Goal: Task Accomplishment & Management: Use online tool/utility

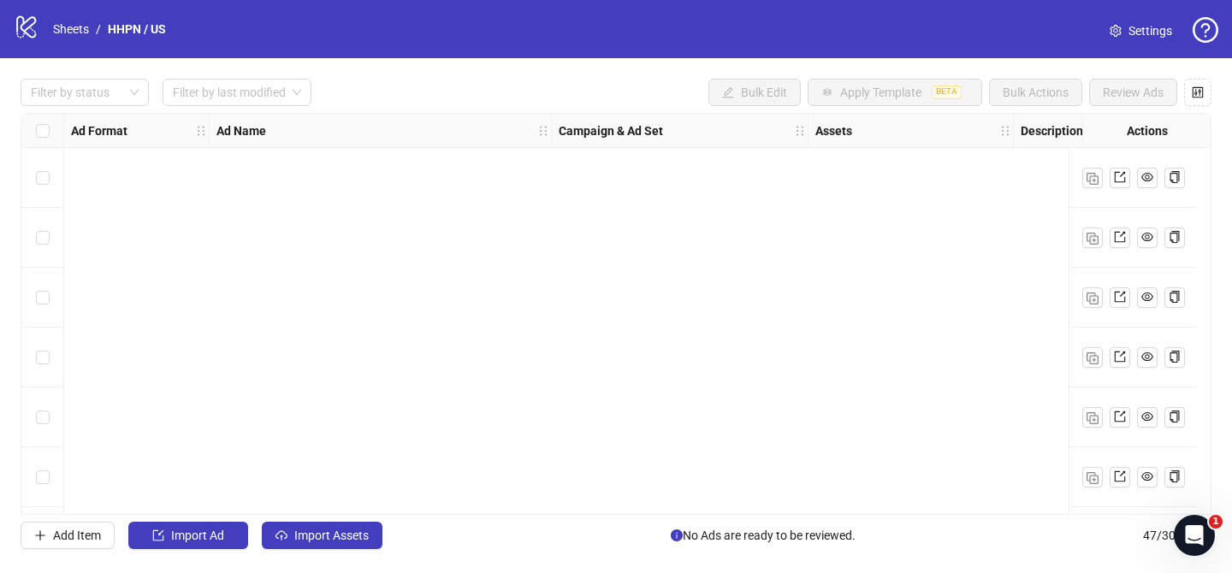
scroll to position [0, 1622]
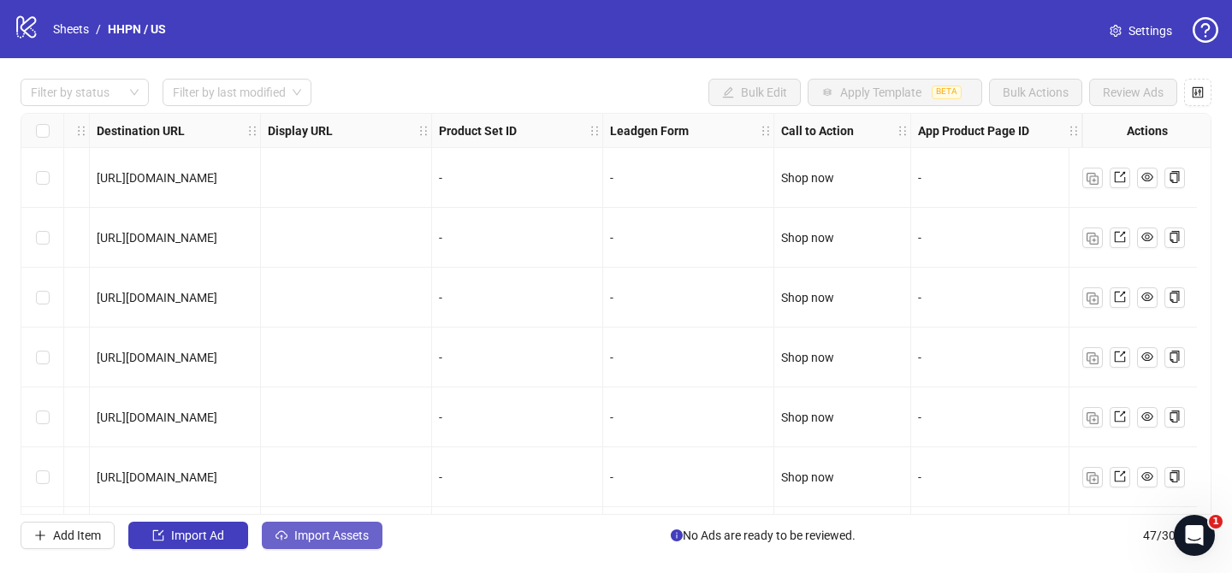
click at [331, 526] on button "Import Assets" at bounding box center [322, 535] width 121 height 27
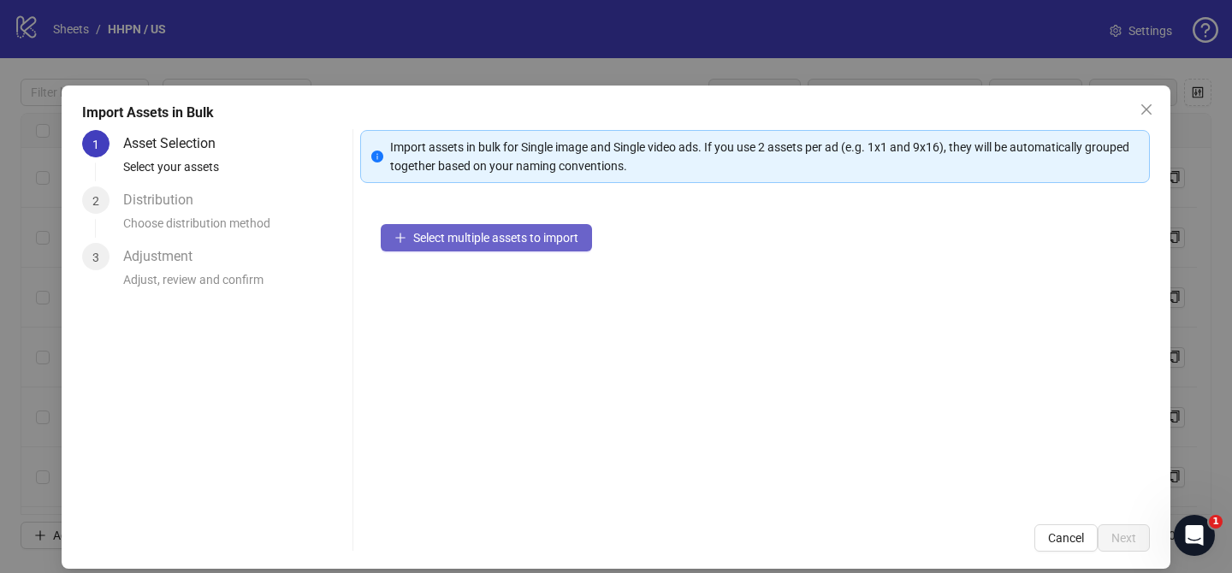
click at [494, 235] on span "Select multiple assets to import" at bounding box center [495, 238] width 165 height 14
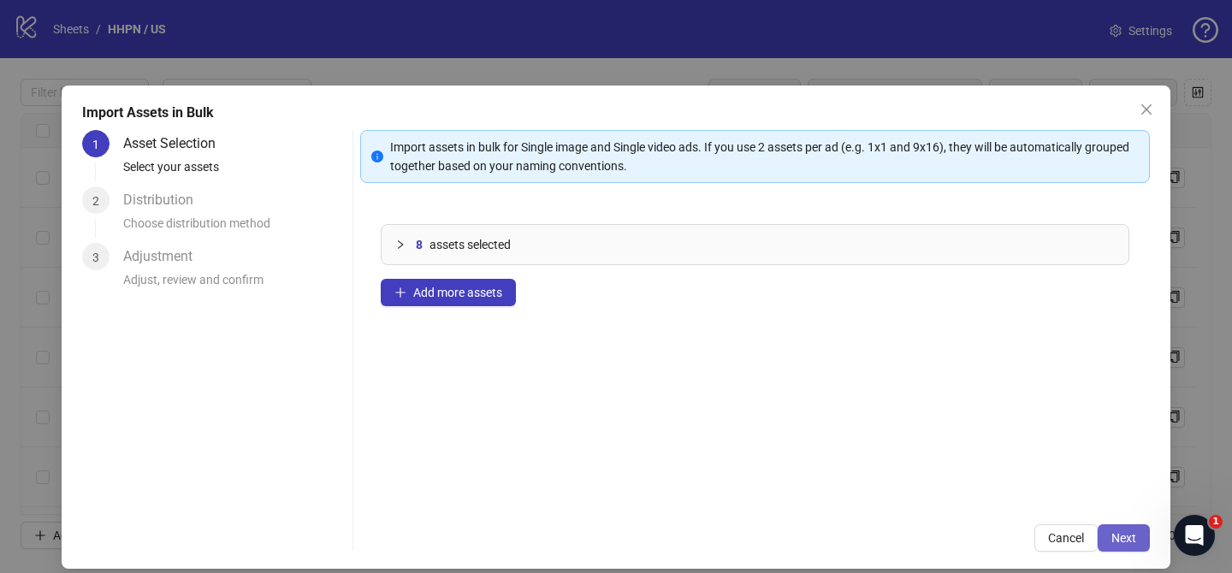
click at [1108, 543] on button "Next" at bounding box center [1124, 537] width 52 height 27
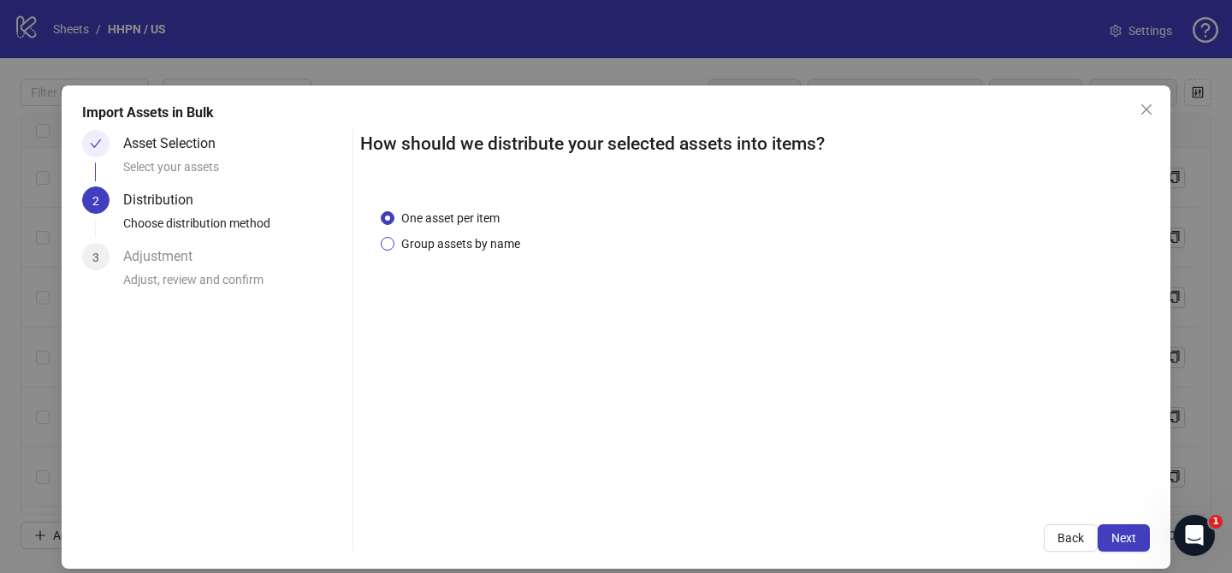
click at [470, 238] on span "Group assets by name" at bounding box center [460, 243] width 133 height 19
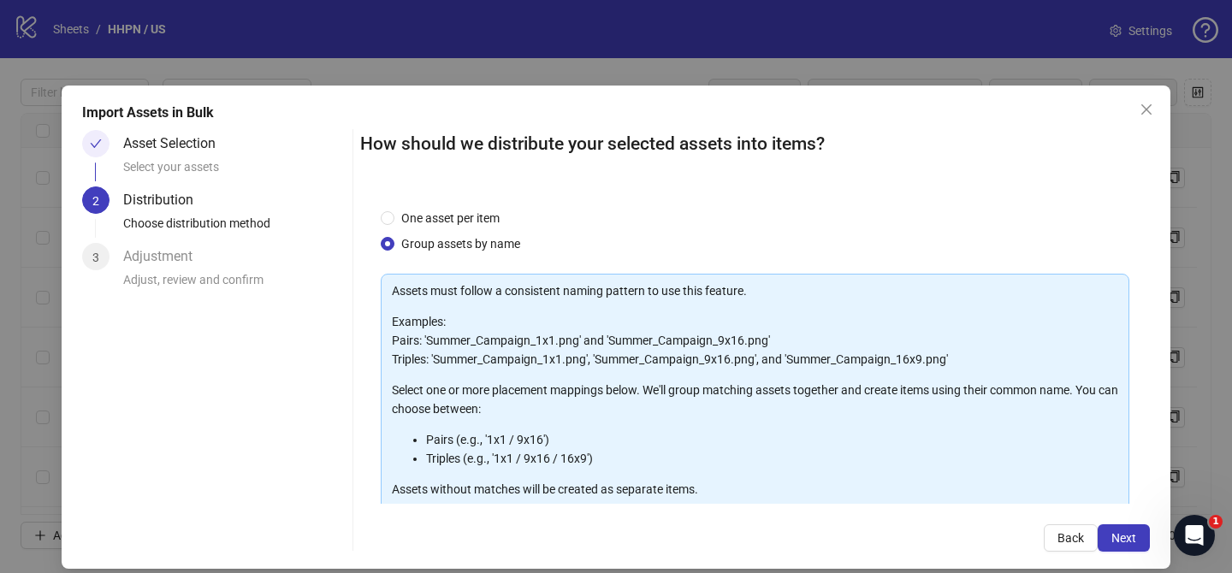
scroll to position [185, 0]
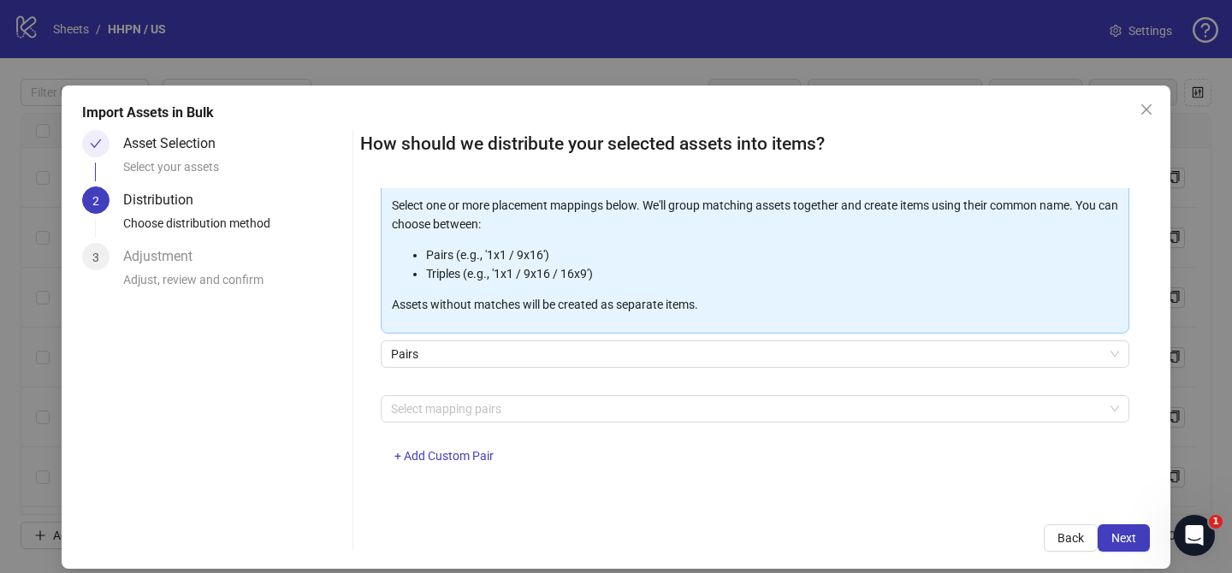
drag, startPoint x: 482, startPoint y: 405, endPoint x: 464, endPoint y: 391, distance: 22.6
click at [482, 405] on div at bounding box center [746, 409] width 724 height 24
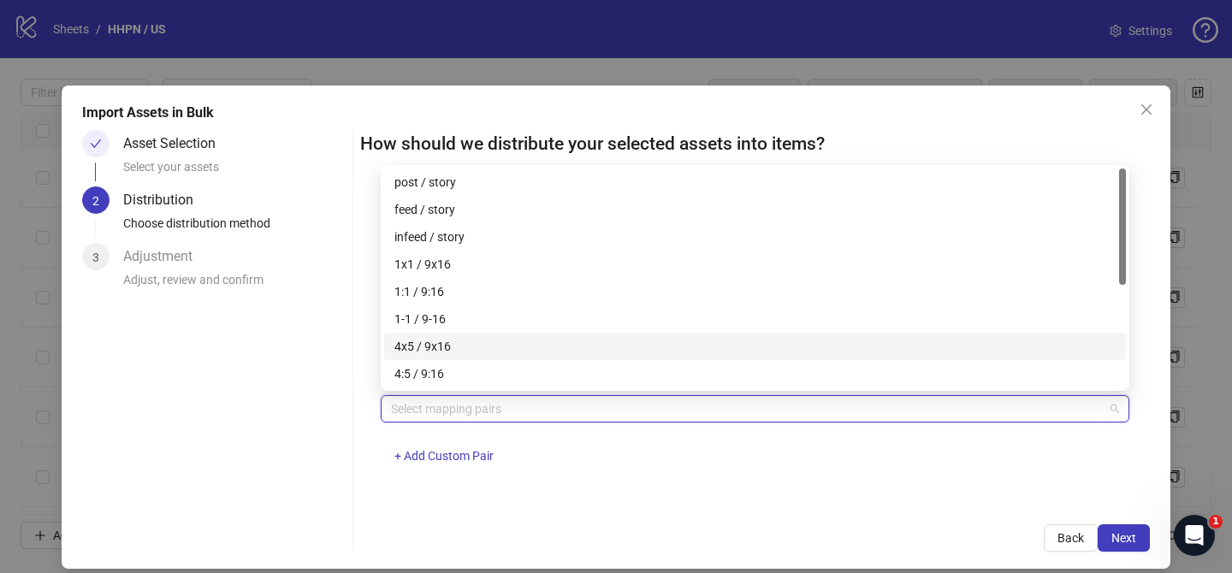
drag, startPoint x: 466, startPoint y: 343, endPoint x: 604, endPoint y: 378, distance: 142.1
click at [467, 343] on div "4x5 / 9x16" at bounding box center [754, 346] width 721 height 19
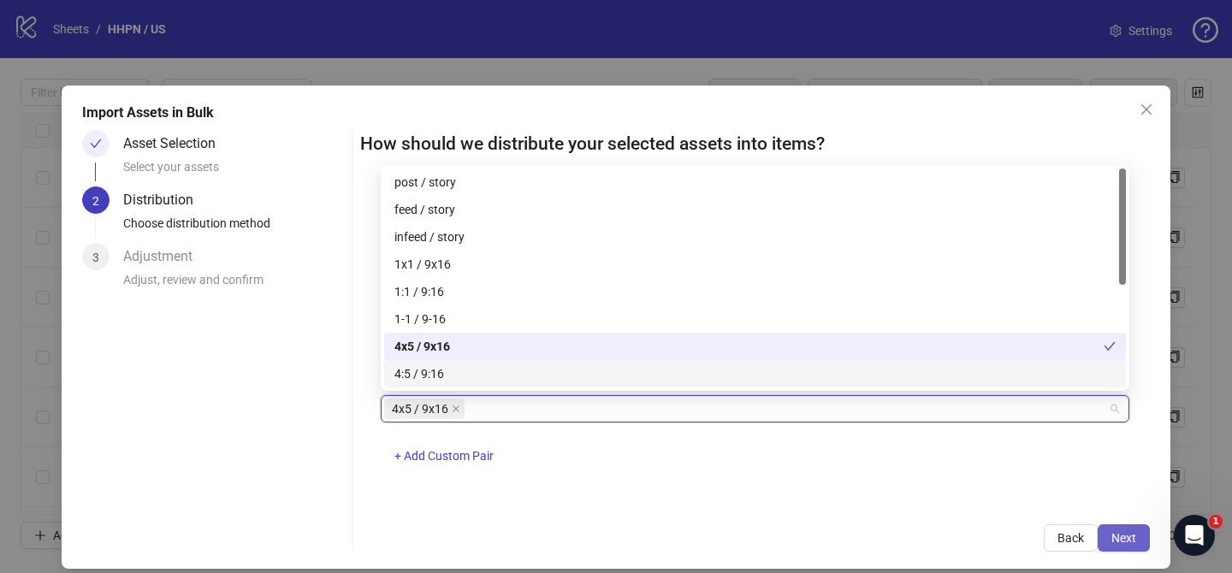
click at [1124, 541] on span "Next" at bounding box center [1123, 538] width 25 height 14
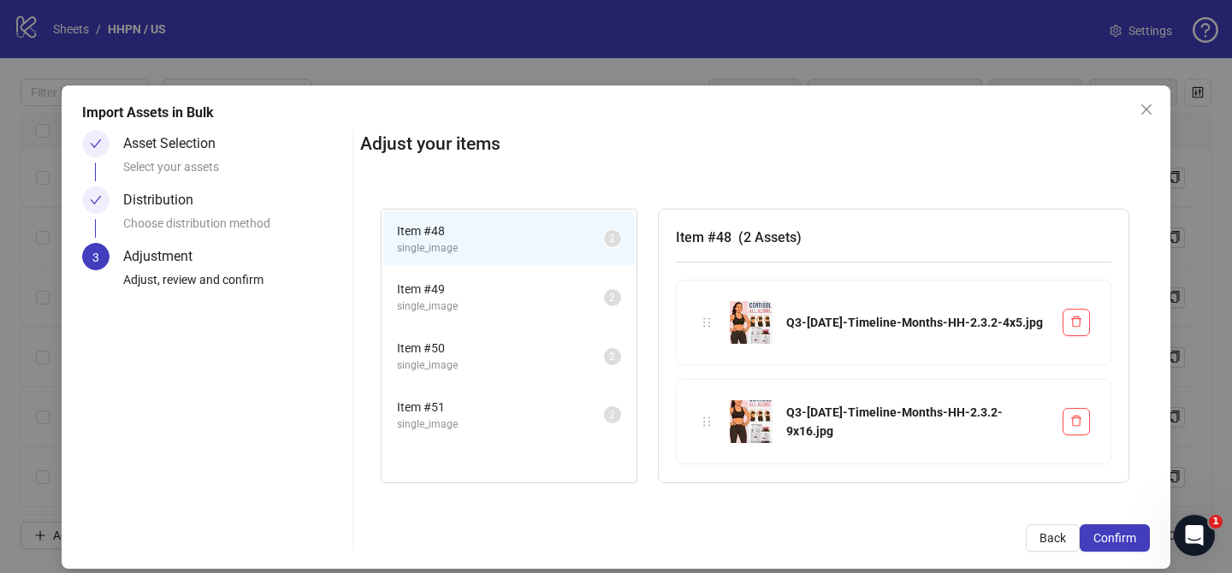
click at [1124, 541] on span "Confirm" at bounding box center [1114, 538] width 43 height 14
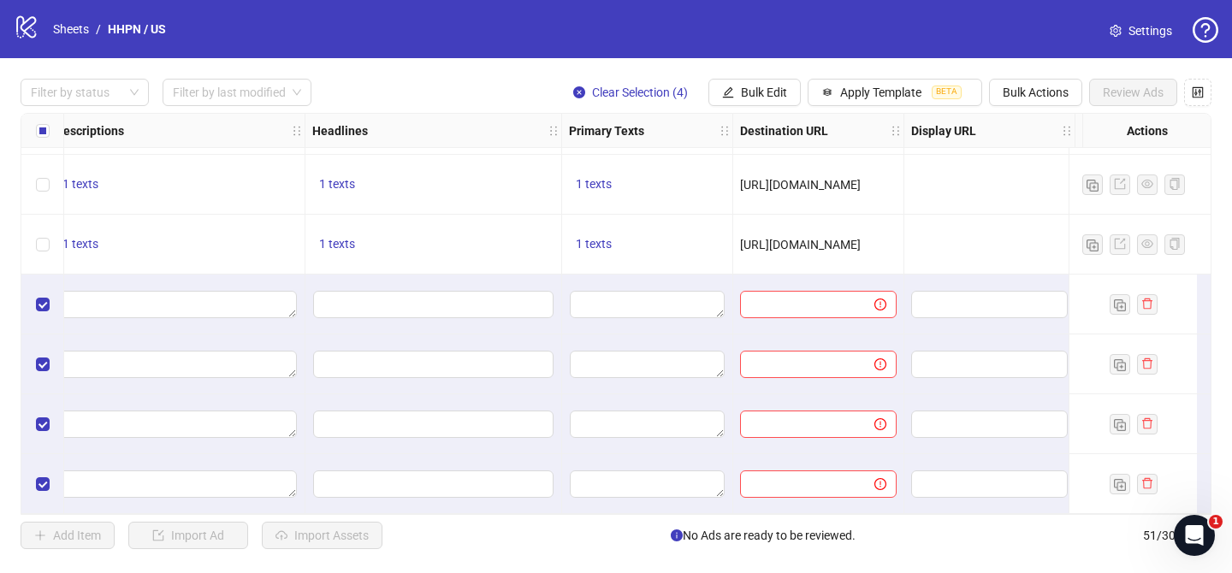
scroll to position [2695, 0]
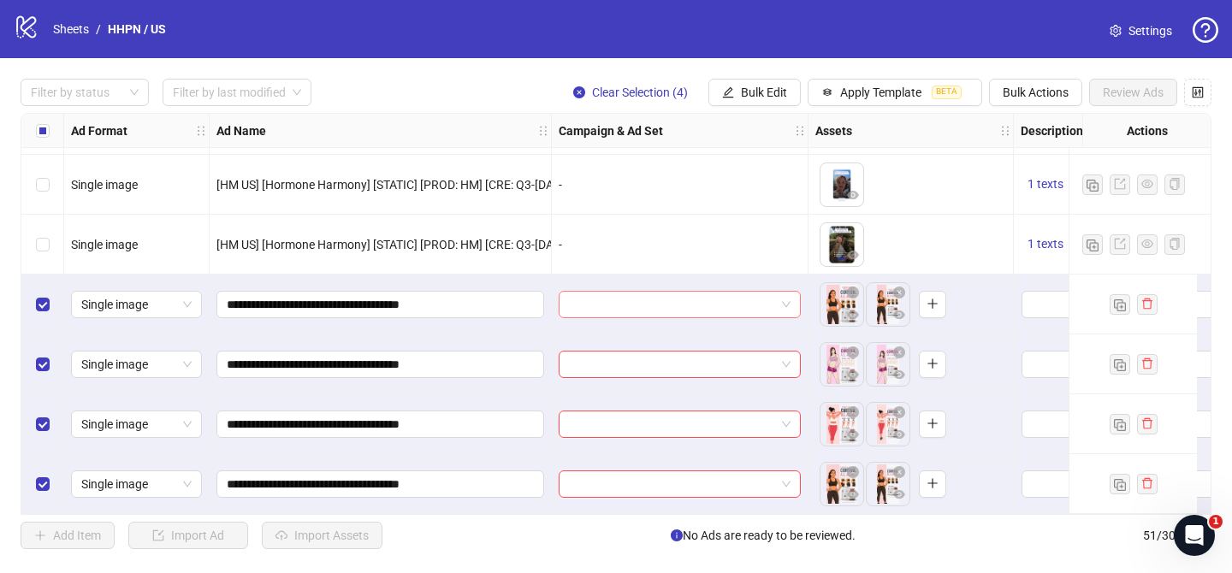
click at [608, 292] on input "search" at bounding box center [672, 305] width 206 height 26
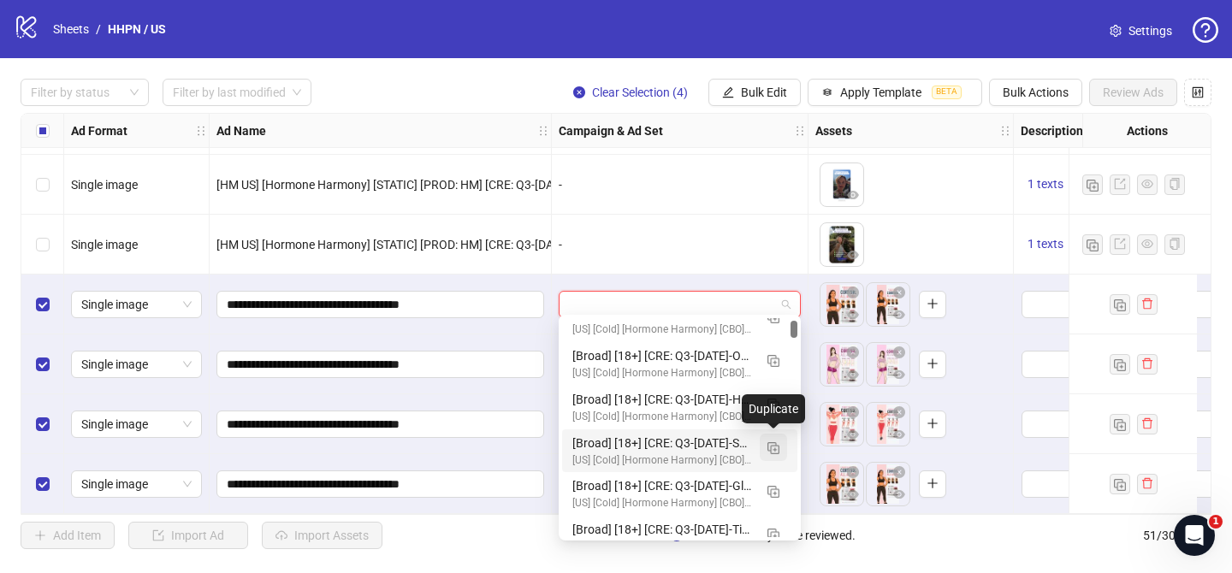
scroll to position [237, 0]
drag, startPoint x: 773, startPoint y: 441, endPoint x: 697, endPoint y: 439, distance: 76.2
click at [773, 441] on span "button" at bounding box center [773, 448] width 12 height 14
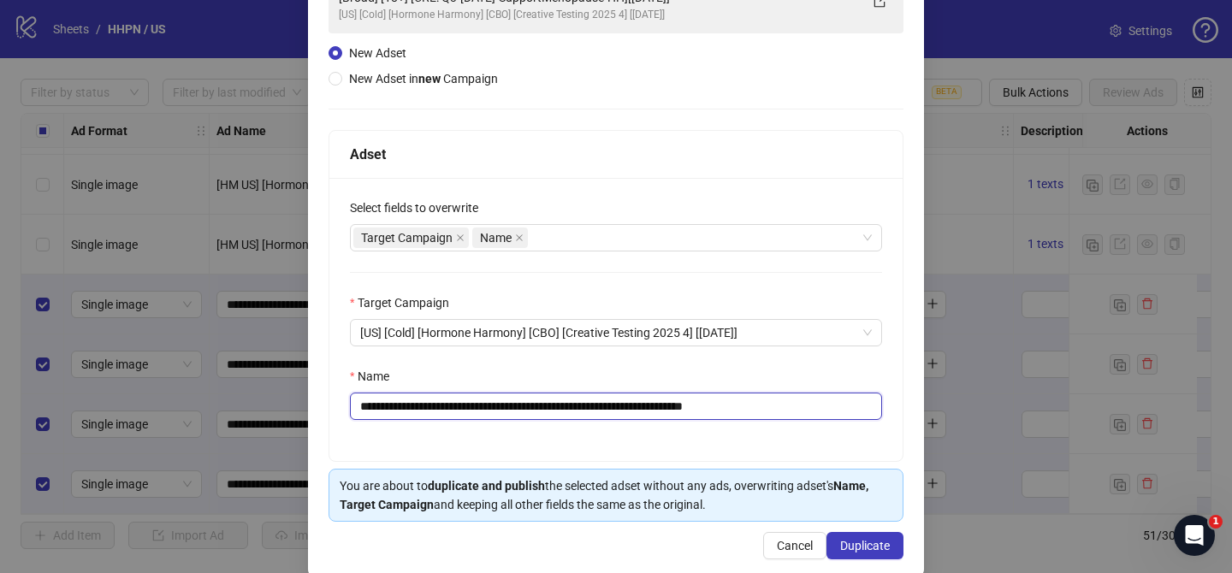
scroll to position [149, 0]
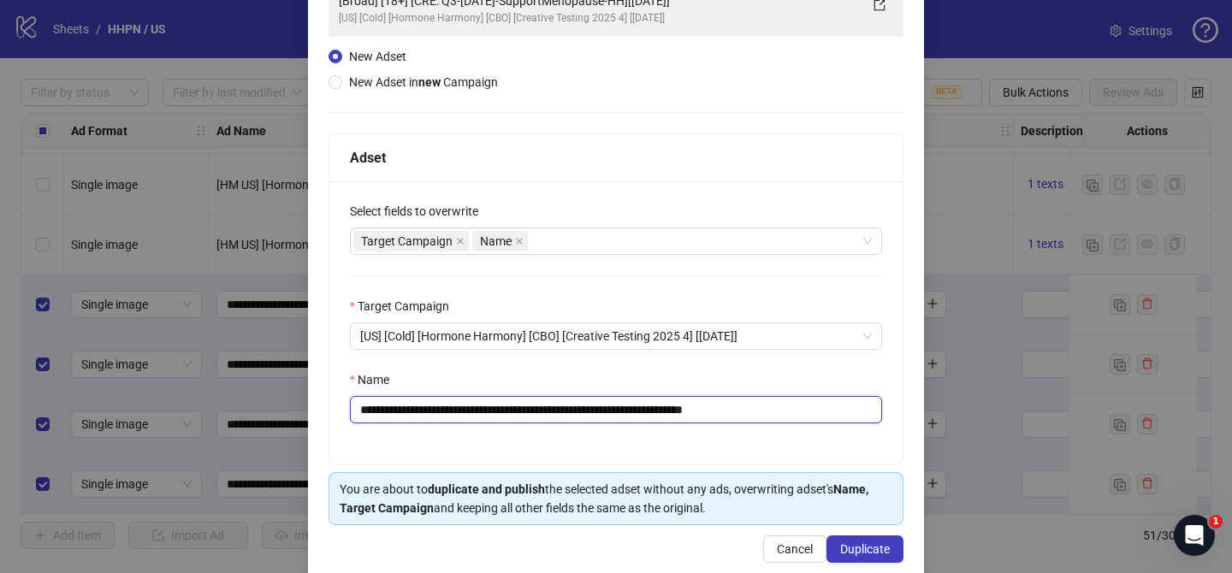
drag, startPoint x: 465, startPoint y: 412, endPoint x: 675, endPoint y: 411, distance: 209.6
click at [674, 410] on input "**********" at bounding box center [616, 409] width 532 height 27
paste input "***"
click at [696, 410] on input "**********" at bounding box center [616, 409] width 532 height 27
click at [696, 411] on input "**********" at bounding box center [616, 409] width 532 height 27
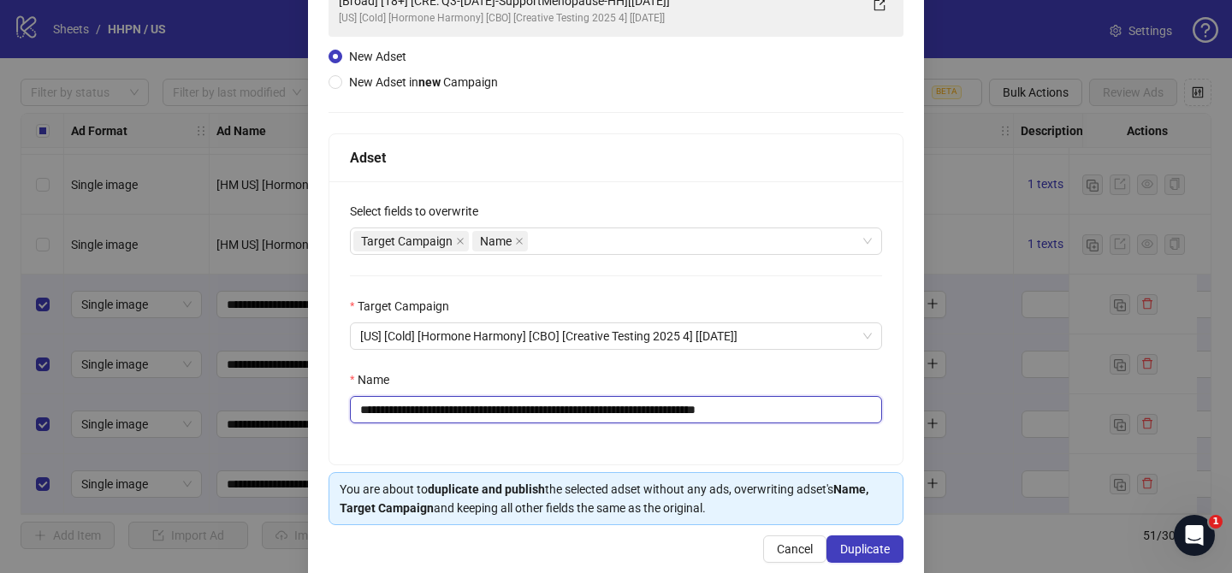
drag, startPoint x: 763, startPoint y: 412, endPoint x: 841, endPoint y: 412, distance: 77.8
click at [841, 412] on input "**********" at bounding box center [616, 409] width 532 height 27
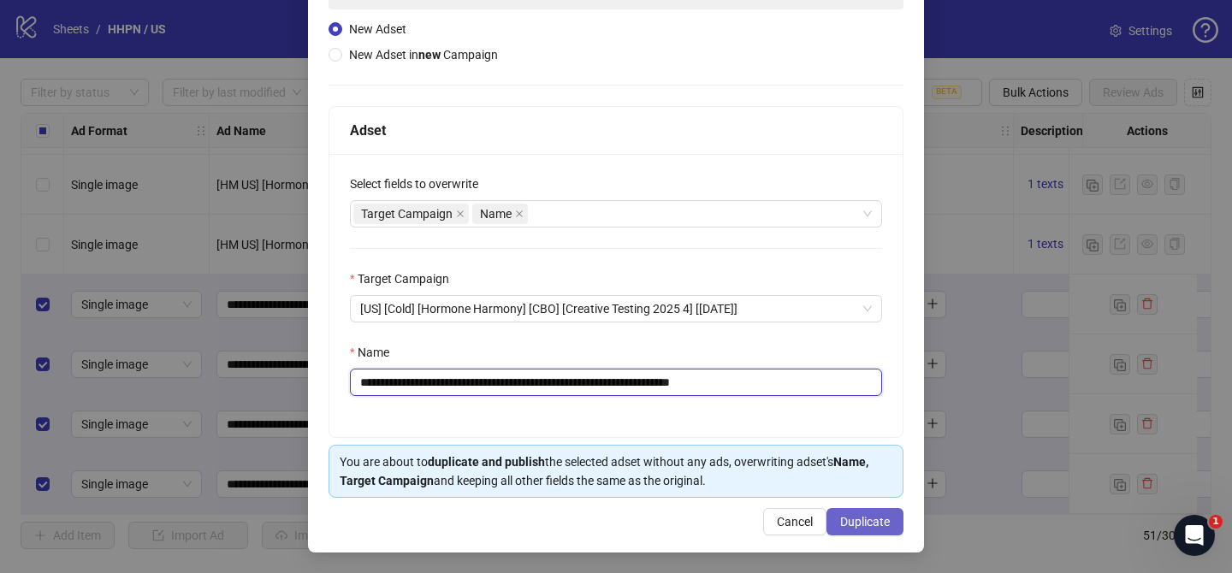
type input "**********"
drag, startPoint x: 872, startPoint y: 519, endPoint x: 782, endPoint y: 322, distance: 217.1
click at [872, 519] on span "Duplicate" at bounding box center [865, 522] width 50 height 14
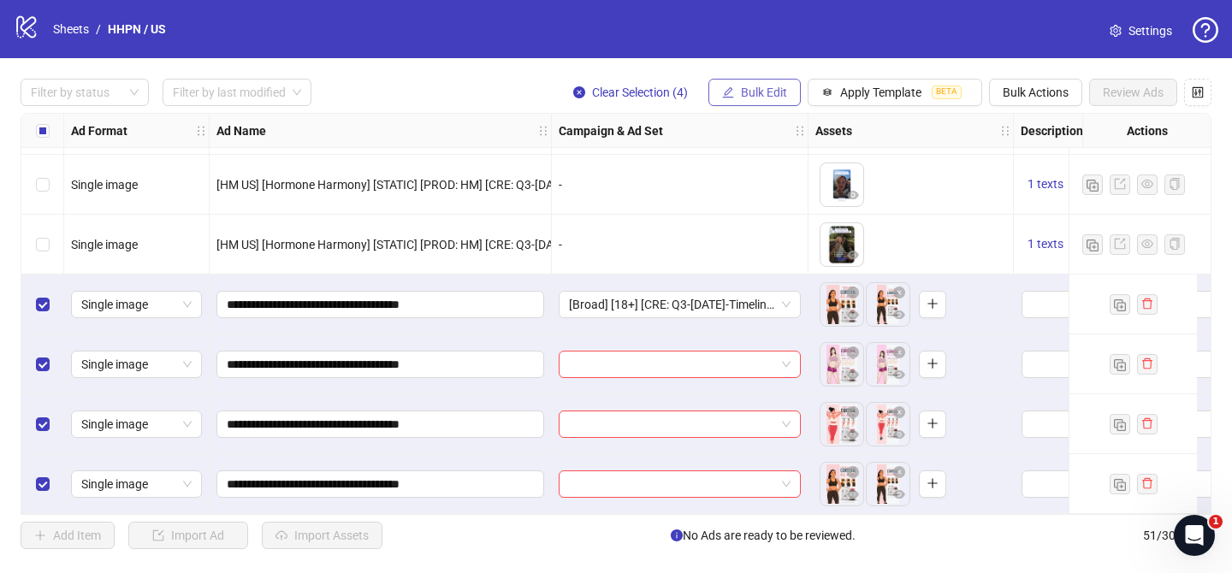
click at [758, 104] on button "Bulk Edit" at bounding box center [754, 92] width 92 height 27
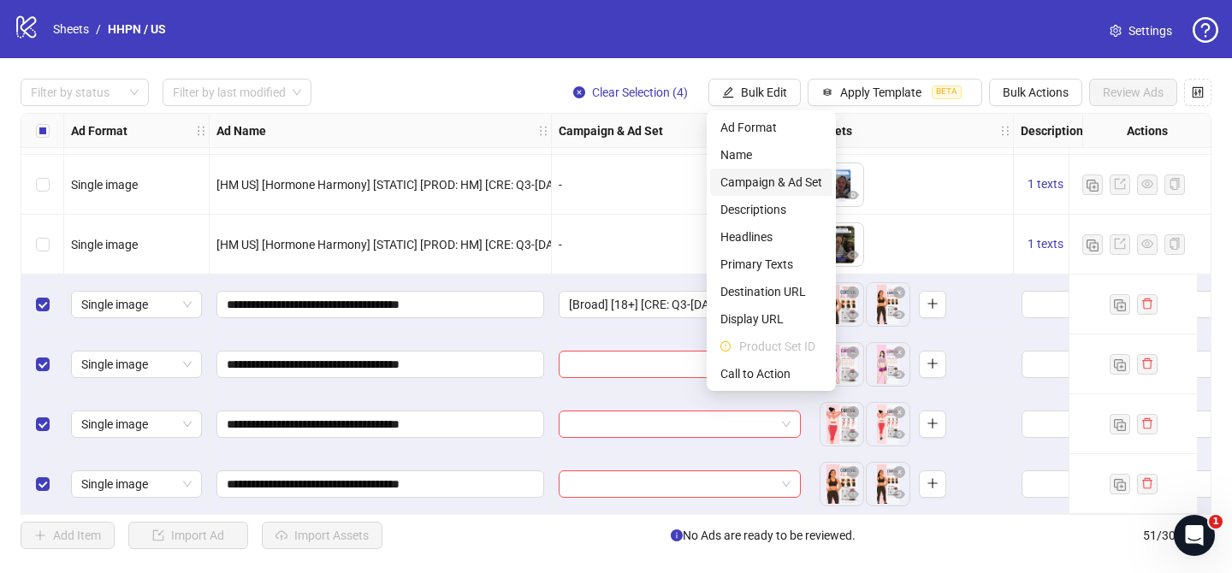
click at [791, 186] on span "Campaign & Ad Set" at bounding box center [771, 182] width 102 height 19
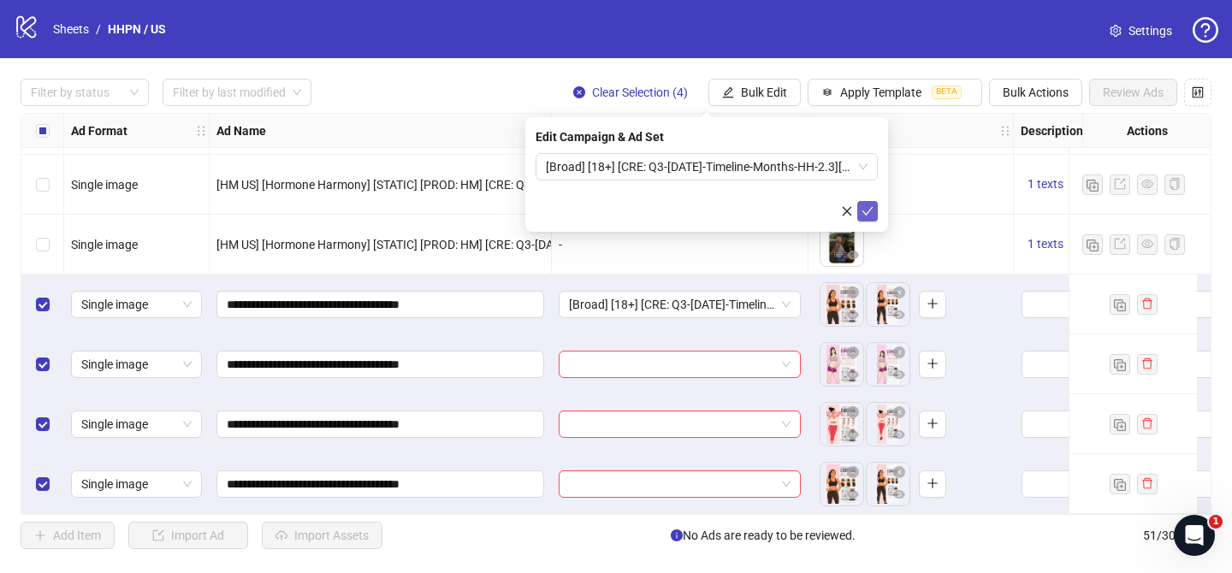
drag, startPoint x: 873, startPoint y: 216, endPoint x: 860, endPoint y: 211, distance: 13.8
click at [873, 216] on span "submit" at bounding box center [867, 211] width 12 height 14
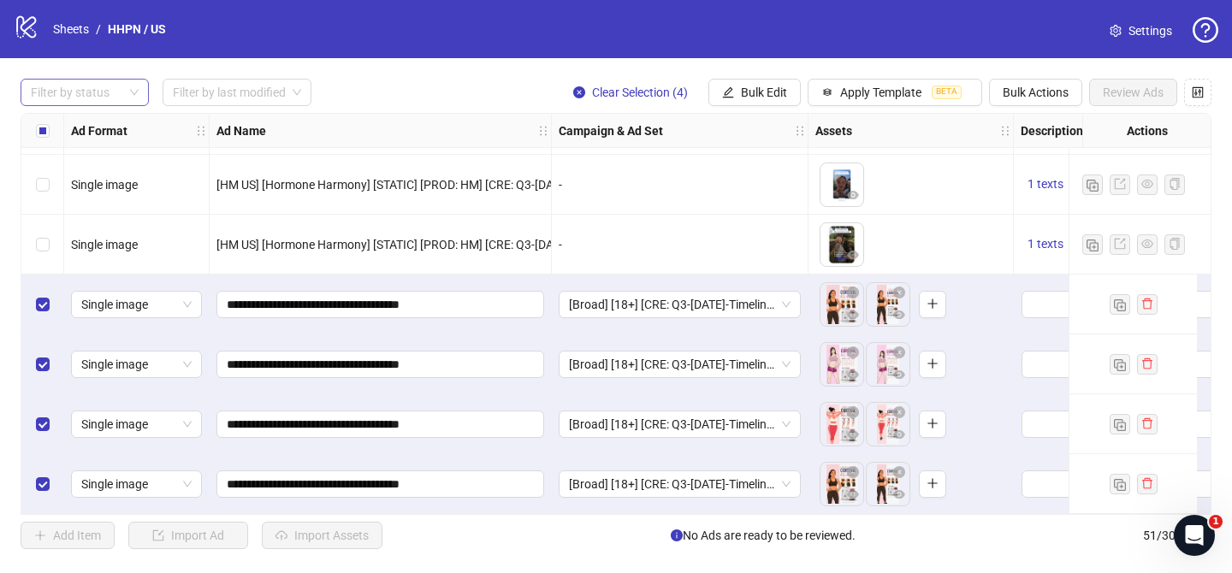
click at [116, 99] on div at bounding box center [76, 92] width 104 height 24
click at [115, 123] on div "Draft" at bounding box center [84, 127] width 101 height 19
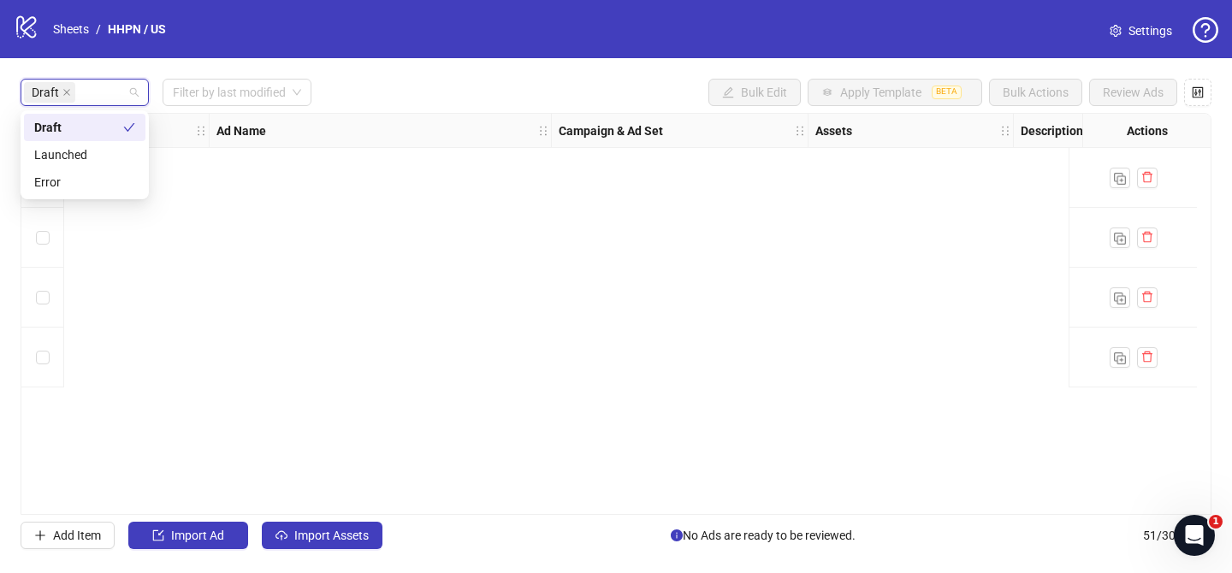
scroll to position [0, 0]
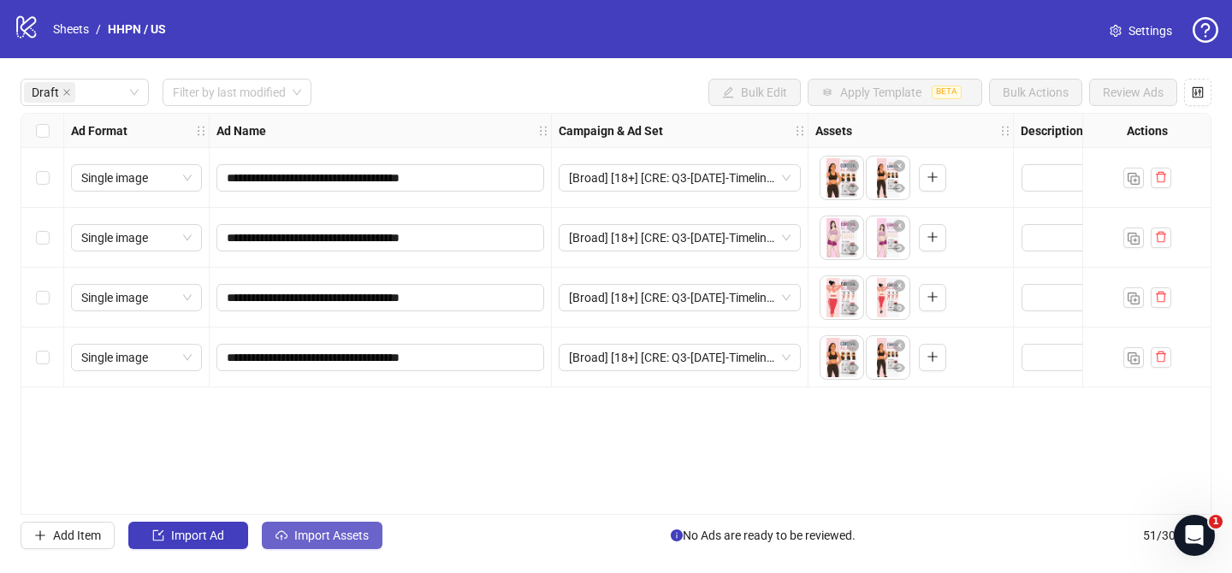
click at [359, 527] on button "Import Assets" at bounding box center [322, 535] width 121 height 27
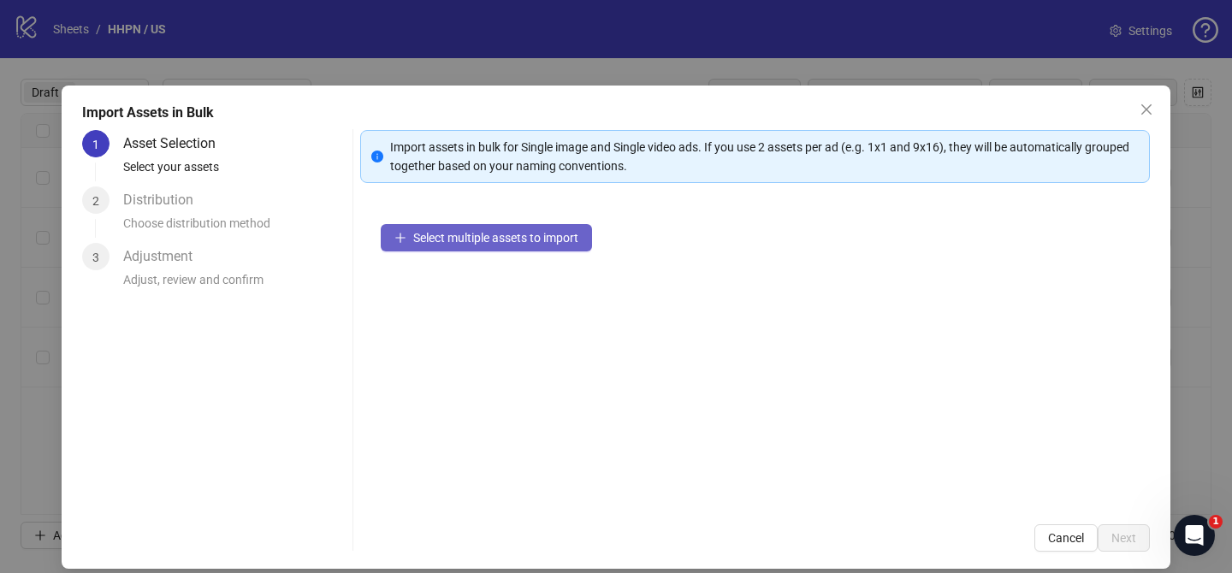
click at [499, 246] on button "Select multiple assets to import" at bounding box center [486, 237] width 211 height 27
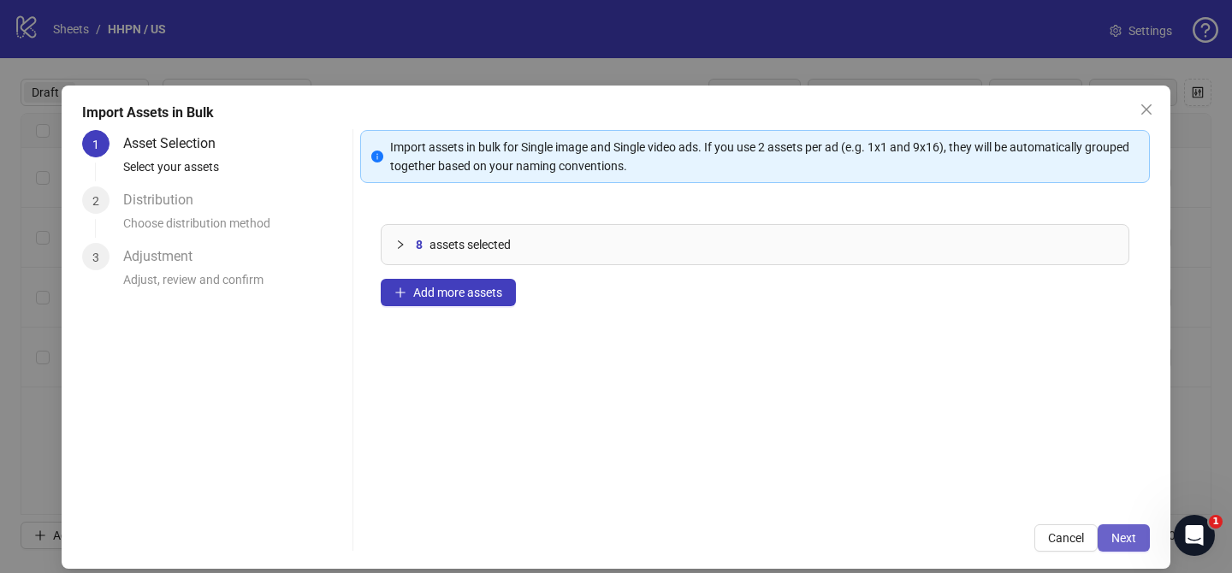
click at [1127, 543] on span "Next" at bounding box center [1123, 538] width 25 height 14
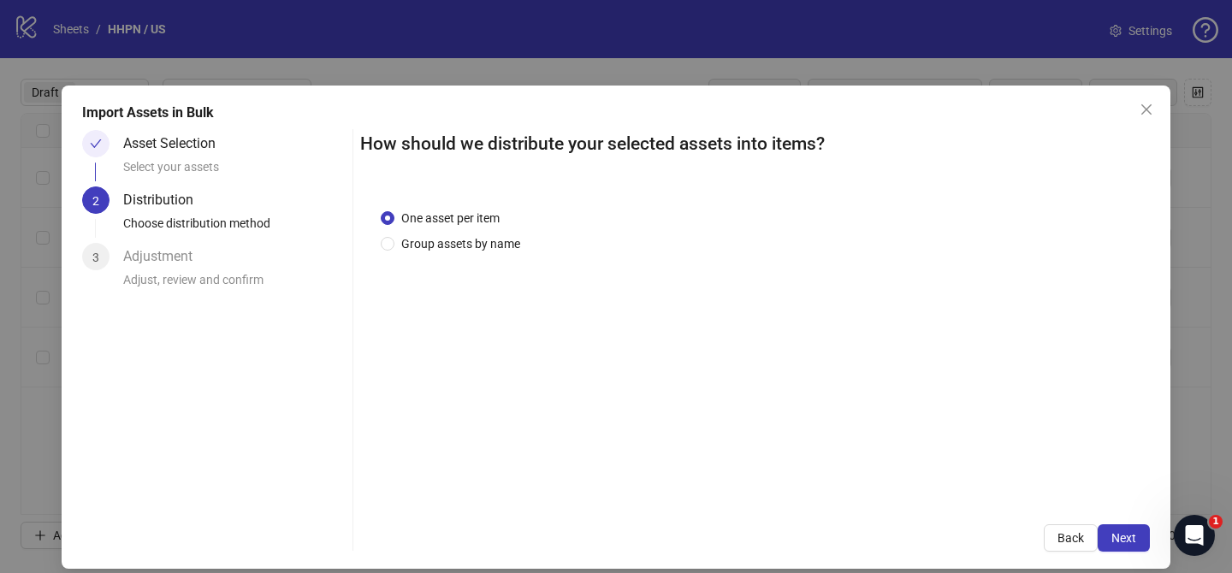
drag, startPoint x: 493, startPoint y: 238, endPoint x: 491, endPoint y: 252, distance: 14.6
click at [493, 238] on span "Group assets by name" at bounding box center [460, 243] width 133 height 19
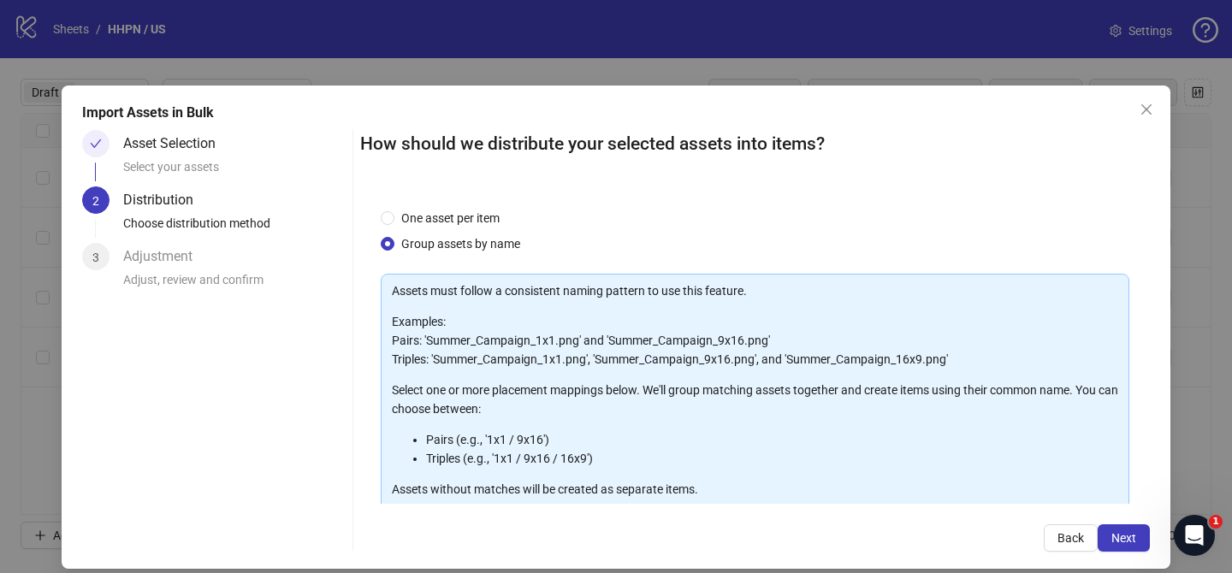
scroll to position [185, 0]
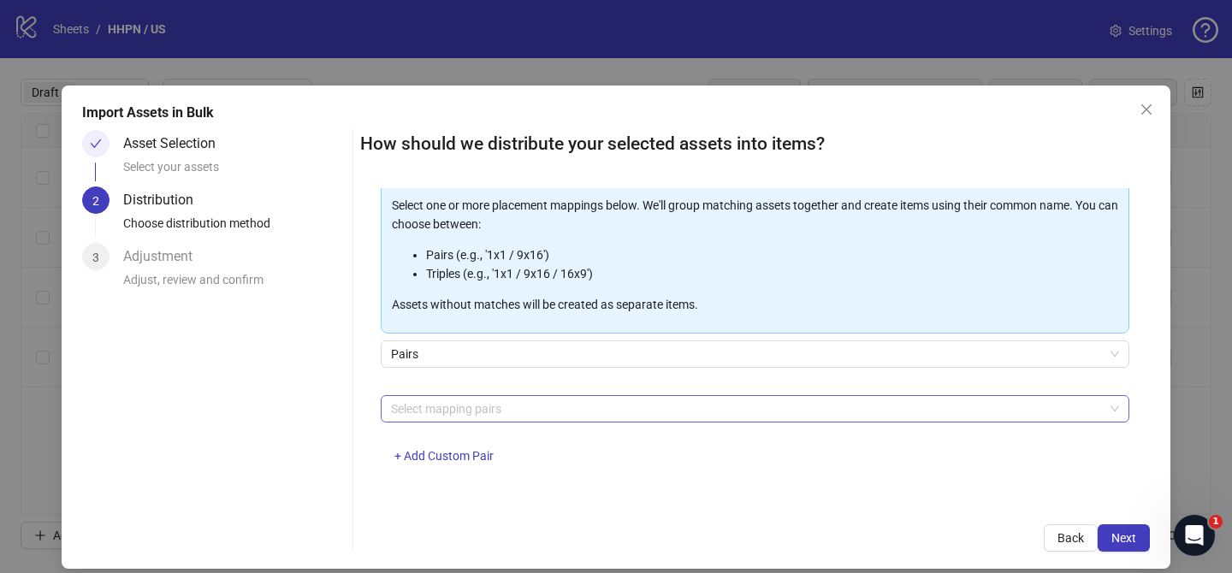
click at [527, 410] on div at bounding box center [746, 409] width 724 height 24
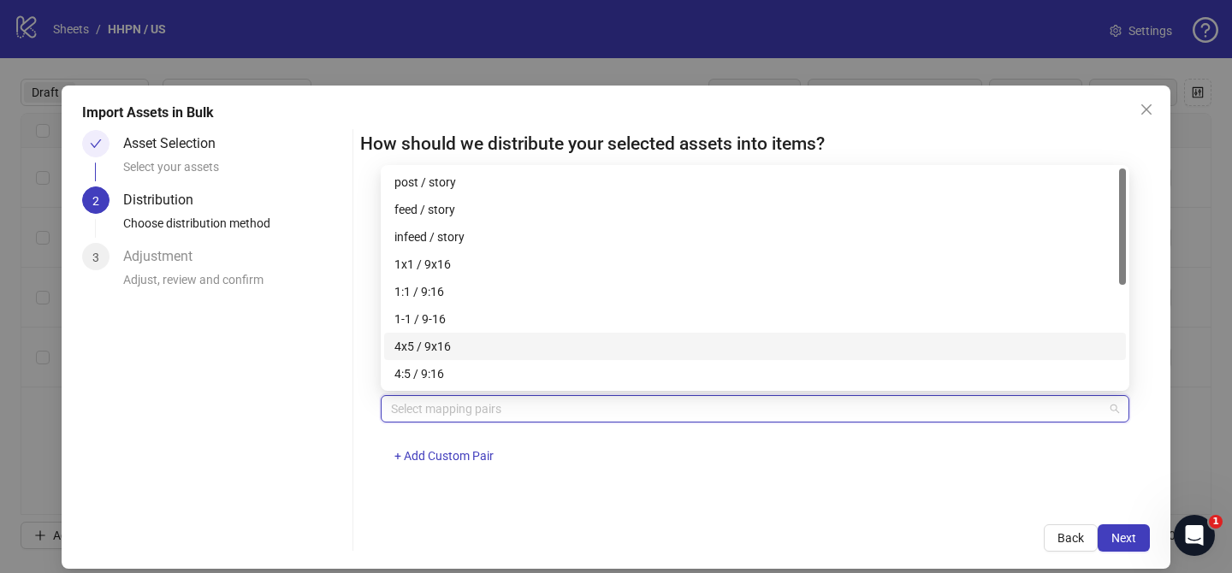
drag, startPoint x: 482, startPoint y: 346, endPoint x: 1040, endPoint y: 558, distance: 596.8
click at [482, 346] on div "4x5 / 9x16" at bounding box center [754, 346] width 721 height 19
click at [1133, 538] on span "Next" at bounding box center [1123, 538] width 25 height 14
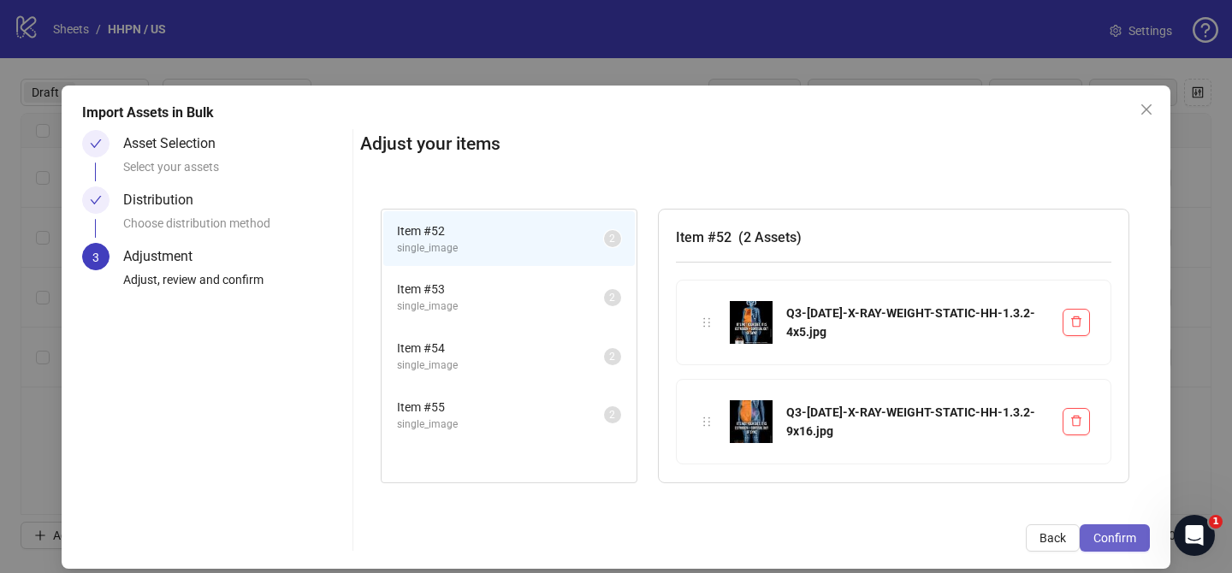
click at [1133, 538] on span "Confirm" at bounding box center [1114, 538] width 43 height 14
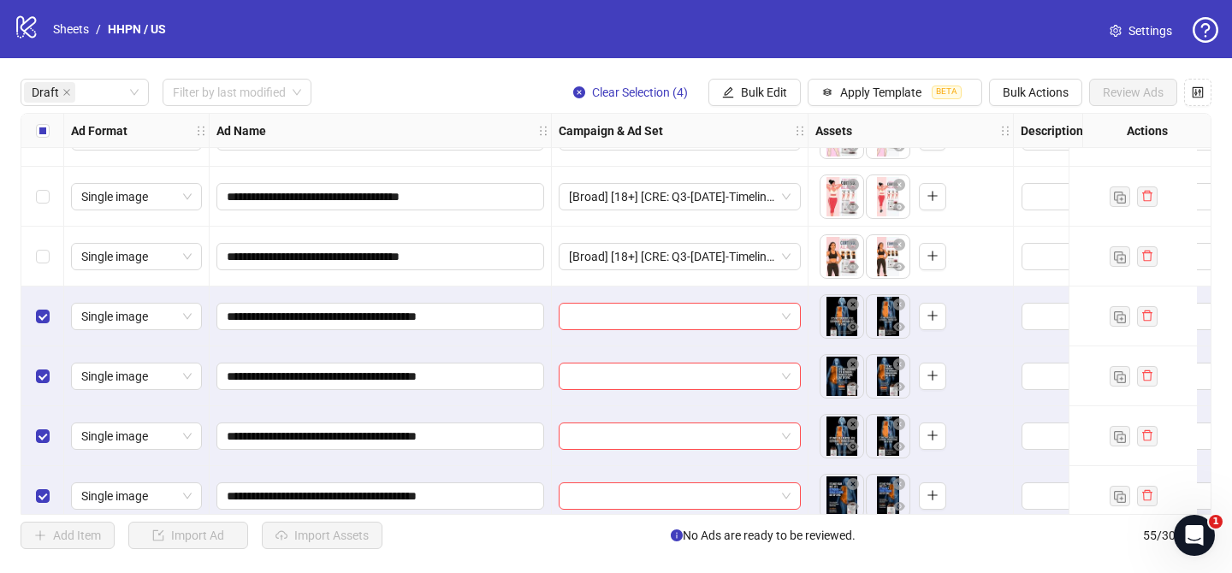
scroll to position [120, 0]
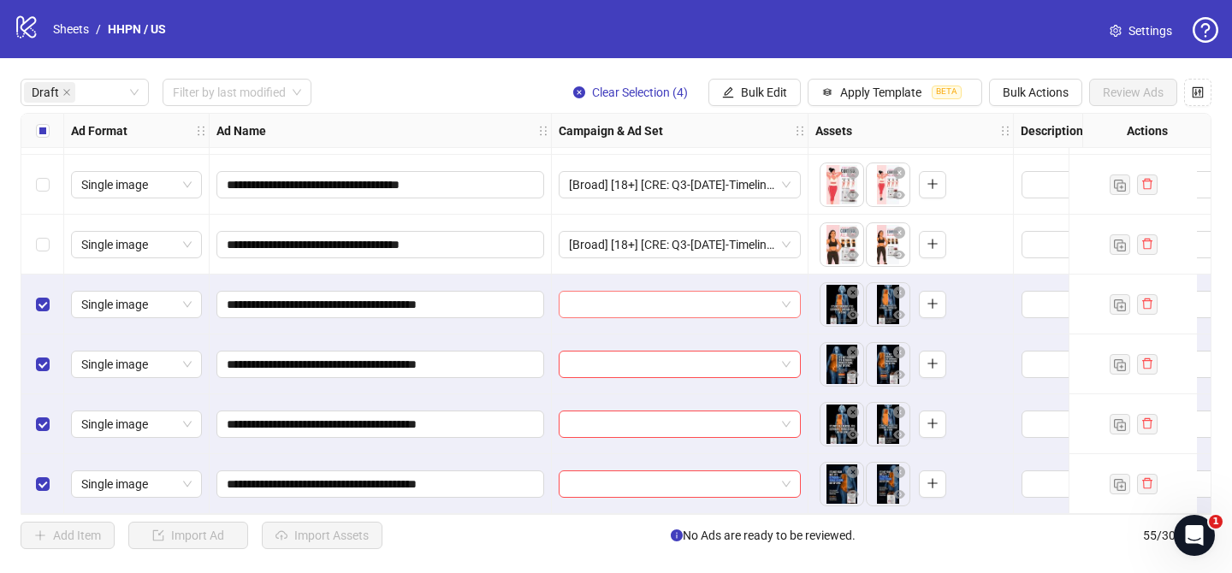
click at [628, 294] on input "search" at bounding box center [672, 305] width 206 height 26
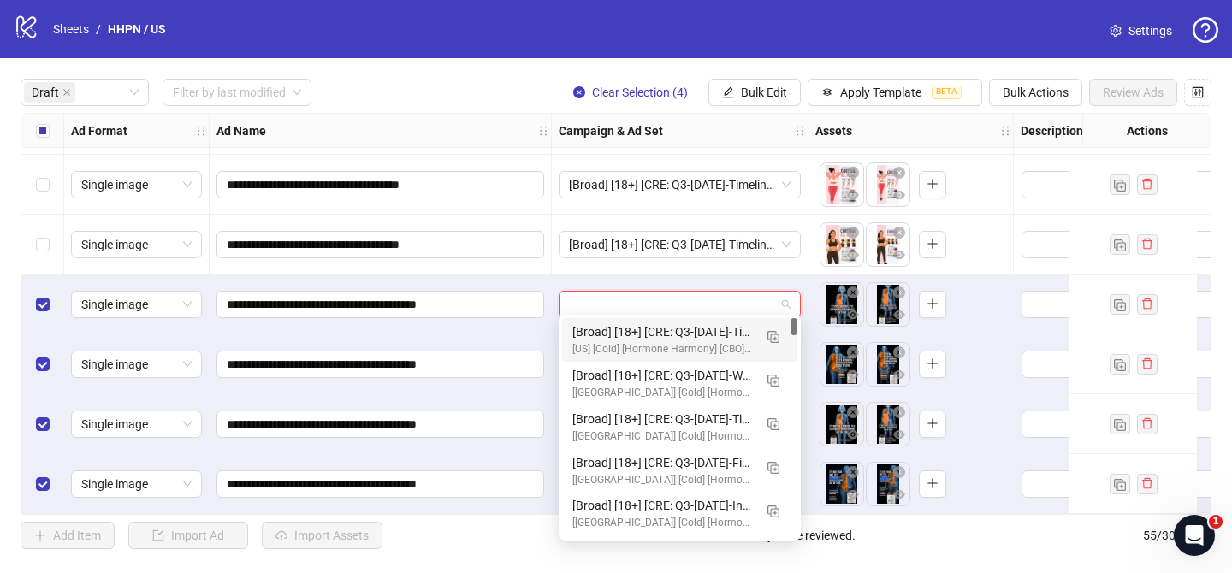
drag, startPoint x: 773, startPoint y: 336, endPoint x: 690, endPoint y: 375, distance: 90.7
click at [773, 336] on img "button" at bounding box center [773, 337] width 12 height 12
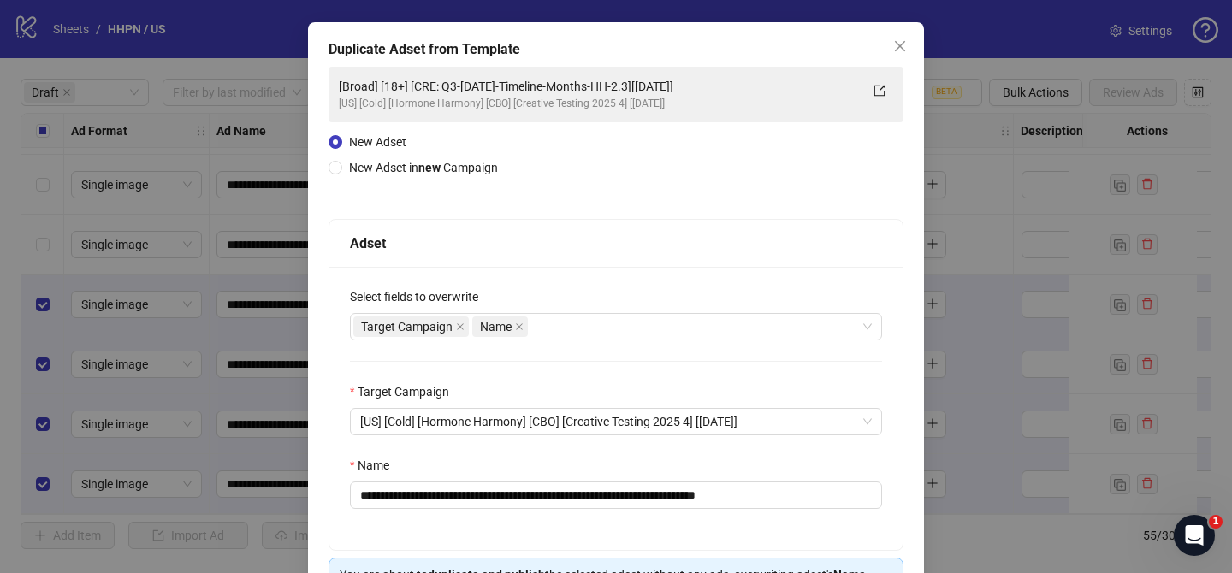
scroll to position [70, 0]
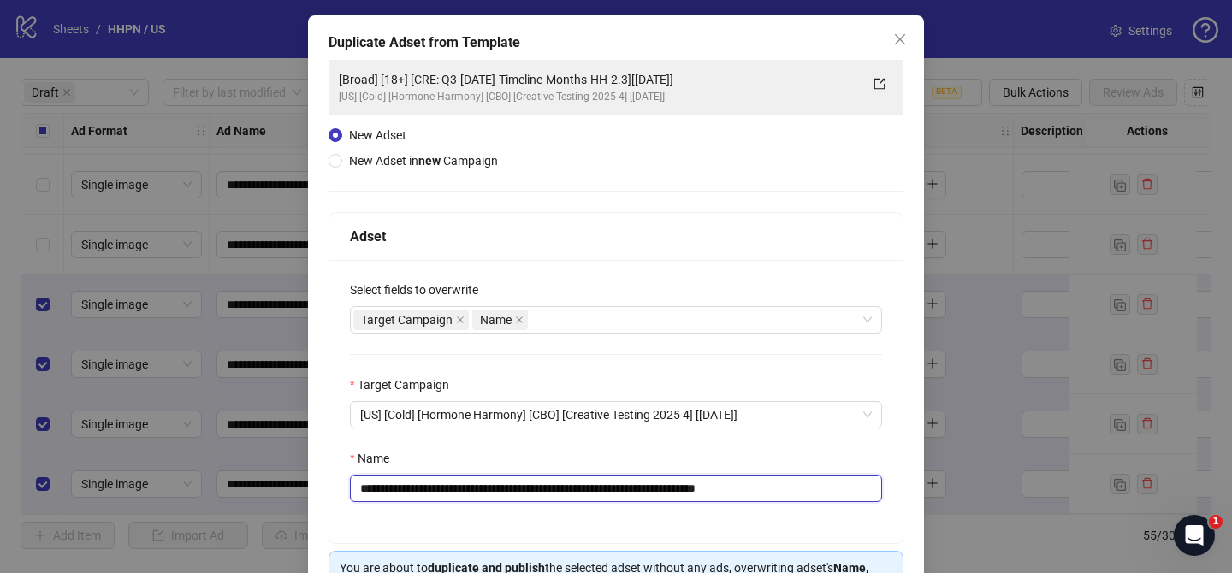
drag, startPoint x: 462, startPoint y: 492, endPoint x: 683, endPoint y: 488, distance: 220.8
click at [683, 488] on input "**********" at bounding box center [616, 488] width 532 height 27
paste input "****"
drag, startPoint x: 806, startPoint y: 488, endPoint x: 854, endPoint y: 486, distance: 47.9
click at [852, 485] on input "**********" at bounding box center [616, 488] width 532 height 27
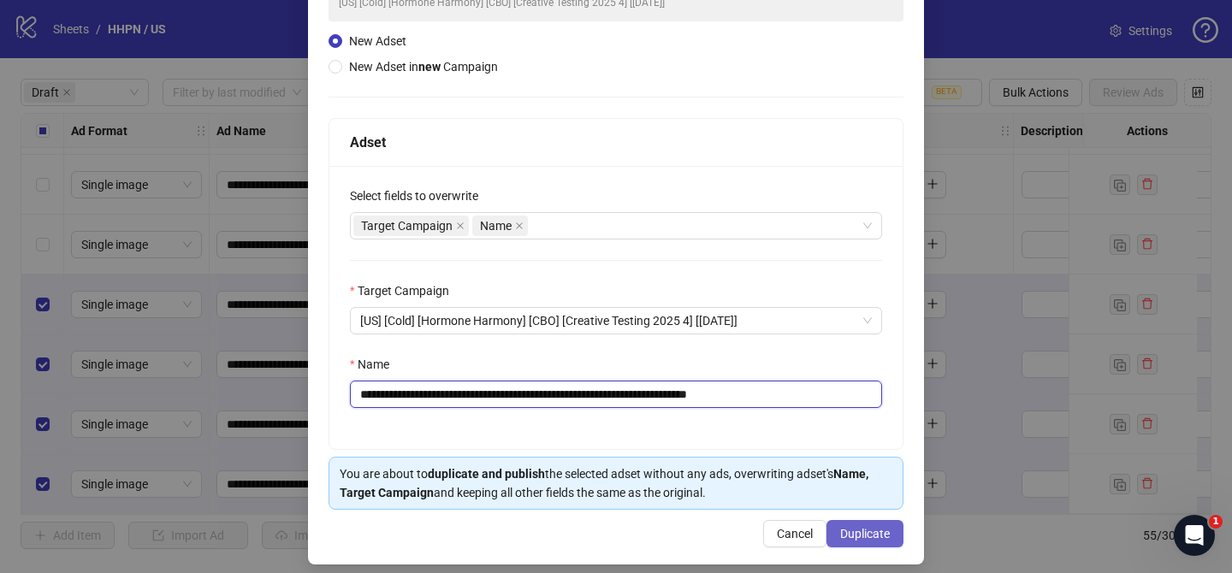
scroll to position [177, 0]
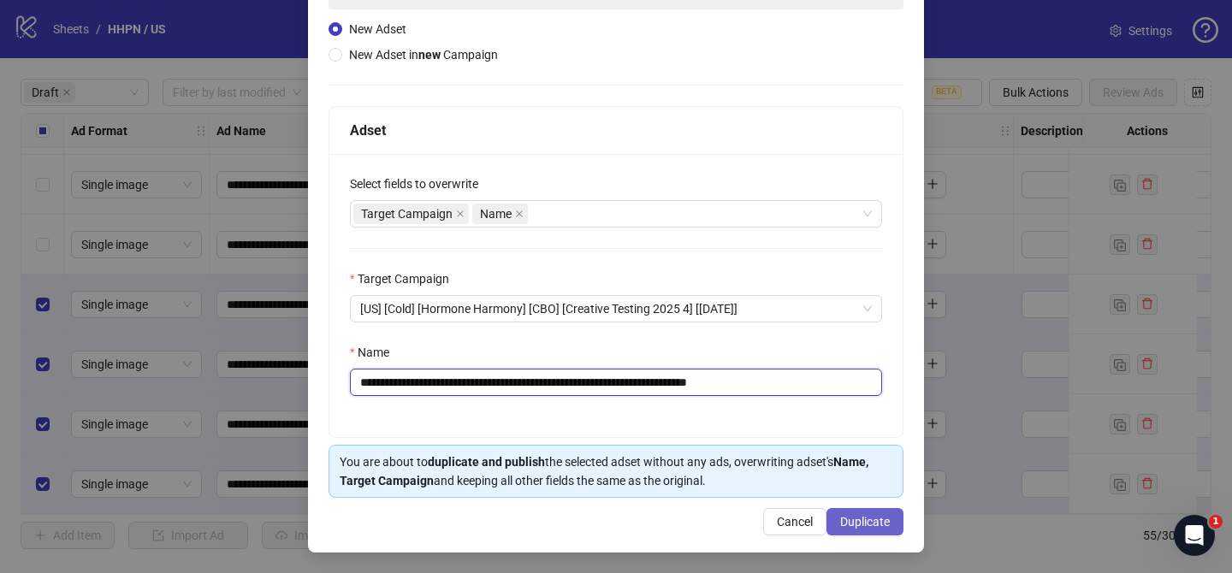
type input "**********"
click at [874, 527] on span "Duplicate" at bounding box center [865, 522] width 50 height 14
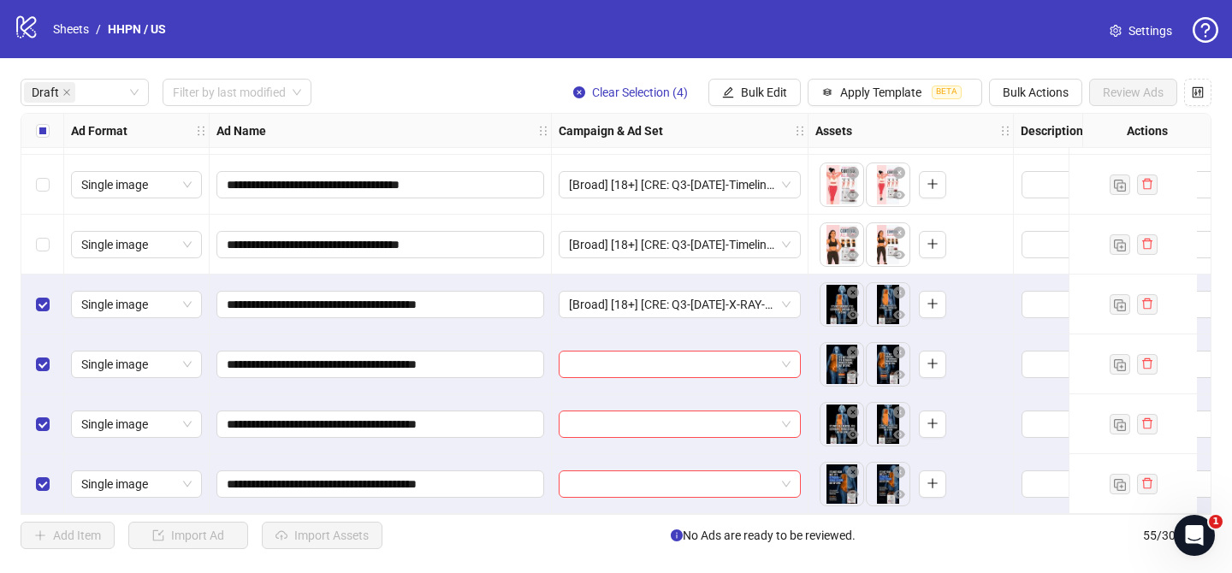
drag, startPoint x: 749, startPoint y: 95, endPoint x: 765, endPoint y: 115, distance: 26.2
click at [749, 94] on span "Bulk Edit" at bounding box center [764, 93] width 46 height 14
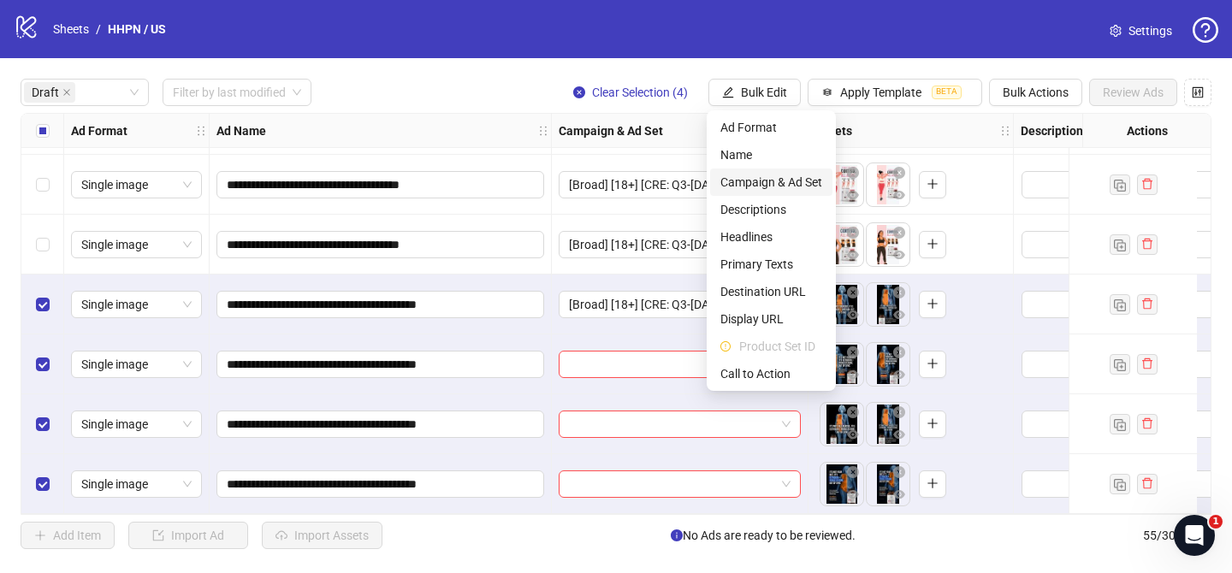
drag, startPoint x: 789, startPoint y: 178, endPoint x: 826, endPoint y: 216, distance: 52.6
click at [790, 179] on span "Campaign & Ad Set" at bounding box center [771, 182] width 102 height 19
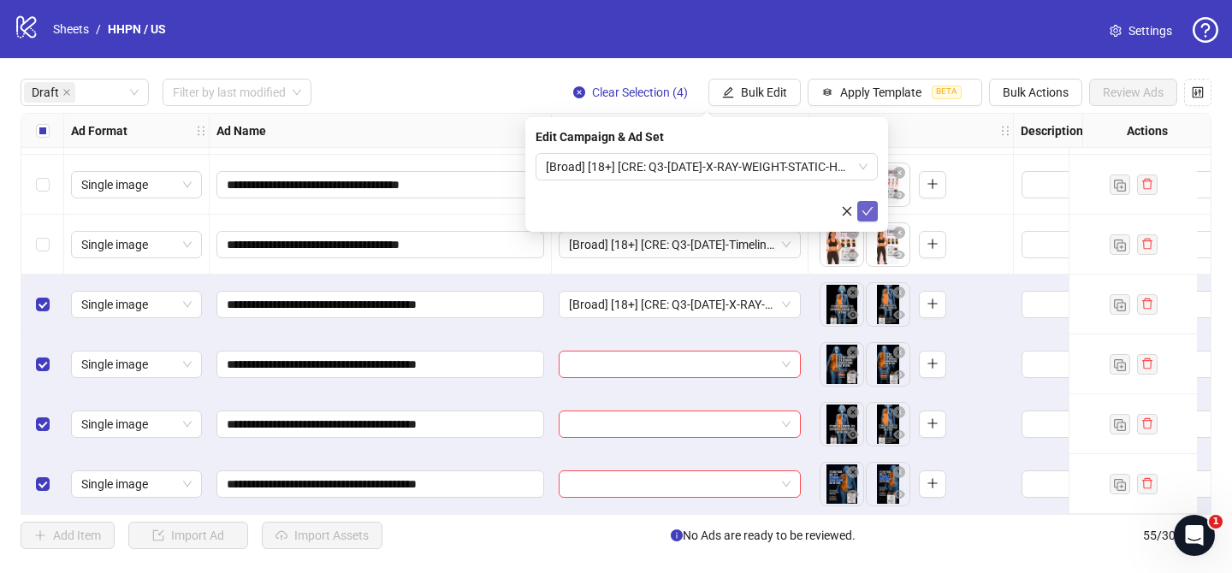
click at [866, 212] on icon "check" at bounding box center [867, 211] width 12 height 12
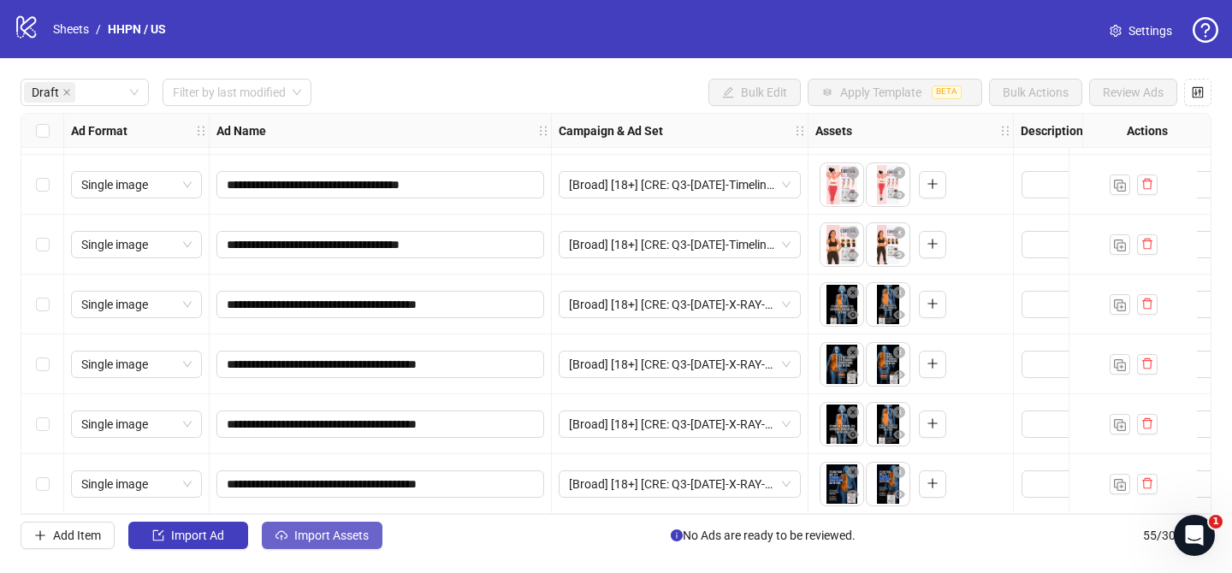
click at [337, 542] on span "Import Assets" at bounding box center [331, 536] width 74 height 14
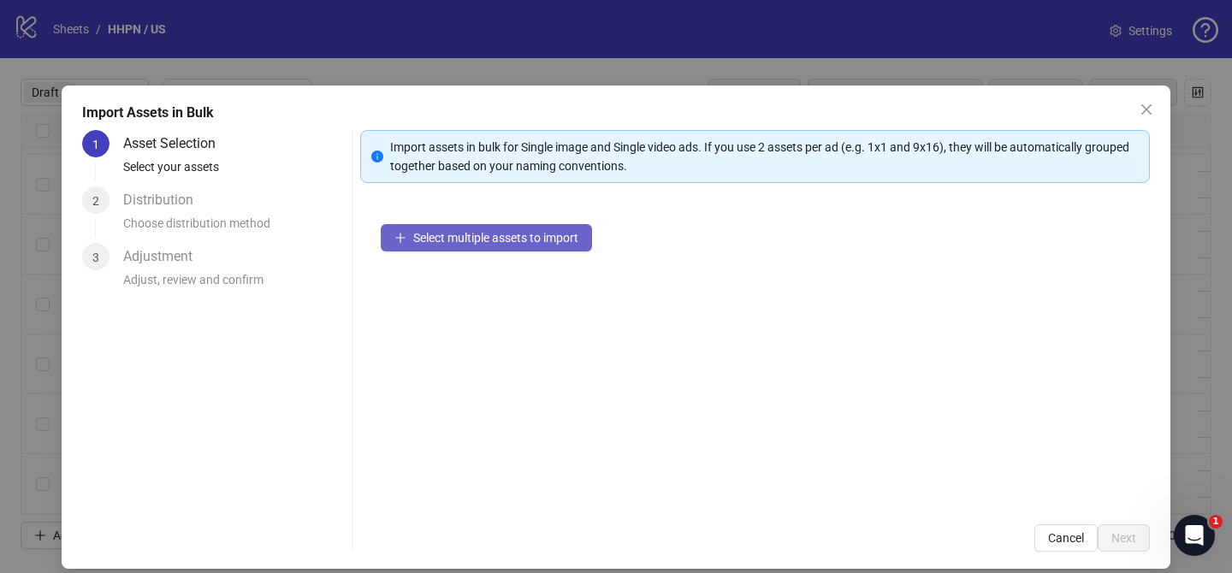
click at [527, 231] on span "Select multiple assets to import" at bounding box center [495, 238] width 165 height 14
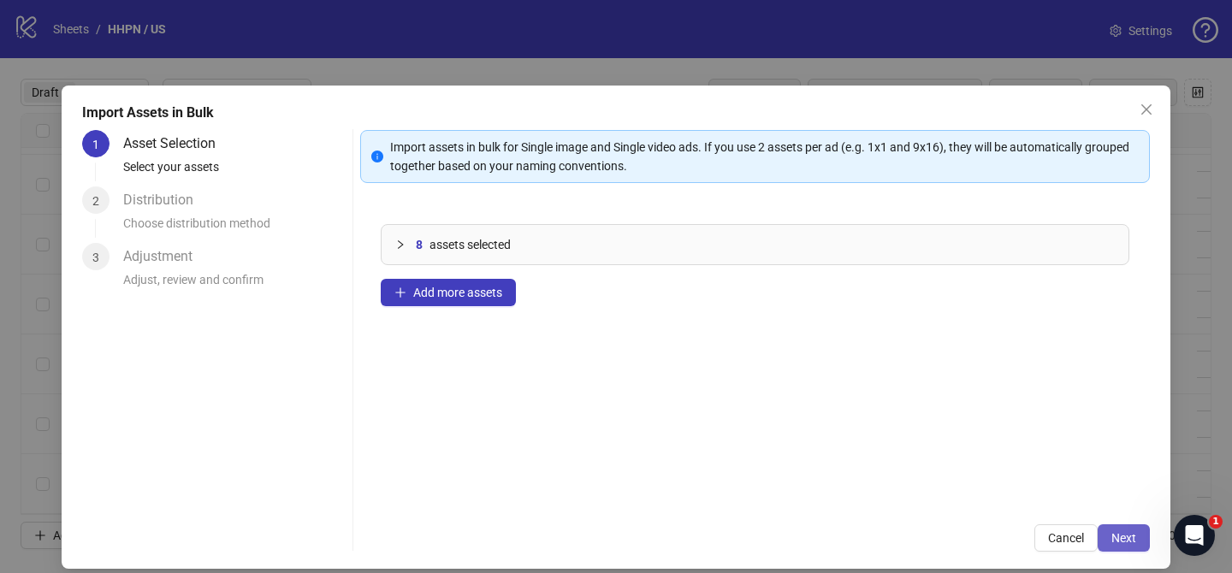
click at [1119, 548] on button "Next" at bounding box center [1124, 537] width 52 height 27
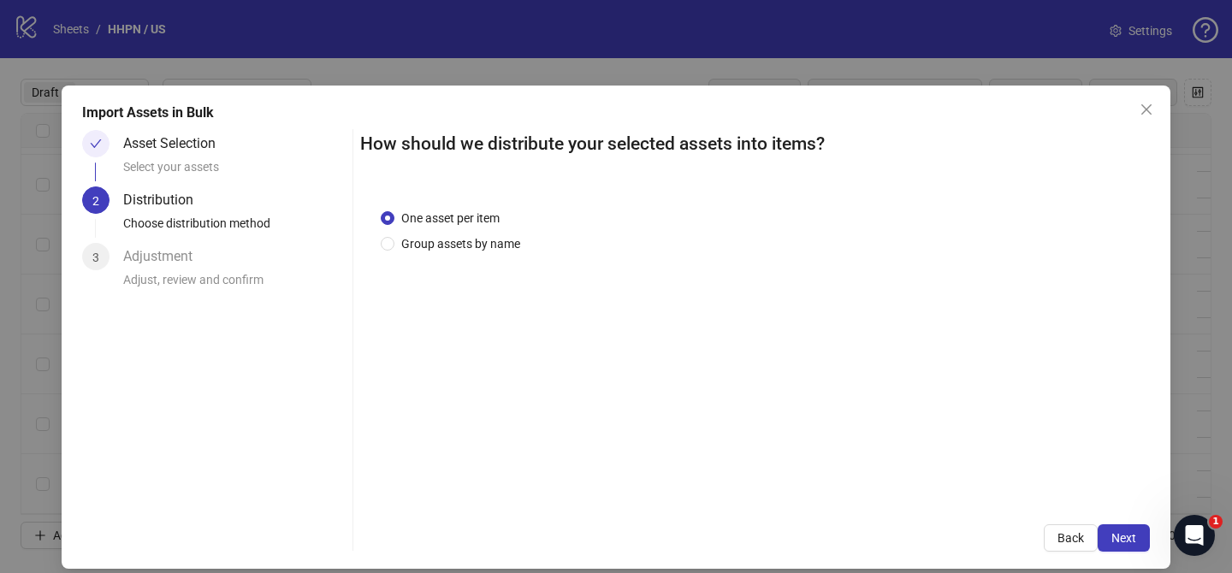
drag, startPoint x: 452, startPoint y: 242, endPoint x: 459, endPoint y: 261, distance: 20.0
click at [453, 242] on span "Group assets by name" at bounding box center [460, 243] width 133 height 19
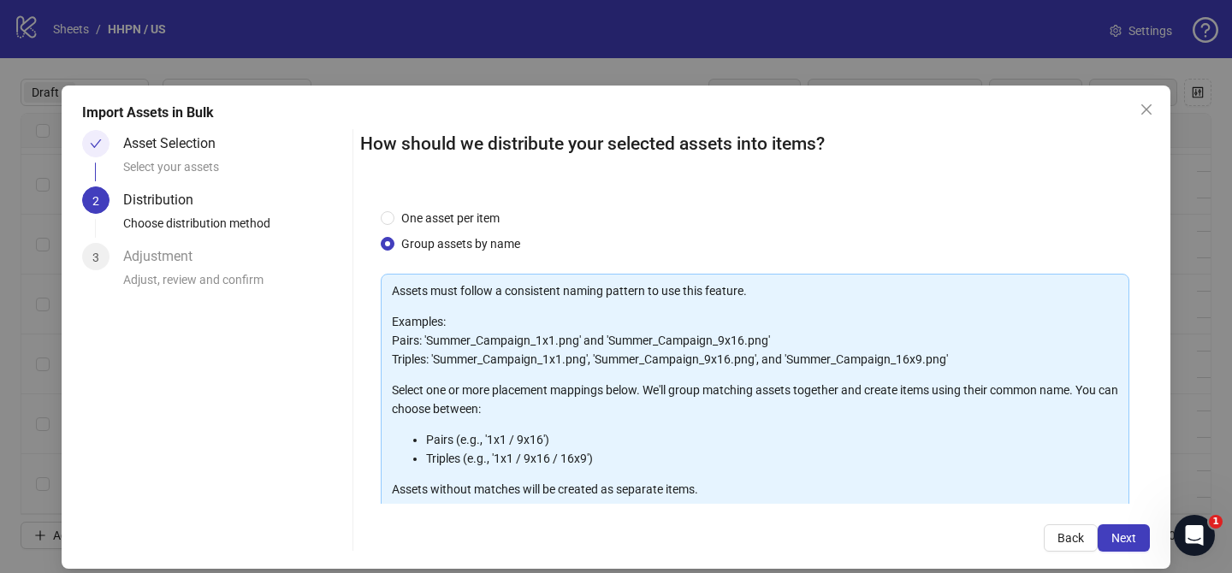
scroll to position [185, 0]
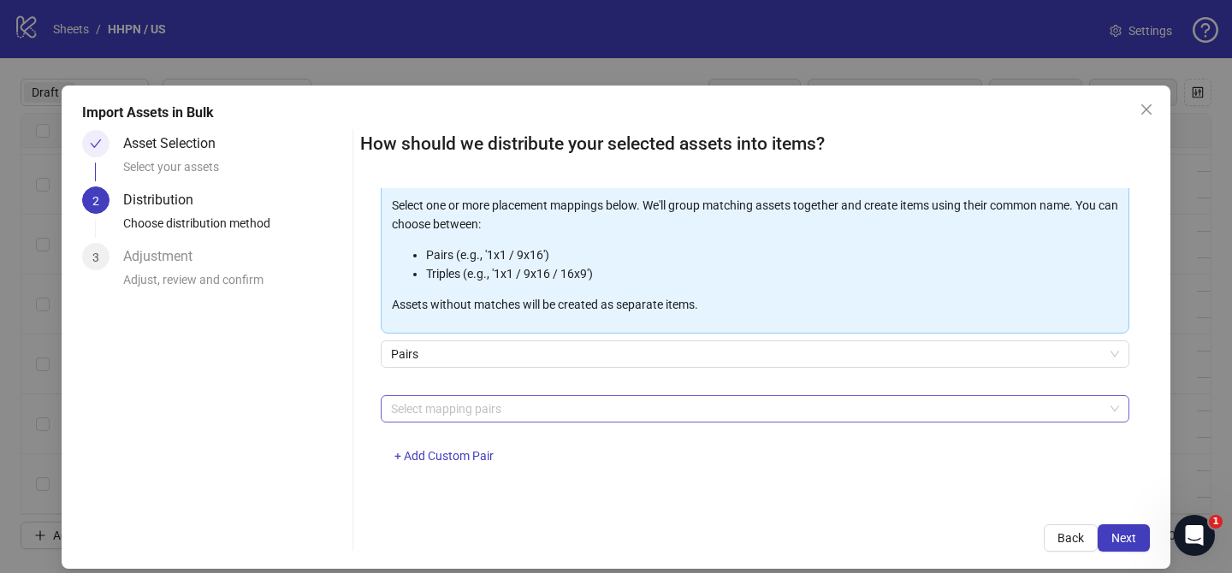
click at [456, 411] on div at bounding box center [746, 409] width 724 height 24
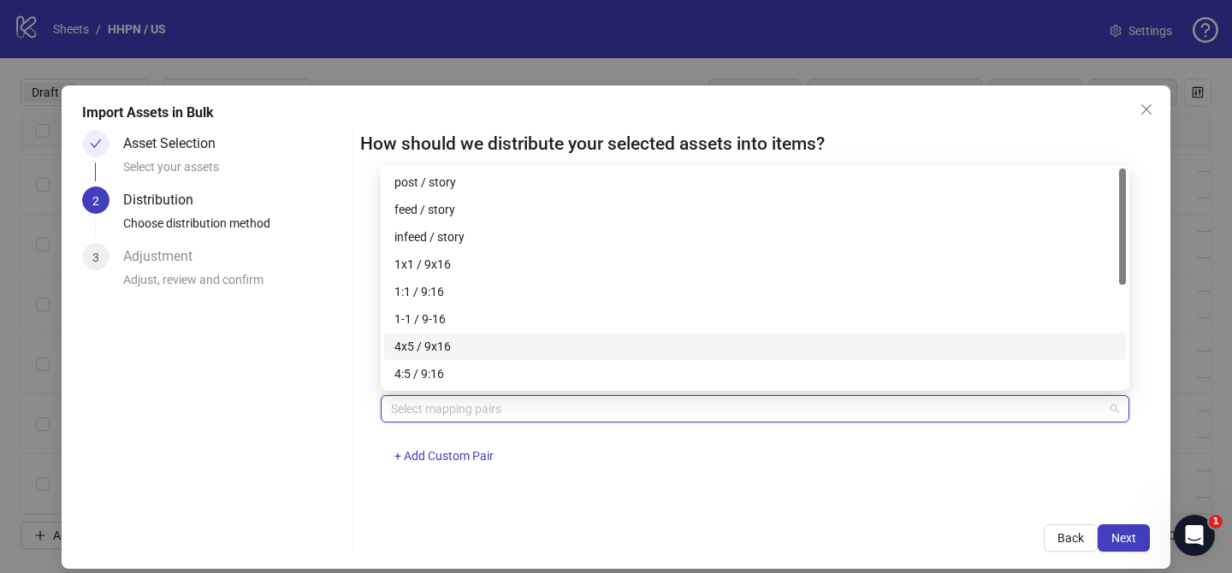
click at [453, 347] on div "4x5 / 9x16" at bounding box center [754, 346] width 721 height 19
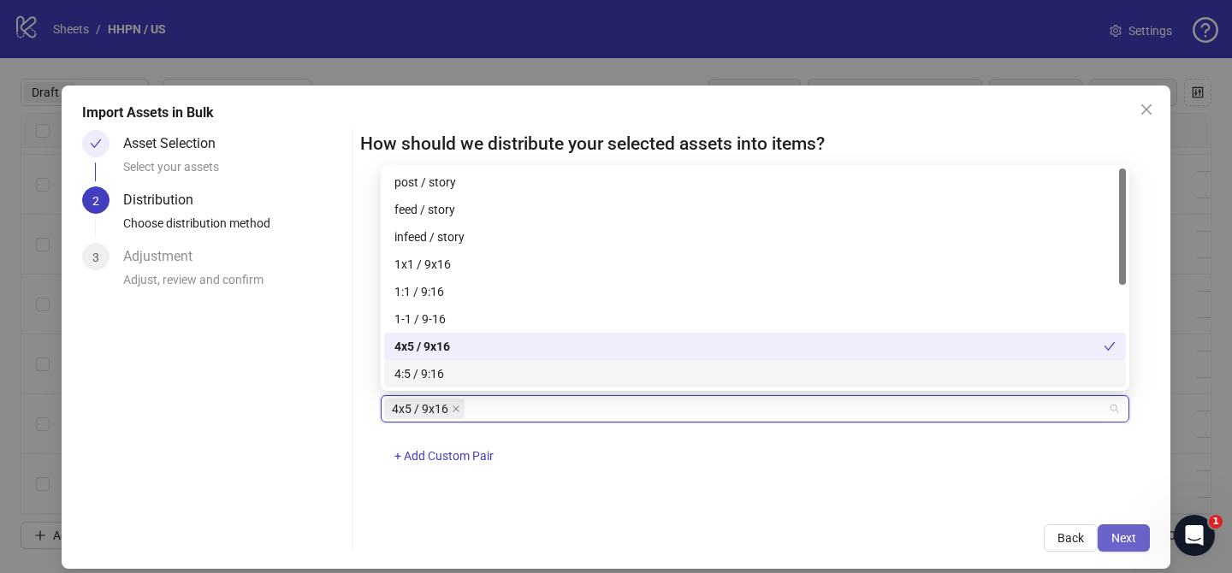
click at [1110, 529] on button "Next" at bounding box center [1124, 537] width 52 height 27
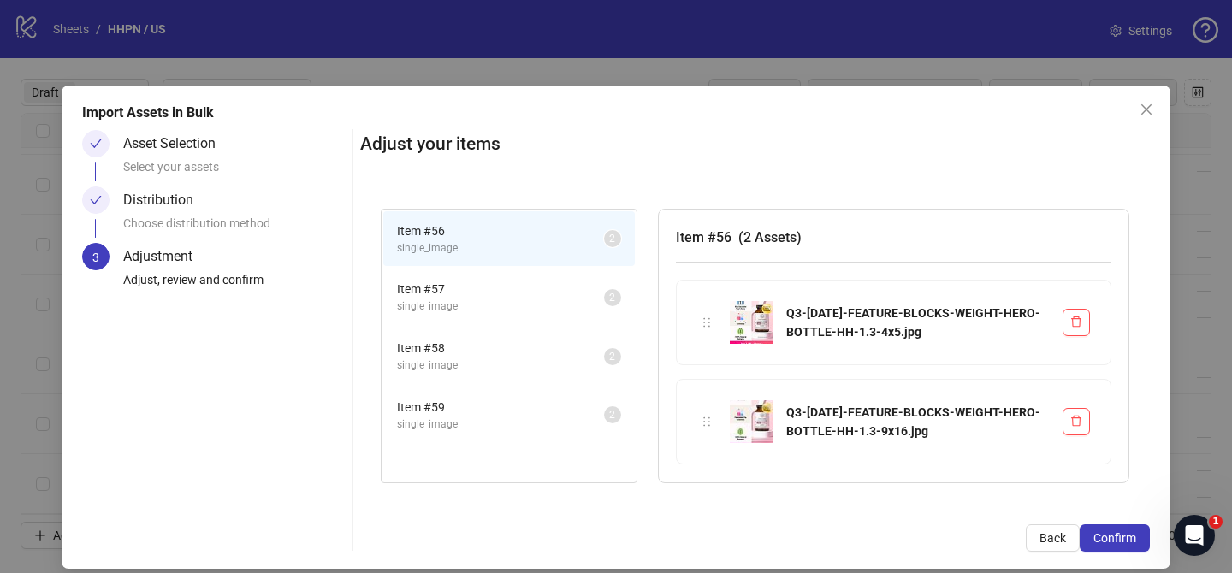
click at [1110, 529] on button "Confirm" at bounding box center [1115, 537] width 70 height 27
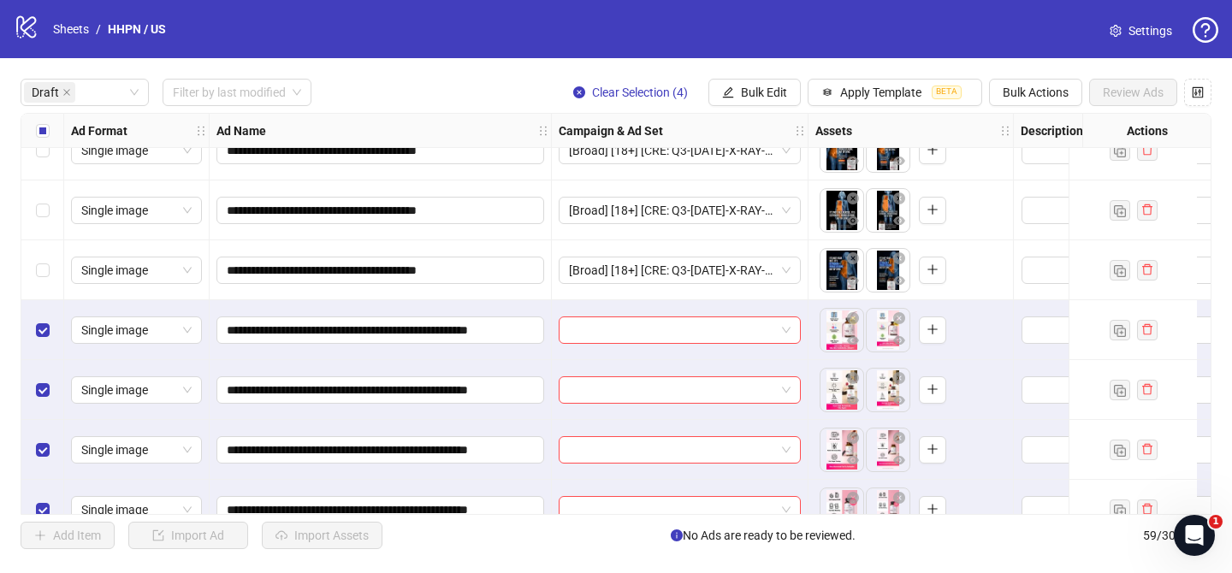
scroll to position [359, 0]
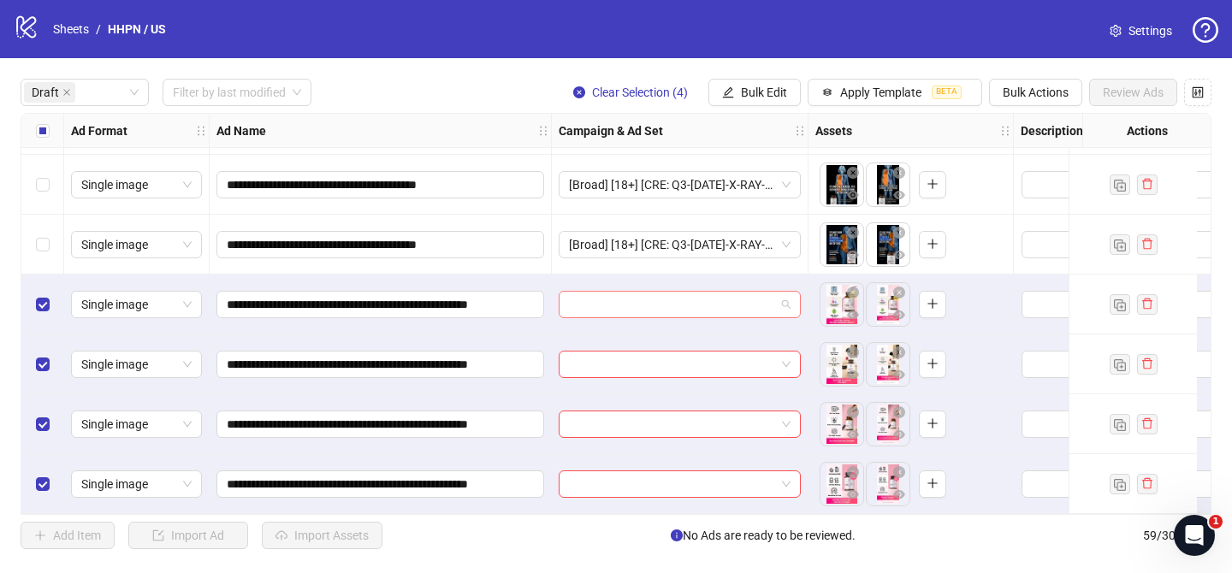
drag, startPoint x: 688, startPoint y: 294, endPoint x: 742, endPoint y: 309, distance: 55.8
click at [690, 294] on input "search" at bounding box center [672, 305] width 206 height 26
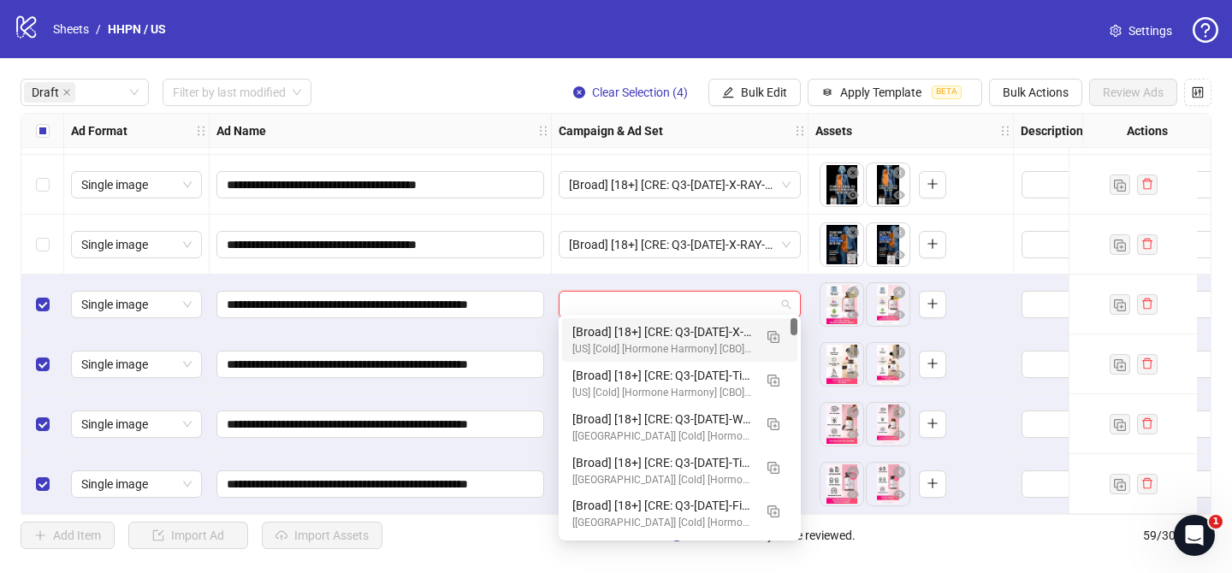
drag, startPoint x: 774, startPoint y: 334, endPoint x: 759, endPoint y: 337, distance: 15.6
click at [776, 335] on img "button" at bounding box center [773, 337] width 12 height 12
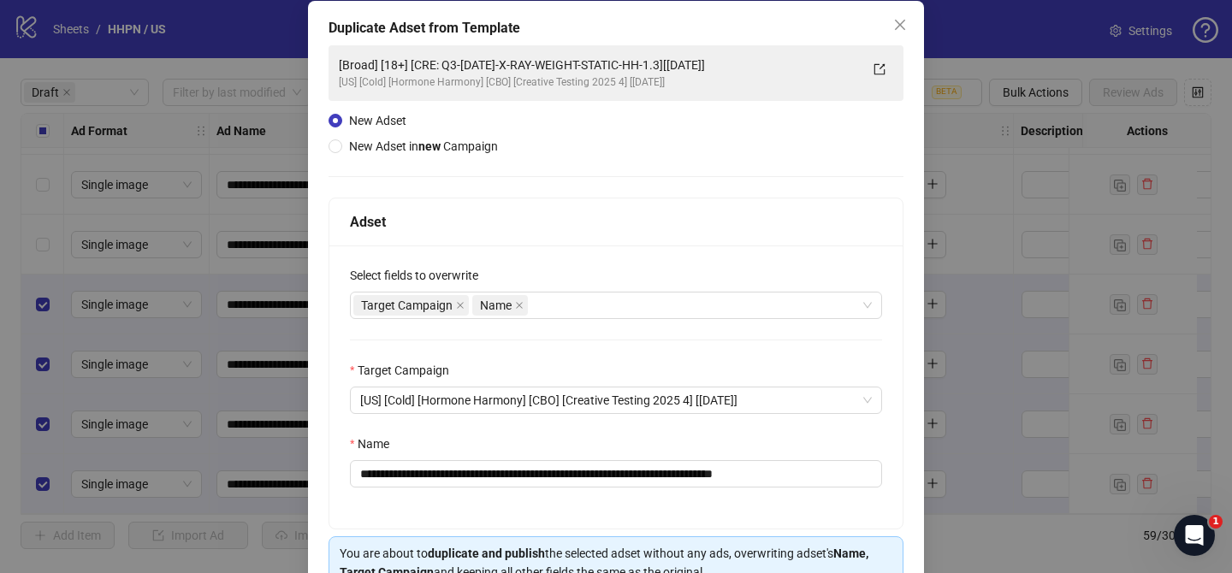
scroll to position [119, 0]
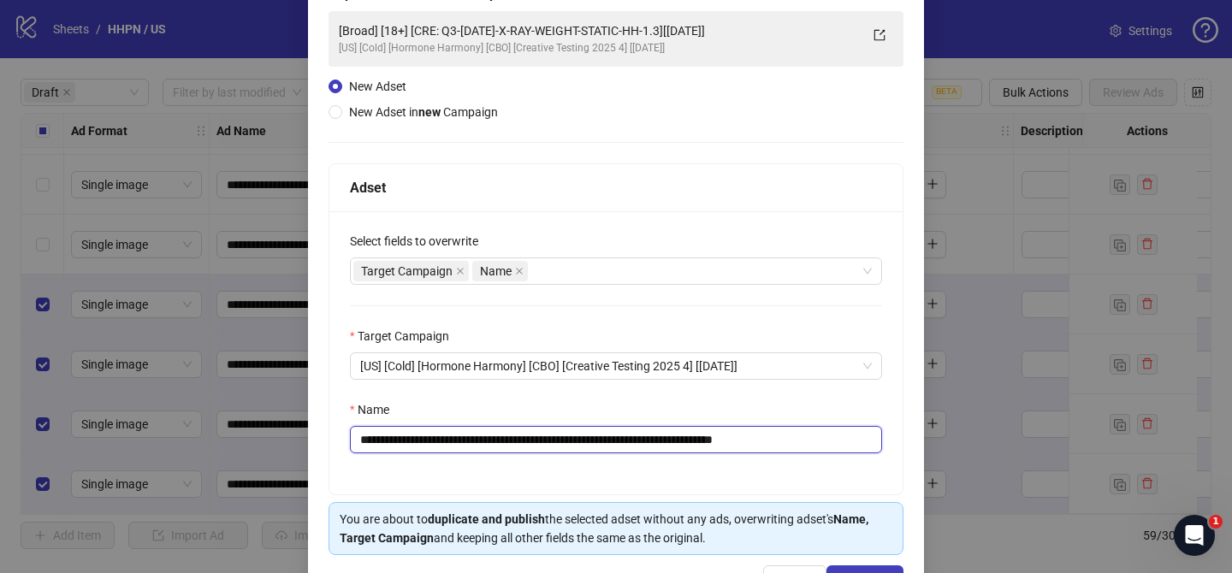
drag, startPoint x: 462, startPoint y: 437, endPoint x: 710, endPoint y: 433, distance: 248.1
click at [711, 433] on input "**********" at bounding box center [616, 439] width 532 height 27
paste input "**********"
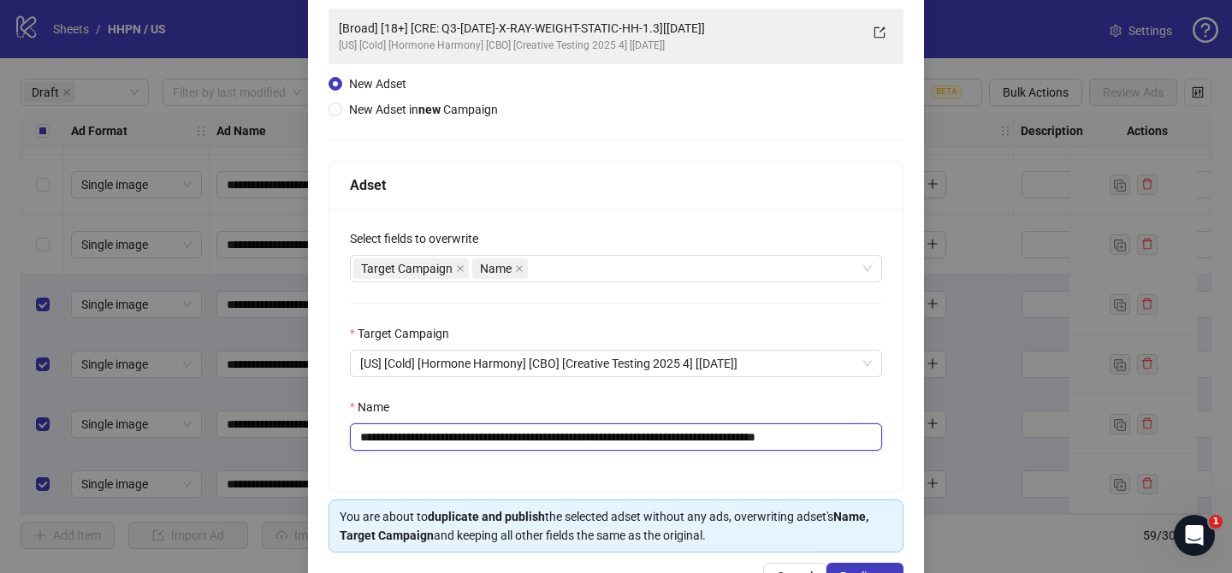
drag, startPoint x: 836, startPoint y: 440, endPoint x: 881, endPoint y: 441, distance: 45.3
click at [878, 441] on input "**********" at bounding box center [616, 436] width 532 height 27
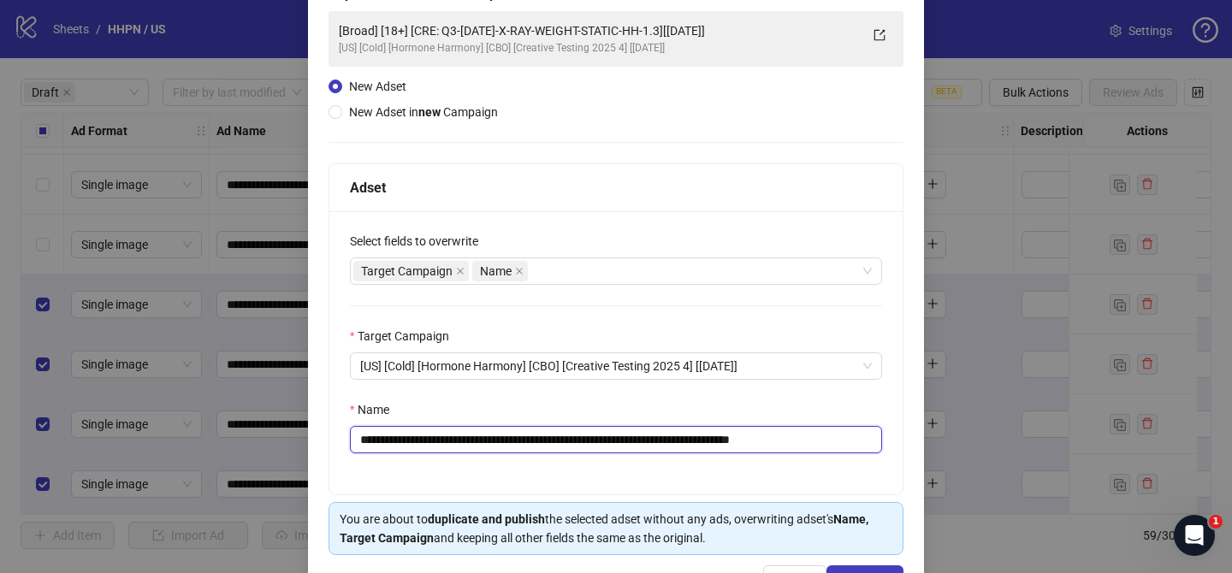
scroll to position [177, 0]
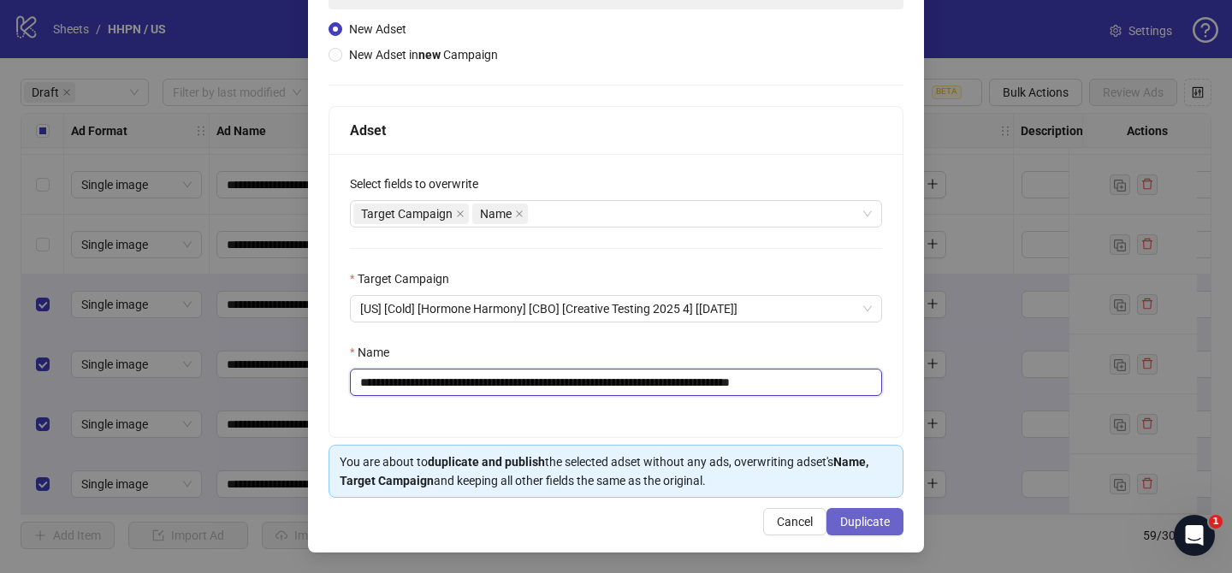
type input "**********"
drag, startPoint x: 856, startPoint y: 516, endPoint x: 1057, endPoint y: 17, distance: 537.7
click at [856, 516] on span "Duplicate" at bounding box center [865, 522] width 50 height 14
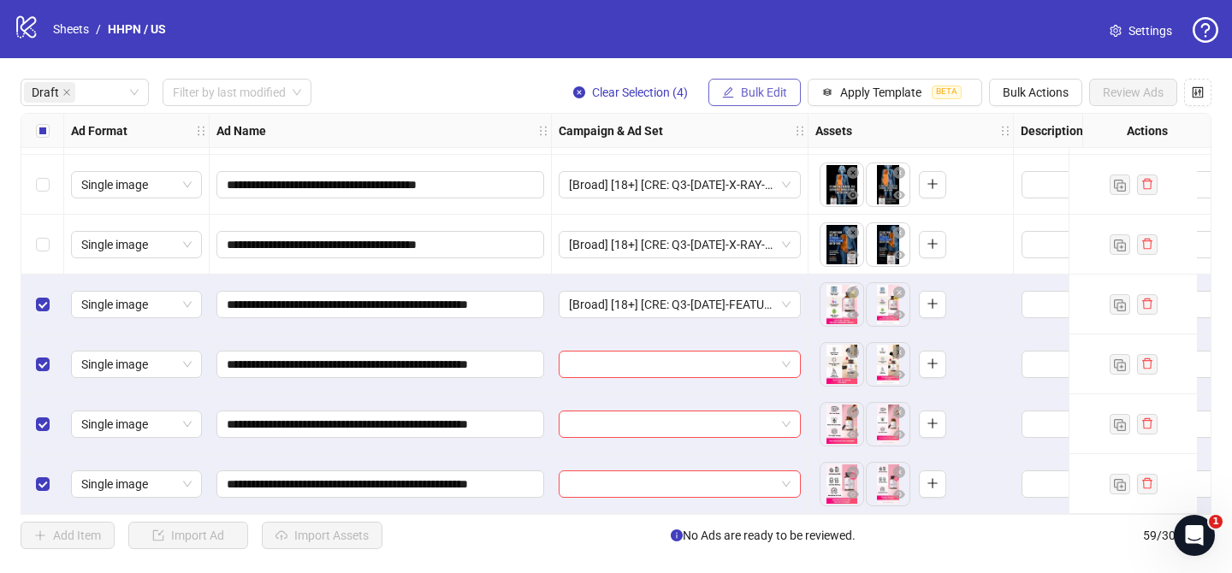
click at [753, 90] on span "Bulk Edit" at bounding box center [764, 93] width 46 height 14
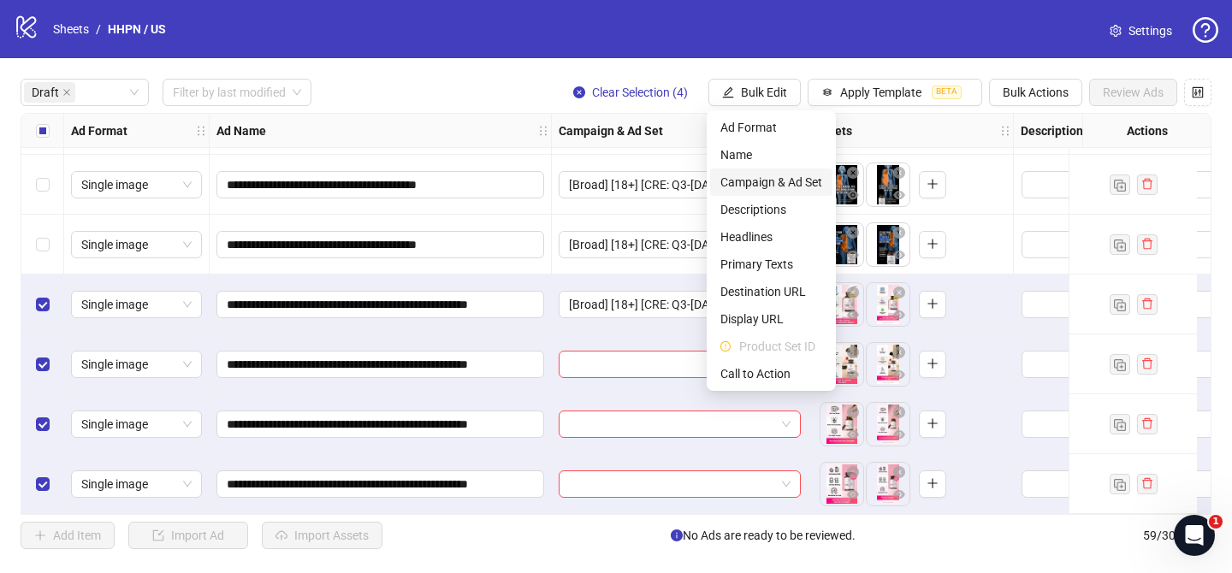
click at [783, 189] on span "Campaign & Ad Set" at bounding box center [771, 182] width 102 height 19
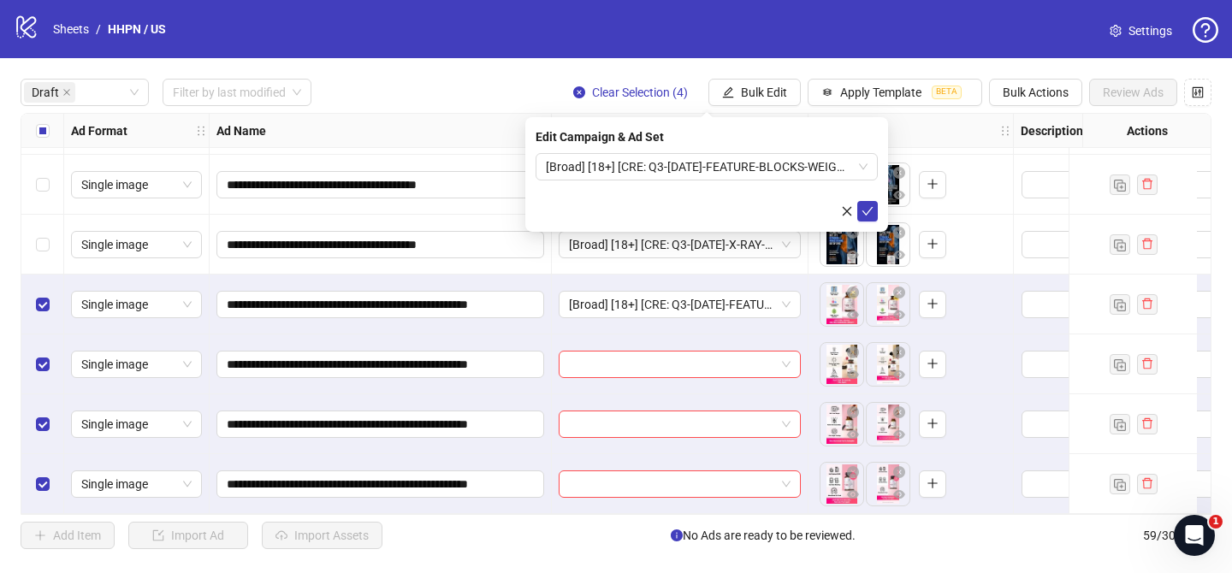
drag, startPoint x: 867, startPoint y: 211, endPoint x: 684, endPoint y: 50, distance: 244.3
click at [867, 211] on icon "check" at bounding box center [867, 211] width 12 height 12
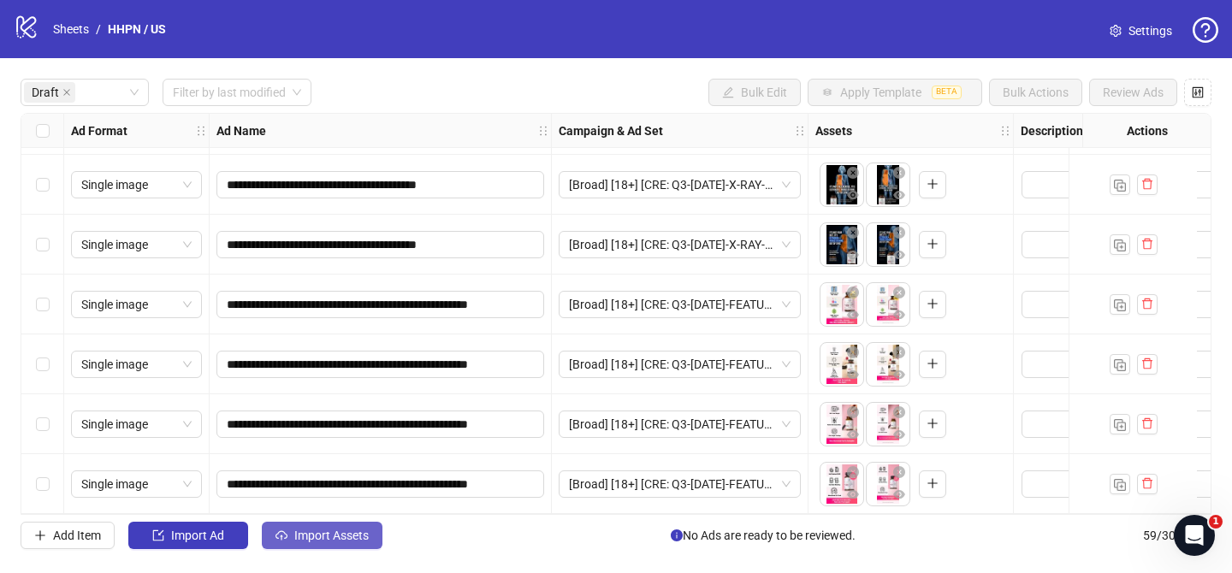
click at [340, 540] on span "Import Assets" at bounding box center [331, 536] width 74 height 14
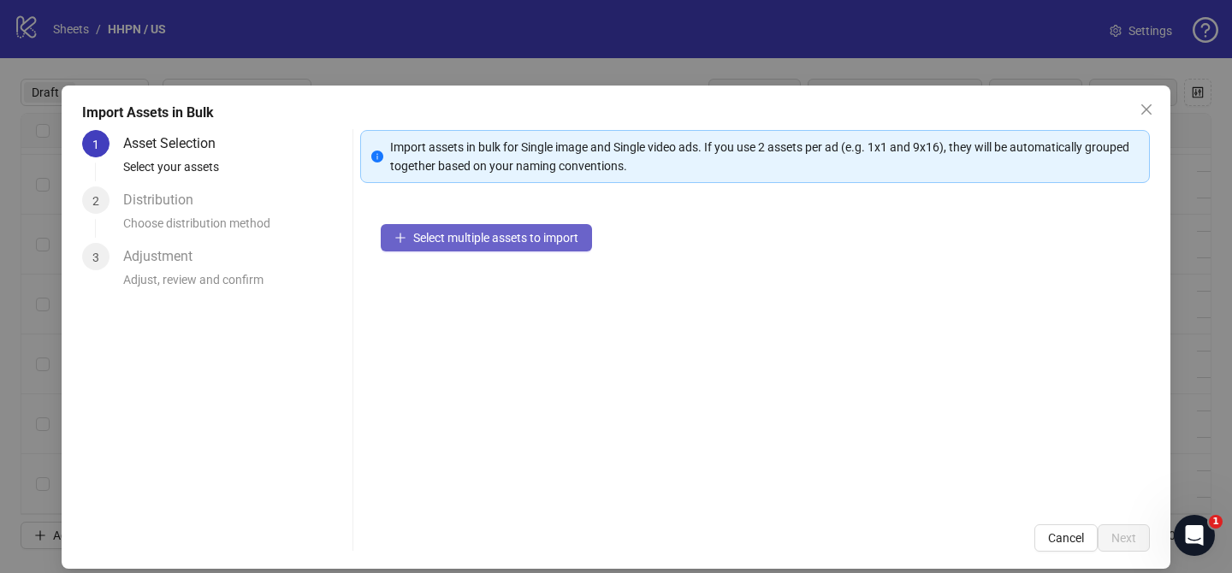
click at [556, 243] on span "Select multiple assets to import" at bounding box center [495, 238] width 165 height 14
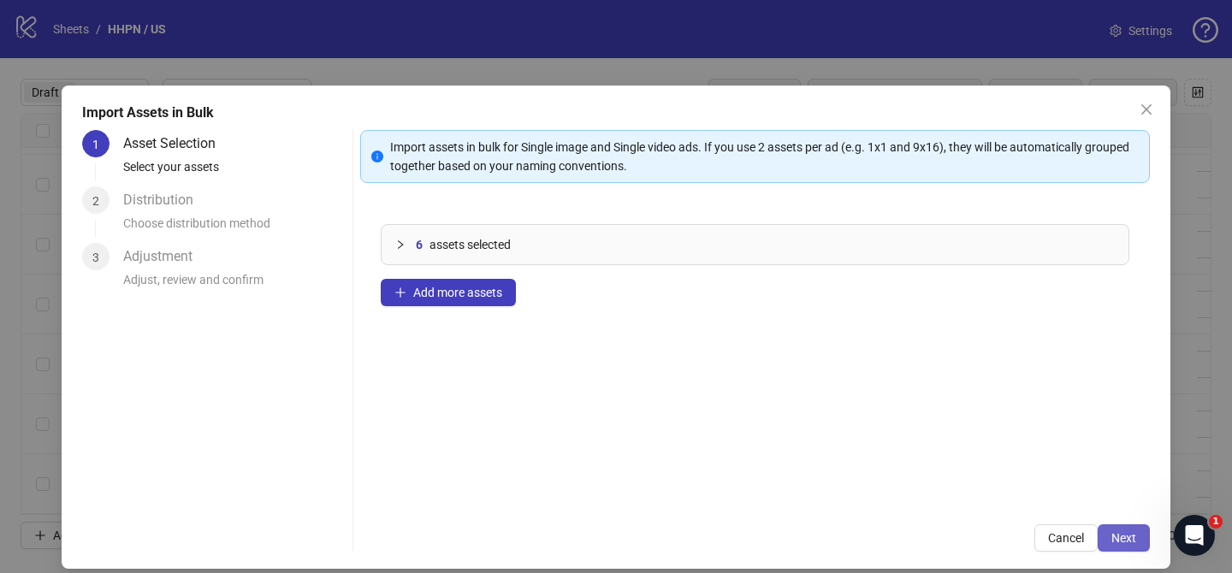
click at [1130, 541] on span "Next" at bounding box center [1123, 538] width 25 height 14
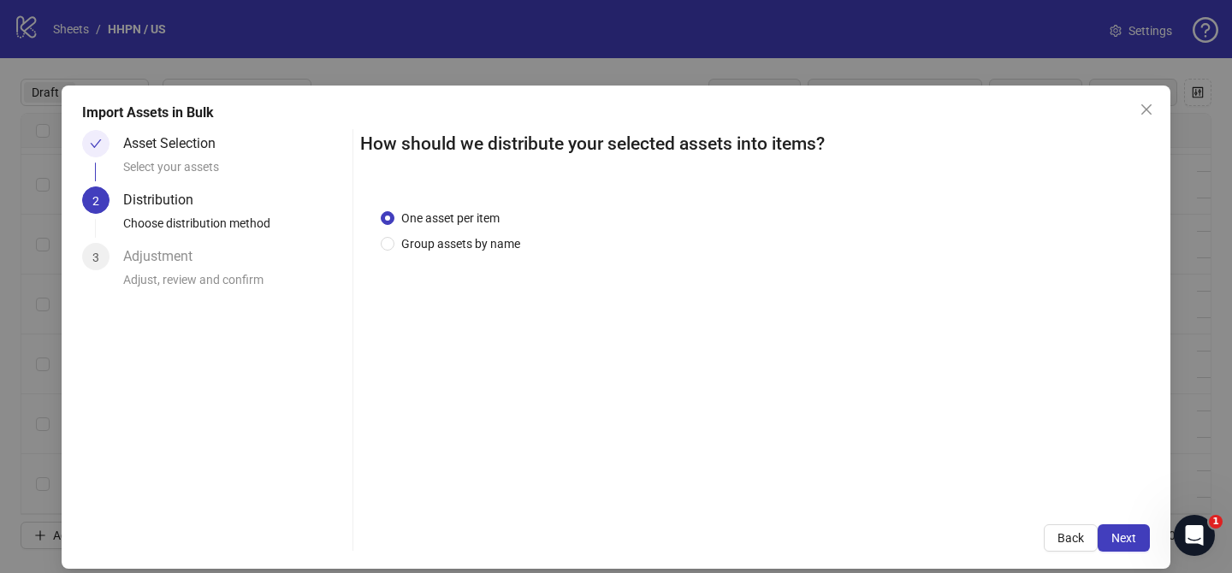
drag, startPoint x: 466, startPoint y: 240, endPoint x: 481, endPoint y: 269, distance: 32.5
click at [468, 240] on span "Group assets by name" at bounding box center [460, 243] width 133 height 19
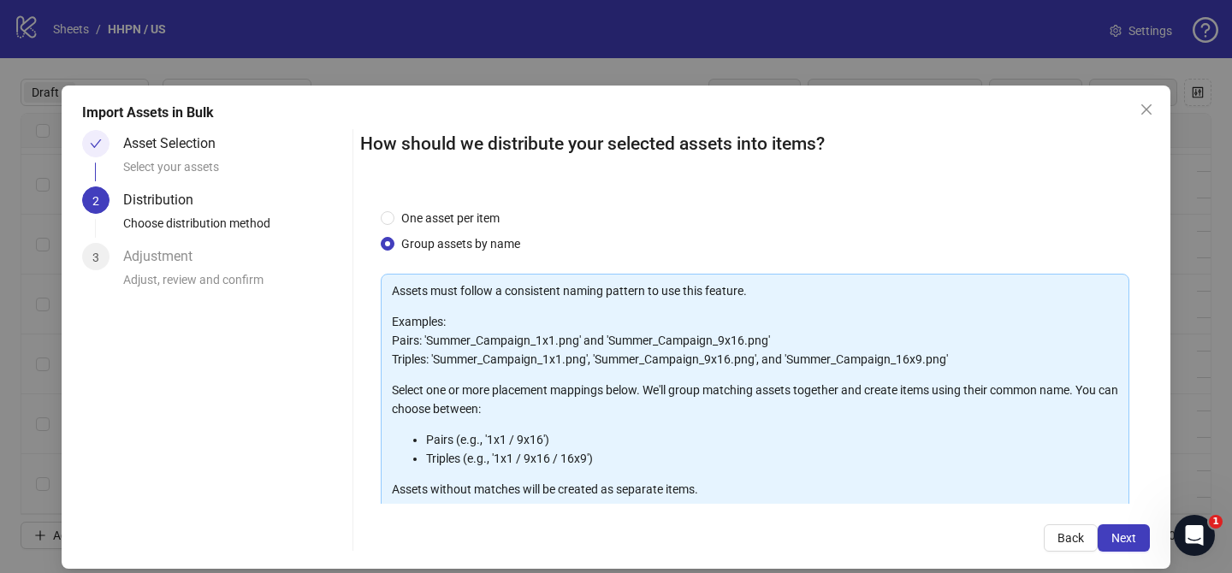
scroll to position [185, 0]
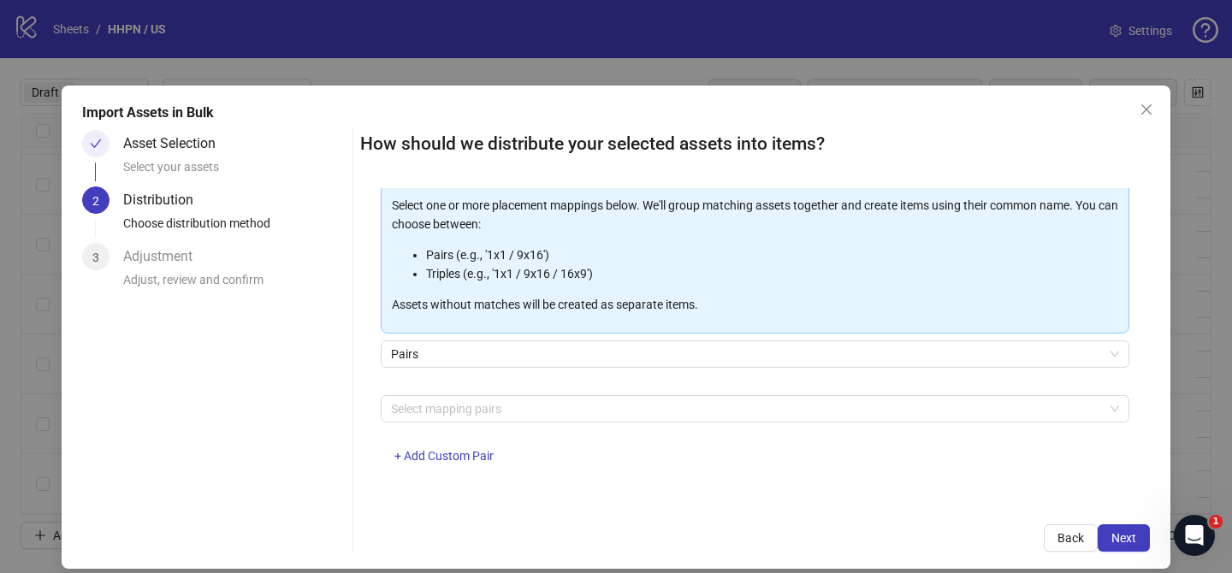
click at [476, 423] on div "Select mapping pairs + Add Custom Pair" at bounding box center [755, 439] width 749 height 89
click at [456, 412] on div at bounding box center [746, 409] width 724 height 24
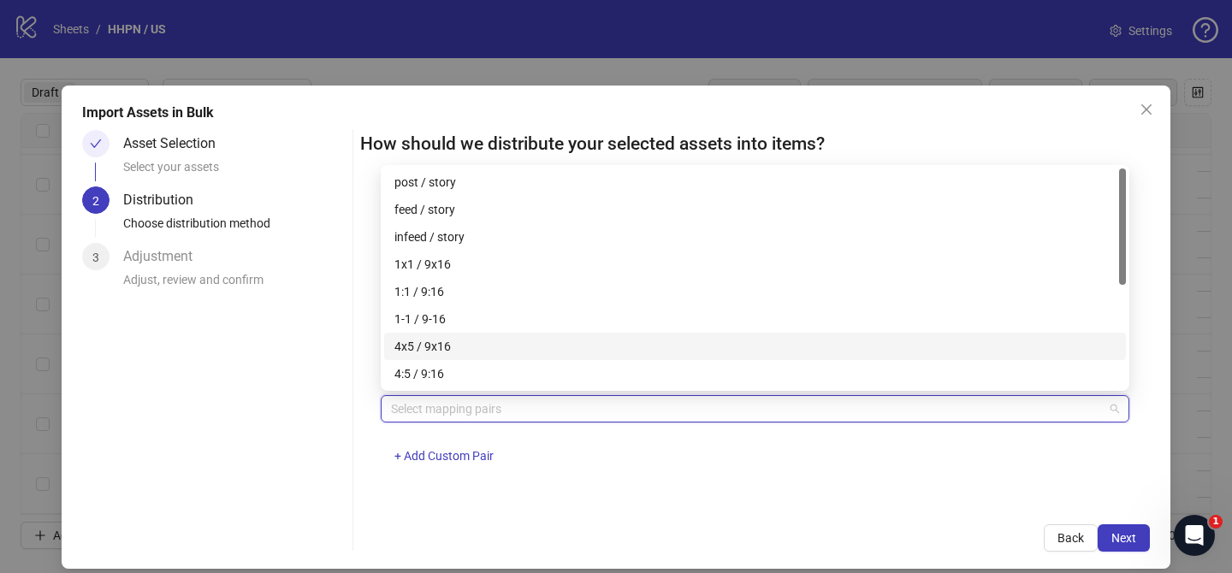
drag, startPoint x: 449, startPoint y: 343, endPoint x: 965, endPoint y: 450, distance: 526.8
click at [451, 343] on div "4x5 / 9x16" at bounding box center [754, 346] width 721 height 19
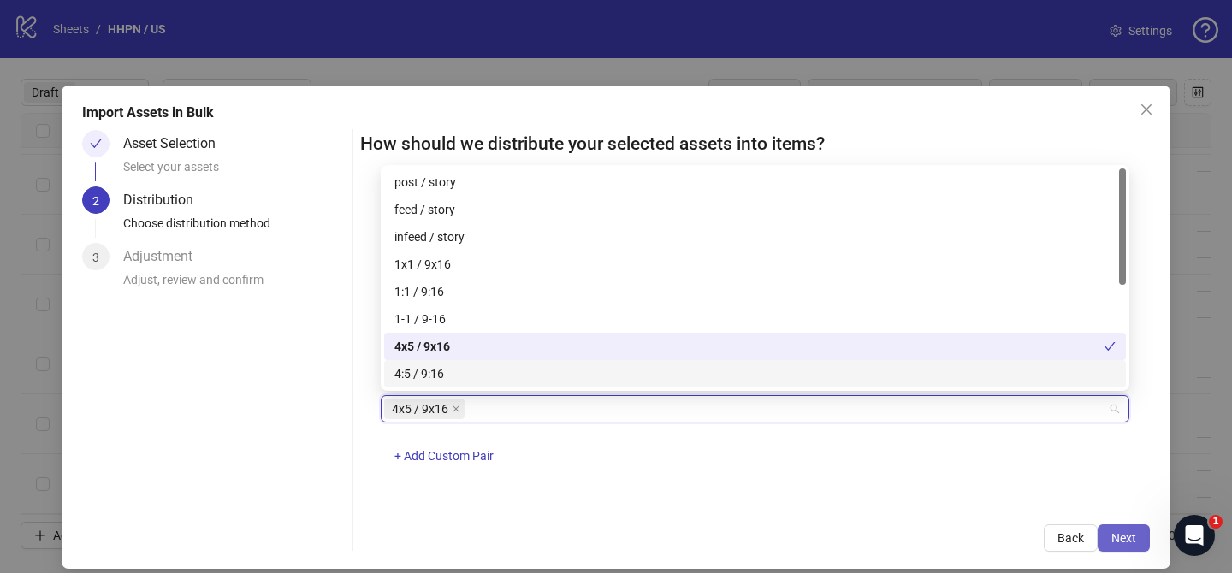
click at [1128, 545] on span "Next" at bounding box center [1123, 538] width 25 height 14
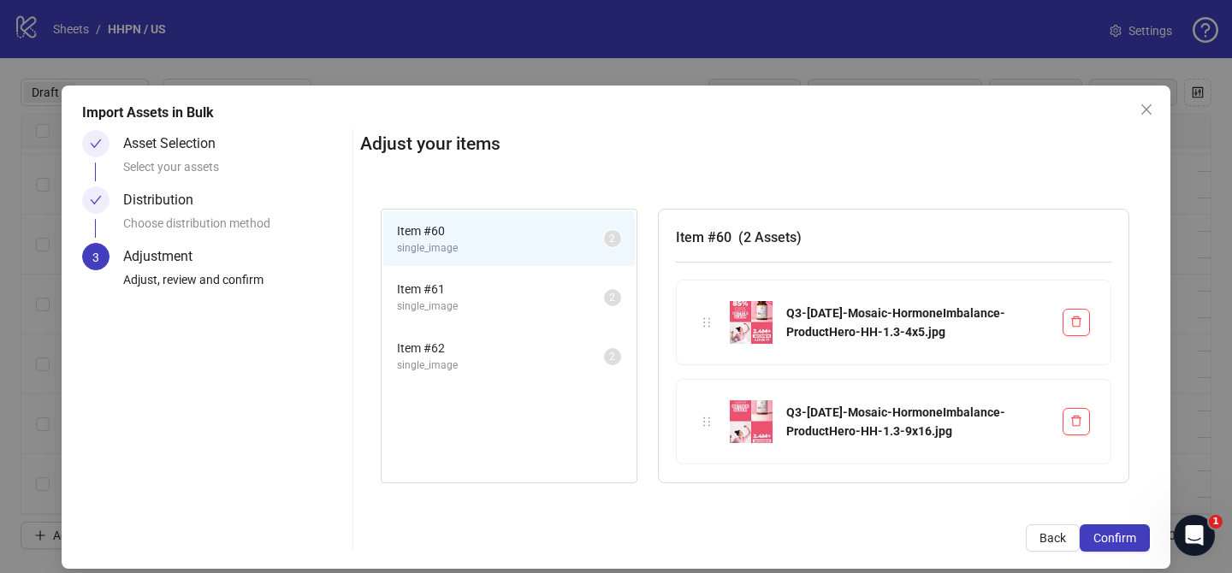
drag, startPoint x: 1128, startPoint y: 545, endPoint x: 938, endPoint y: 500, distance: 195.9
click at [1128, 545] on span "Confirm" at bounding box center [1114, 538] width 43 height 14
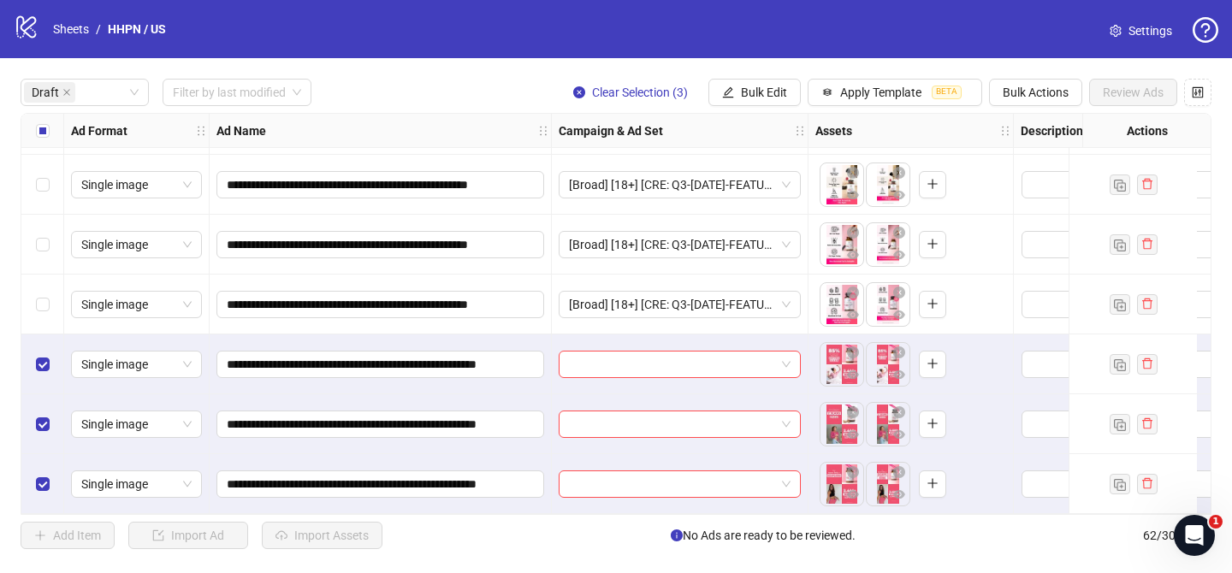
scroll to position [539, 0]
click at [660, 364] on input "search" at bounding box center [672, 365] width 206 height 26
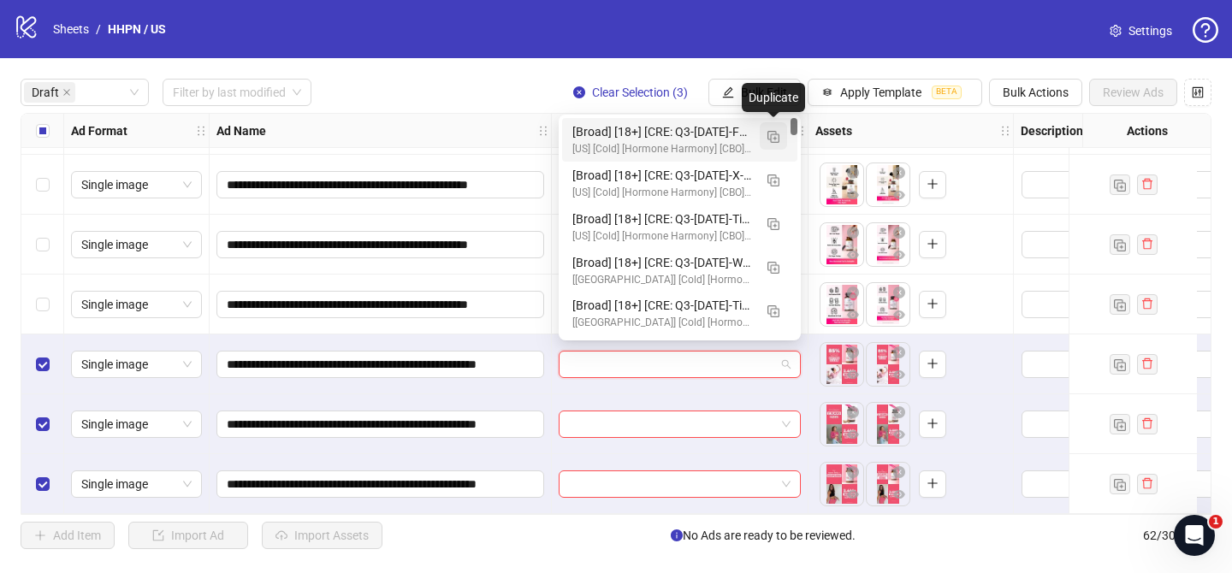
click at [777, 138] on img "button" at bounding box center [773, 137] width 12 height 12
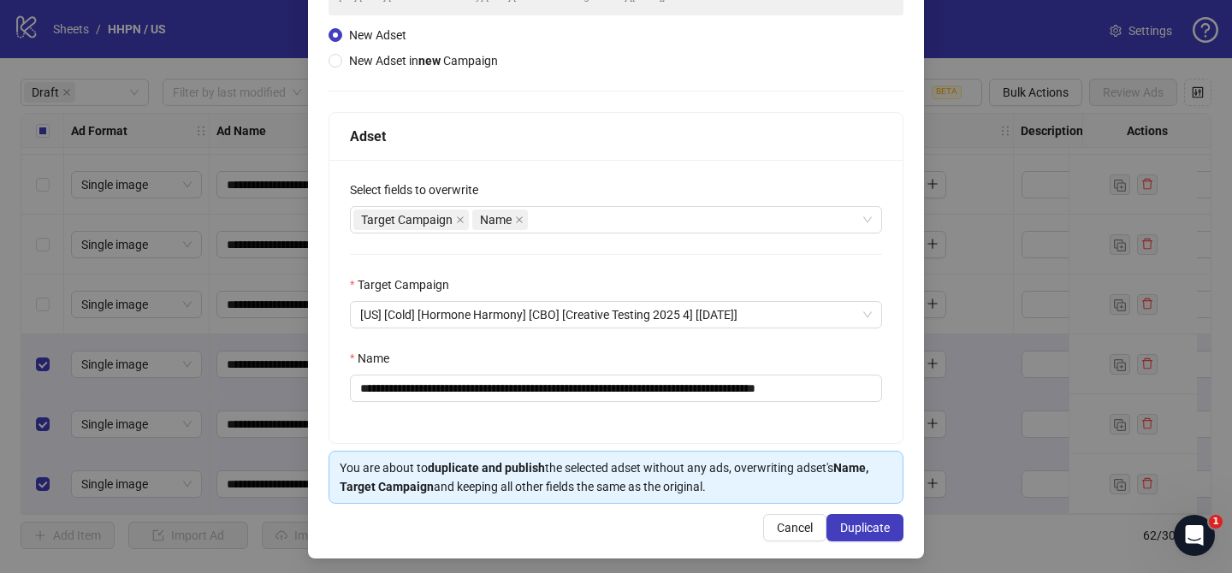
scroll to position [177, 0]
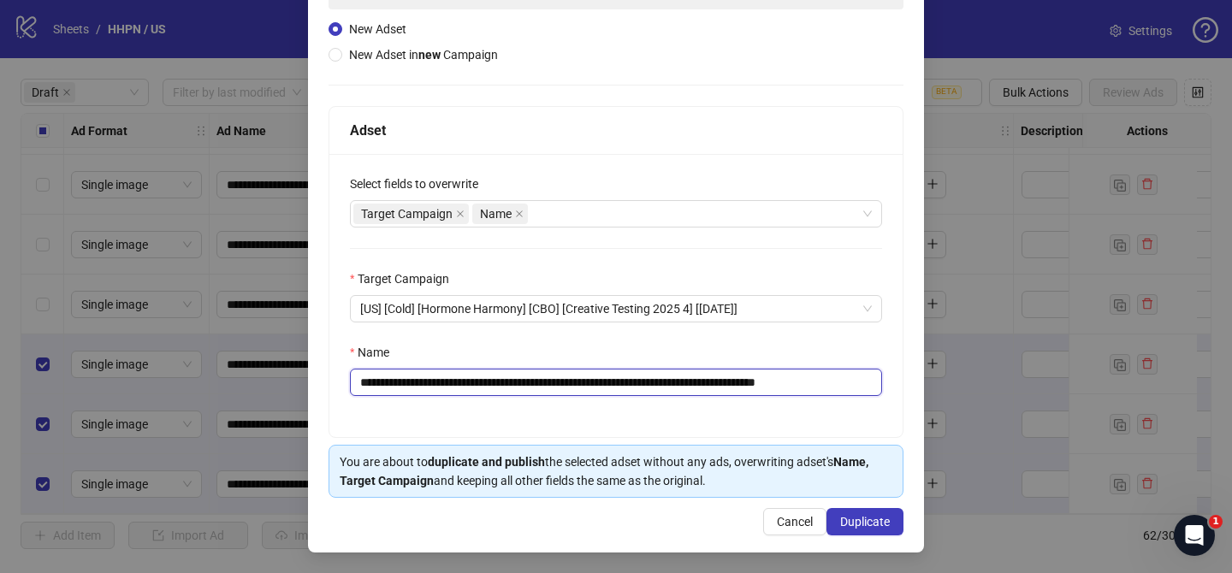
drag, startPoint x: 463, startPoint y: 379, endPoint x: 793, endPoint y: 379, distance: 330.2
click at [793, 379] on input "**********" at bounding box center [616, 382] width 532 height 27
paste input "**"
drag, startPoint x: 844, startPoint y: 382, endPoint x: 909, endPoint y: 382, distance: 65.9
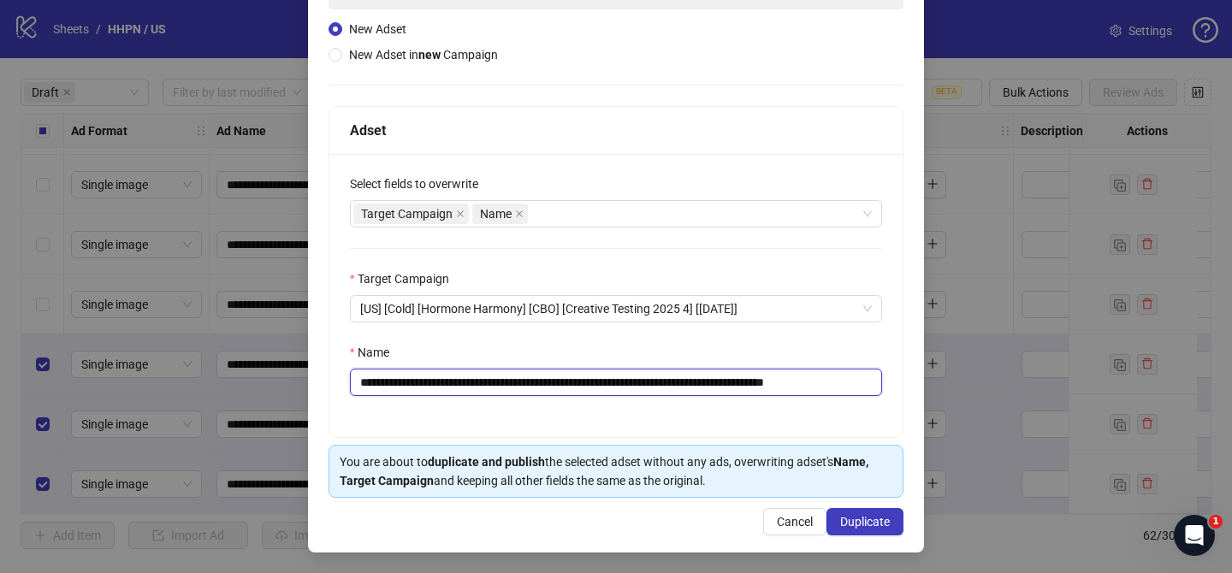
click at [892, 383] on div "**********" at bounding box center [615, 295] width 573 height 283
type input "**********"
drag, startPoint x: 876, startPoint y: 526, endPoint x: 722, endPoint y: 56, distance: 495.1
click at [877, 526] on span "Duplicate" at bounding box center [865, 522] width 50 height 14
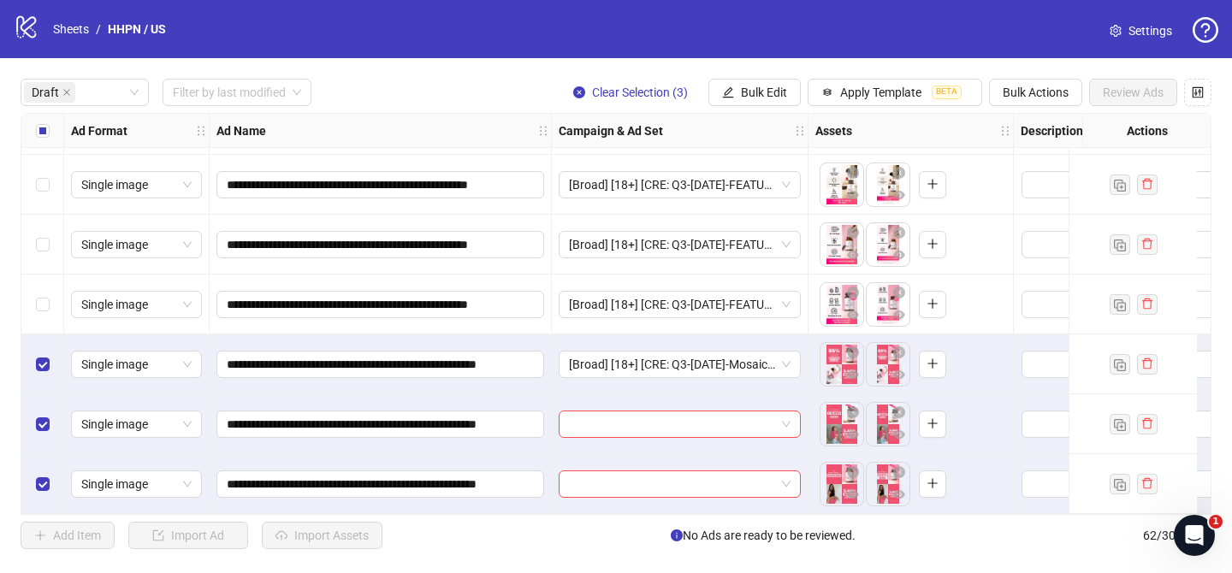
drag, startPoint x: 759, startPoint y: 91, endPoint x: 803, endPoint y: 146, distance: 71.2
click at [761, 92] on span "Bulk Edit" at bounding box center [764, 93] width 46 height 14
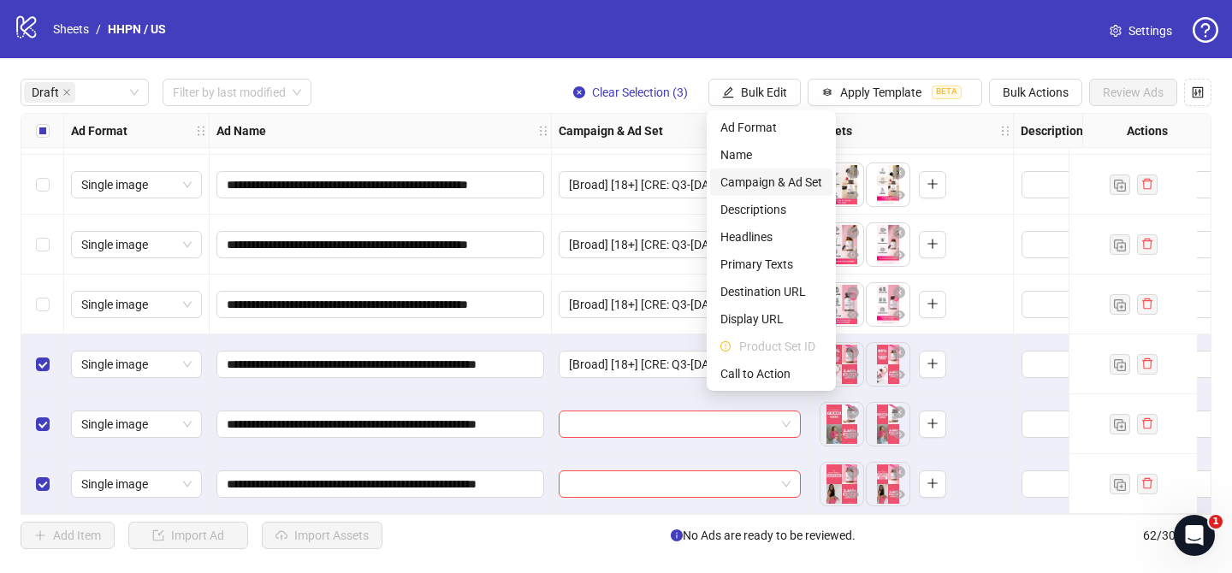
drag, startPoint x: 790, startPoint y: 180, endPoint x: 813, endPoint y: 195, distance: 27.1
click at [792, 181] on span "Campaign & Ad Set" at bounding box center [771, 182] width 102 height 19
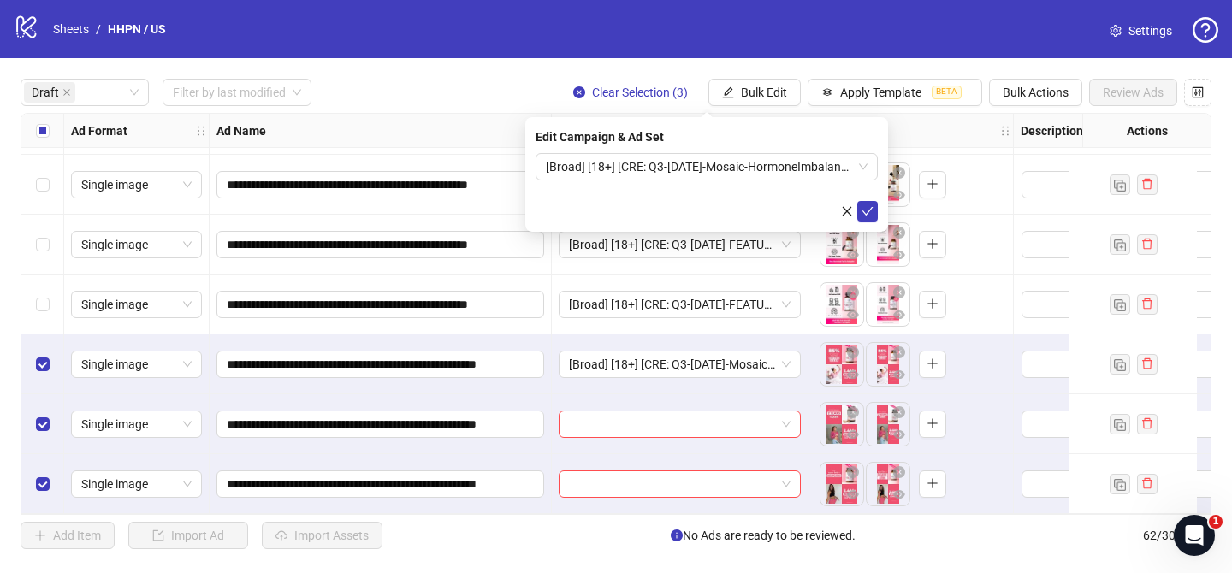
drag, startPoint x: 866, startPoint y: 209, endPoint x: 265, endPoint y: 219, distance: 600.6
click at [865, 210] on icon "check" at bounding box center [867, 211] width 12 height 12
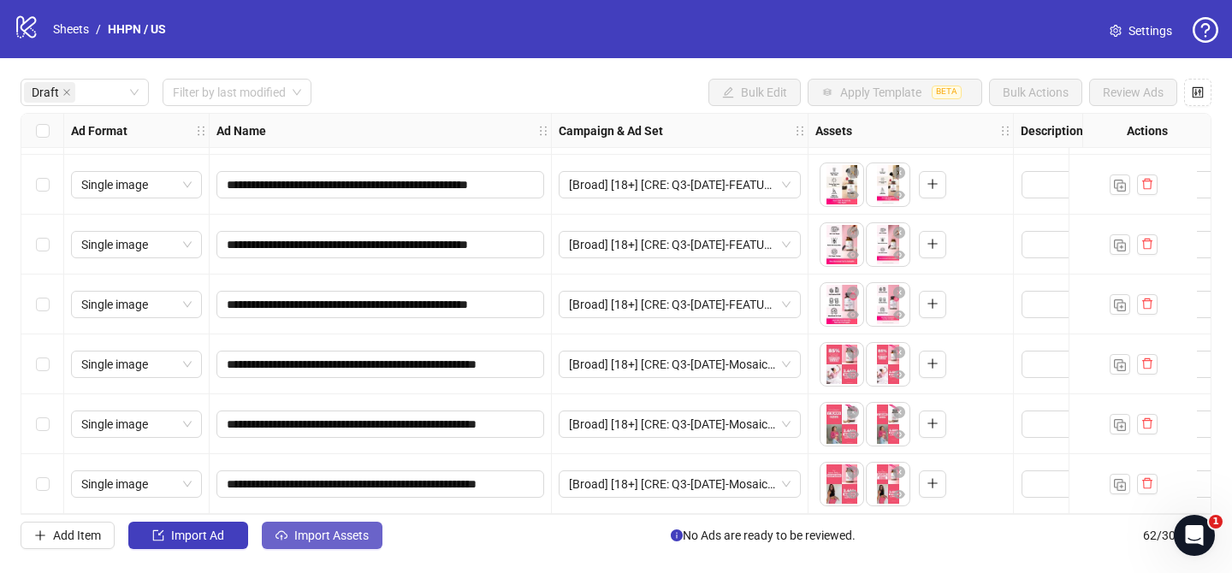
click at [369, 536] on span "Import Assets" at bounding box center [331, 536] width 74 height 14
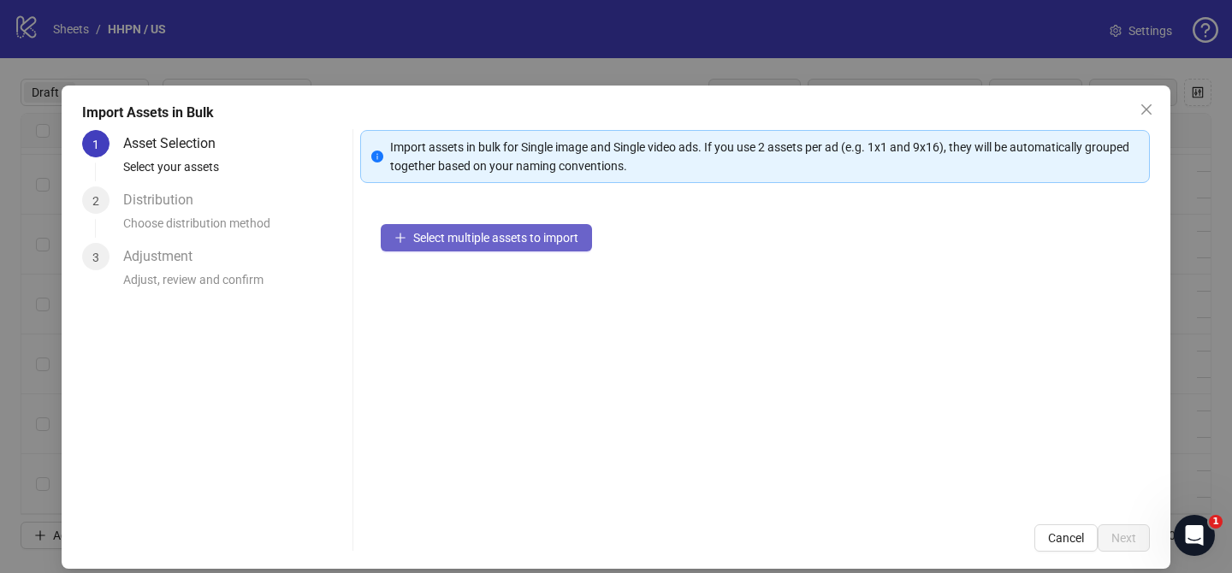
click at [541, 246] on button "Select multiple assets to import" at bounding box center [486, 237] width 211 height 27
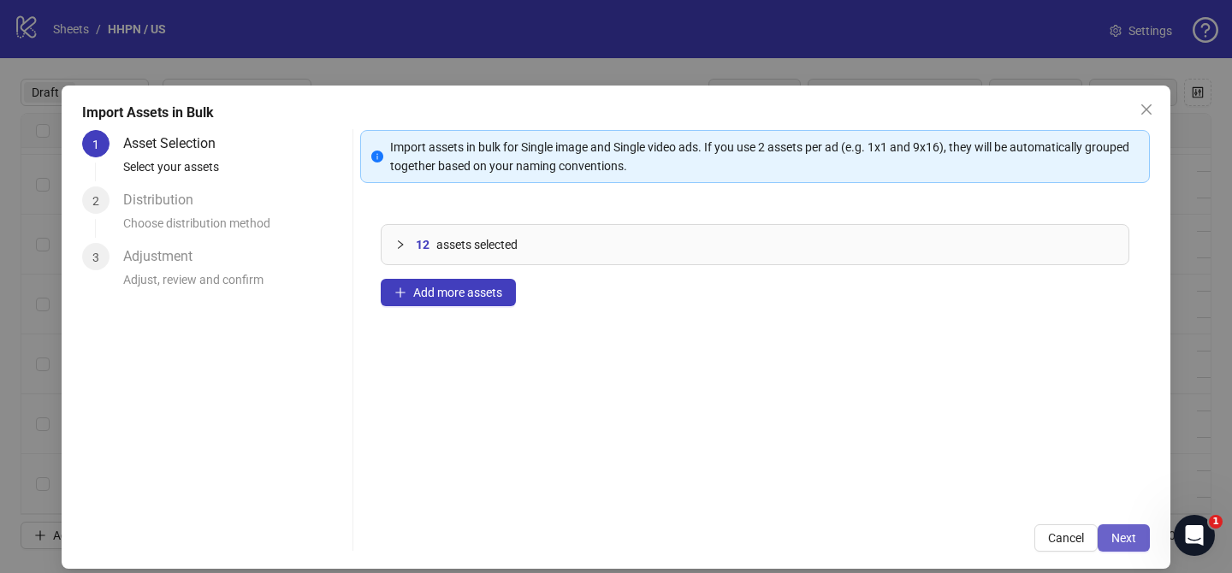
click at [1133, 537] on span "Next" at bounding box center [1123, 538] width 25 height 14
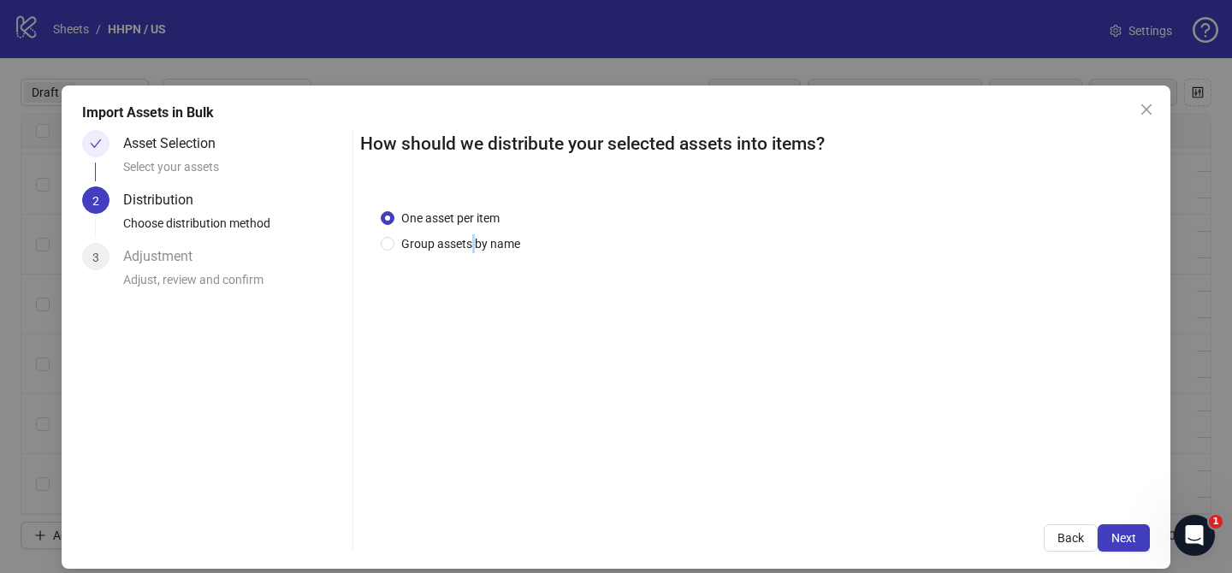
drag, startPoint x: 472, startPoint y: 238, endPoint x: 486, endPoint y: 345, distance: 107.8
click at [473, 238] on span "Group assets by name" at bounding box center [460, 243] width 133 height 19
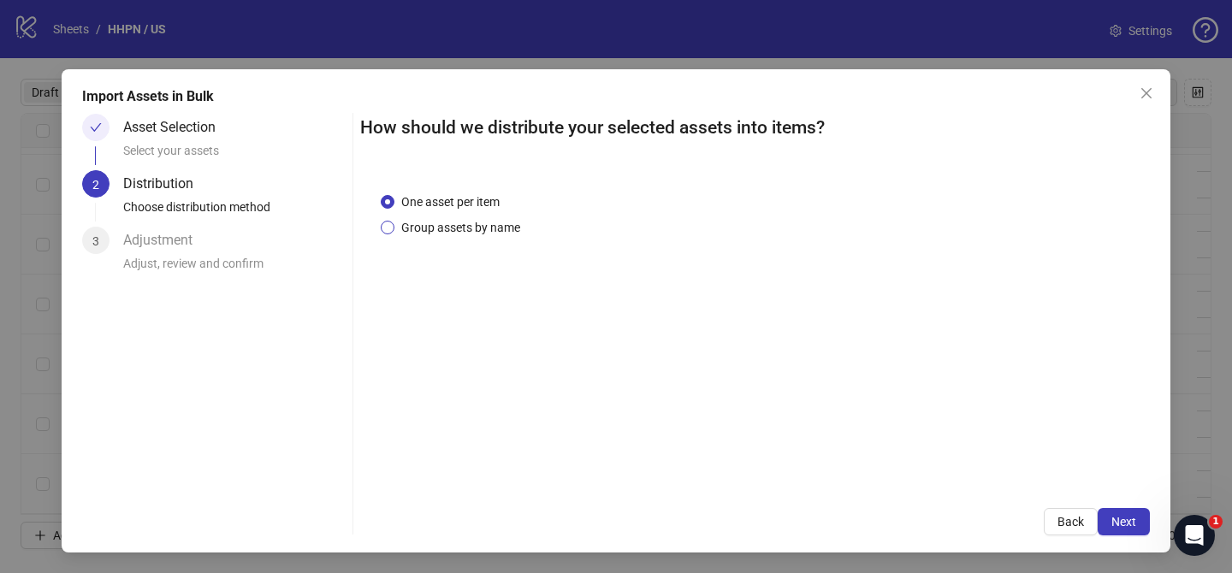
click at [489, 226] on span "Group assets by name" at bounding box center [460, 227] width 133 height 19
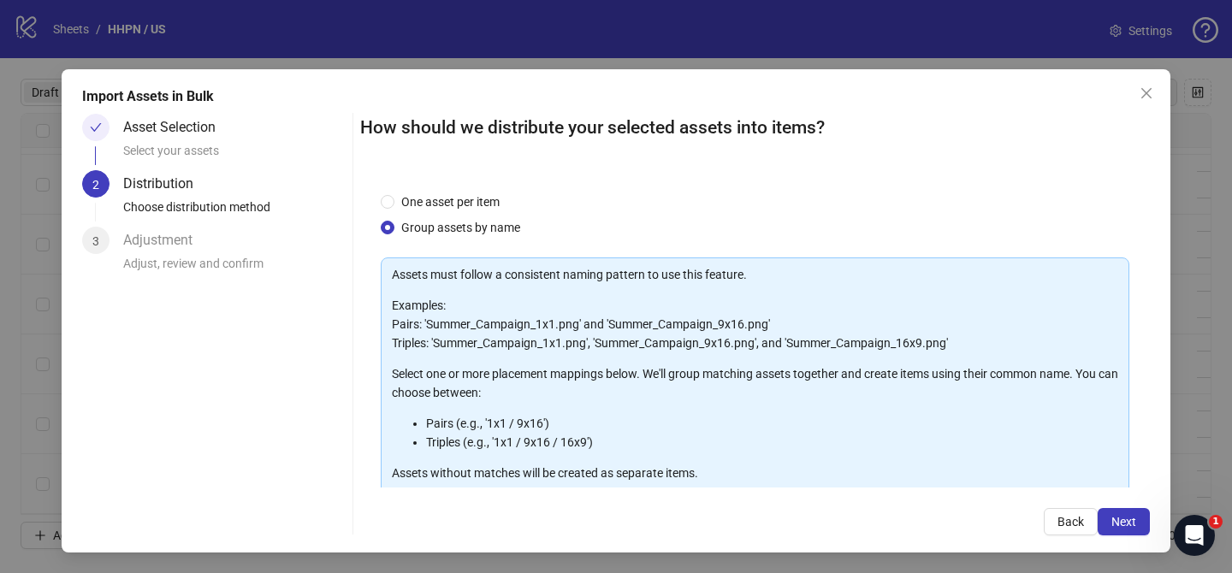
scroll to position [185, 0]
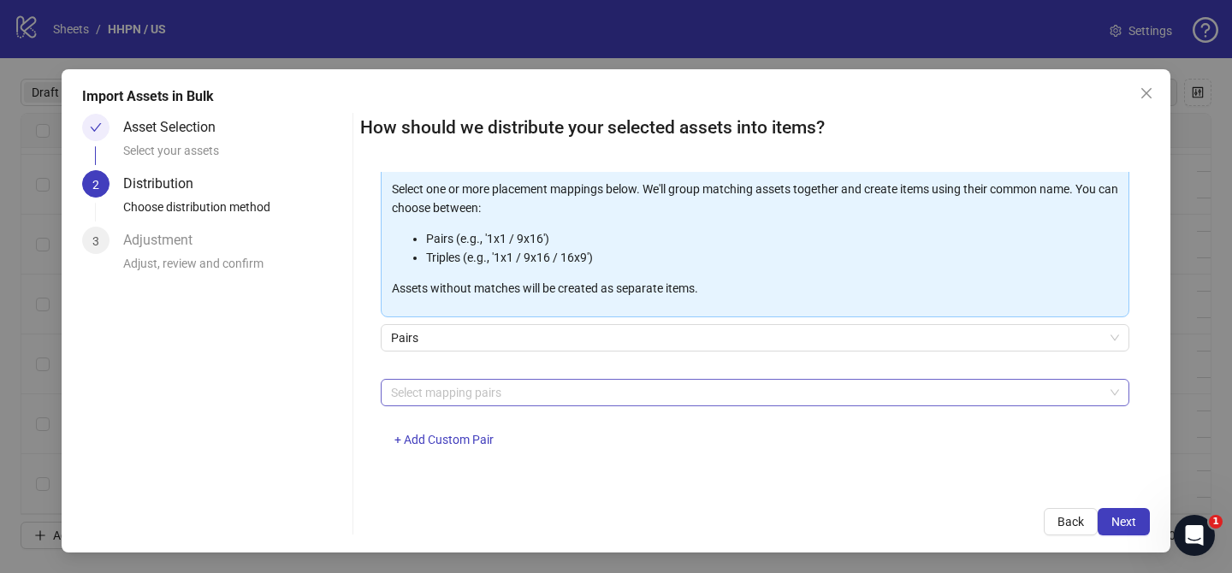
click at [487, 387] on div at bounding box center [746, 393] width 724 height 24
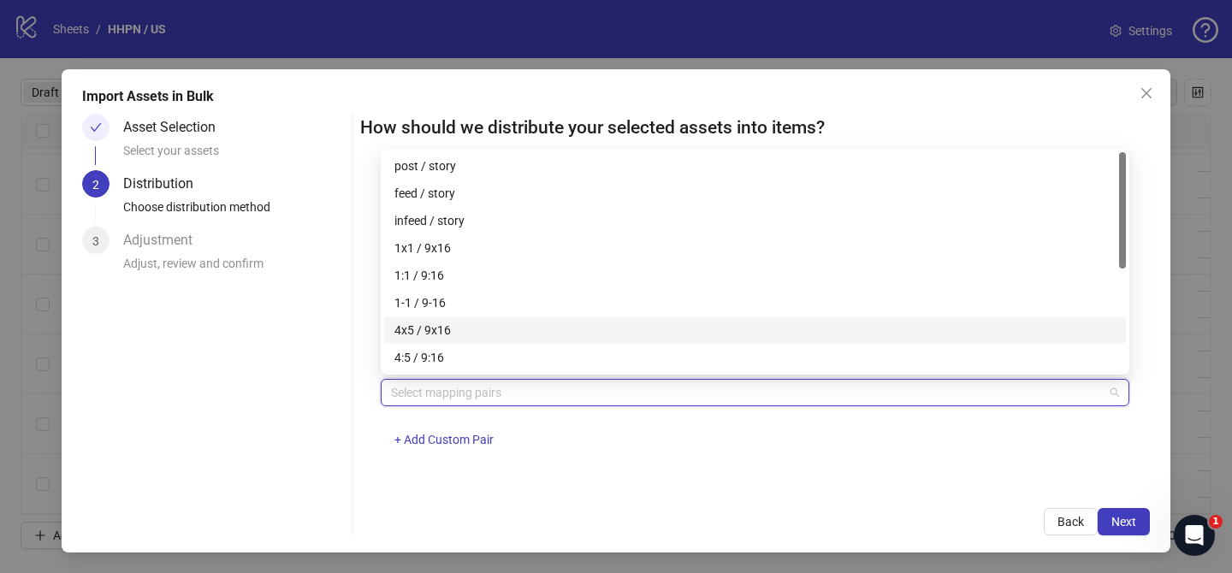
drag, startPoint x: 475, startPoint y: 330, endPoint x: 495, endPoint y: 340, distance: 23.0
click at [475, 330] on div "4x5 / 9x16" at bounding box center [754, 330] width 721 height 19
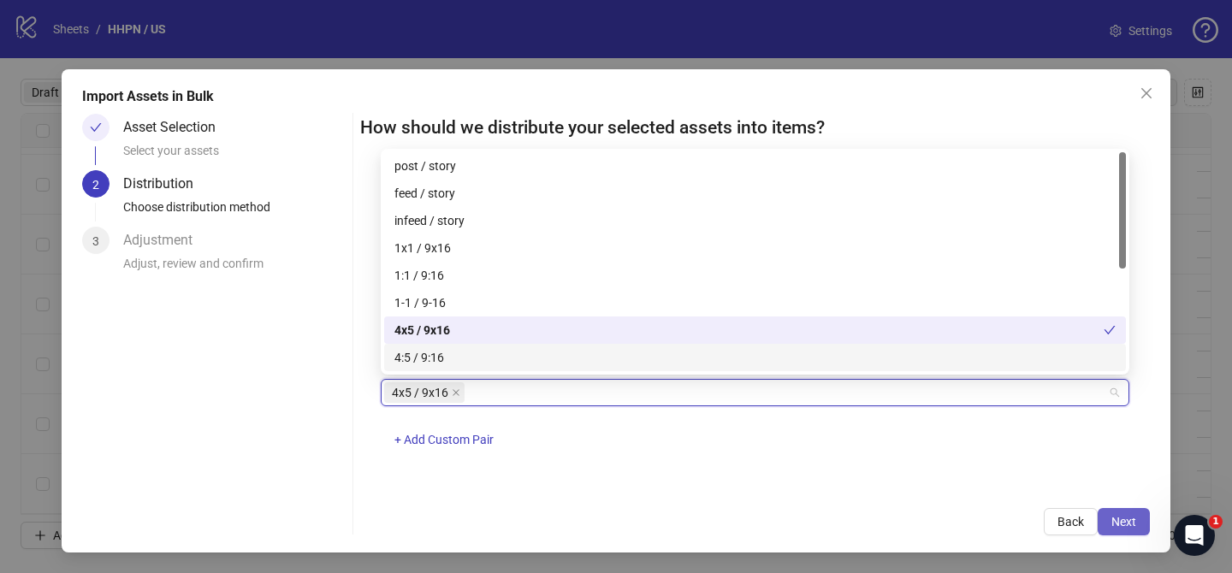
click at [1120, 522] on span "Next" at bounding box center [1123, 522] width 25 height 14
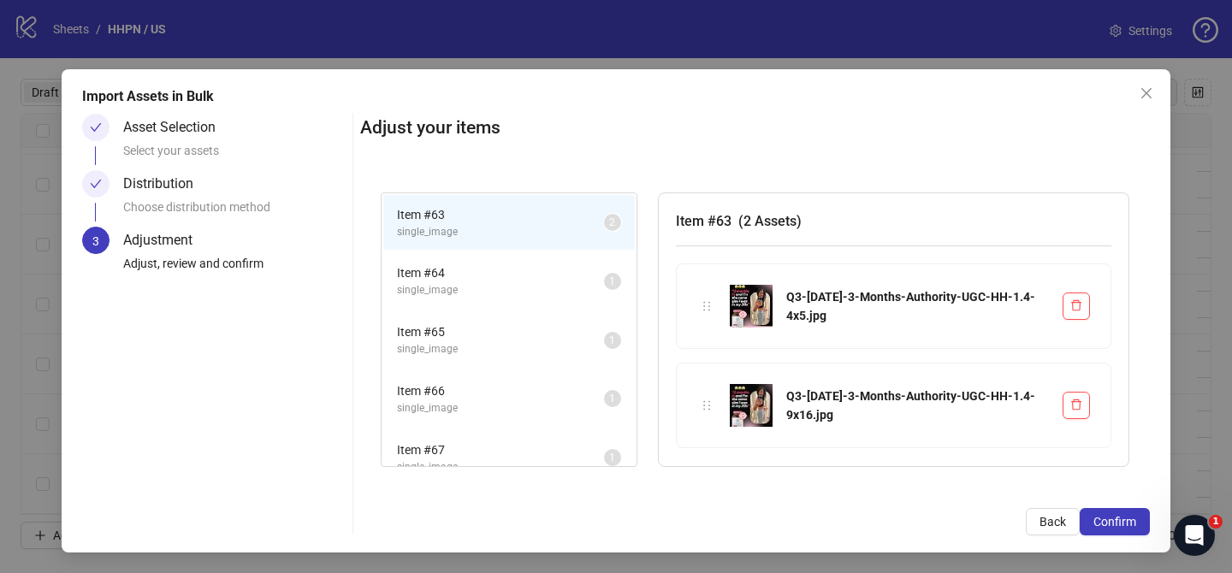
click at [1120, 522] on span "Confirm" at bounding box center [1114, 522] width 43 height 14
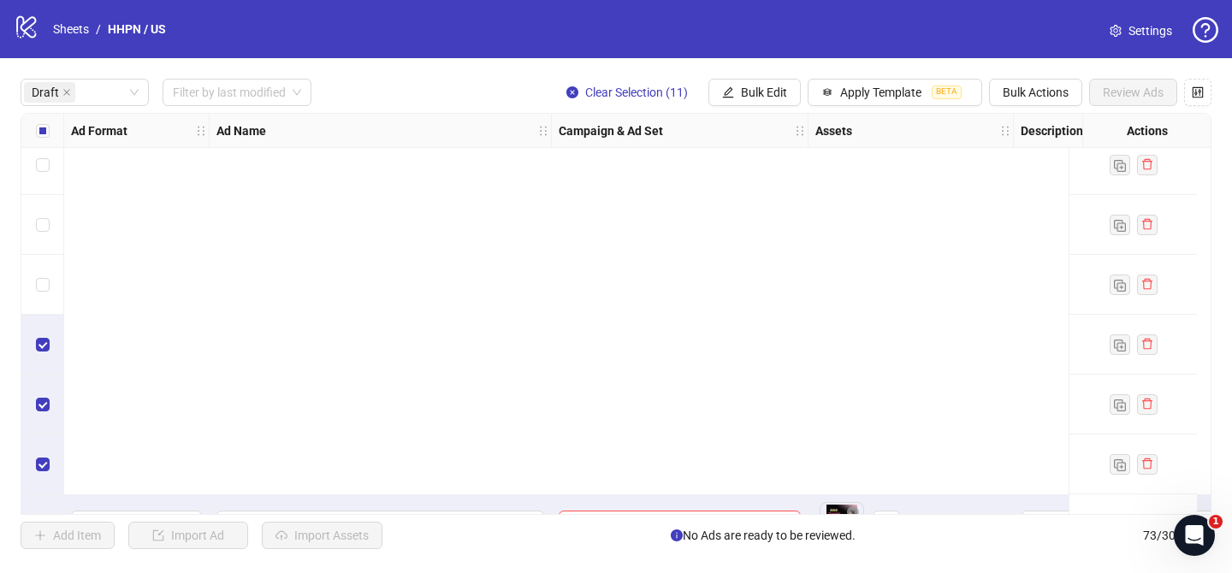
scroll to position [1198, 0]
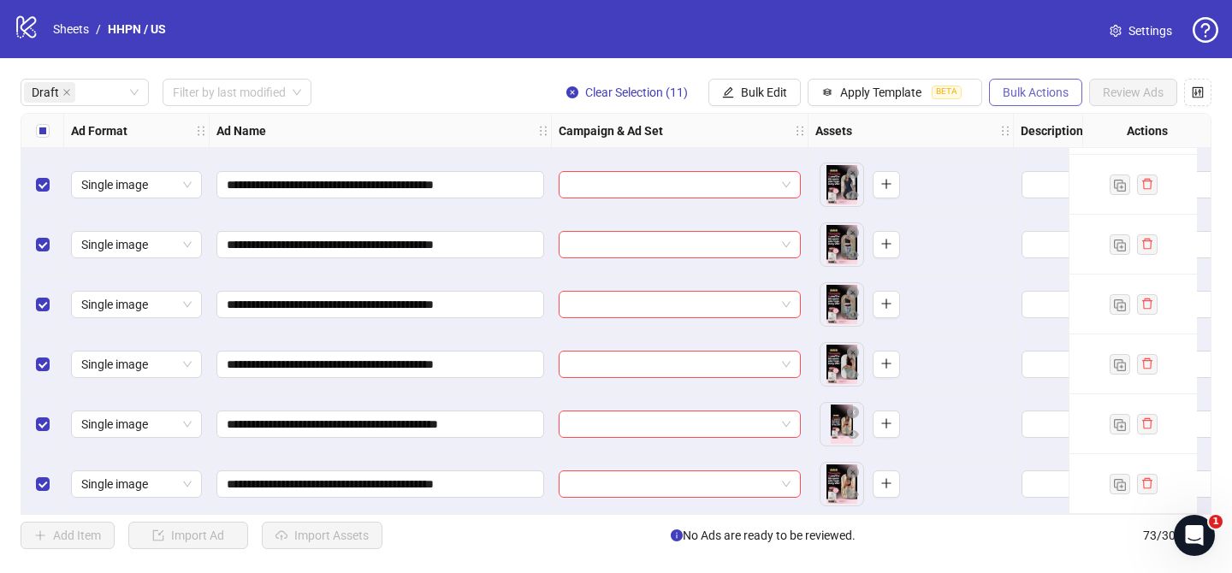
click at [1042, 92] on span "Bulk Actions" at bounding box center [1036, 93] width 66 height 14
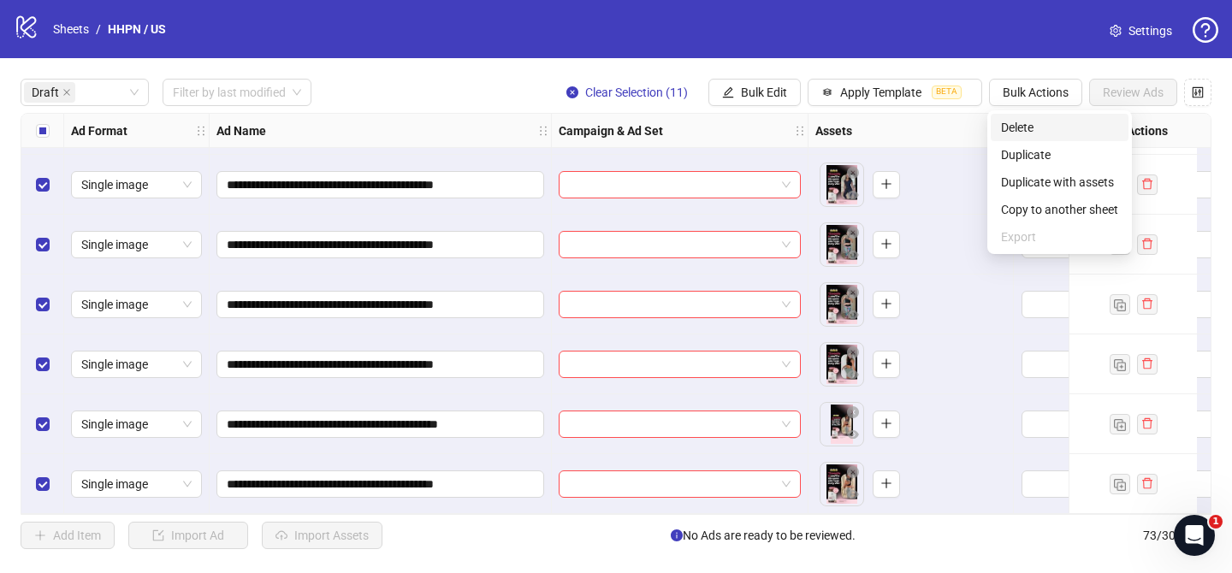
click at [1052, 126] on span "Delete" at bounding box center [1059, 127] width 117 height 19
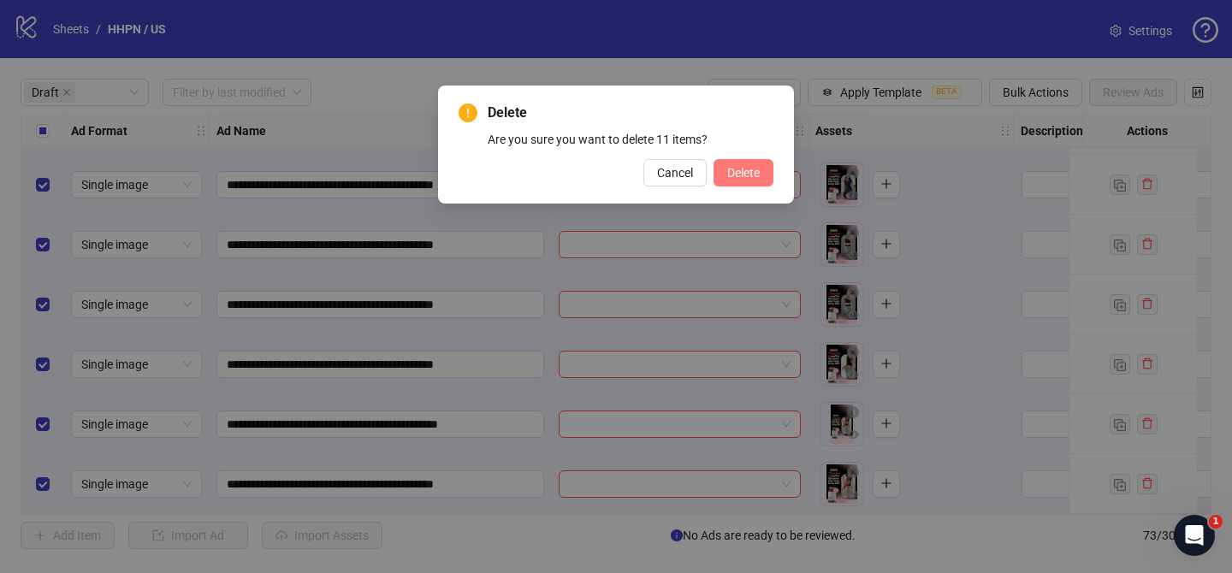
click at [743, 175] on span "Delete" at bounding box center [743, 173] width 33 height 14
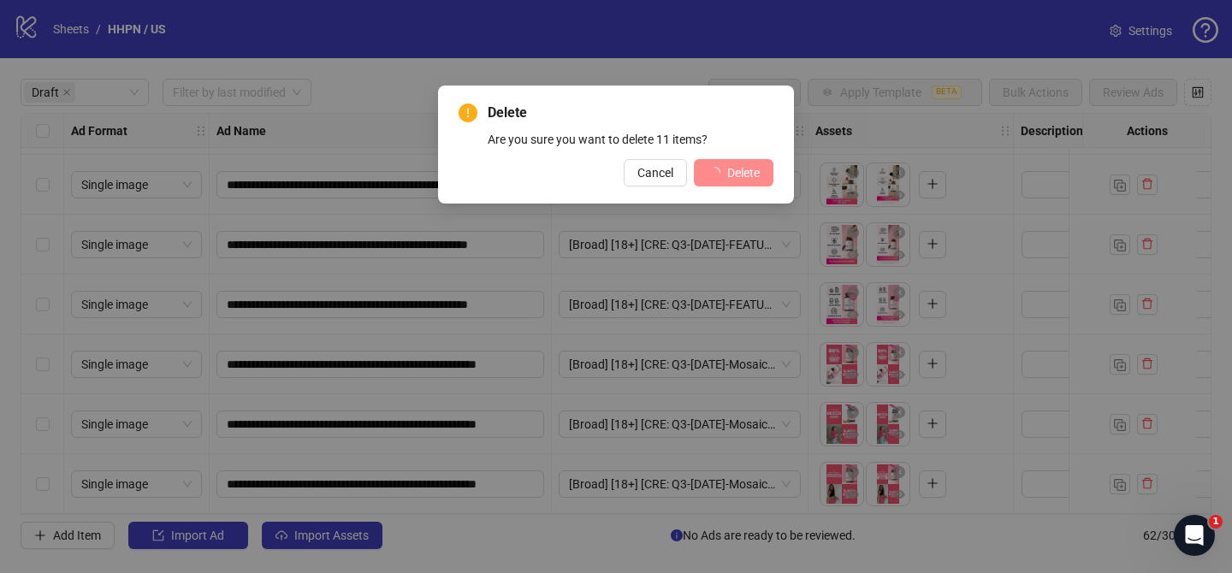
scroll to position [539, 0]
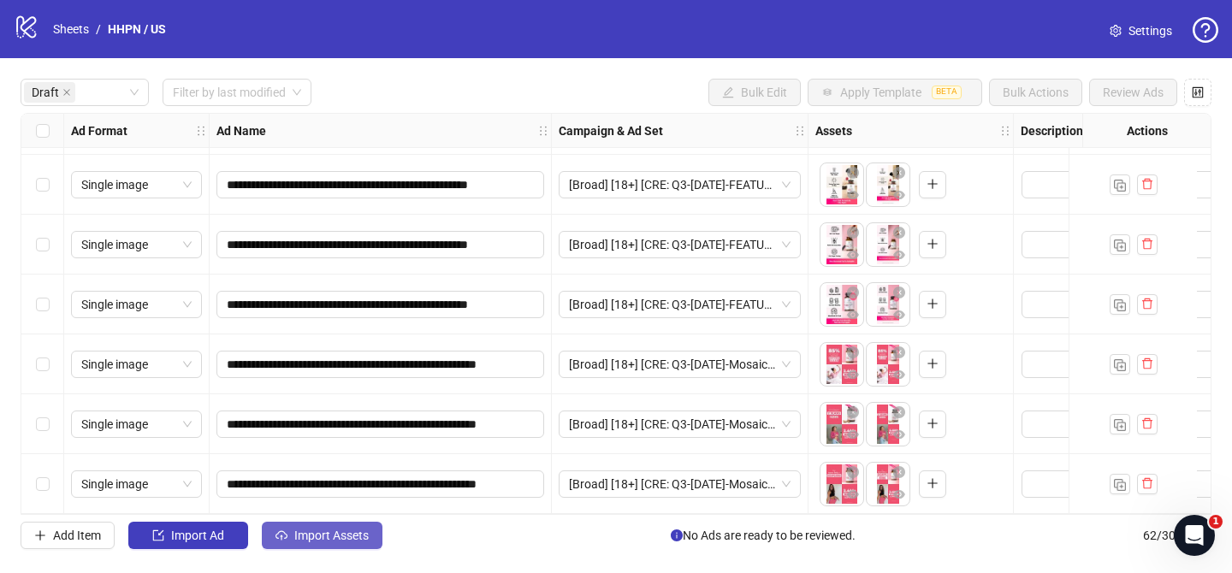
click at [335, 529] on span "Import Assets" at bounding box center [331, 536] width 74 height 14
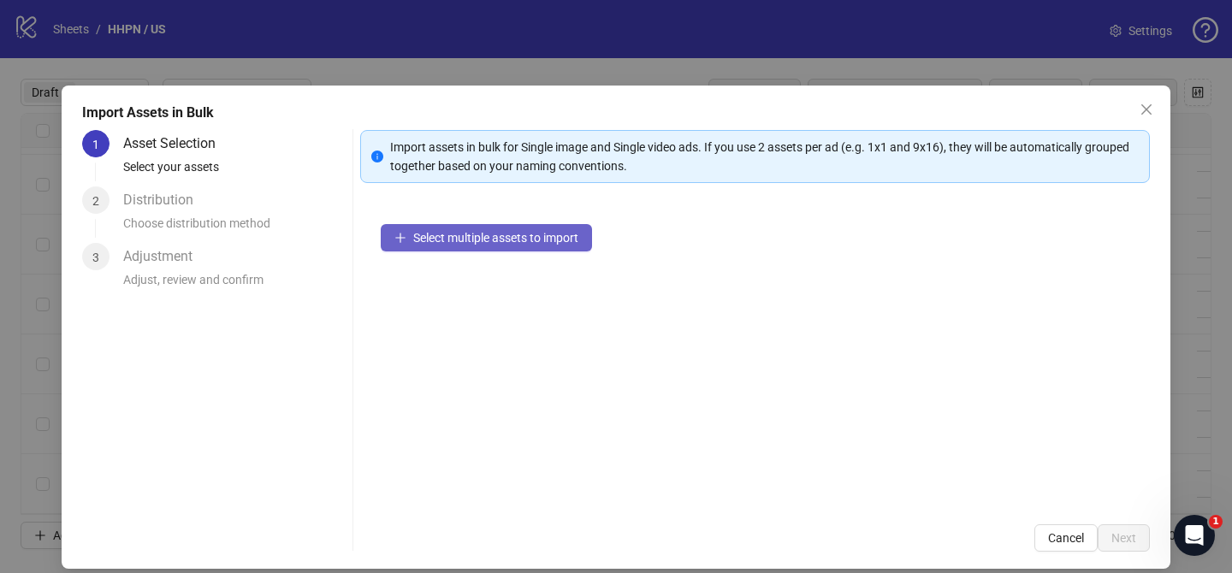
click at [561, 244] on span "Select multiple assets to import" at bounding box center [495, 238] width 165 height 14
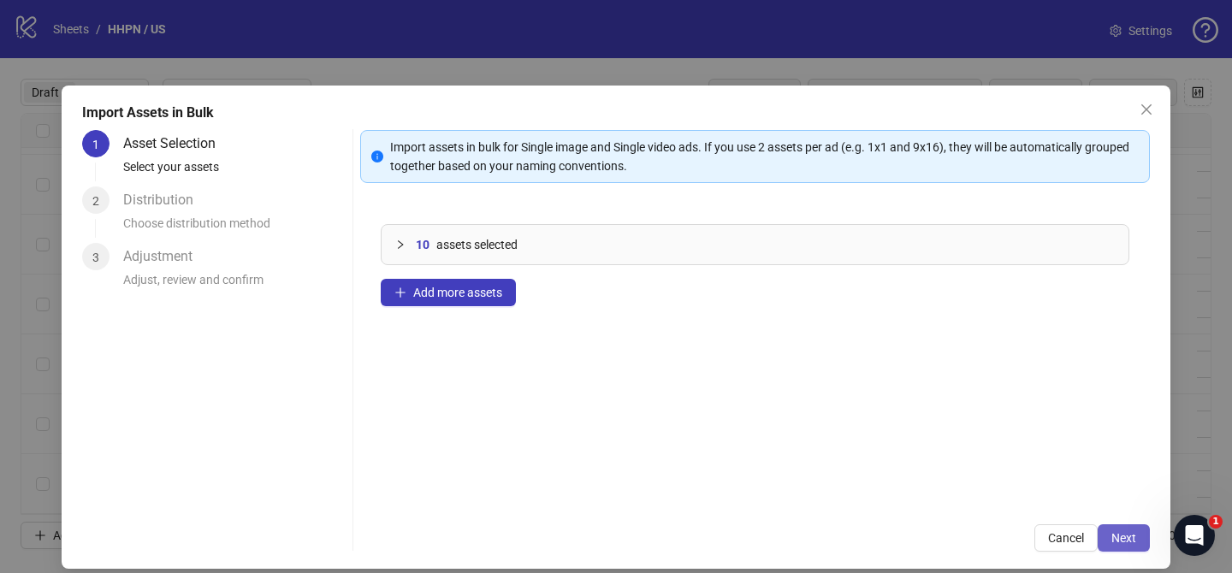
click at [1125, 543] on span "Next" at bounding box center [1123, 538] width 25 height 14
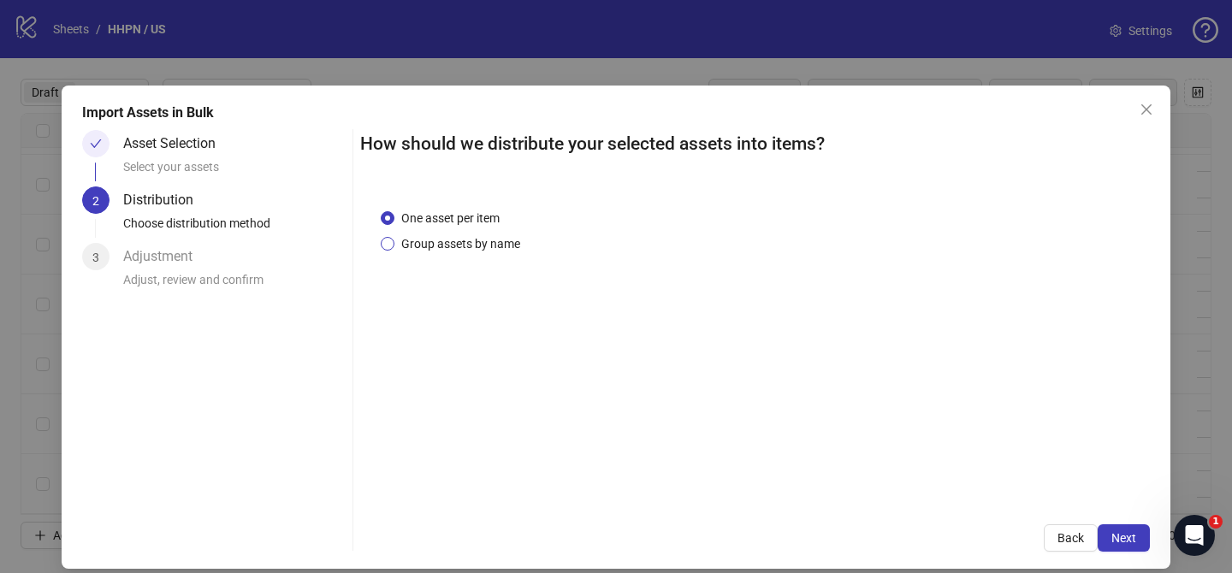
click at [501, 240] on span "Group assets by name" at bounding box center [460, 243] width 133 height 19
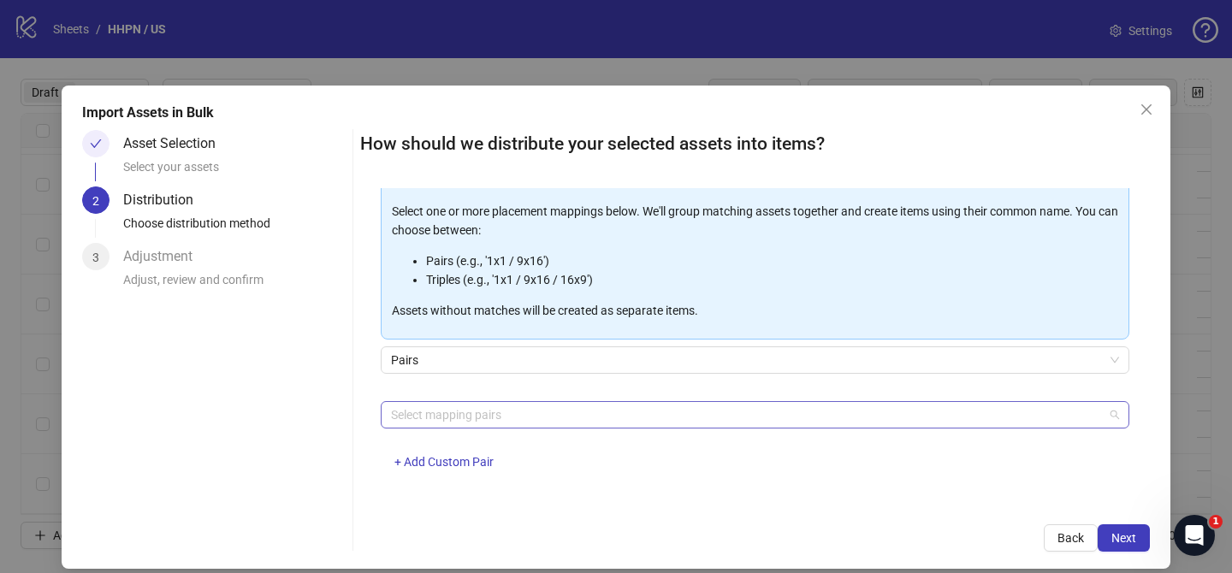
click at [489, 406] on div at bounding box center [746, 415] width 724 height 24
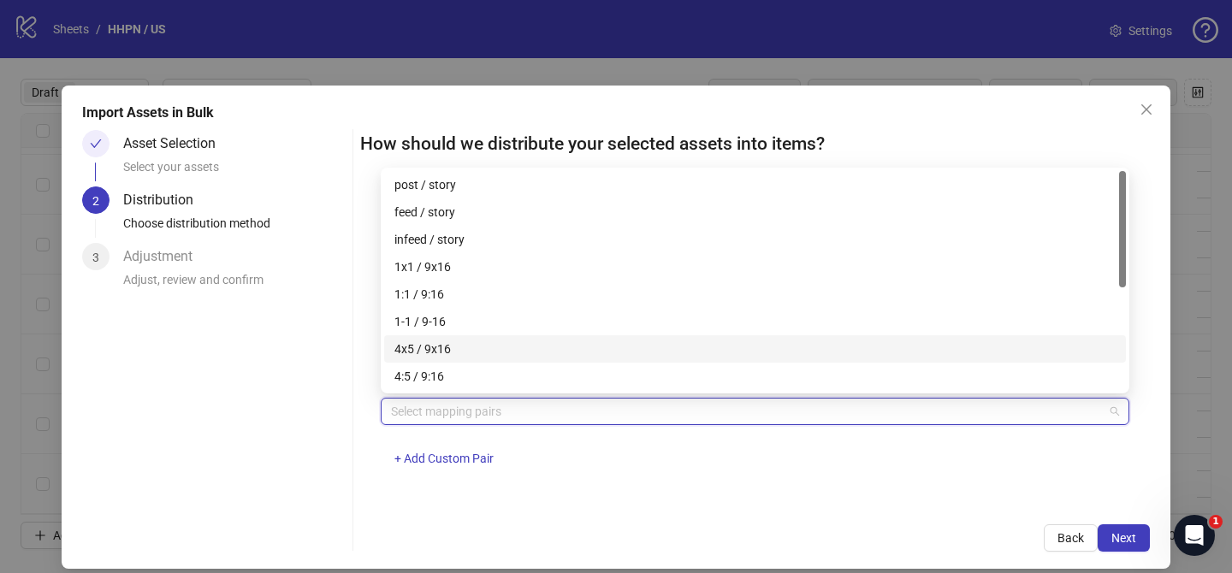
drag, startPoint x: 466, startPoint y: 346, endPoint x: 605, endPoint y: 376, distance: 141.6
click at [466, 346] on div "4x5 / 9x16" at bounding box center [754, 349] width 721 height 19
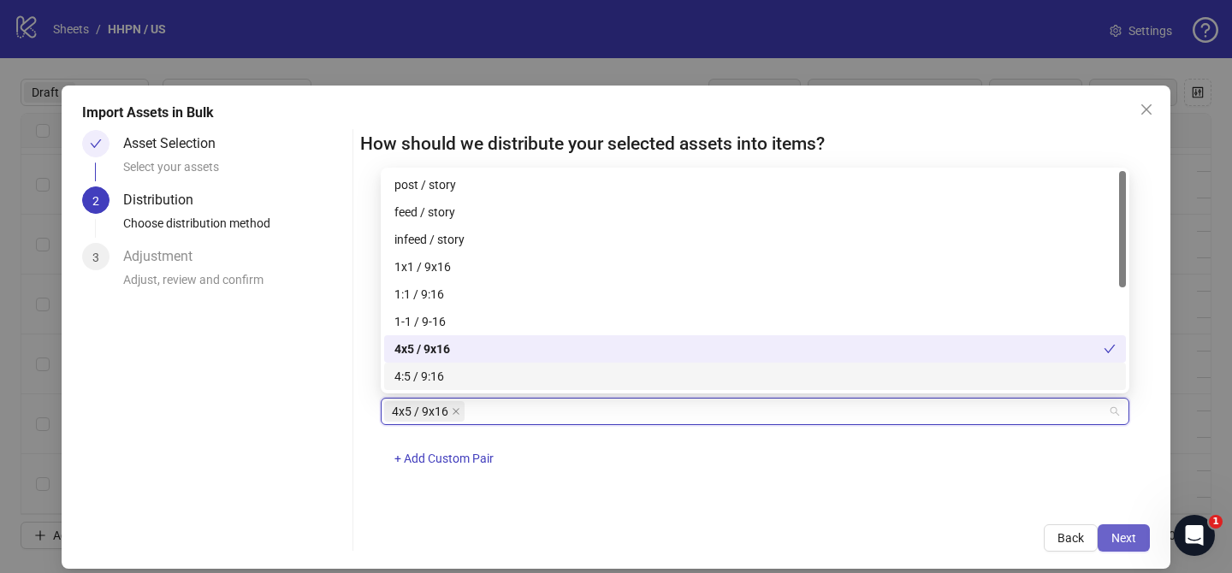
click at [1145, 542] on button "Next" at bounding box center [1124, 537] width 52 height 27
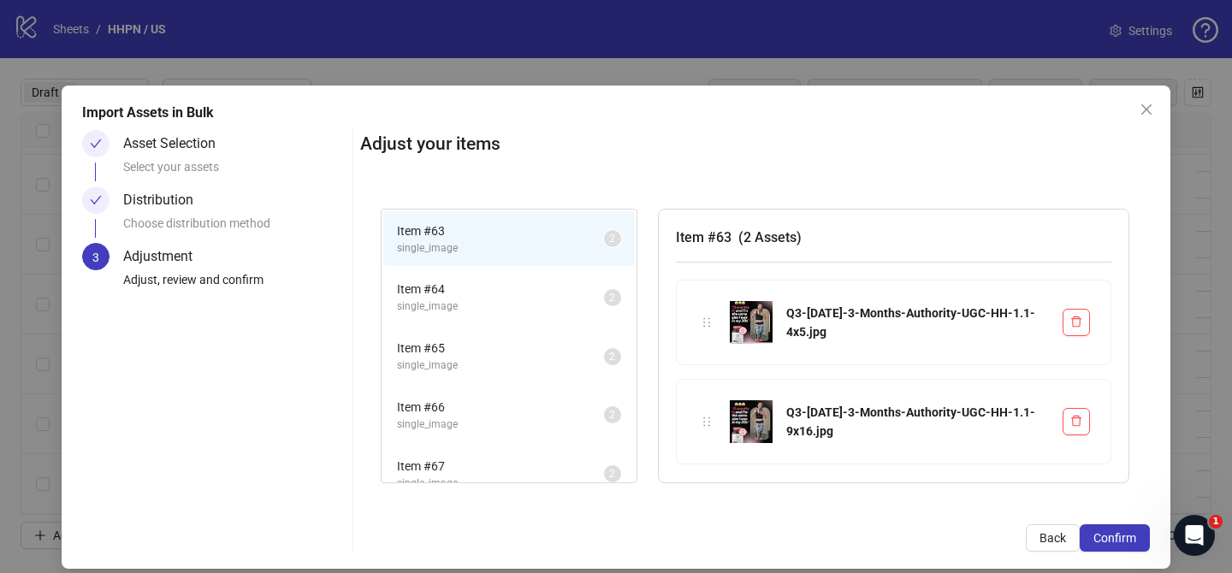
click at [1145, 542] on button "Confirm" at bounding box center [1115, 537] width 70 height 27
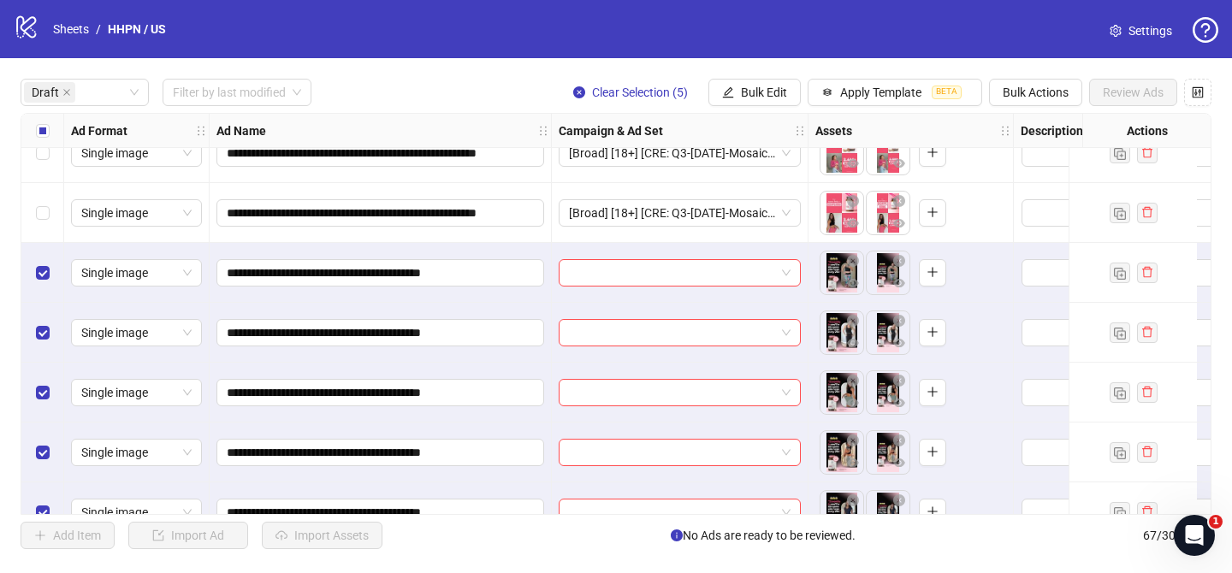
scroll to position [838, 0]
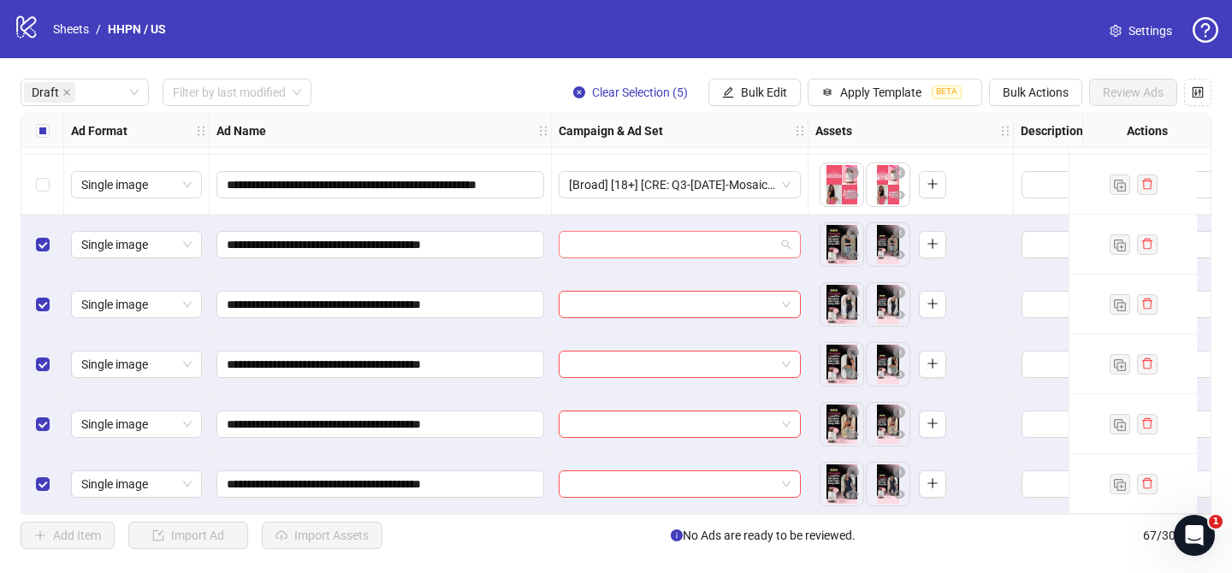
click at [664, 235] on input "search" at bounding box center [672, 245] width 206 height 26
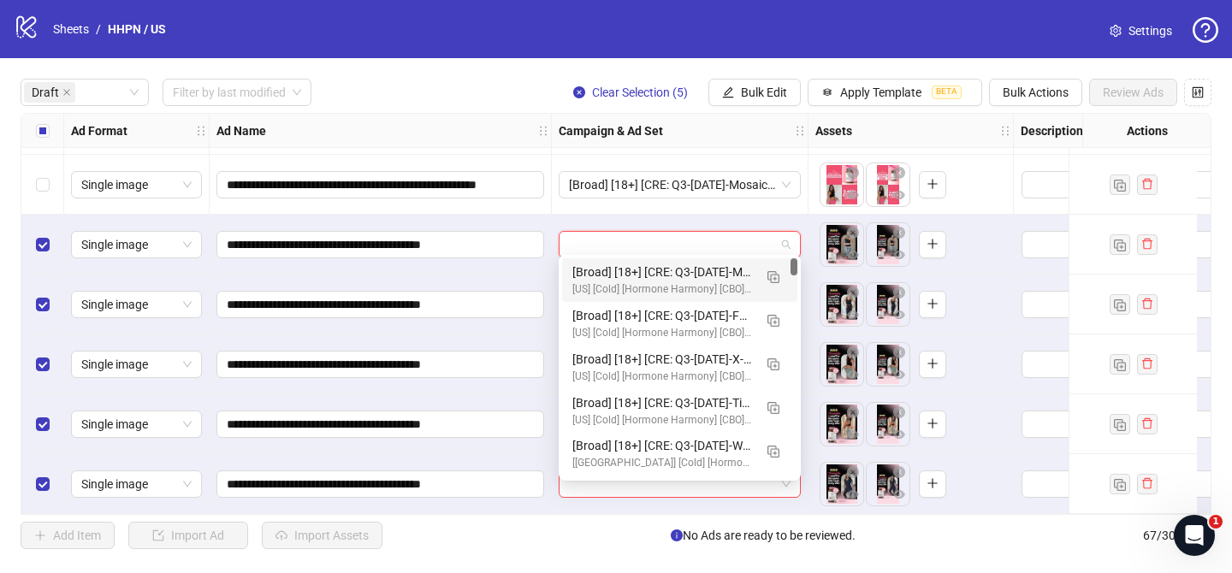
drag, startPoint x: 764, startPoint y: 277, endPoint x: 702, endPoint y: 299, distance: 65.5
click at [764, 277] on button "button" at bounding box center [773, 276] width 27 height 27
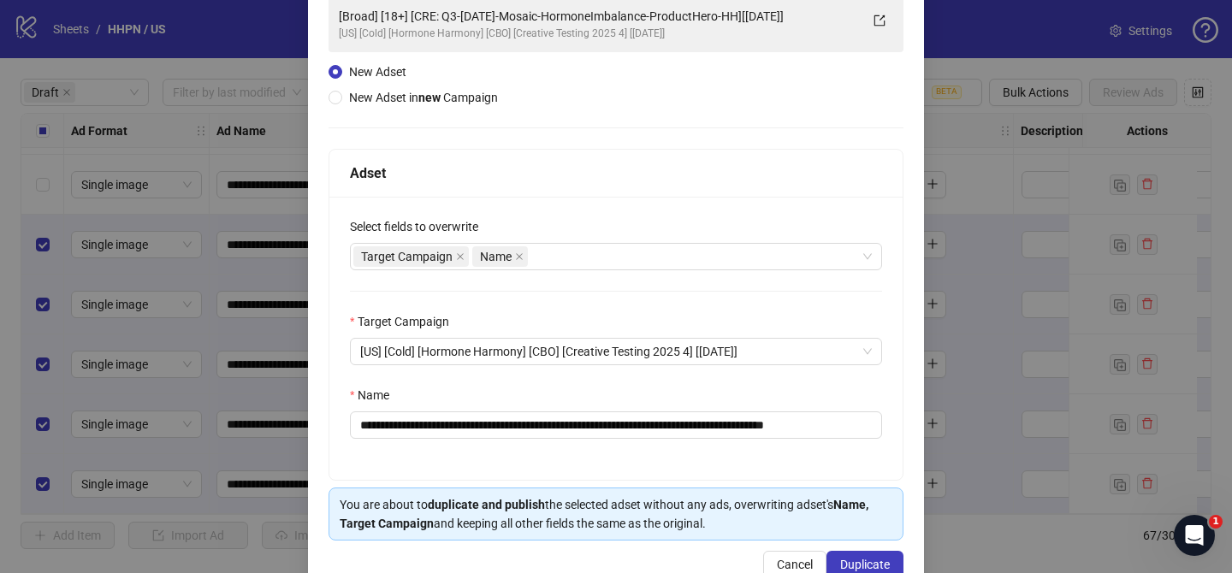
scroll to position [141, 0]
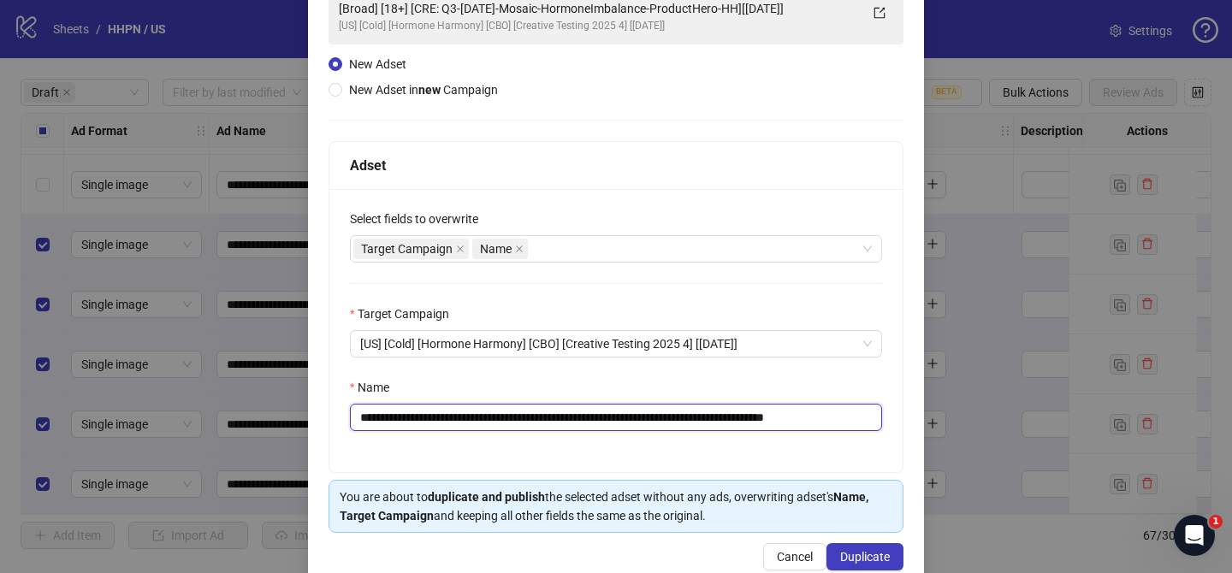
drag, startPoint x: 461, startPoint y: 416, endPoint x: 791, endPoint y: 411, distance: 330.2
click at [791, 411] on input "**********" at bounding box center [616, 417] width 532 height 27
paste input "text"
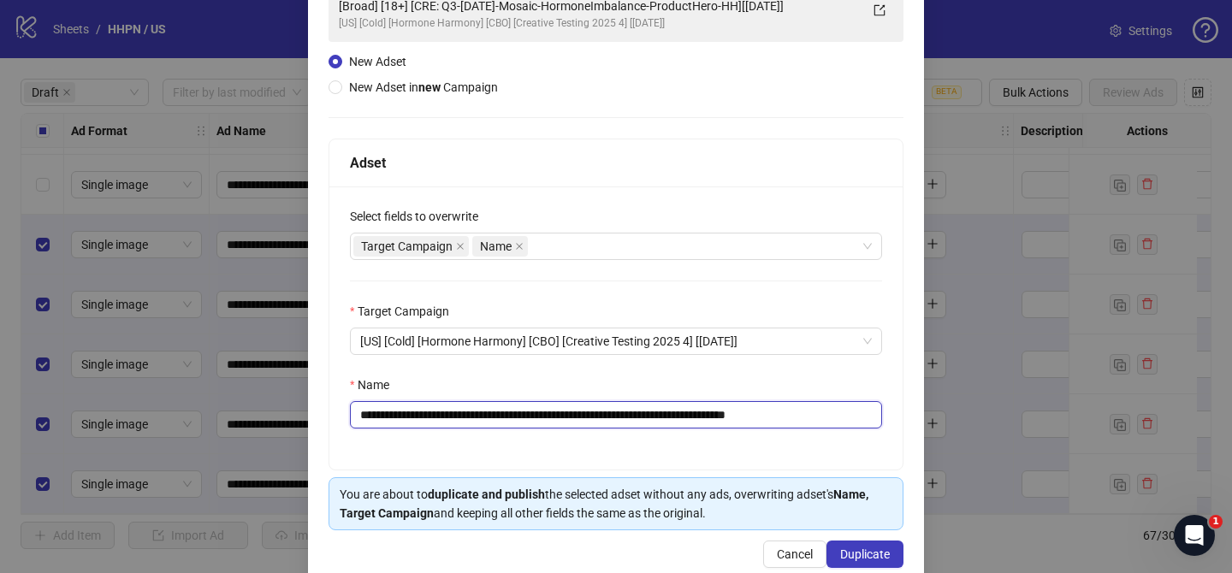
drag, startPoint x: 805, startPoint y: 417, endPoint x: 871, endPoint y: 417, distance: 65.9
click at [871, 417] on input "**********" at bounding box center [616, 414] width 532 height 27
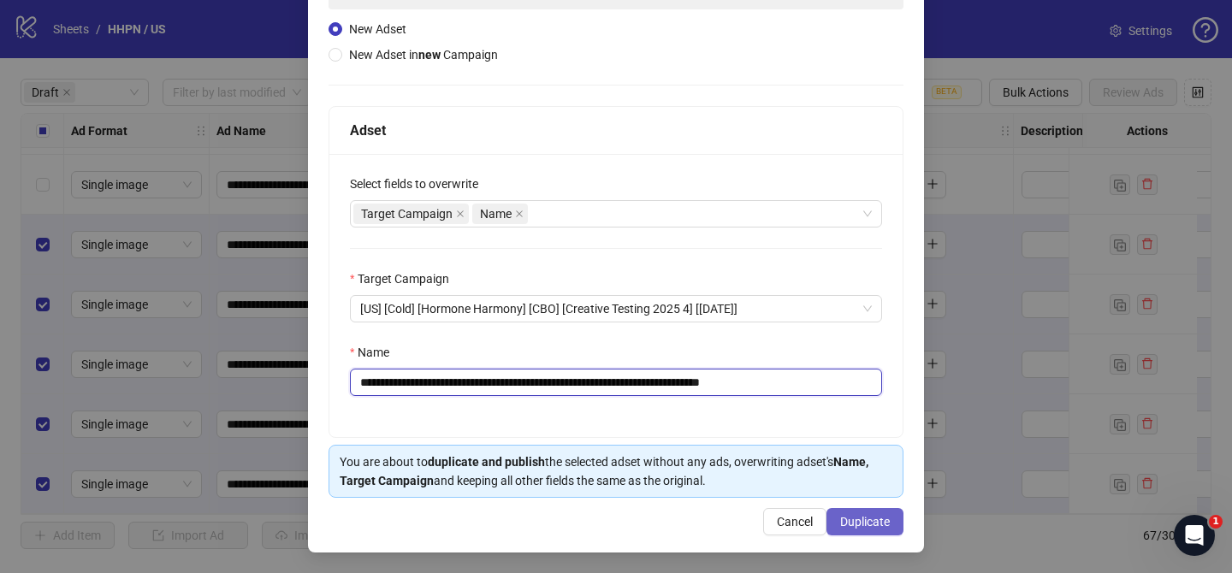
type input "**********"
click at [866, 530] on button "Duplicate" at bounding box center [864, 521] width 77 height 27
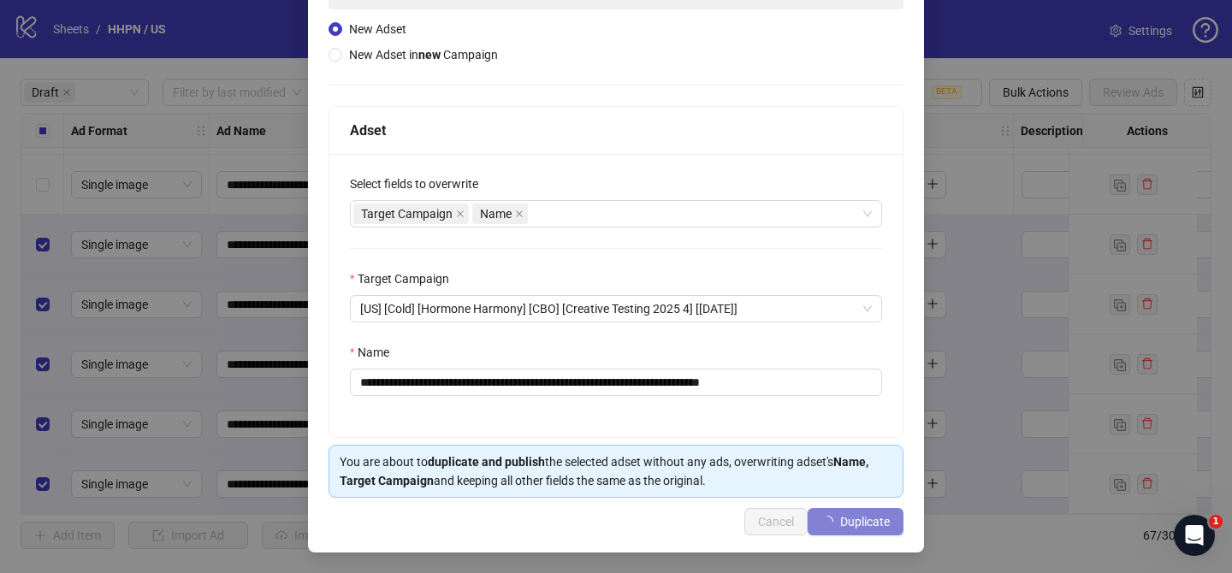
scroll to position [175, 0]
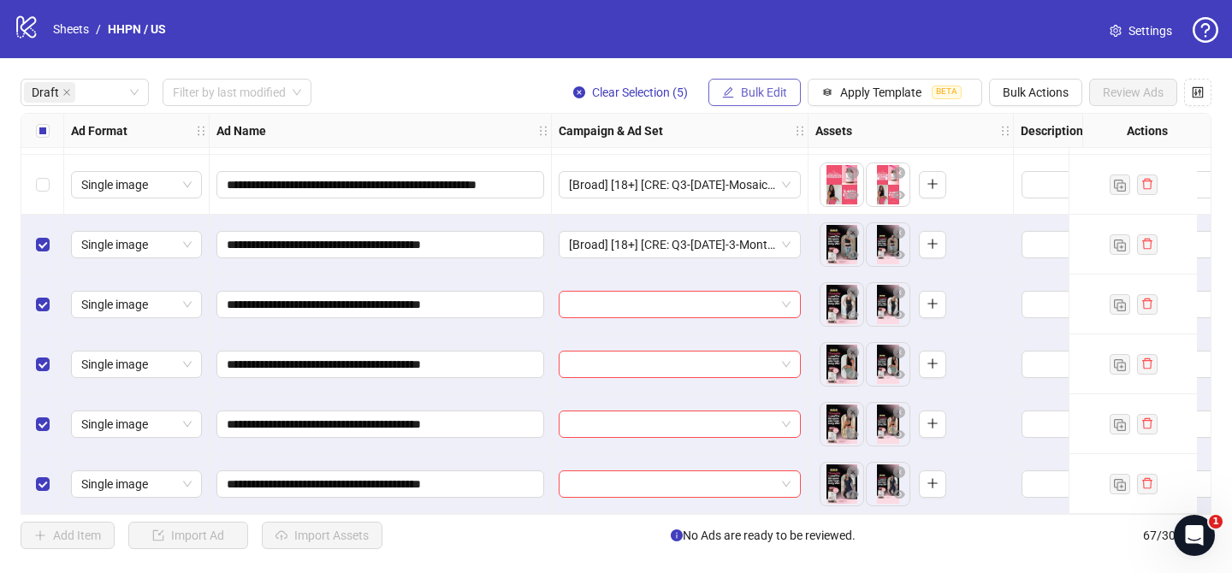
click at [782, 88] on span "Bulk Edit" at bounding box center [764, 93] width 46 height 14
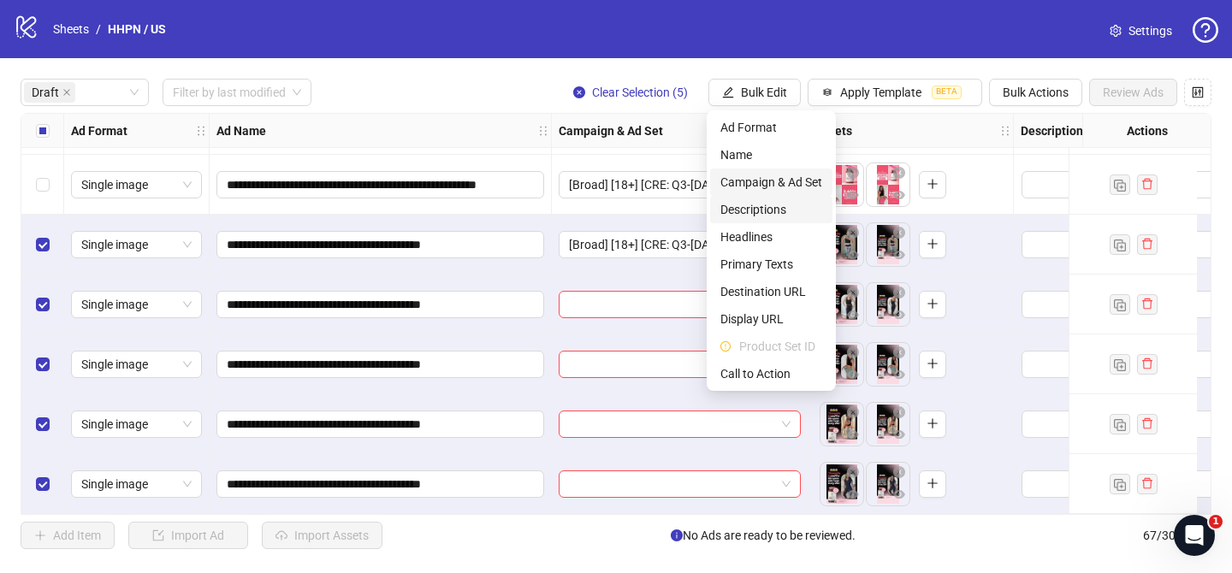
click at [787, 184] on span "Campaign & Ad Set" at bounding box center [771, 182] width 102 height 19
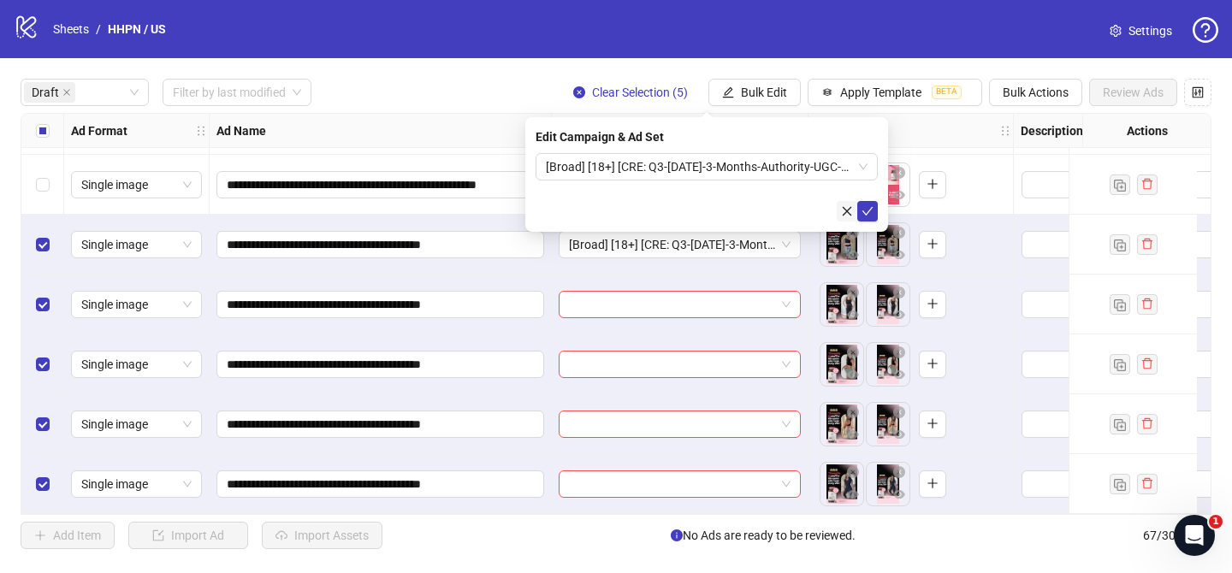
drag, startPoint x: 867, startPoint y: 211, endPoint x: 838, endPoint y: 212, distance: 29.1
click at [865, 211] on icon "check" at bounding box center [867, 211] width 12 height 12
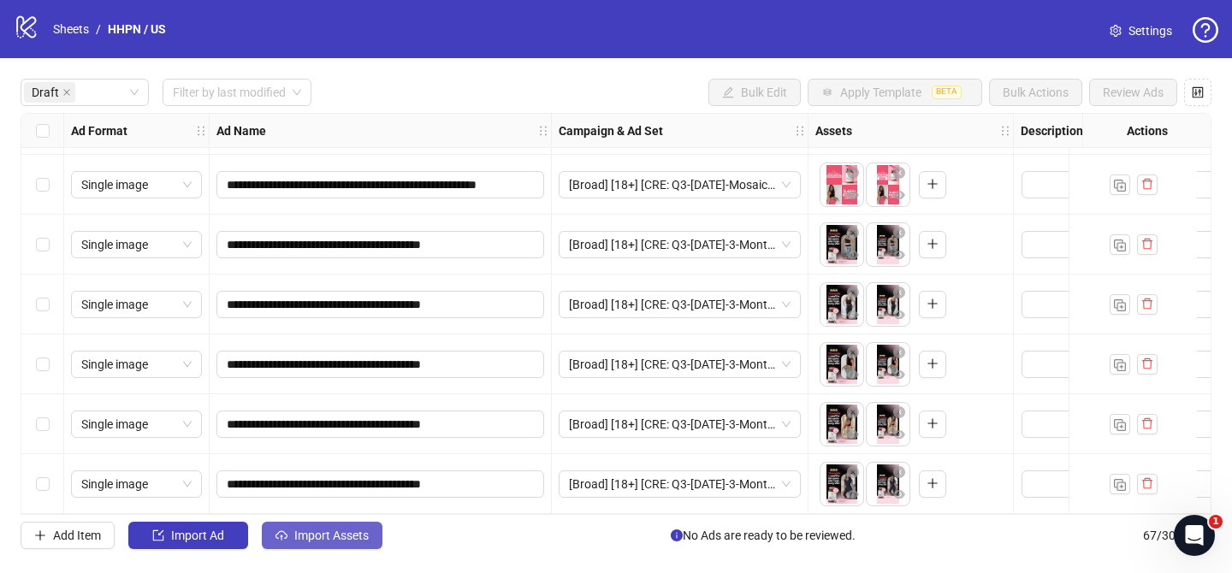
click at [345, 524] on button "Import Assets" at bounding box center [322, 535] width 121 height 27
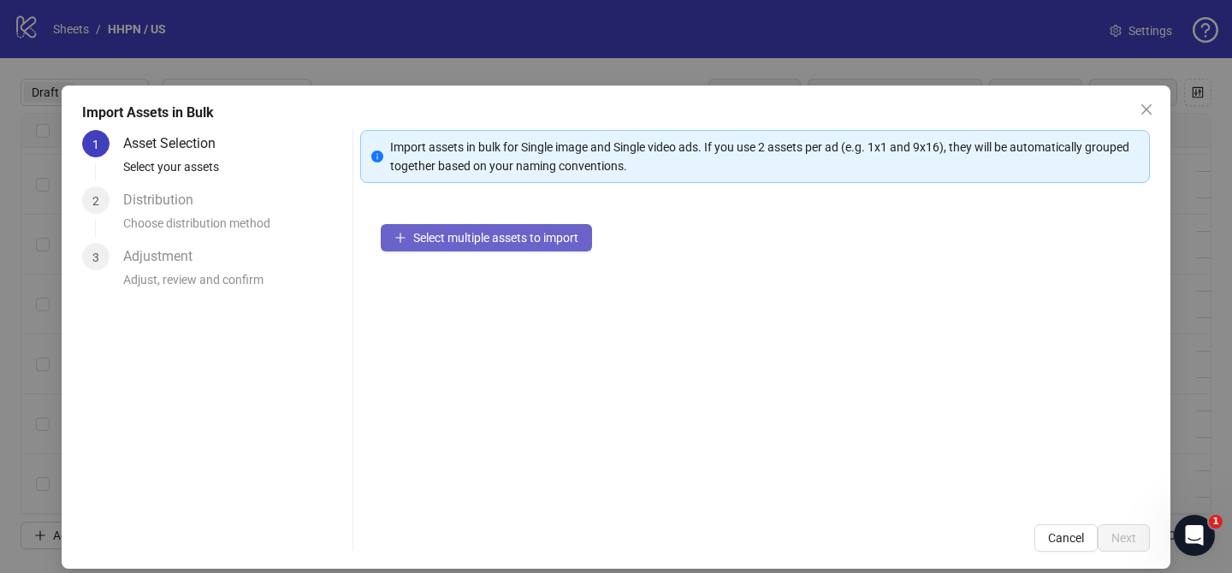
click at [542, 243] on span "Select multiple assets to import" at bounding box center [495, 238] width 165 height 14
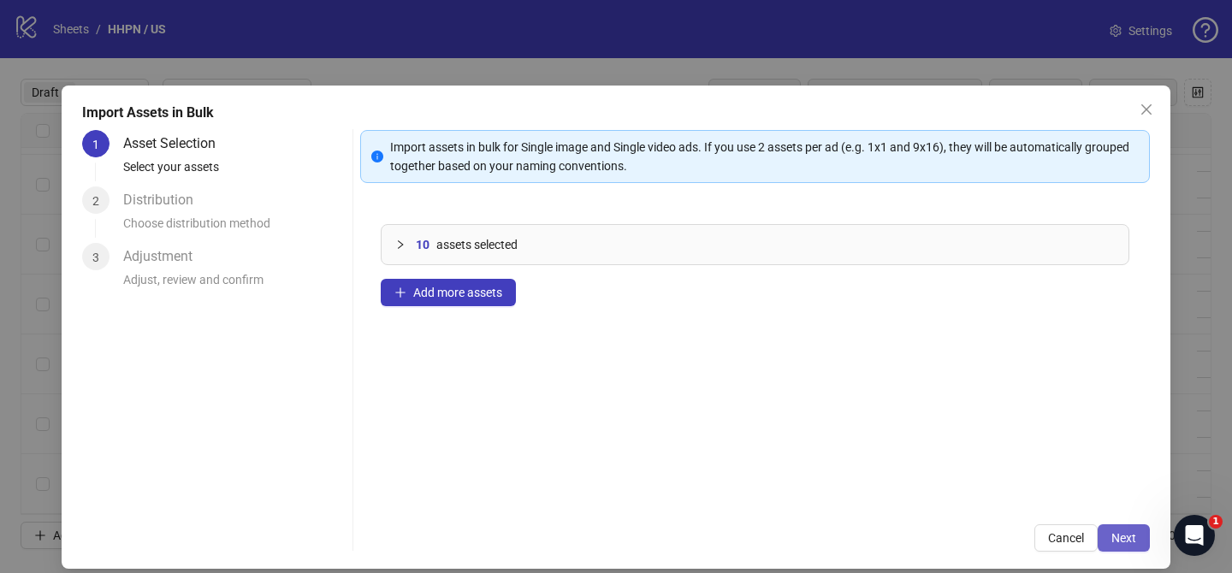
click at [1122, 531] on span "Next" at bounding box center [1123, 538] width 25 height 14
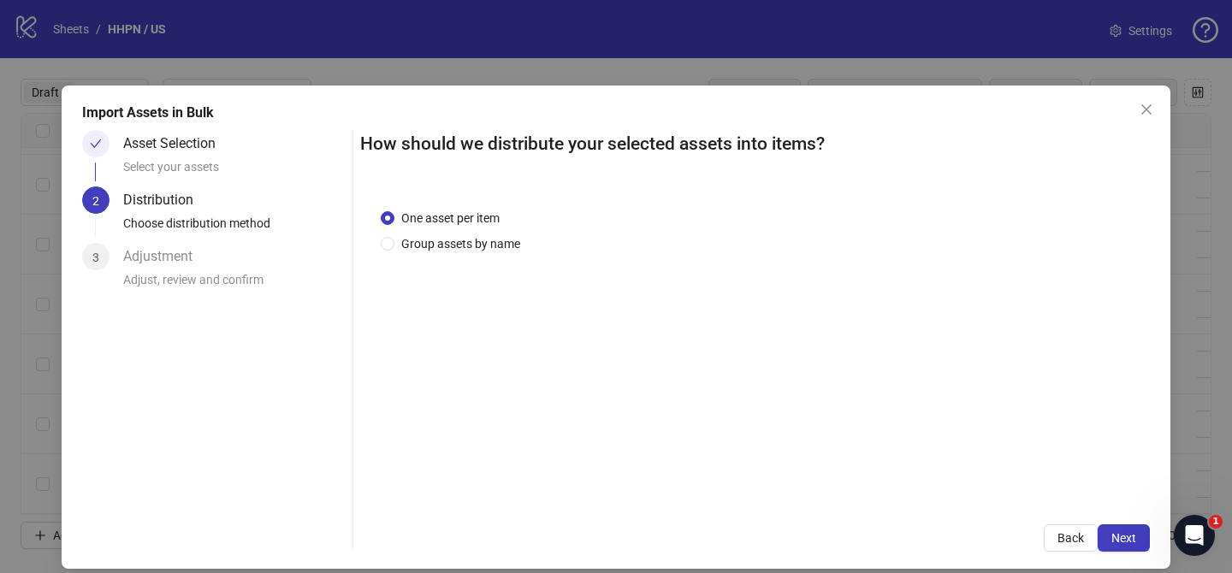
drag, startPoint x: 477, startPoint y: 245, endPoint x: 483, endPoint y: 272, distance: 28.0
click at [479, 246] on span "Group assets by name" at bounding box center [460, 243] width 133 height 19
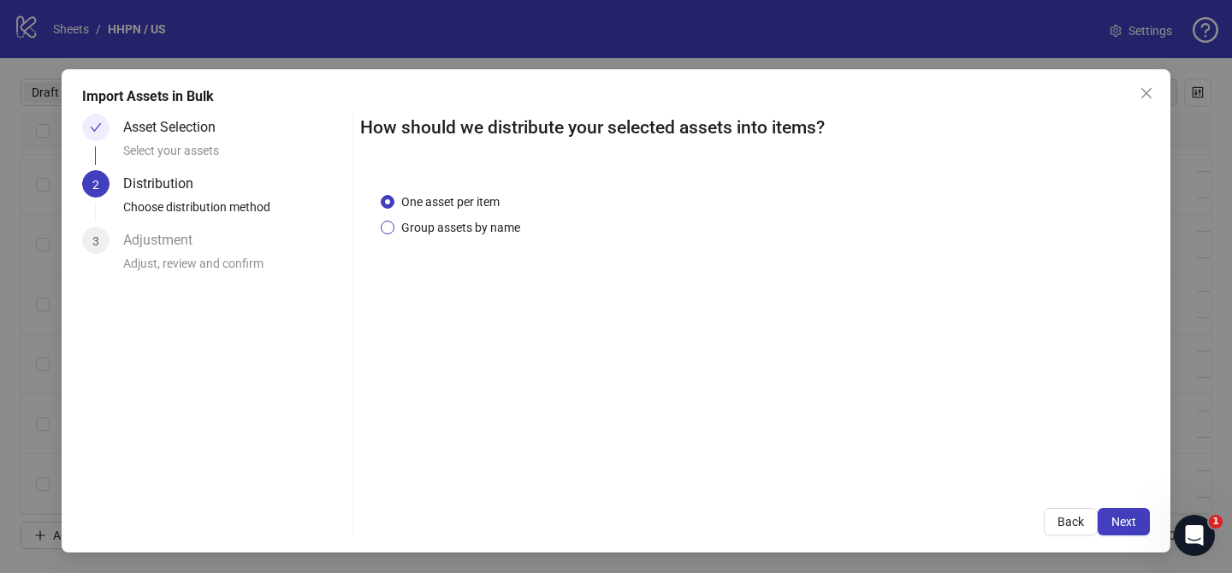
drag, startPoint x: 496, startPoint y: 222, endPoint x: 500, endPoint y: 242, distance: 20.1
click at [497, 223] on span "Group assets by name" at bounding box center [460, 227] width 133 height 19
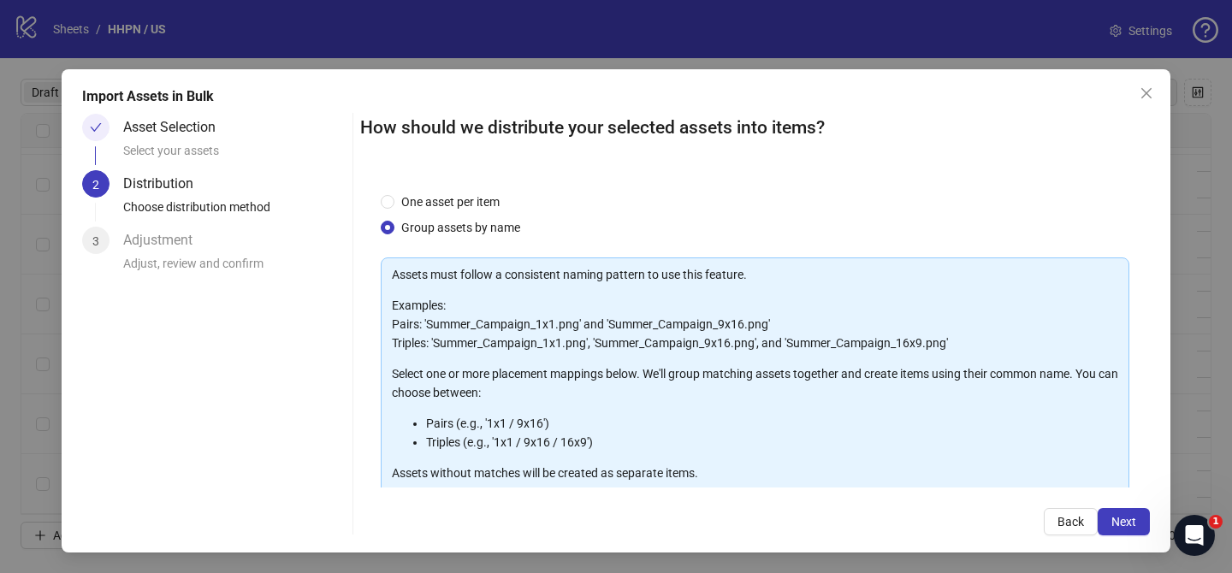
scroll to position [185, 0]
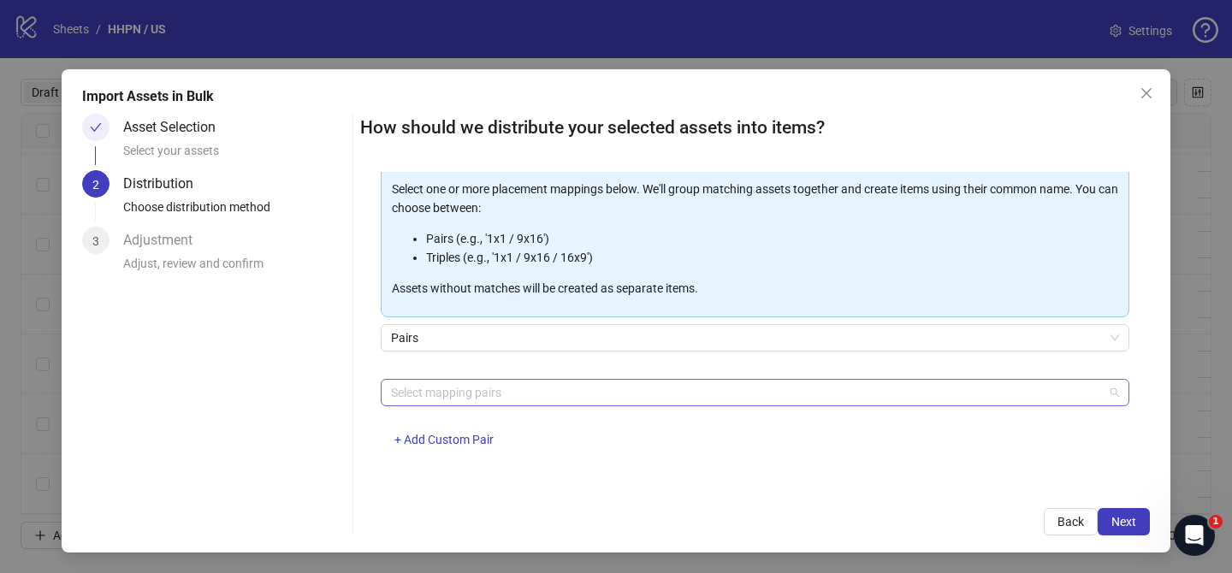
click at [531, 387] on div at bounding box center [746, 393] width 724 height 24
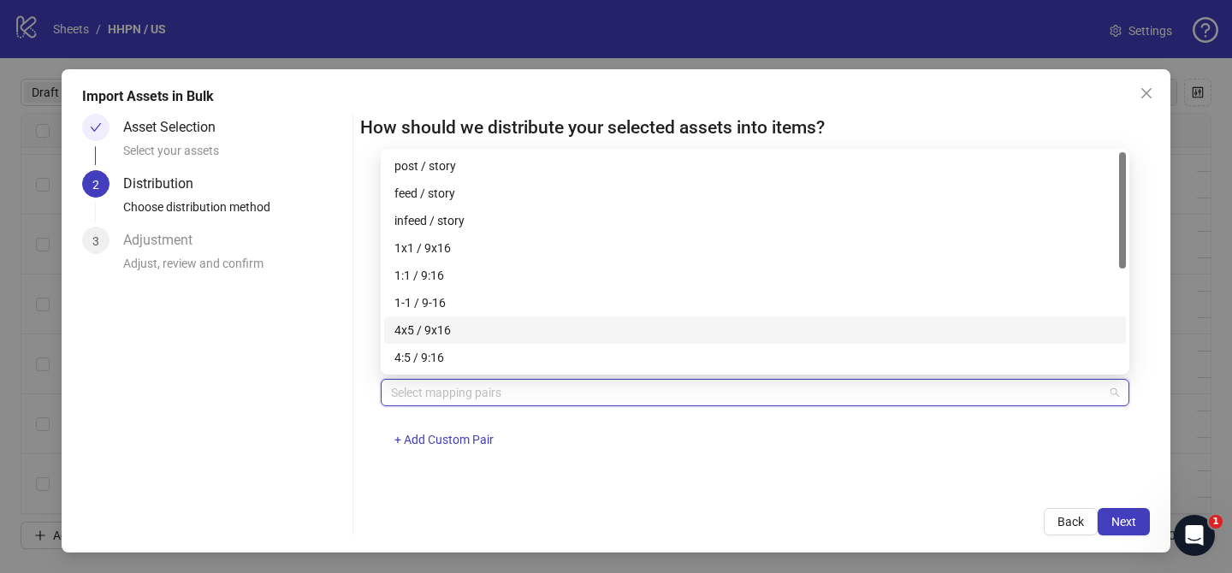
drag, startPoint x: 468, startPoint y: 321, endPoint x: 658, endPoint y: 392, distance: 202.8
click at [469, 321] on div "4x5 / 9x16" at bounding box center [754, 330] width 721 height 19
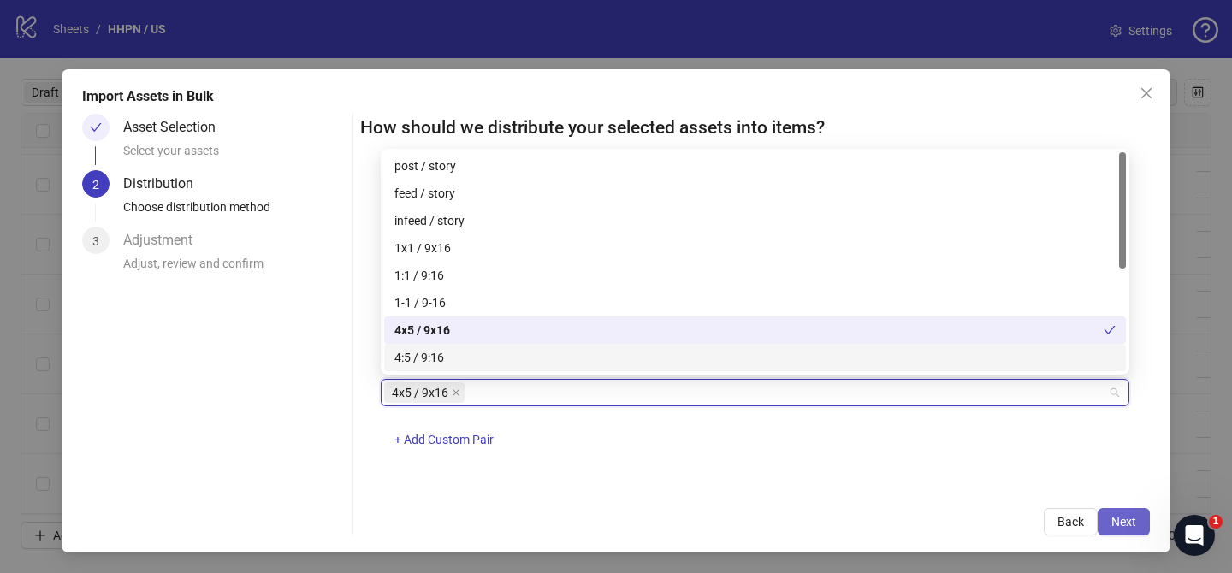
click at [1120, 528] on span "Next" at bounding box center [1123, 522] width 25 height 14
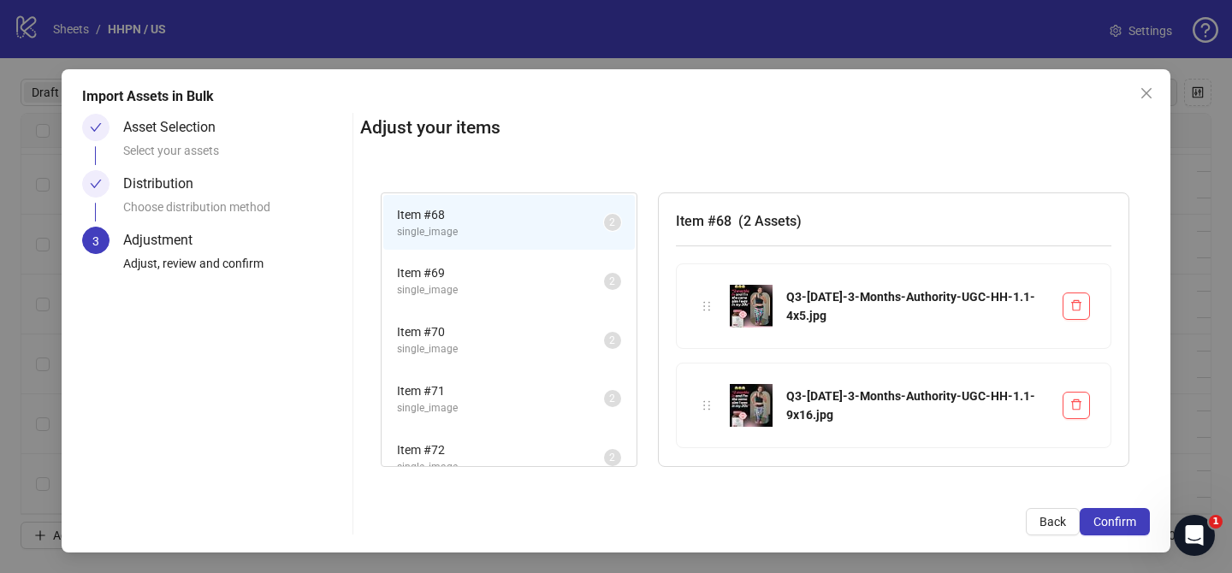
click at [1120, 528] on span "Confirm" at bounding box center [1114, 522] width 43 height 14
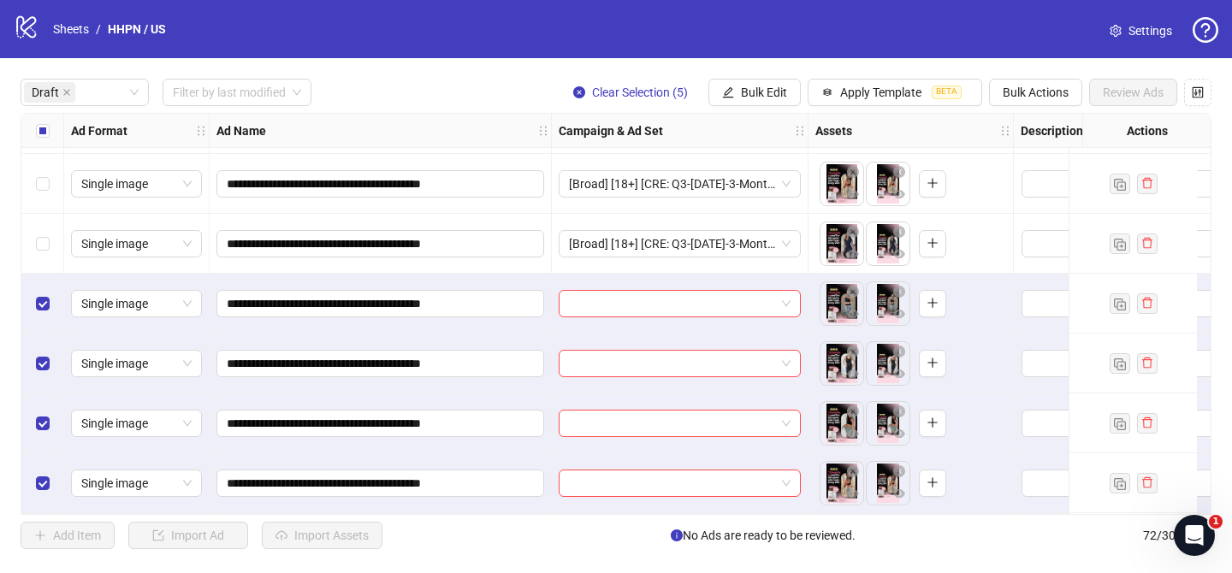
scroll to position [1138, 0]
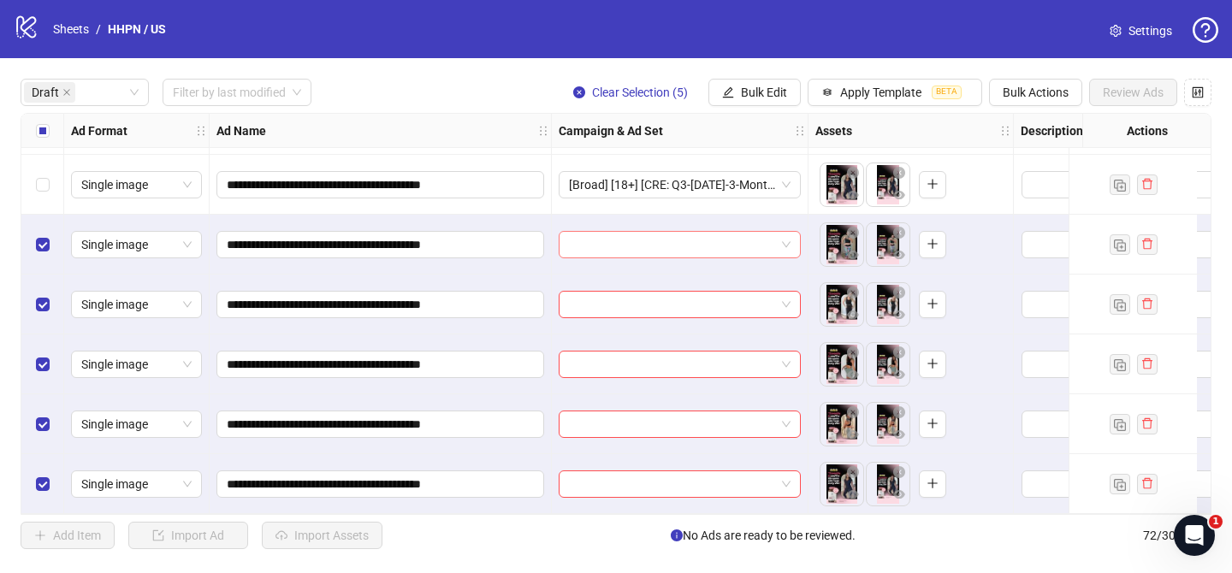
click at [708, 240] on input "search" at bounding box center [672, 245] width 206 height 26
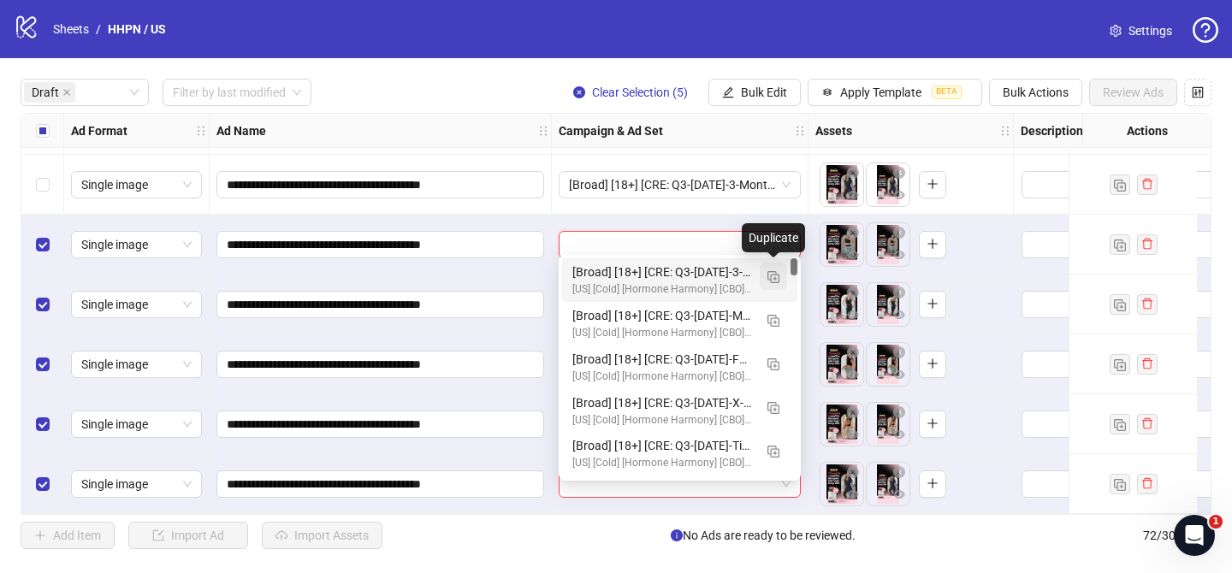
click at [775, 275] on img "button" at bounding box center [773, 277] width 12 height 12
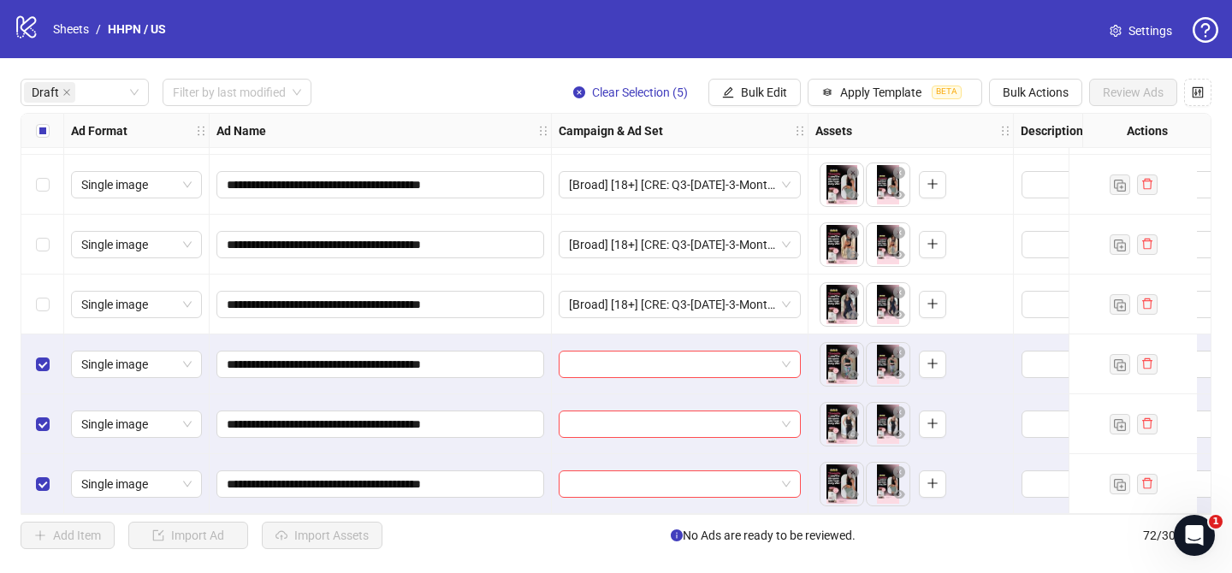
scroll to position [1001, 0]
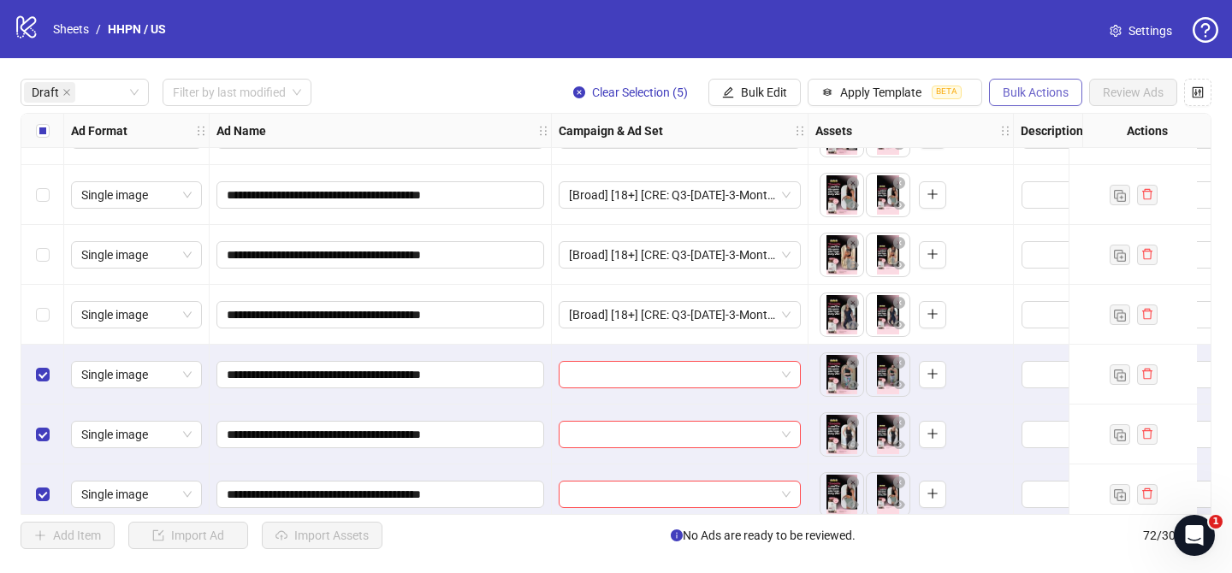
click at [1033, 95] on span "Bulk Actions" at bounding box center [1036, 93] width 66 height 14
click at [1029, 118] on span "Delete" at bounding box center [1059, 127] width 117 height 19
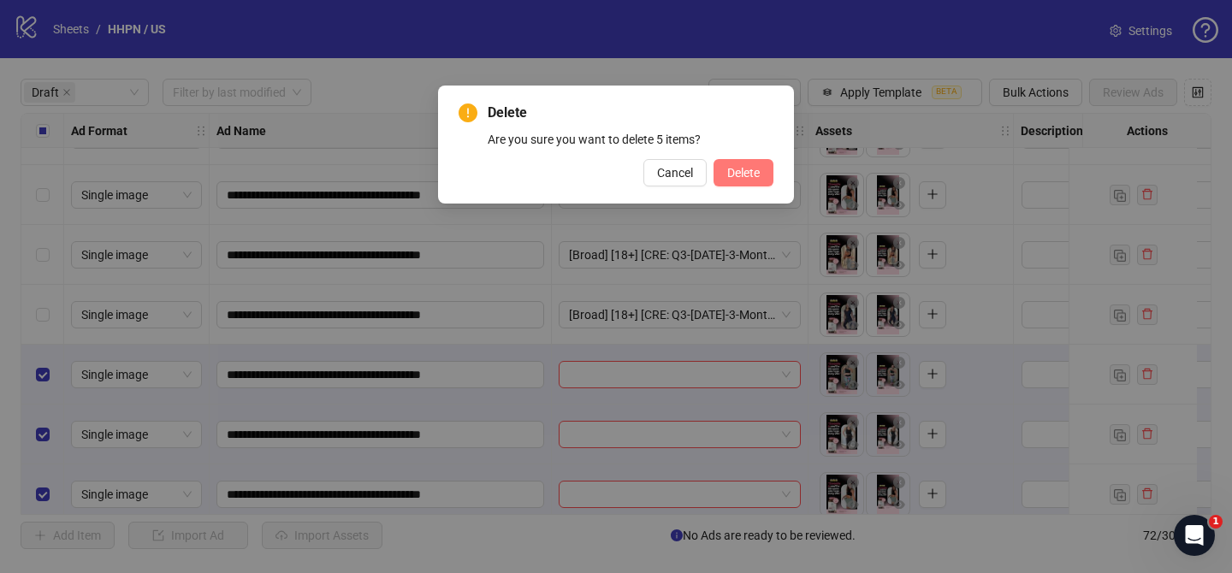
click at [745, 174] on span "Delete" at bounding box center [743, 173] width 33 height 14
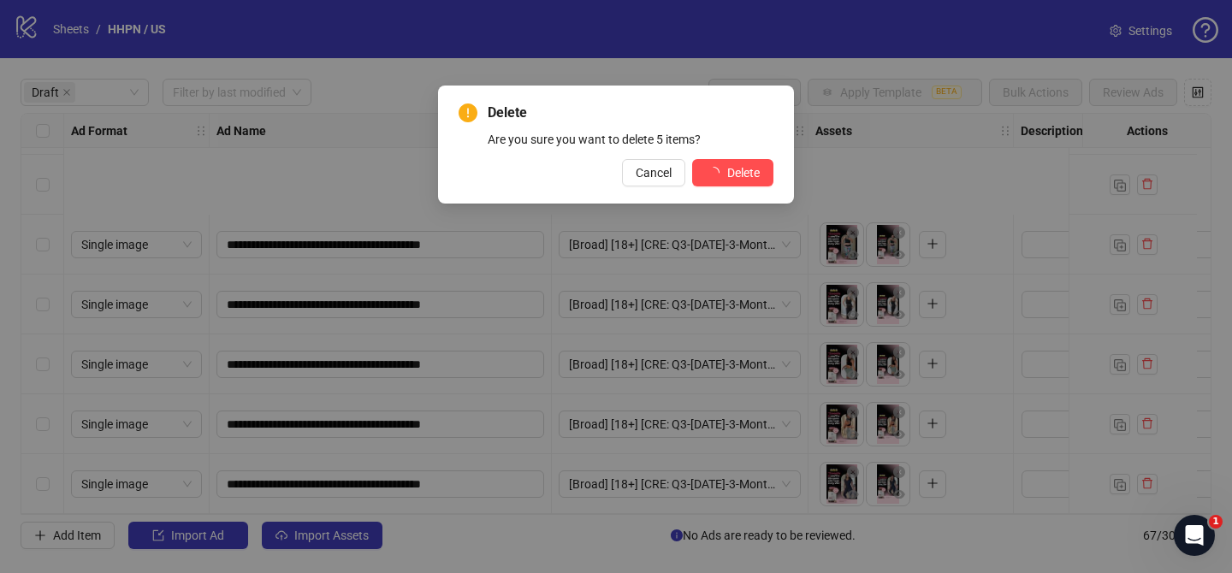
scroll to position [838, 0]
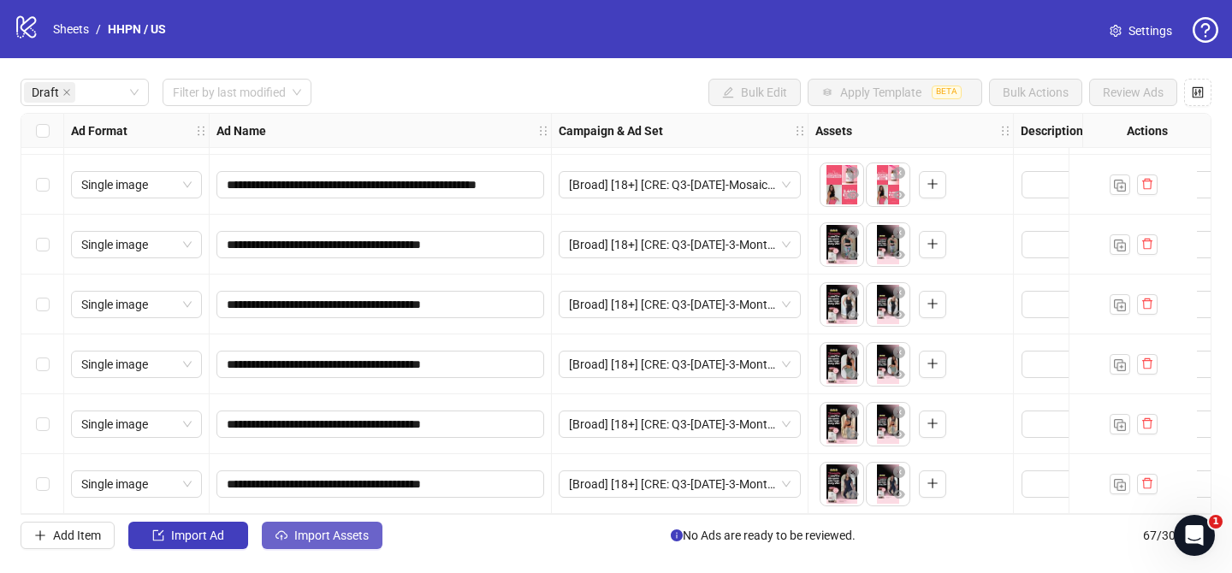
click at [370, 530] on button "Import Assets" at bounding box center [322, 535] width 121 height 27
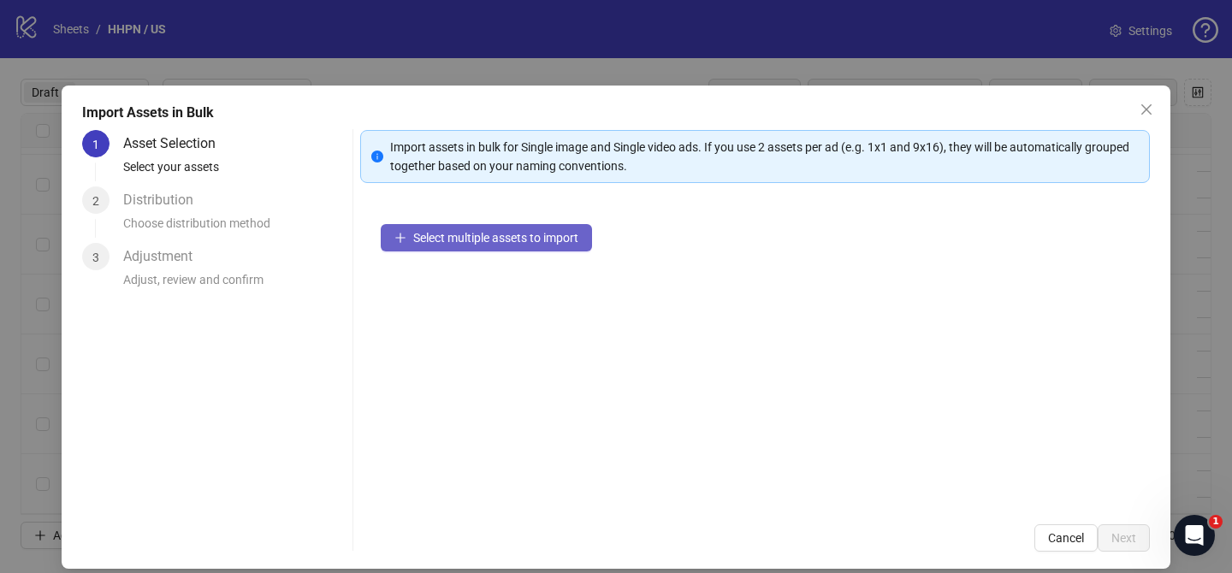
click at [553, 234] on span "Select multiple assets to import" at bounding box center [495, 238] width 165 height 14
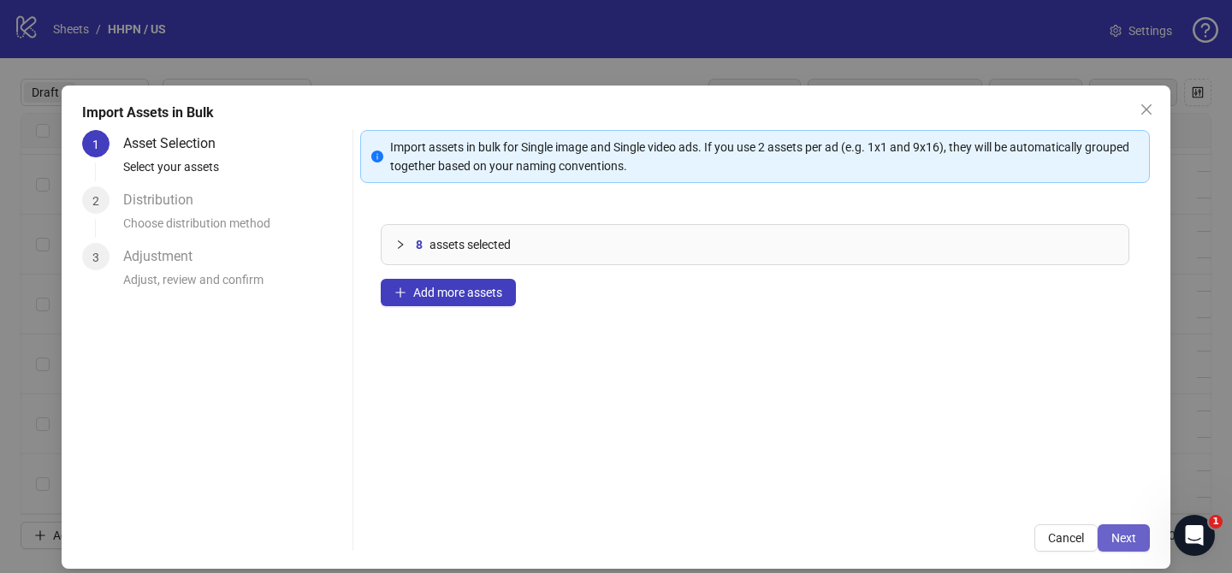
click at [1117, 542] on span "Next" at bounding box center [1123, 538] width 25 height 14
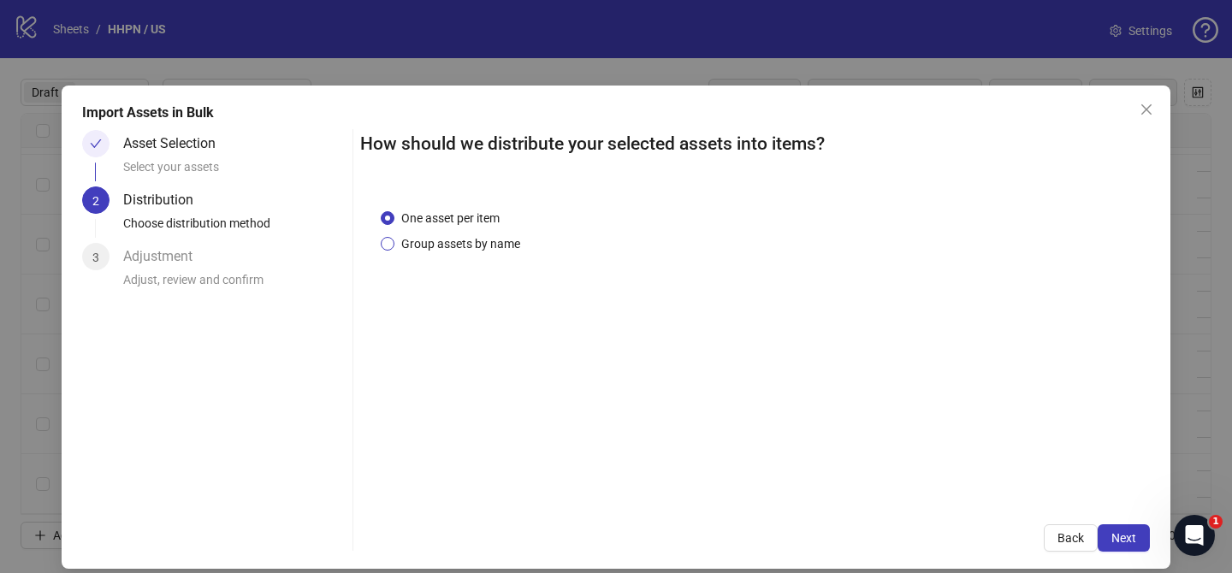
click at [488, 248] on span "Group assets by name" at bounding box center [460, 243] width 133 height 19
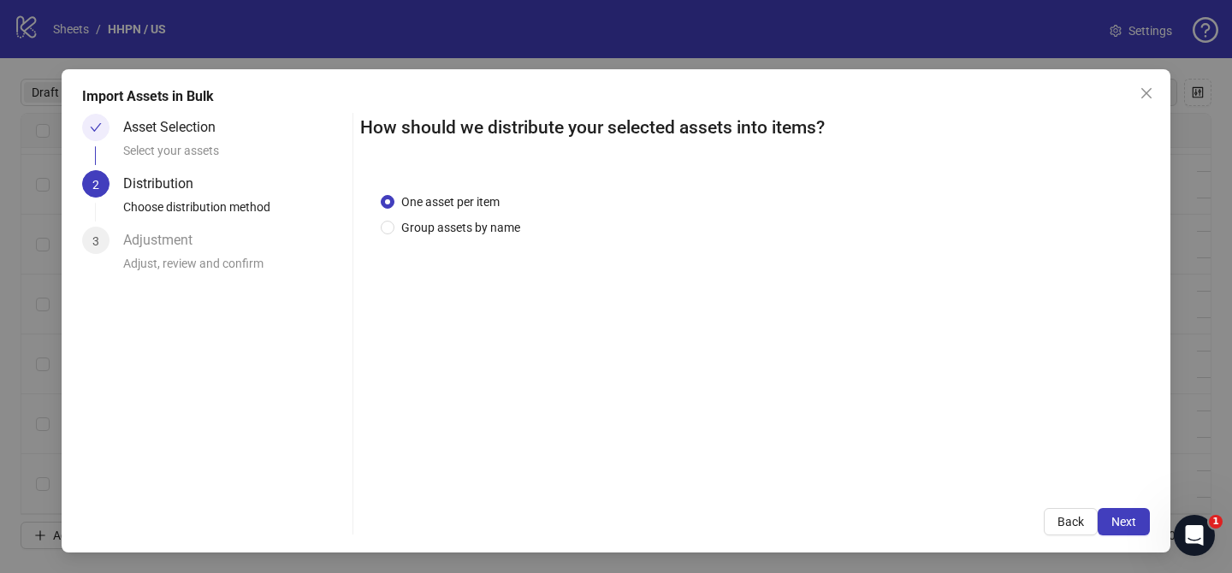
drag, startPoint x: 471, startPoint y: 228, endPoint x: 480, endPoint y: 252, distance: 25.7
click at [471, 228] on span "Group assets by name" at bounding box center [460, 227] width 133 height 19
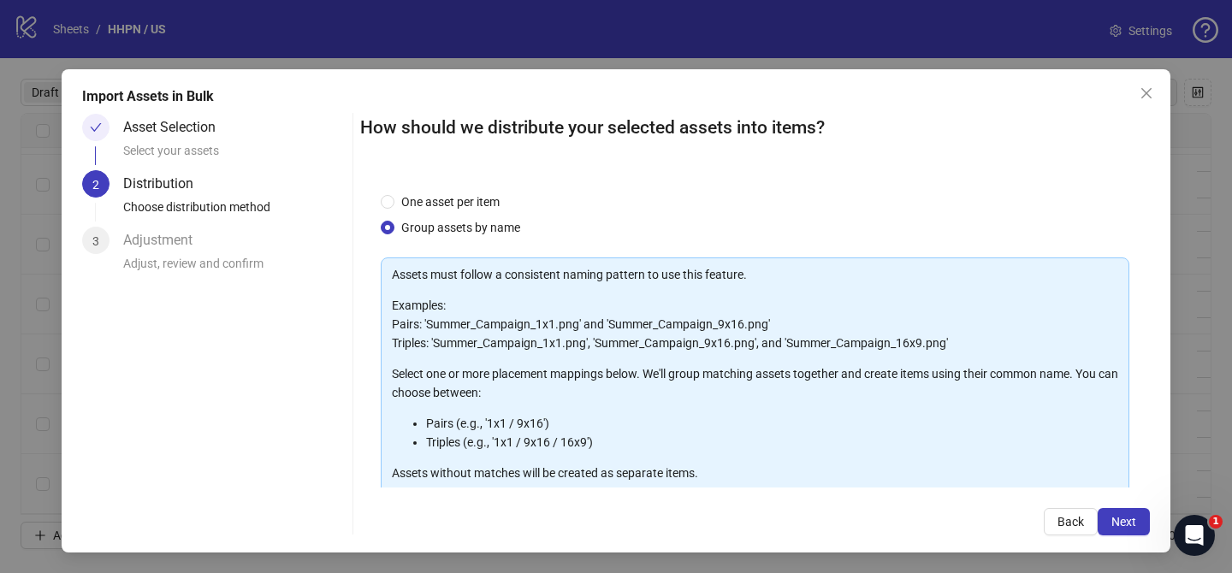
scroll to position [185, 0]
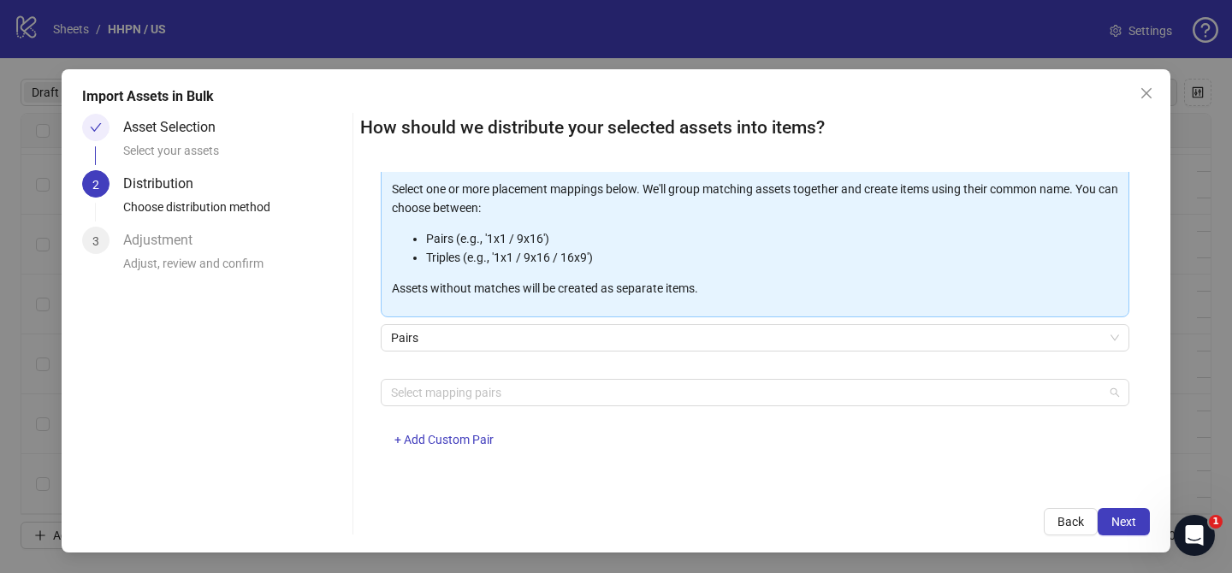
drag, startPoint x: 501, startPoint y: 386, endPoint x: 477, endPoint y: 346, distance: 47.2
click at [502, 386] on div at bounding box center [746, 393] width 724 height 24
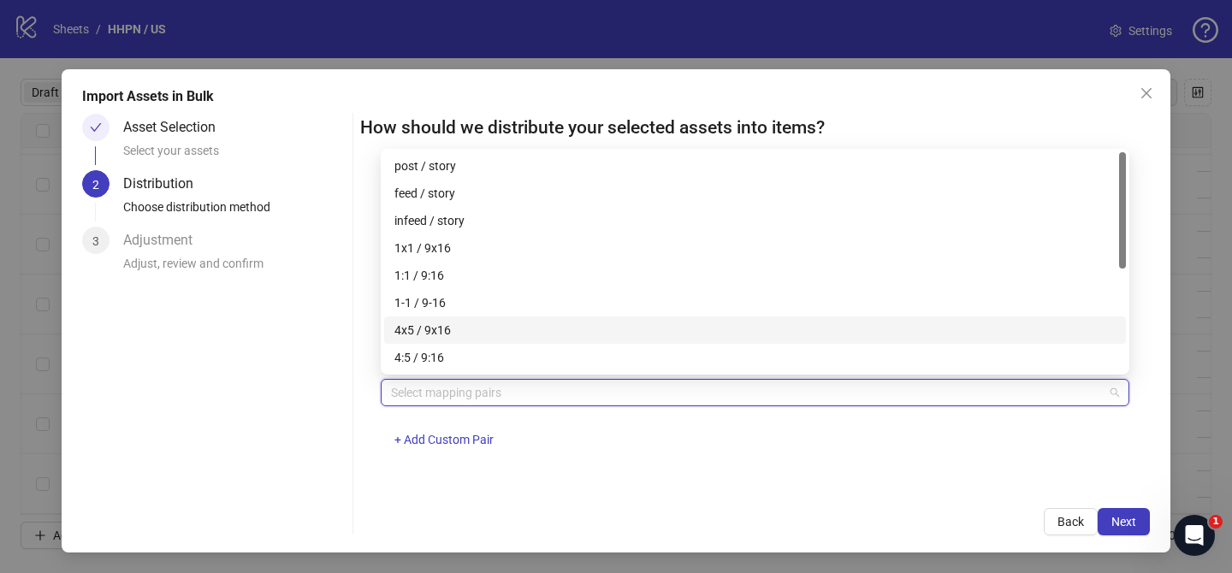
drag, startPoint x: 466, startPoint y: 323, endPoint x: 835, endPoint y: 429, distance: 383.7
click at [467, 323] on div "4x5 / 9x16" at bounding box center [754, 330] width 721 height 19
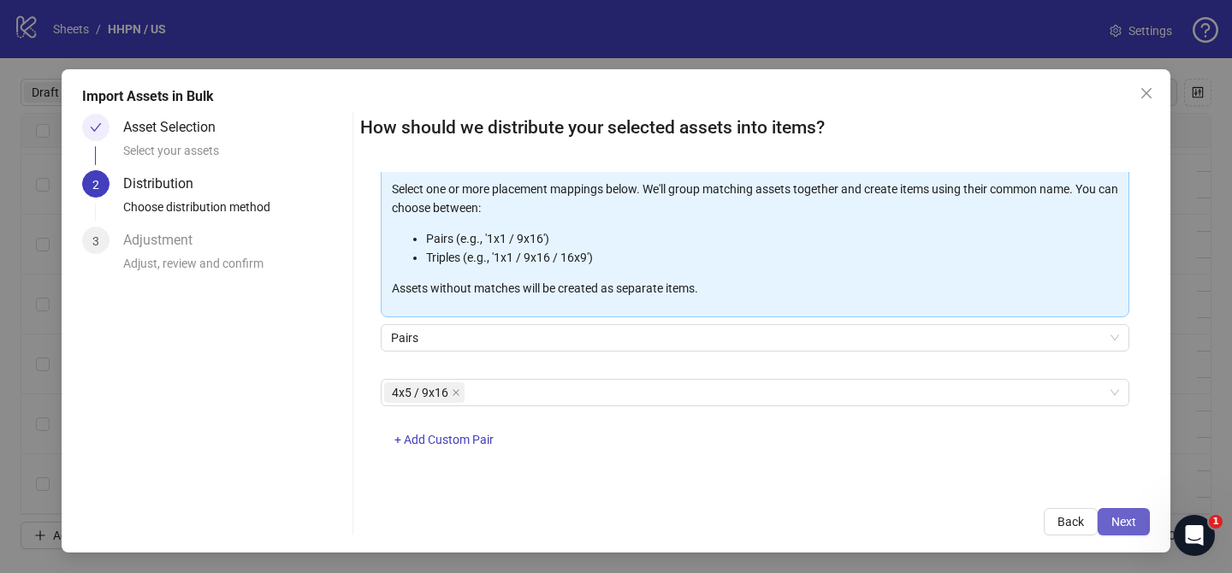
click at [1117, 516] on span "Next" at bounding box center [1123, 522] width 25 height 14
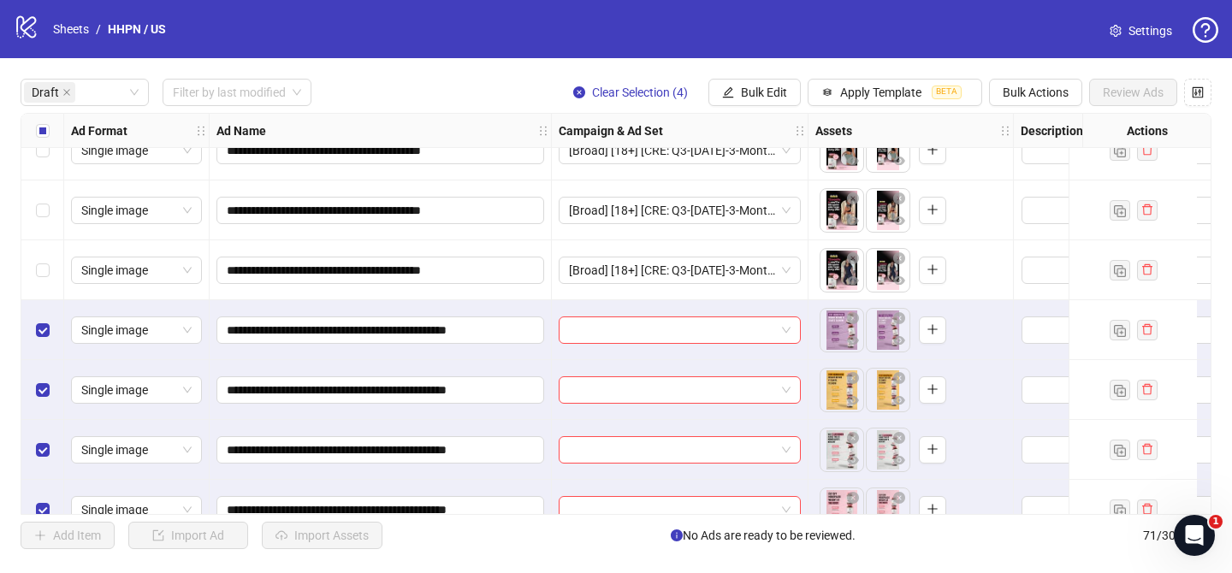
scroll to position [1078, 0]
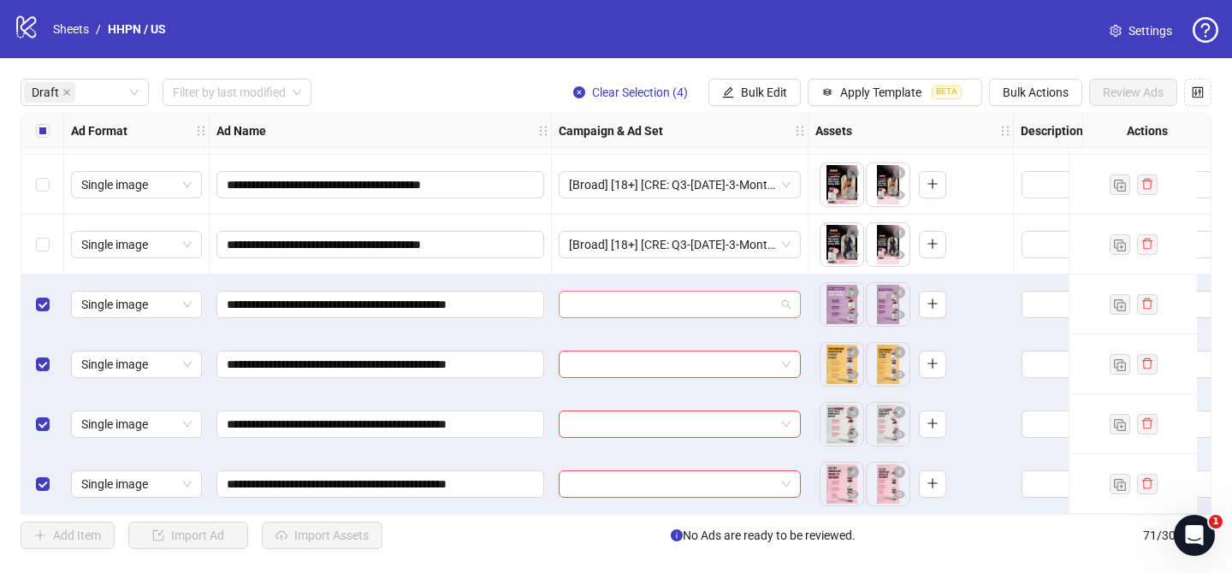
click at [653, 303] on input "search" at bounding box center [672, 305] width 206 height 26
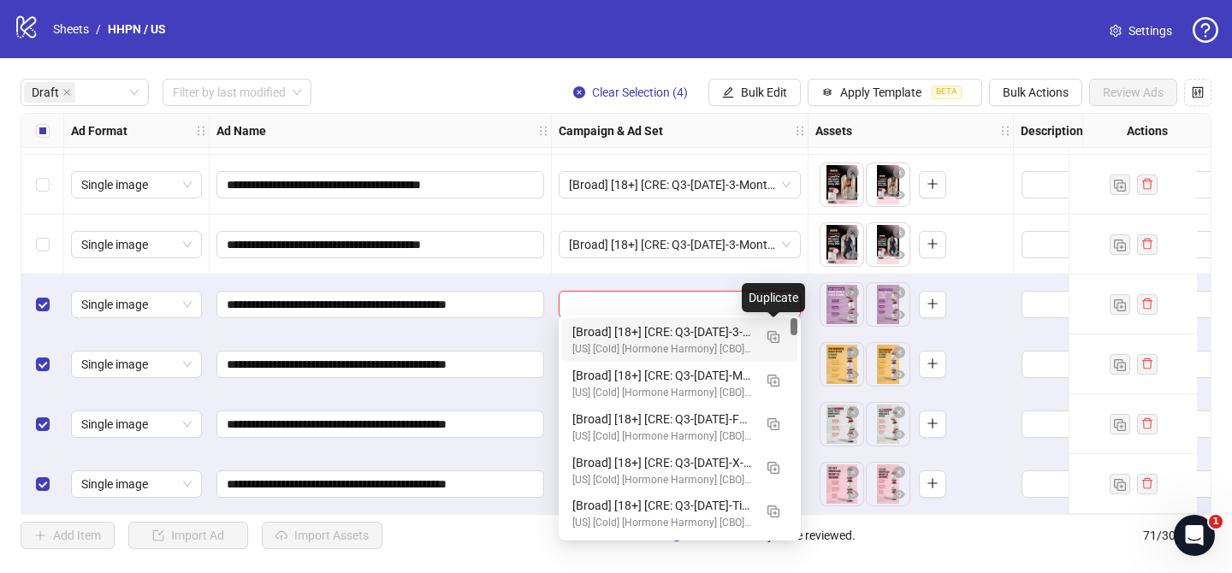
drag, startPoint x: 773, startPoint y: 338, endPoint x: 714, endPoint y: 361, distance: 63.4
click at [774, 338] on img "button" at bounding box center [773, 337] width 12 height 12
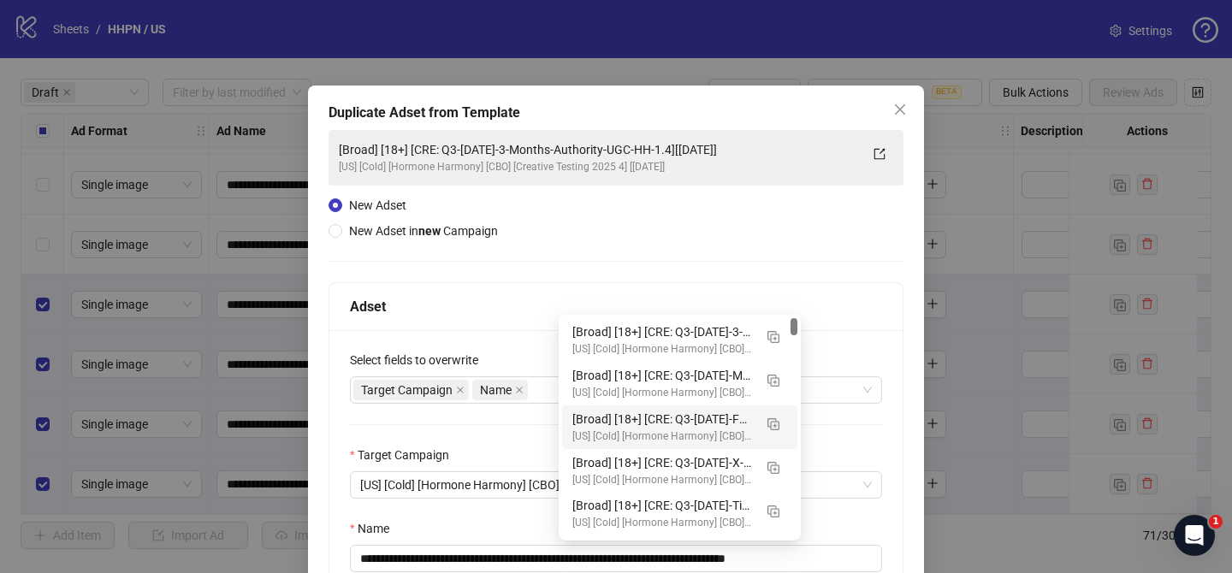
scroll to position [127, 0]
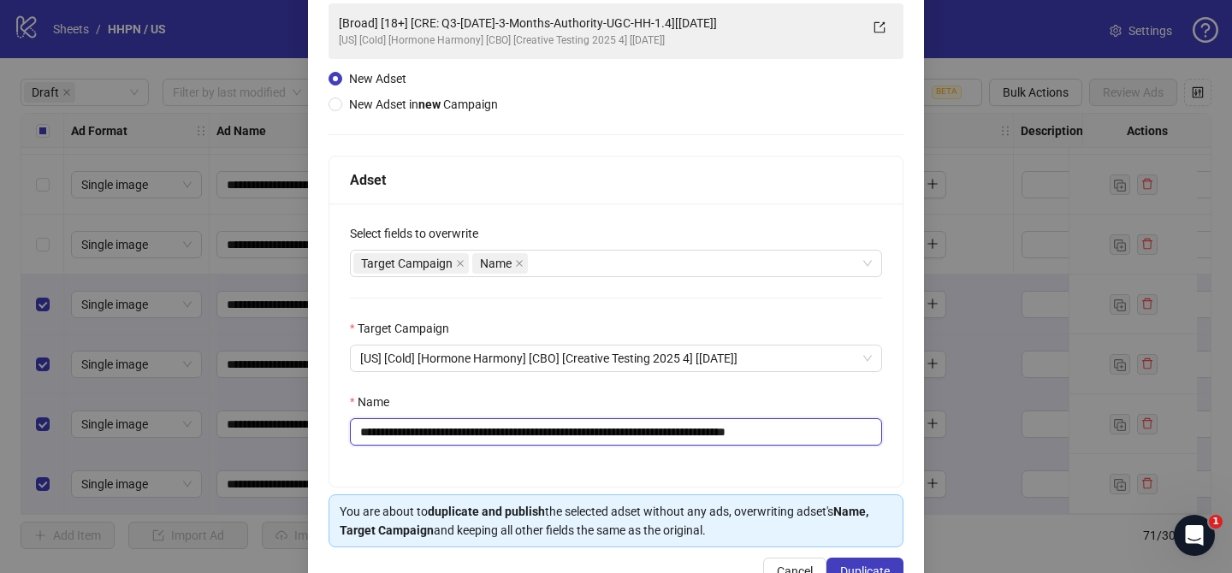
drag, startPoint x: 463, startPoint y: 430, endPoint x: 720, endPoint y: 432, distance: 257.5
click at [720, 432] on input "**********" at bounding box center [616, 431] width 532 height 27
paste input "**"
drag, startPoint x: 838, startPoint y: 430, endPoint x: 940, endPoint y: 432, distance: 102.7
click at [941, 431] on div "**********" at bounding box center [616, 286] width 1232 height 573
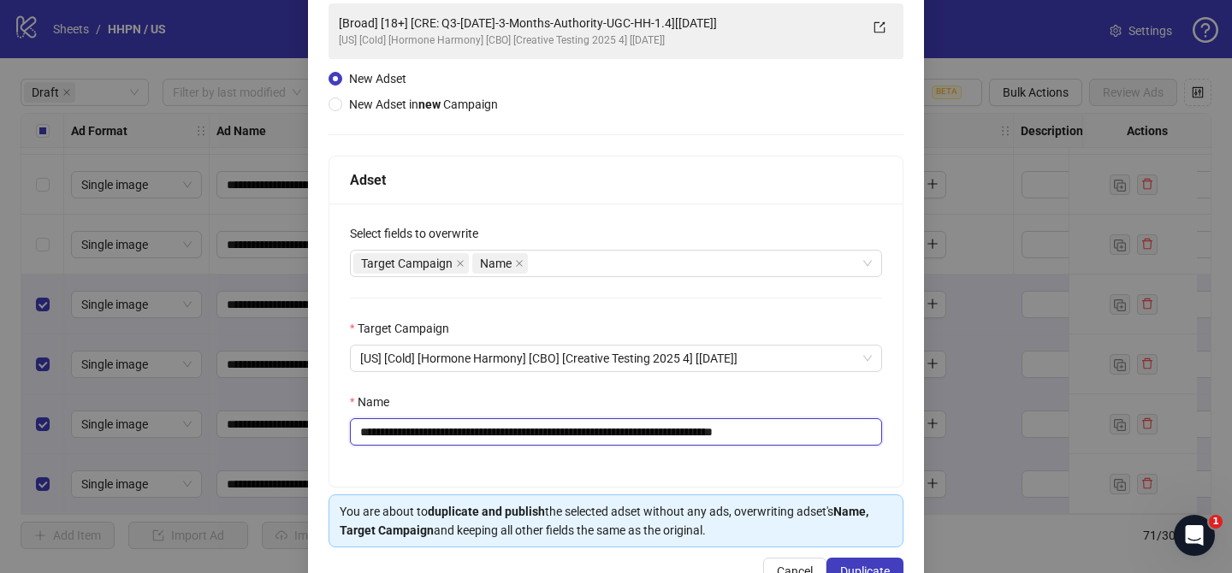
scroll to position [177, 0]
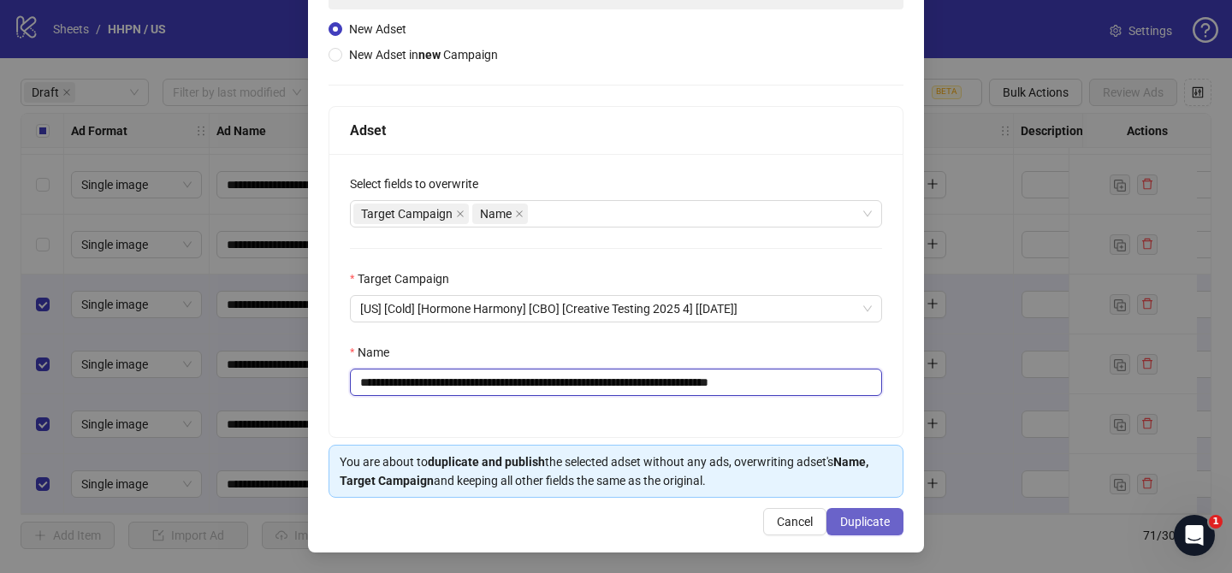
type input "**********"
drag, startPoint x: 881, startPoint y: 524, endPoint x: 713, endPoint y: 180, distance: 383.4
click at [881, 524] on span "Duplicate" at bounding box center [865, 522] width 50 height 14
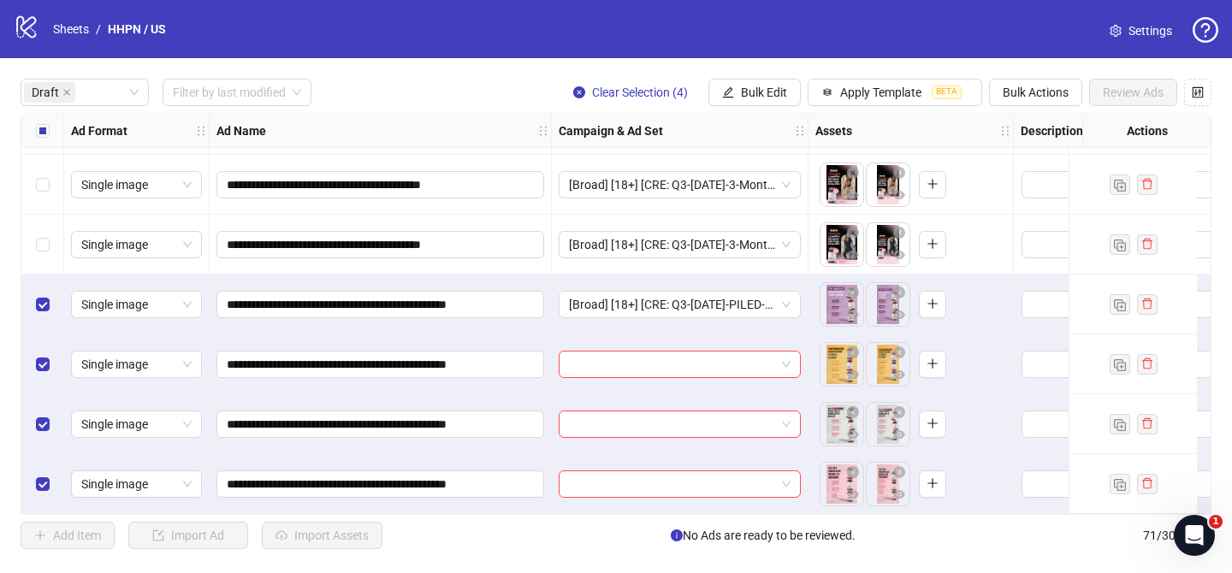
click at [767, 75] on div "**********" at bounding box center [616, 314] width 1232 height 512
click at [761, 101] on button "Bulk Edit" at bounding box center [754, 92] width 92 height 27
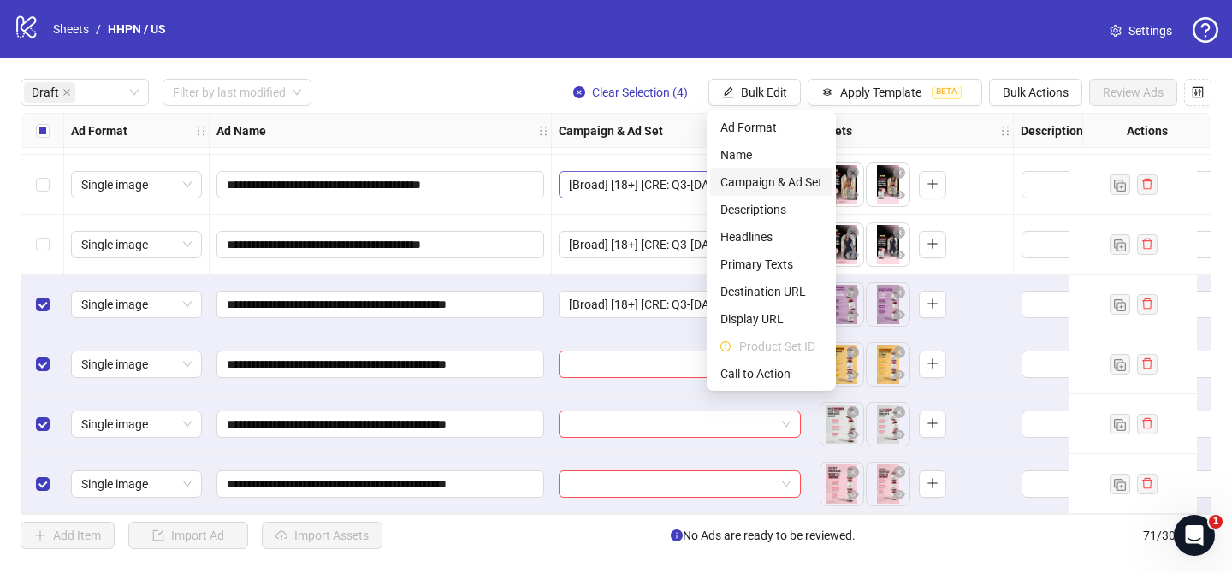
click at [787, 189] on span "Campaign & Ad Set" at bounding box center [771, 182] width 102 height 19
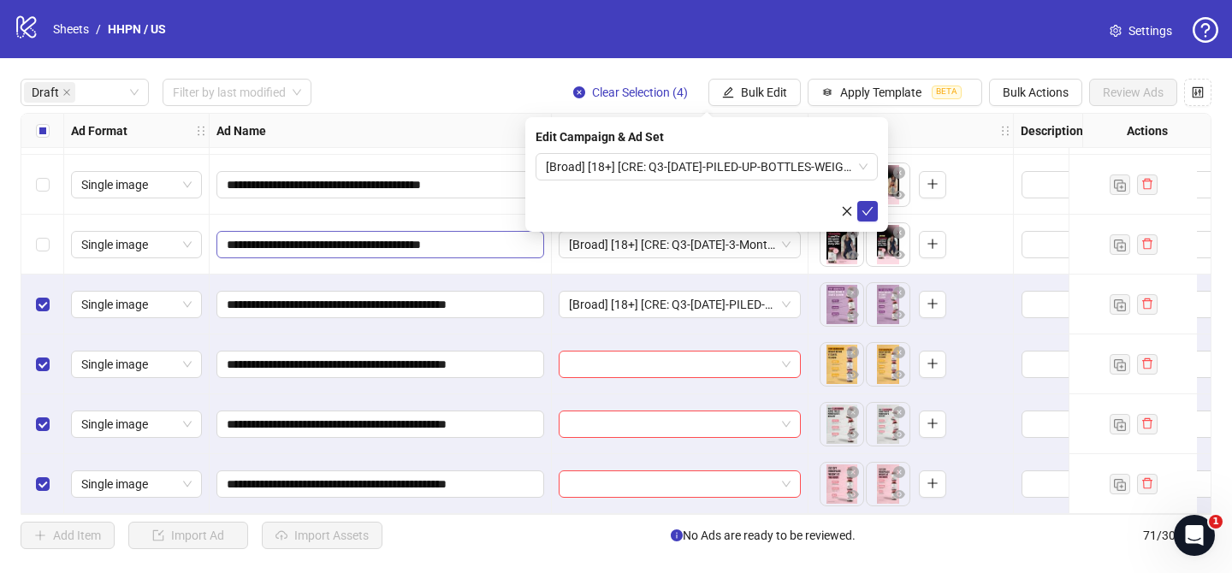
drag, startPoint x: 864, startPoint y: 213, endPoint x: 316, endPoint y: 223, distance: 548.5
click at [861, 213] on icon "check" at bounding box center [867, 211] width 12 height 12
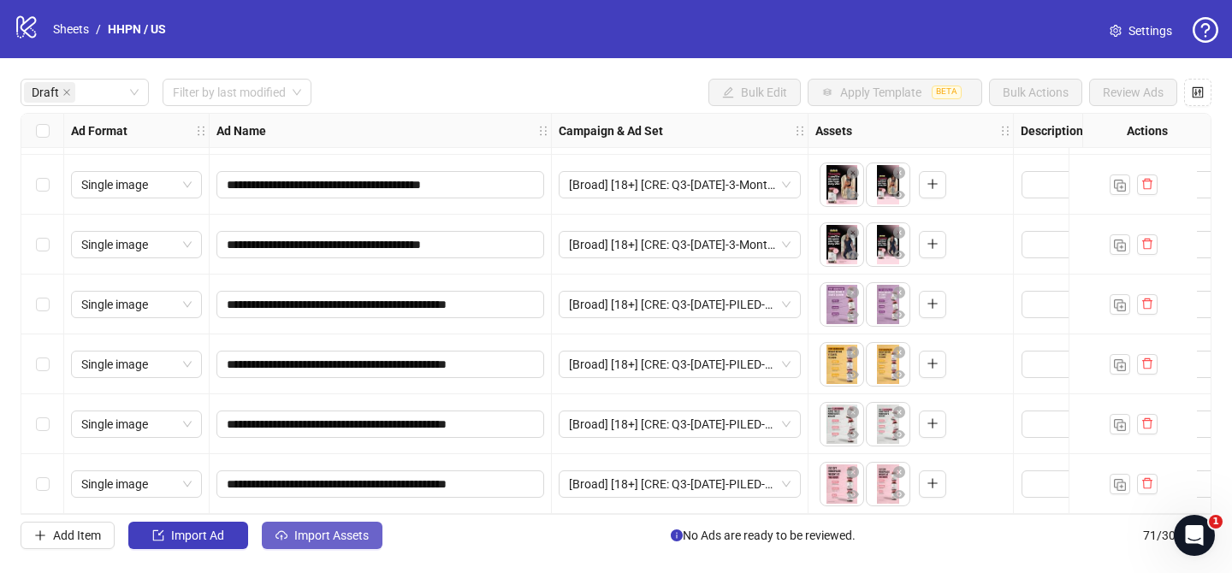
click at [327, 535] on span "Import Assets" at bounding box center [331, 536] width 74 height 14
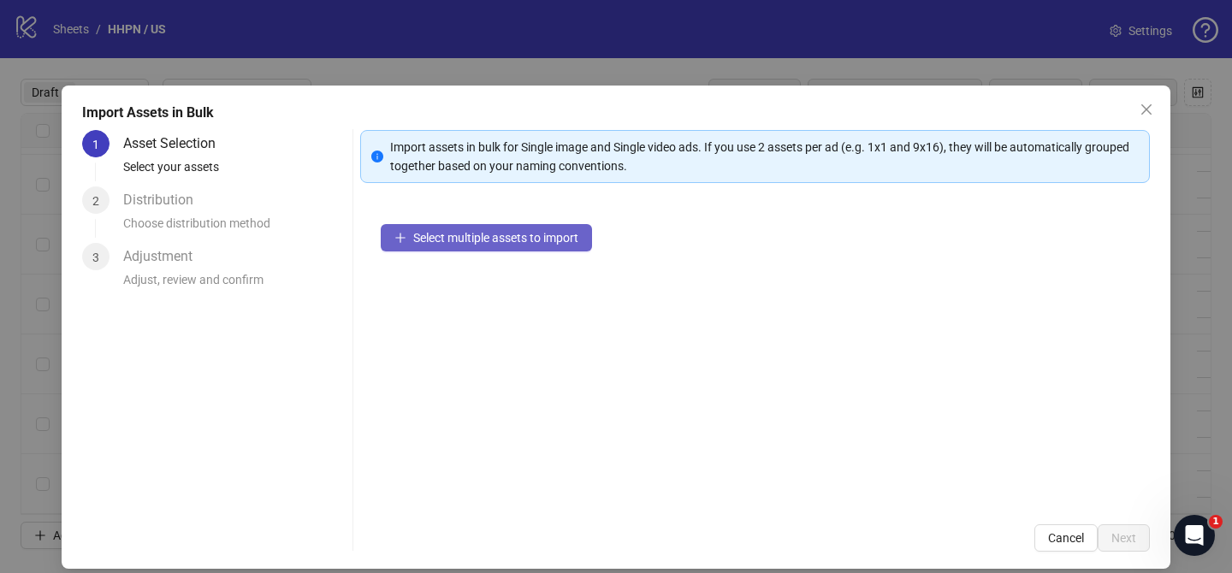
click at [509, 247] on button "Select multiple assets to import" at bounding box center [486, 237] width 211 height 27
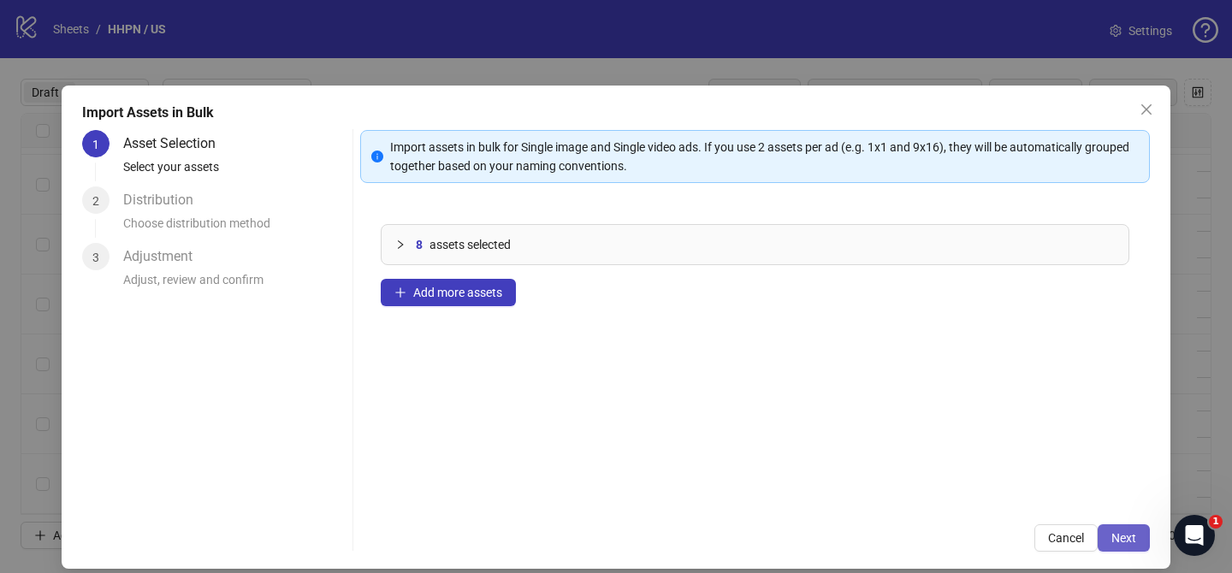
click at [1114, 542] on span "Next" at bounding box center [1123, 538] width 25 height 14
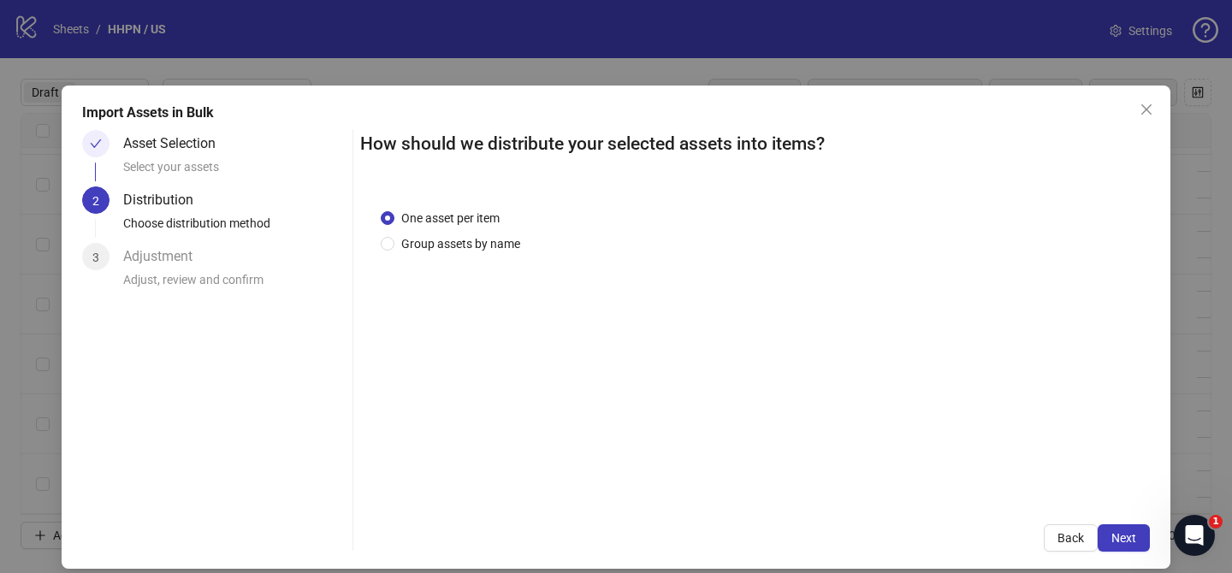
drag, startPoint x: 466, startPoint y: 238, endPoint x: 471, endPoint y: 256, distance: 18.5
click at [466, 238] on span "Group assets by name" at bounding box center [460, 243] width 133 height 19
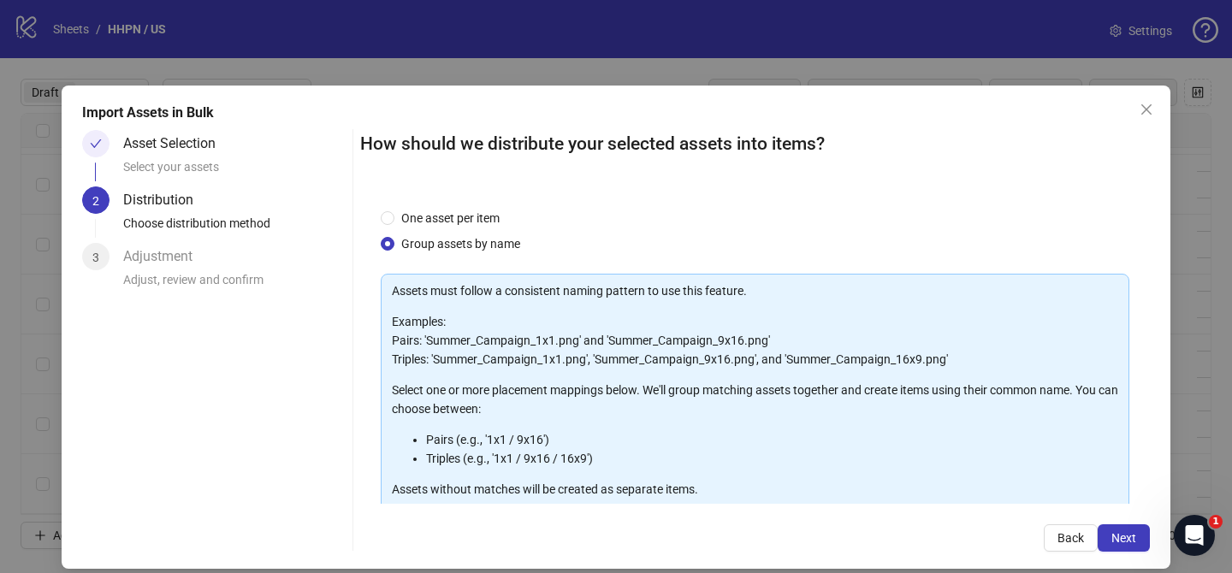
scroll to position [185, 0]
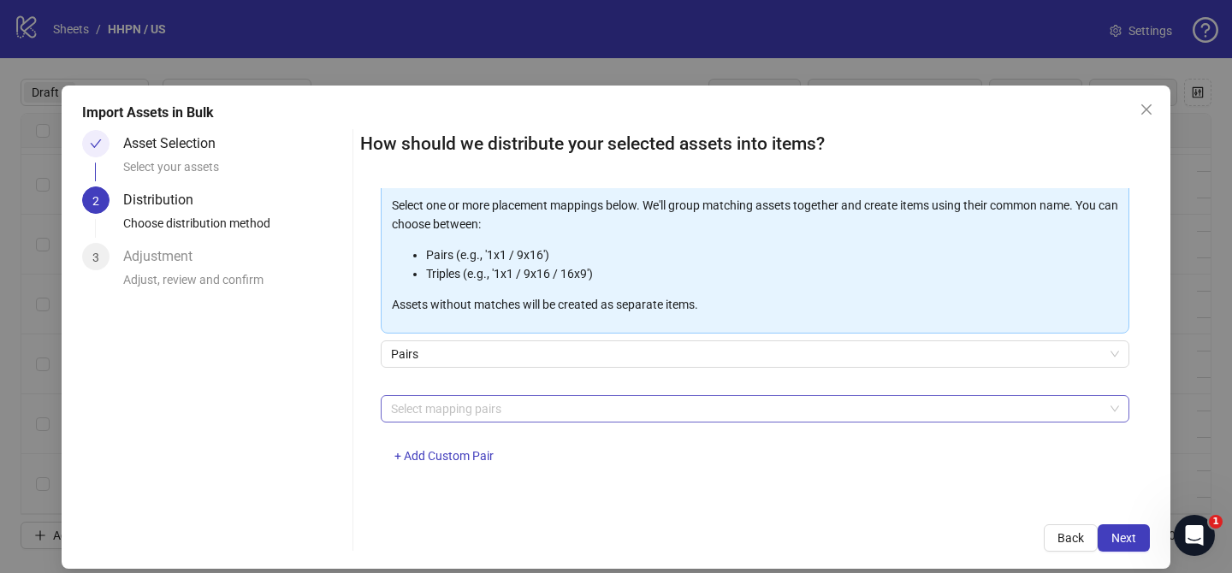
click at [500, 411] on div at bounding box center [746, 409] width 724 height 24
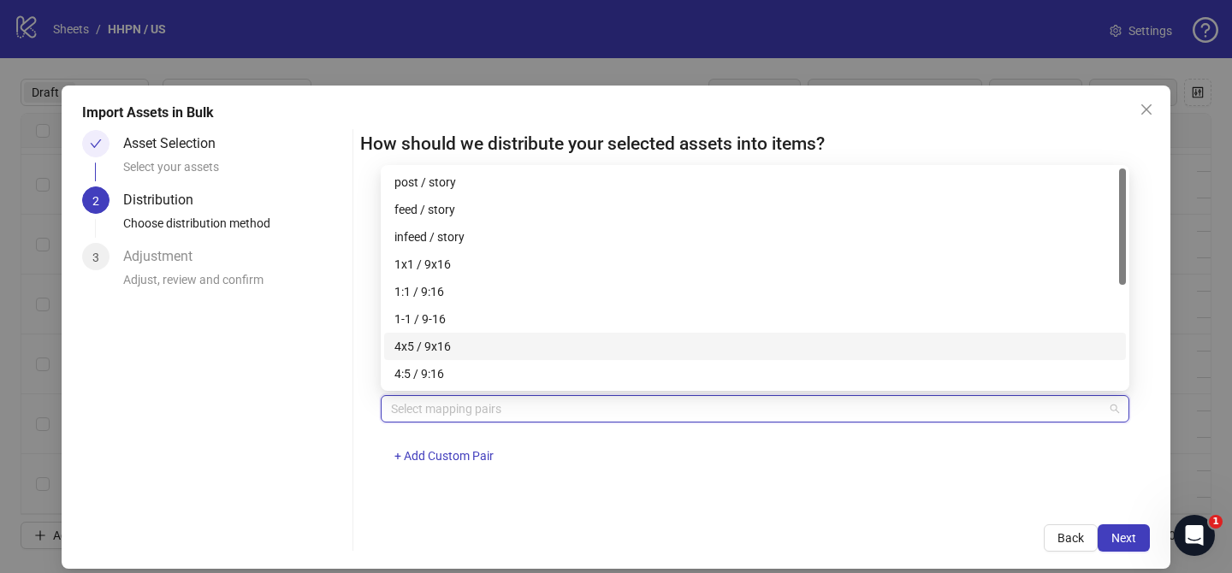
click at [463, 349] on div "4x5 / 9x16" at bounding box center [754, 346] width 721 height 19
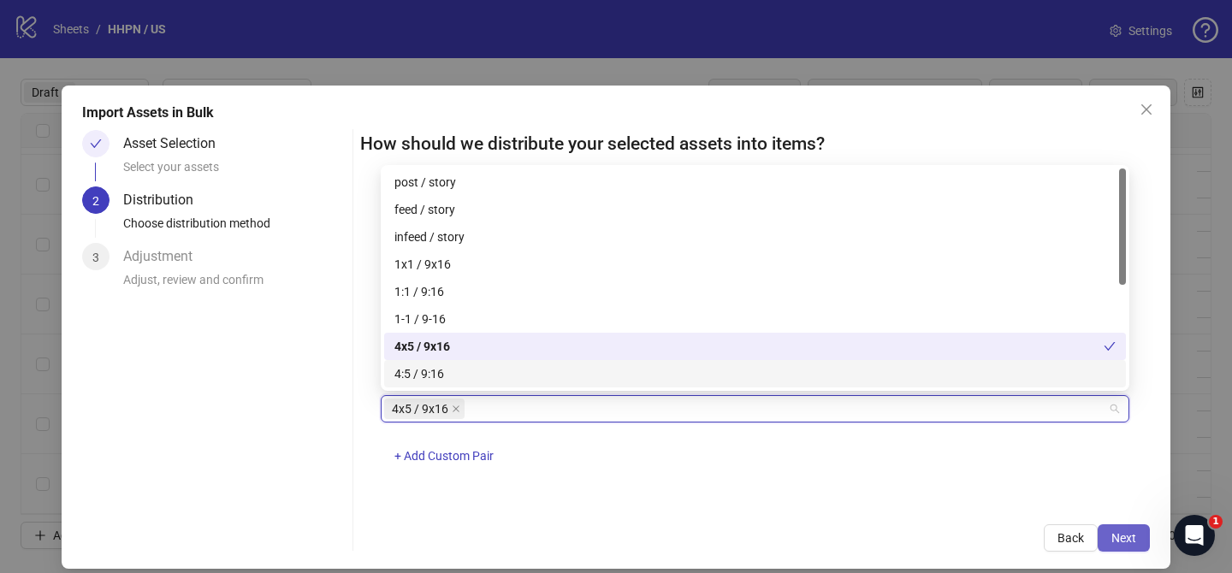
click at [1126, 547] on button "Next" at bounding box center [1124, 537] width 52 height 27
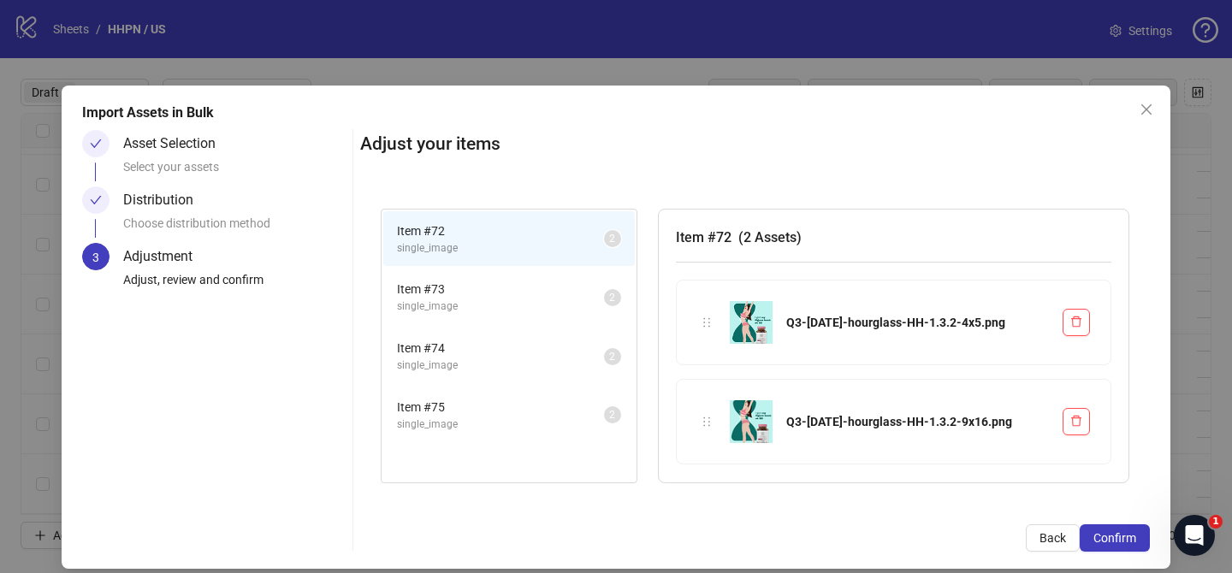
click at [1126, 548] on button "Confirm" at bounding box center [1115, 537] width 70 height 27
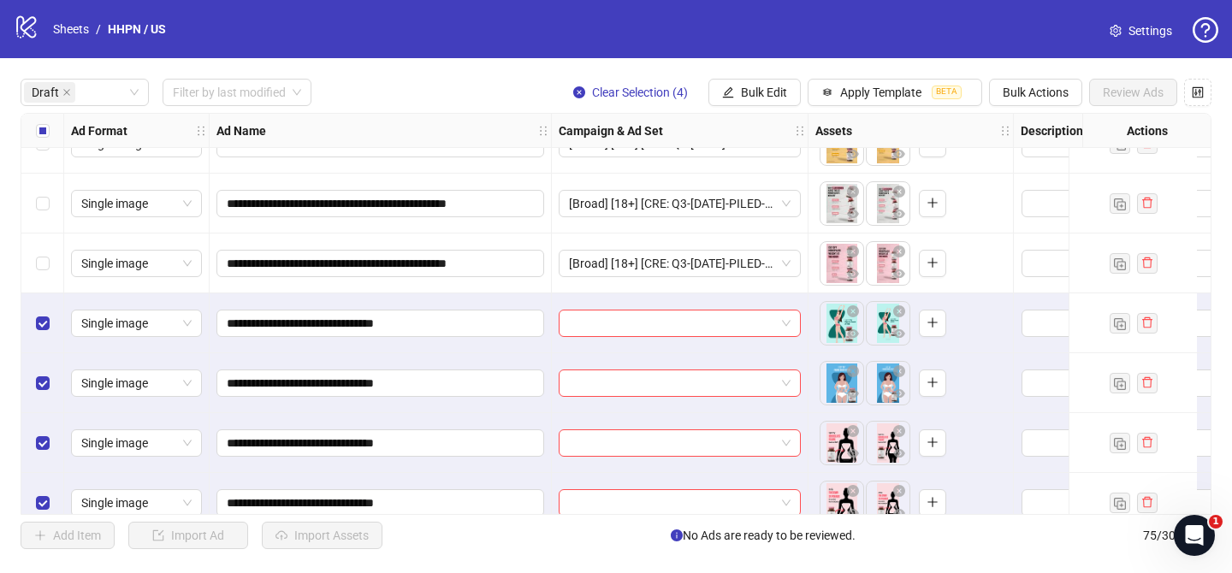
scroll to position [1317, 0]
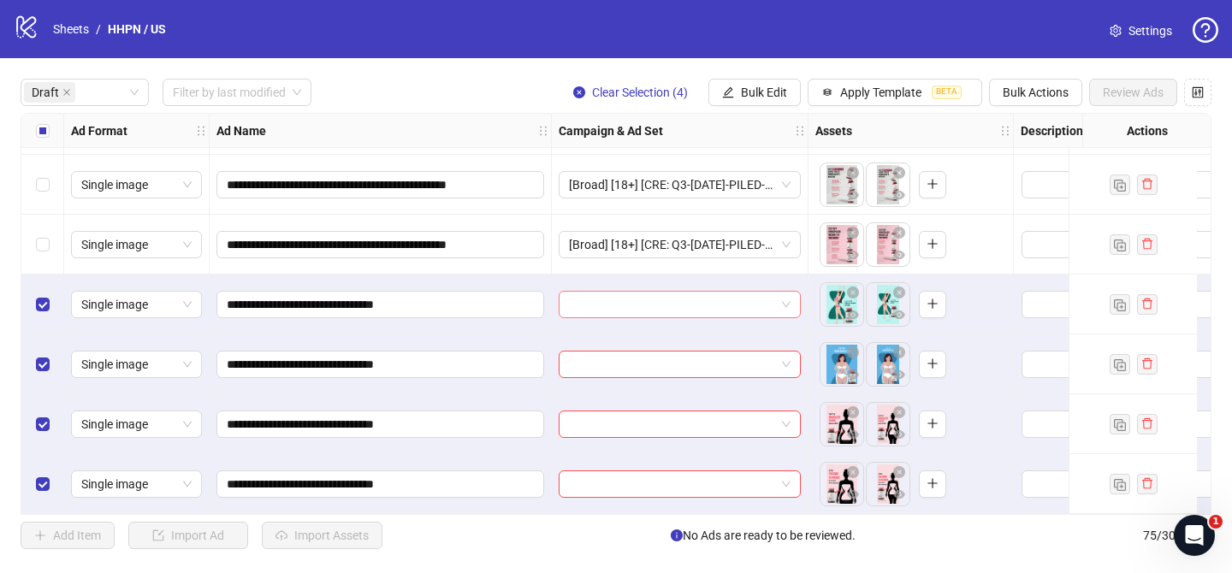
click at [731, 293] on input "search" at bounding box center [672, 305] width 206 height 26
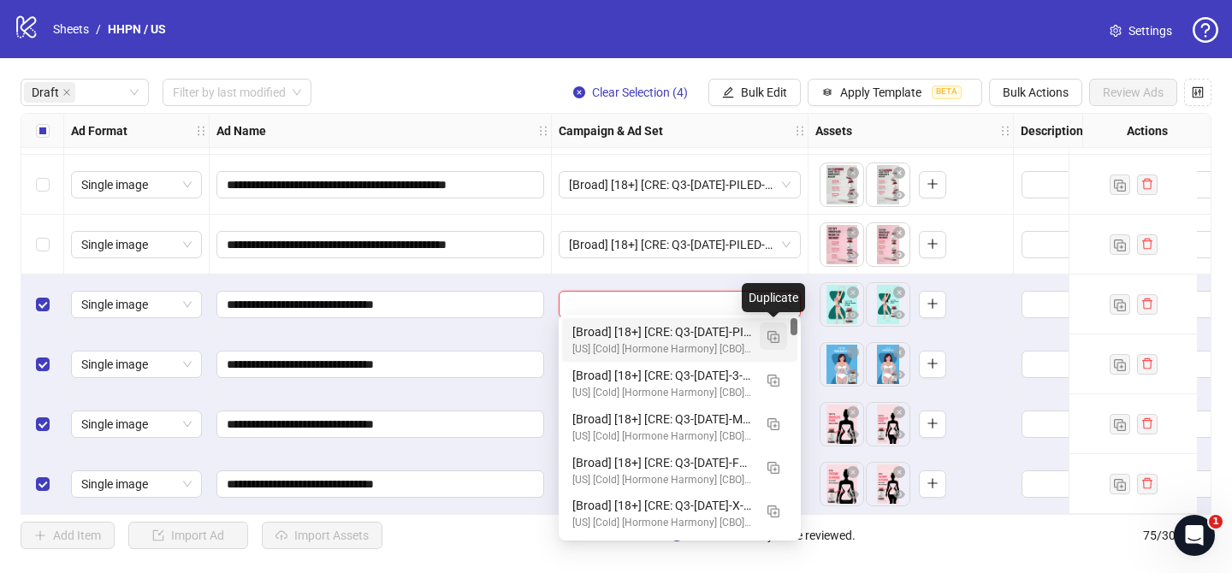
click at [768, 331] on img "button" at bounding box center [773, 337] width 12 height 12
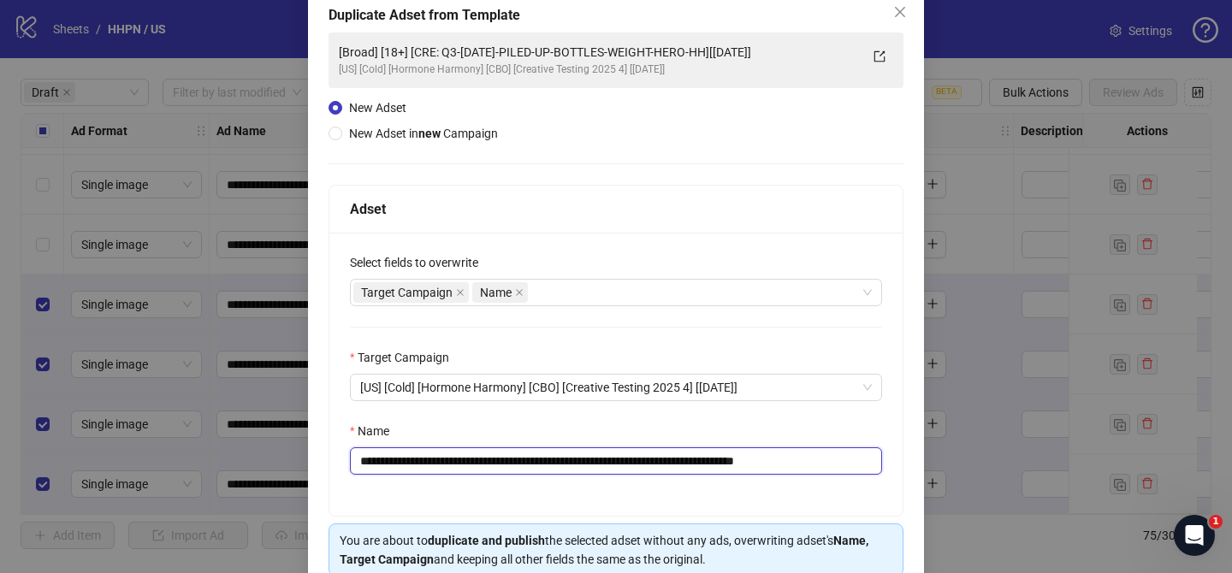
scroll to position [93, 0]
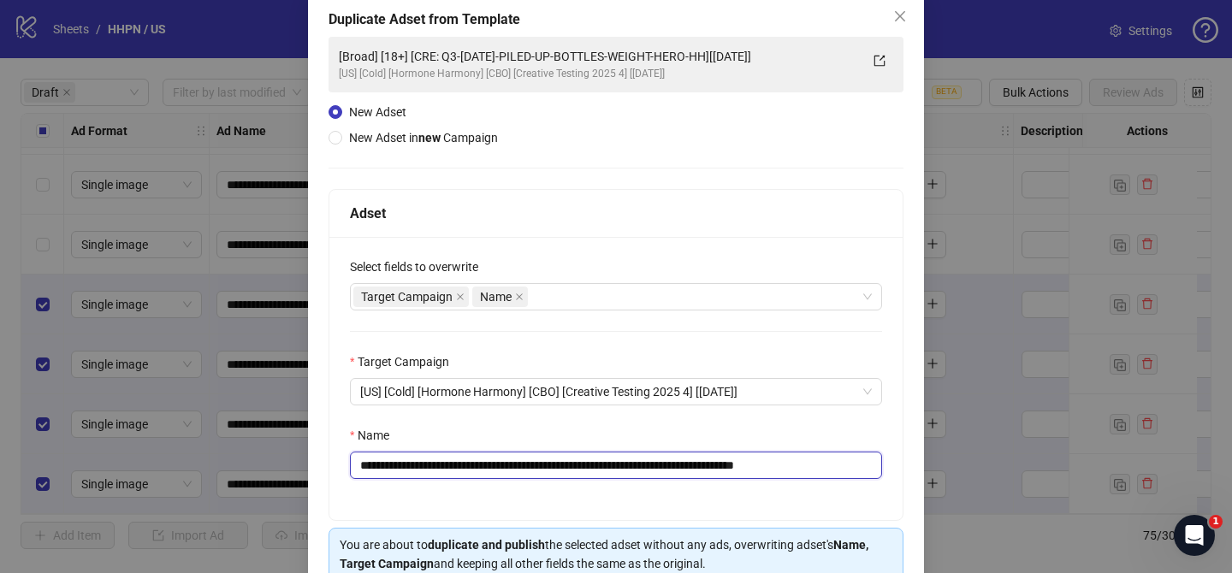
drag, startPoint x: 461, startPoint y: 461, endPoint x: 755, endPoint y: 459, distance: 293.4
click at [755, 459] on input "**********" at bounding box center [616, 465] width 532 height 27
paste input "text"
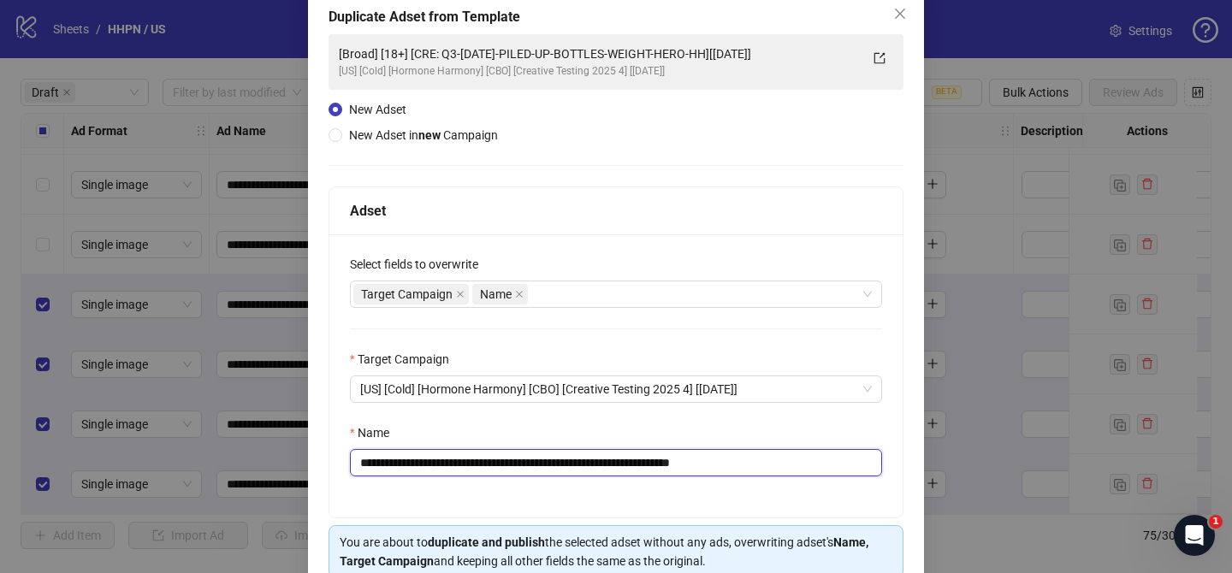
drag, startPoint x: 731, startPoint y: 468, endPoint x: 835, endPoint y: 471, distance: 104.4
click at [836, 471] on input "**********" at bounding box center [616, 462] width 532 height 27
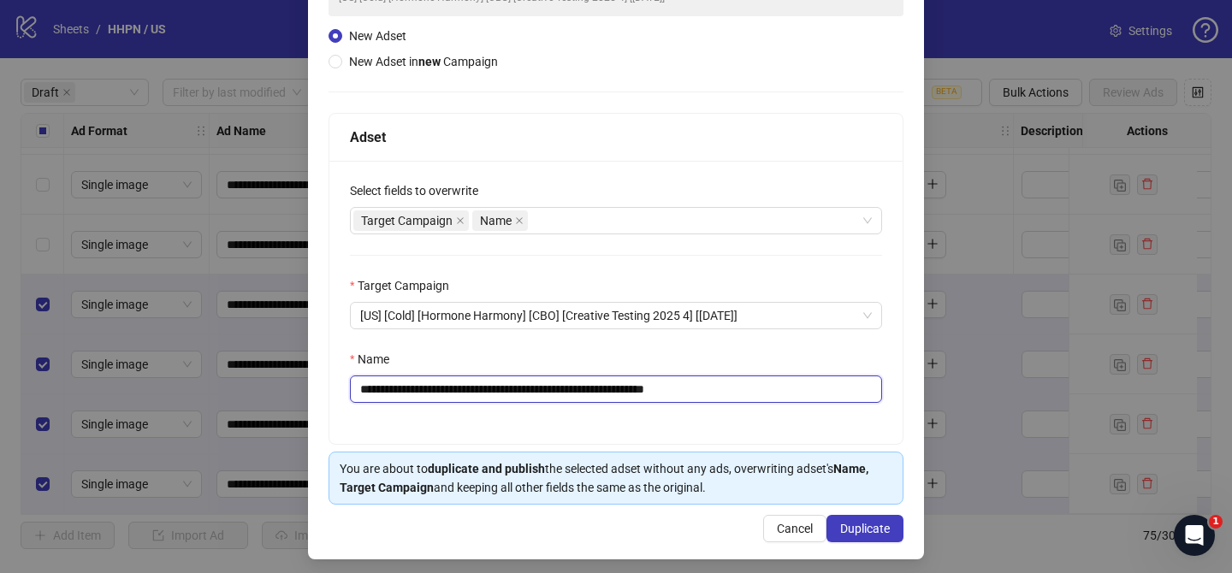
scroll to position [177, 0]
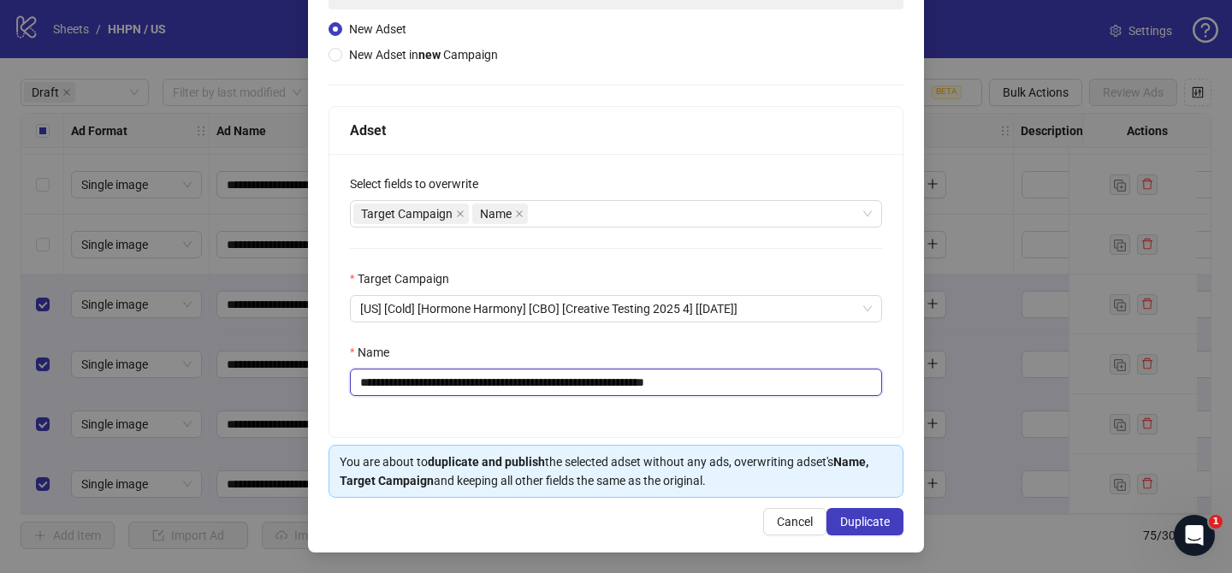
type input "**********"
click at [888, 542] on div "**********" at bounding box center [616, 230] width 616 height 643
click at [889, 531] on button "Duplicate" at bounding box center [864, 521] width 77 height 27
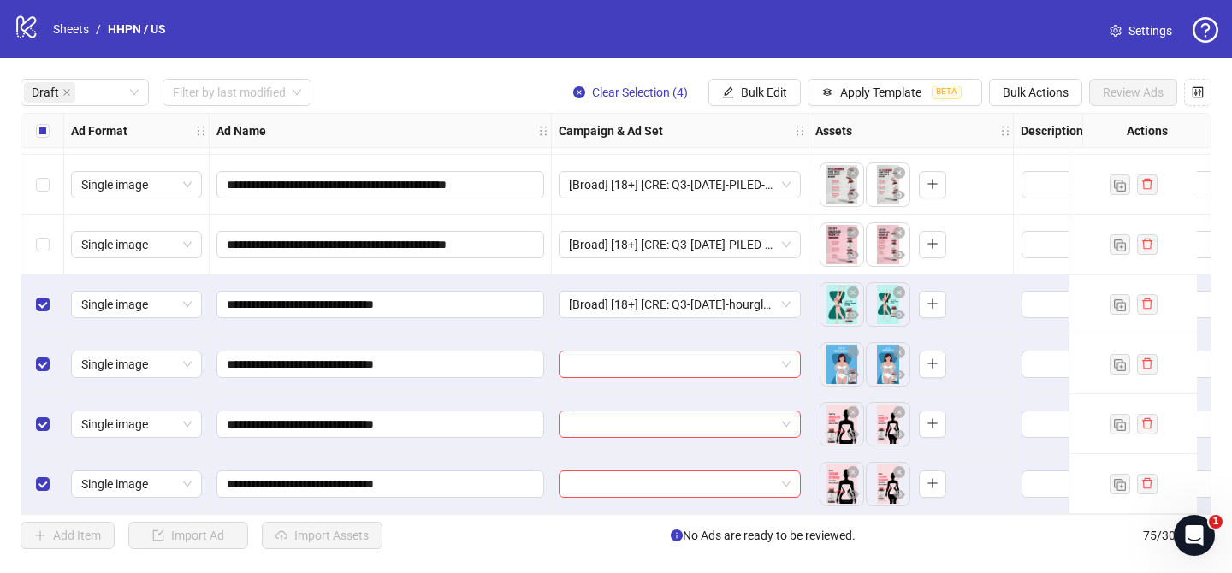
drag, startPoint x: 756, startPoint y: 97, endPoint x: 791, endPoint y: 146, distance: 60.8
click at [756, 96] on span "Bulk Edit" at bounding box center [764, 93] width 46 height 14
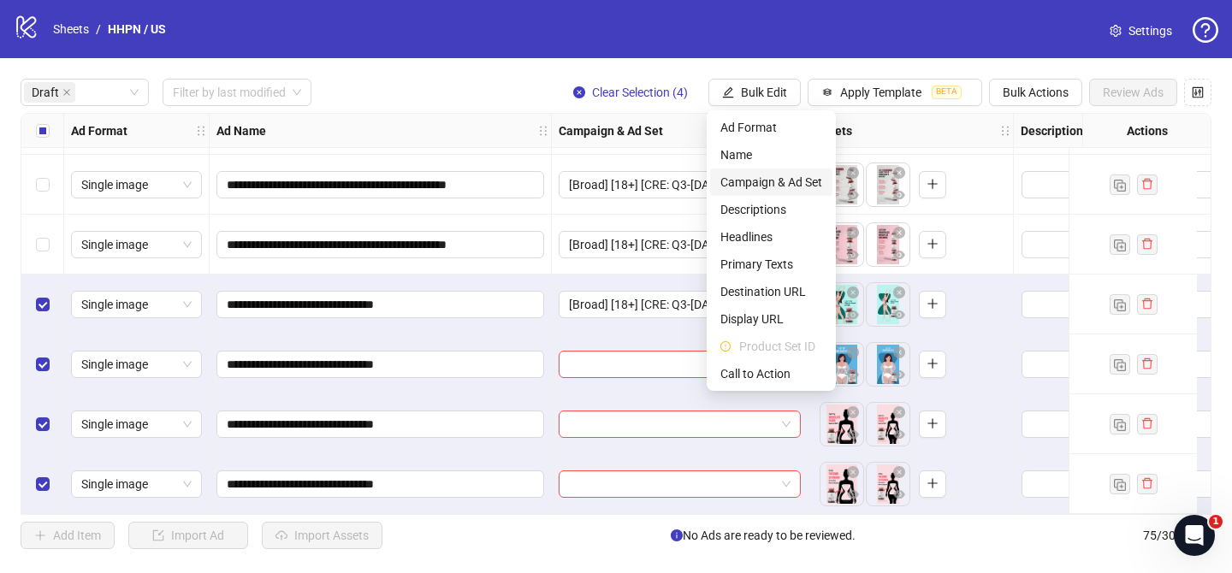
click at [809, 177] on span "Campaign & Ad Set" at bounding box center [771, 182] width 102 height 19
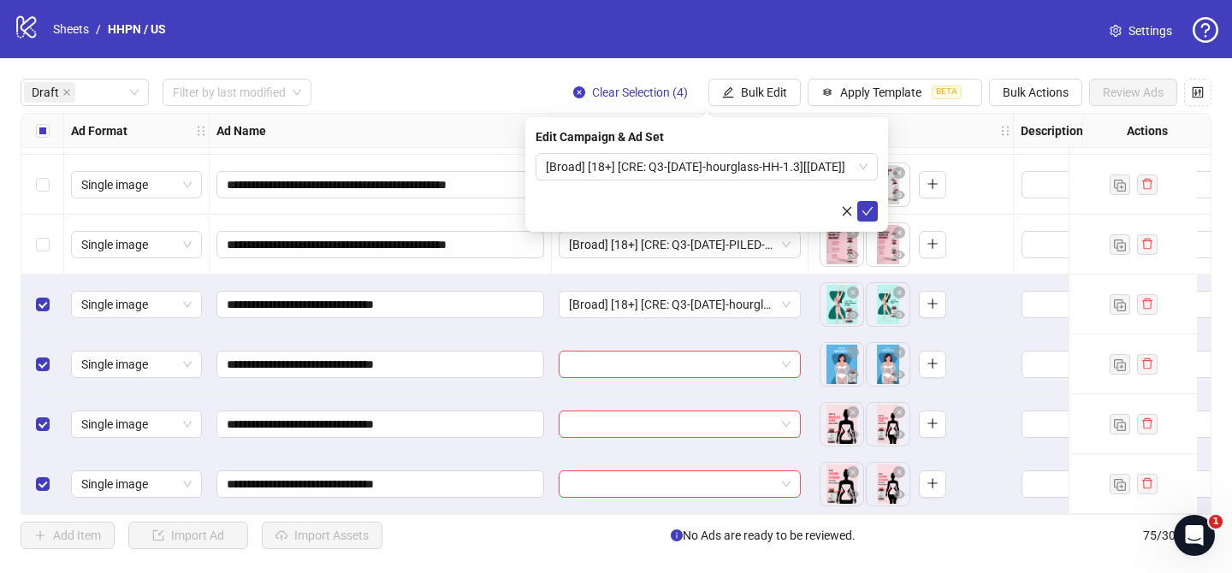
click at [869, 211] on icon "check" at bounding box center [867, 211] width 12 height 12
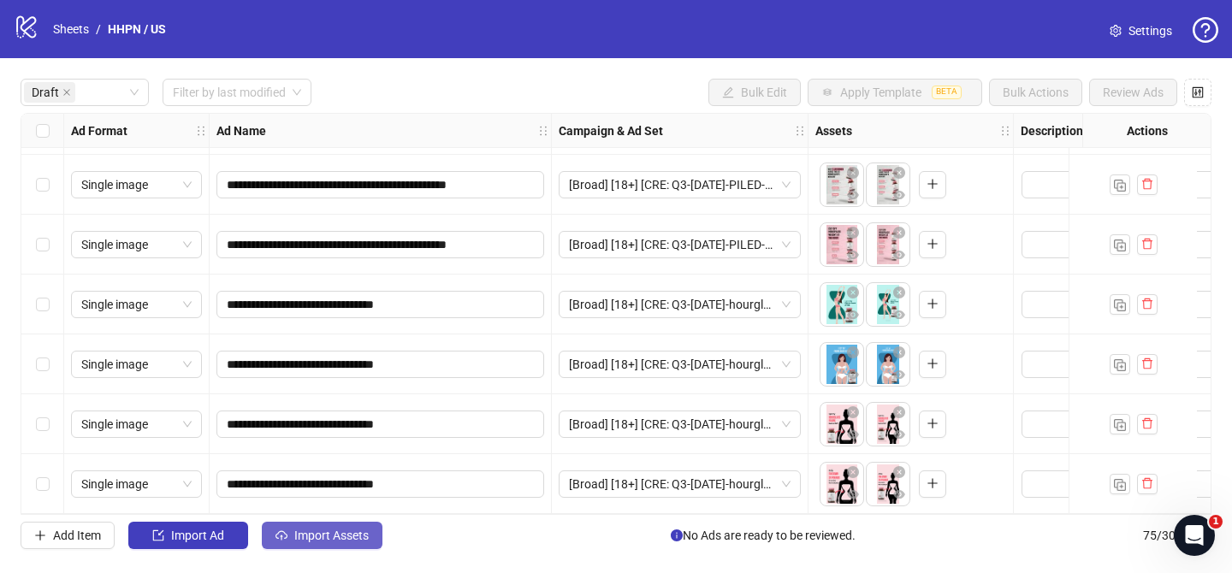
drag, startPoint x: 332, startPoint y: 542, endPoint x: 340, endPoint y: 536, distance: 9.8
click at [332, 541] on span "Import Assets" at bounding box center [331, 536] width 74 height 14
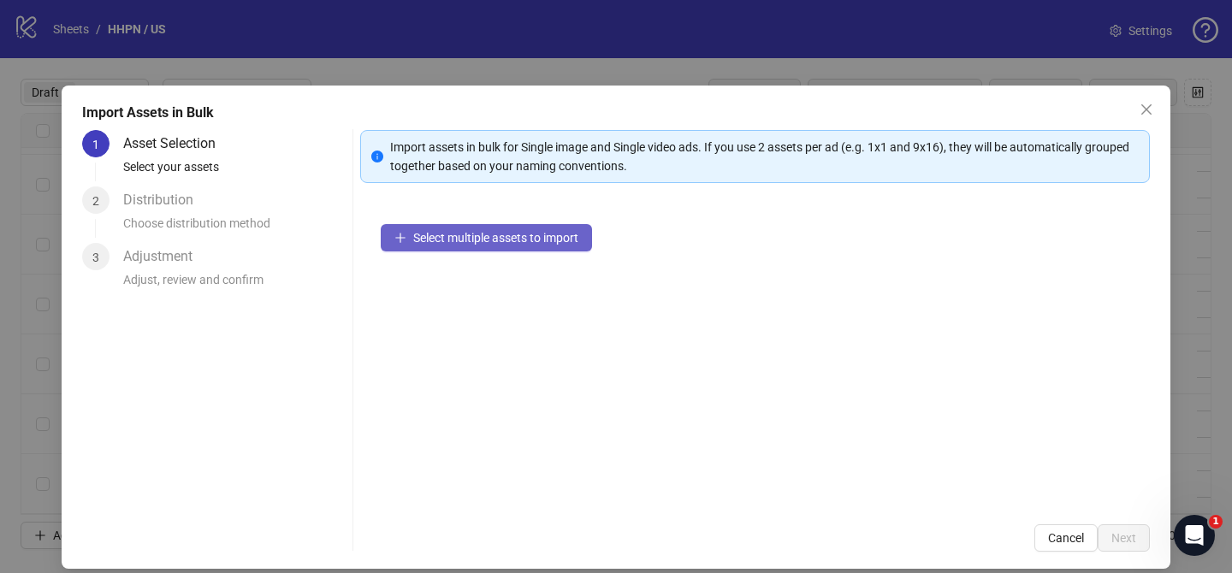
click at [525, 246] on button "Select multiple assets to import" at bounding box center [486, 237] width 211 height 27
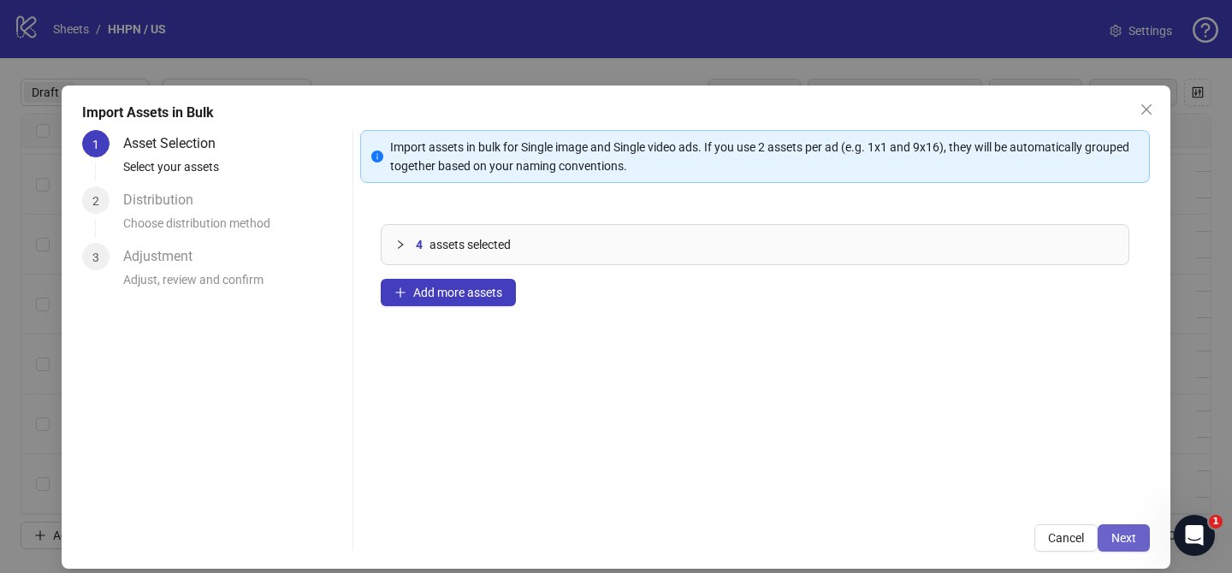
click at [1132, 537] on span "Next" at bounding box center [1123, 538] width 25 height 14
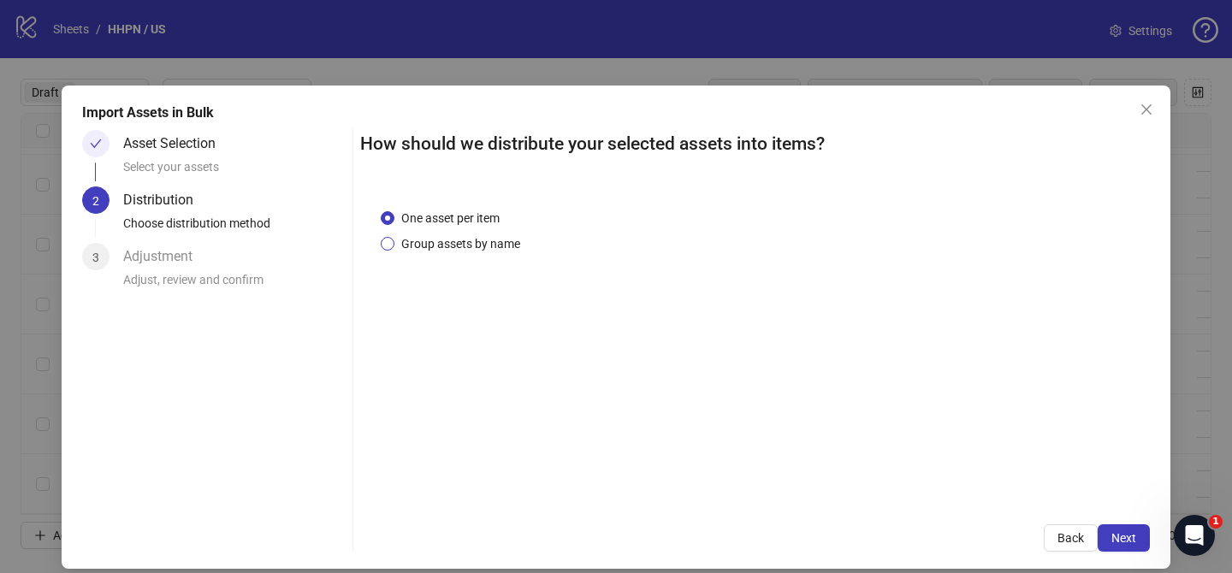
click at [518, 254] on div "One asset per item Group assets by name" at bounding box center [755, 346] width 790 height 317
click at [505, 246] on span "Group assets by name" at bounding box center [460, 243] width 133 height 19
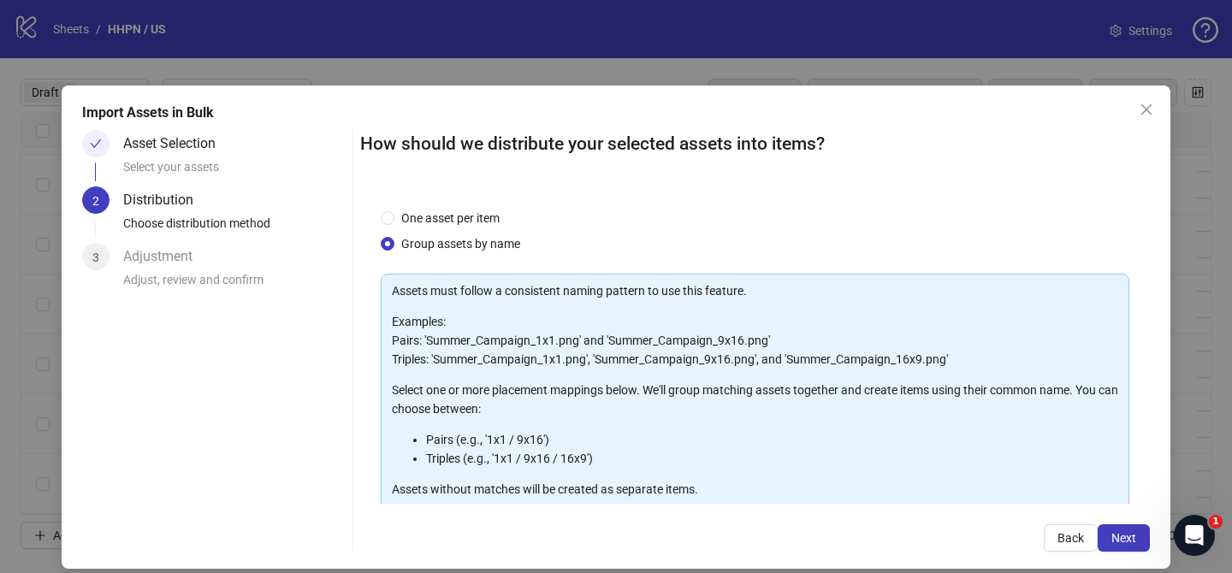
scroll to position [185, 0]
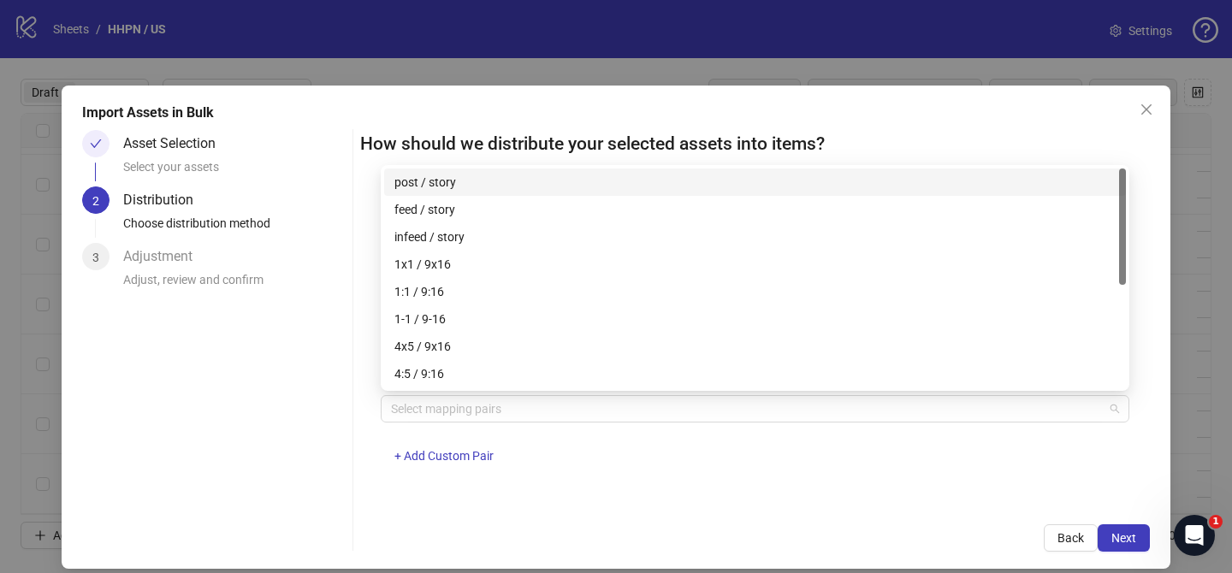
drag, startPoint x: 528, startPoint y: 416, endPoint x: 506, endPoint y: 392, distance: 32.1
click at [528, 415] on div at bounding box center [746, 409] width 724 height 24
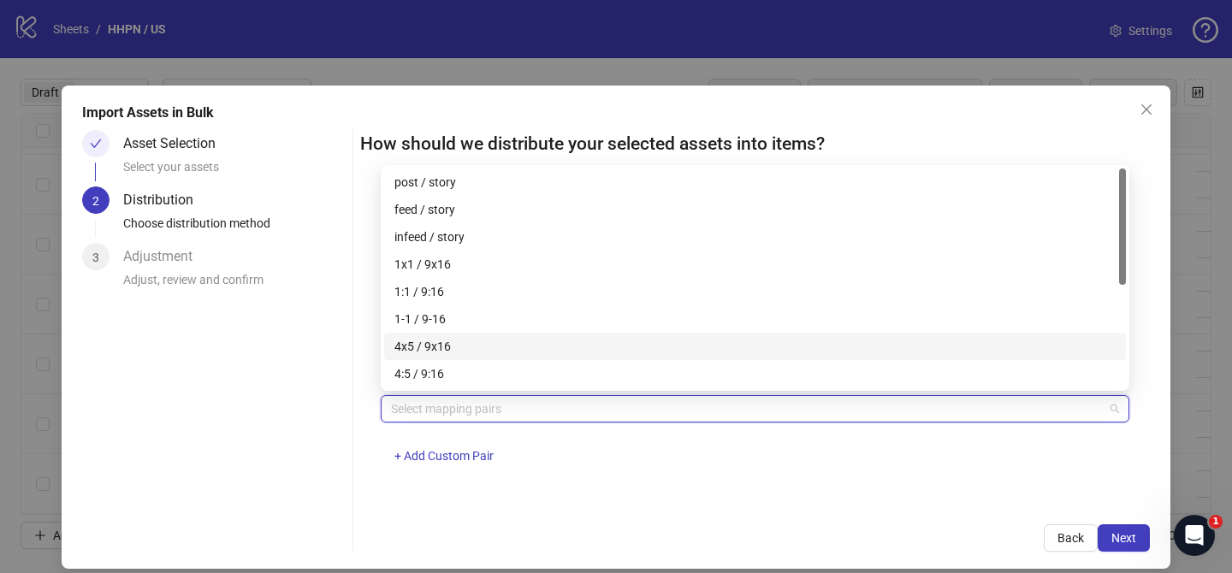
drag, startPoint x: 450, startPoint y: 347, endPoint x: 493, endPoint y: 355, distance: 43.5
click at [452, 347] on div "4x5 / 9x16" at bounding box center [754, 346] width 721 height 19
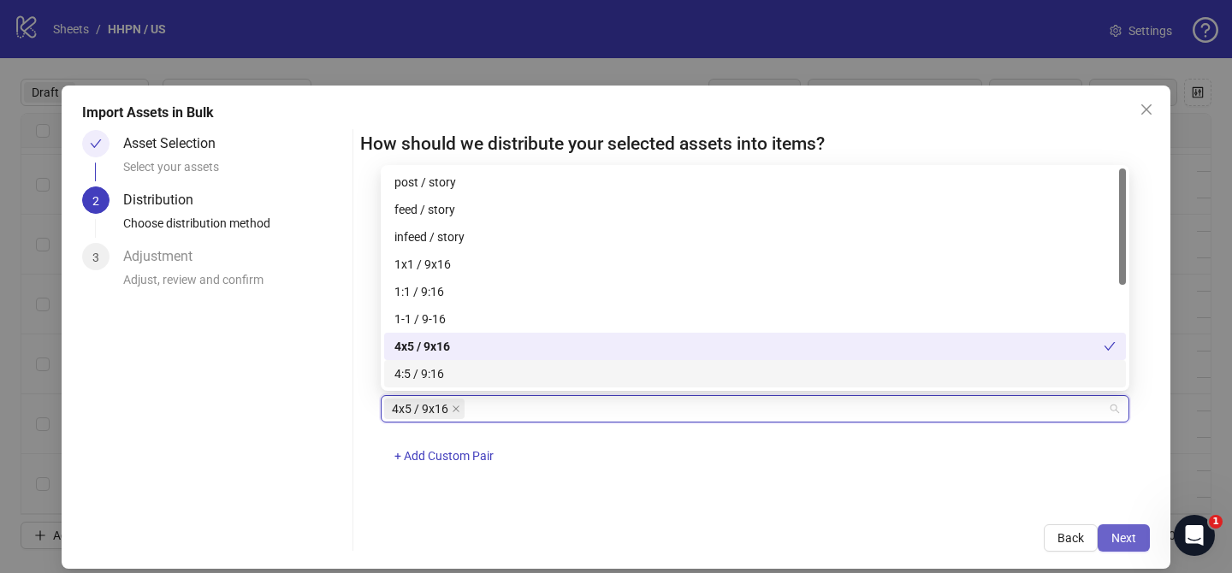
click at [1130, 531] on span "Next" at bounding box center [1123, 538] width 25 height 14
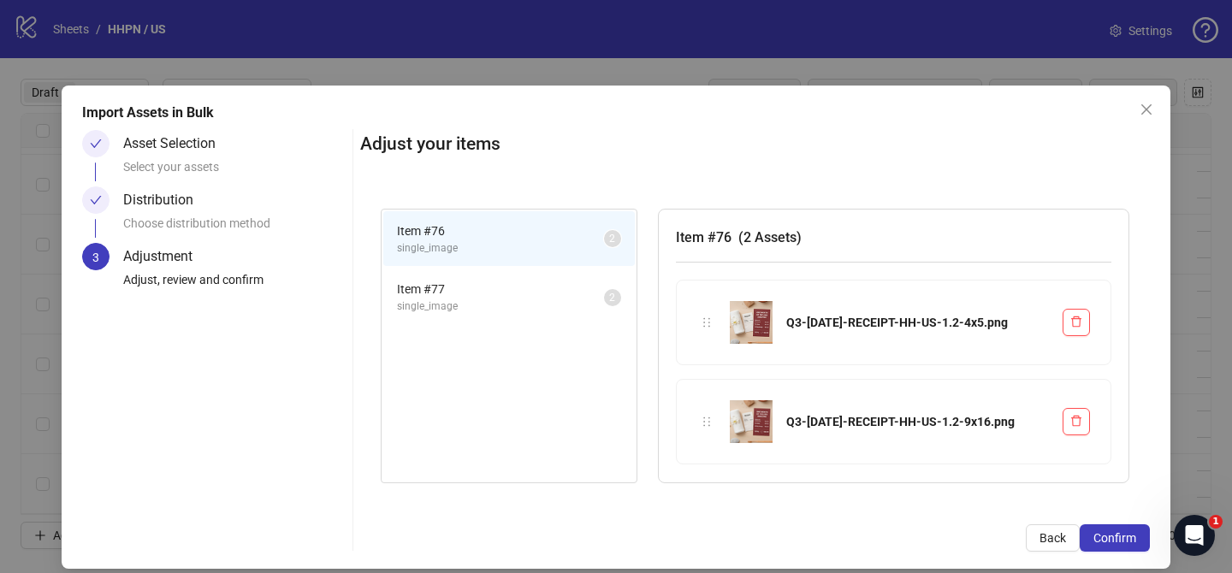
click at [1130, 531] on span "Confirm" at bounding box center [1114, 538] width 43 height 14
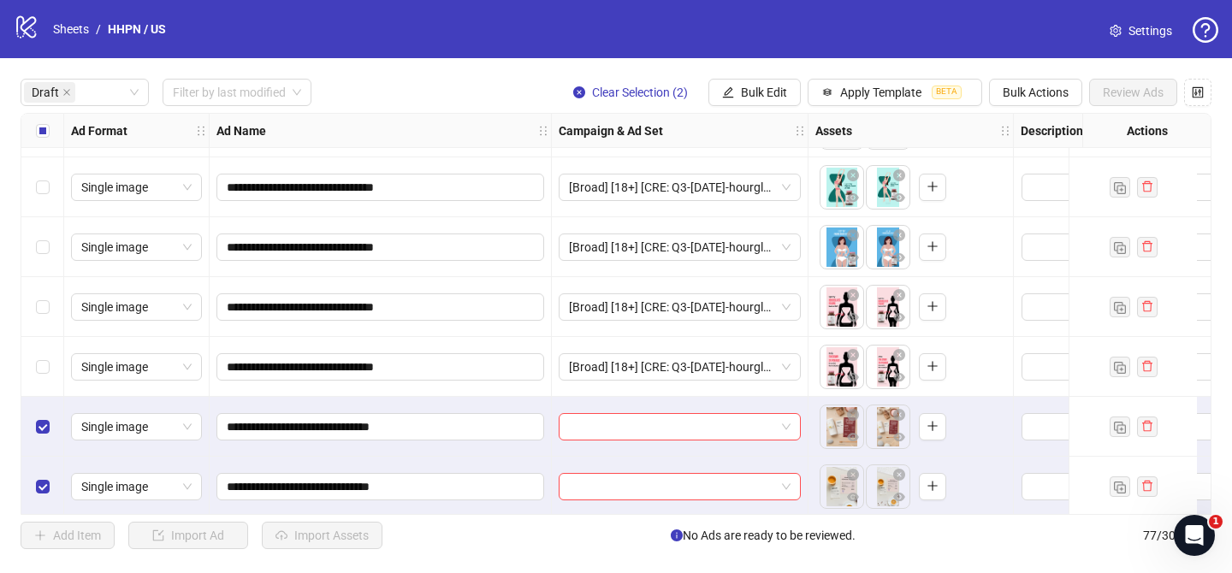
scroll to position [1437, 0]
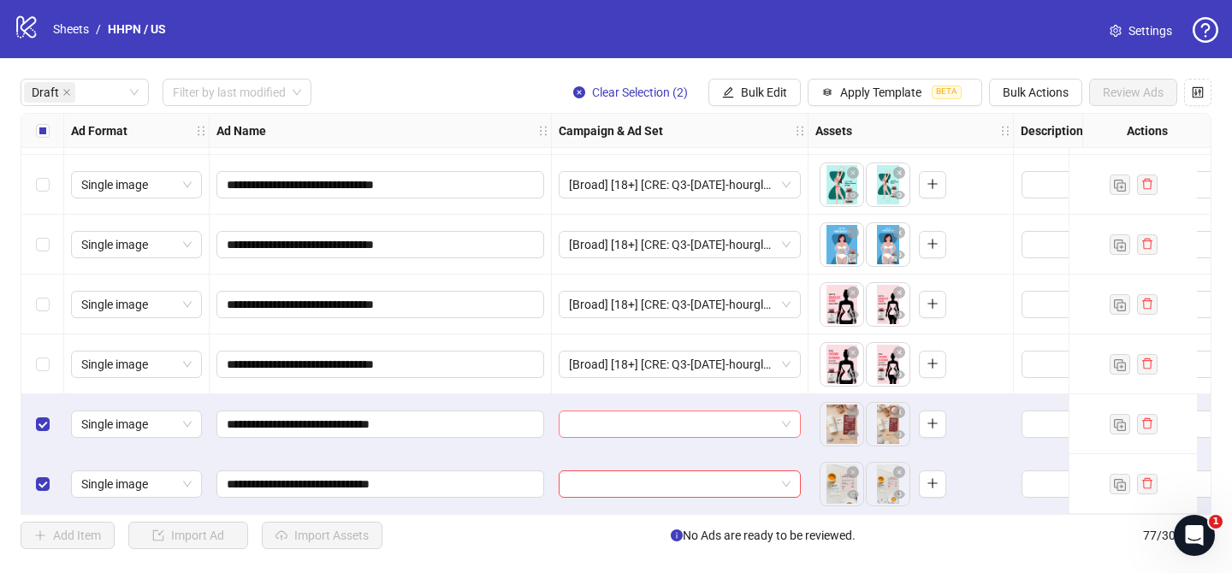
drag, startPoint x: 636, startPoint y: 427, endPoint x: 658, endPoint y: 406, distance: 30.3
click at [636, 427] on input "search" at bounding box center [672, 424] width 206 height 26
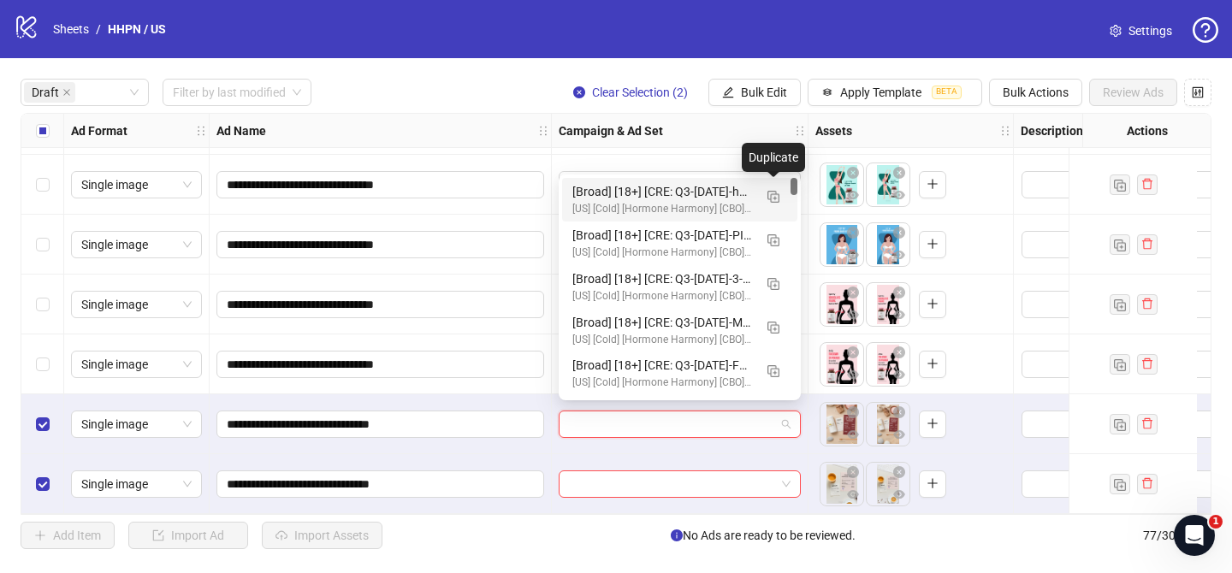
drag, startPoint x: 767, startPoint y: 190, endPoint x: 631, endPoint y: 343, distance: 204.8
click at [770, 191] on img "button" at bounding box center [773, 197] width 12 height 12
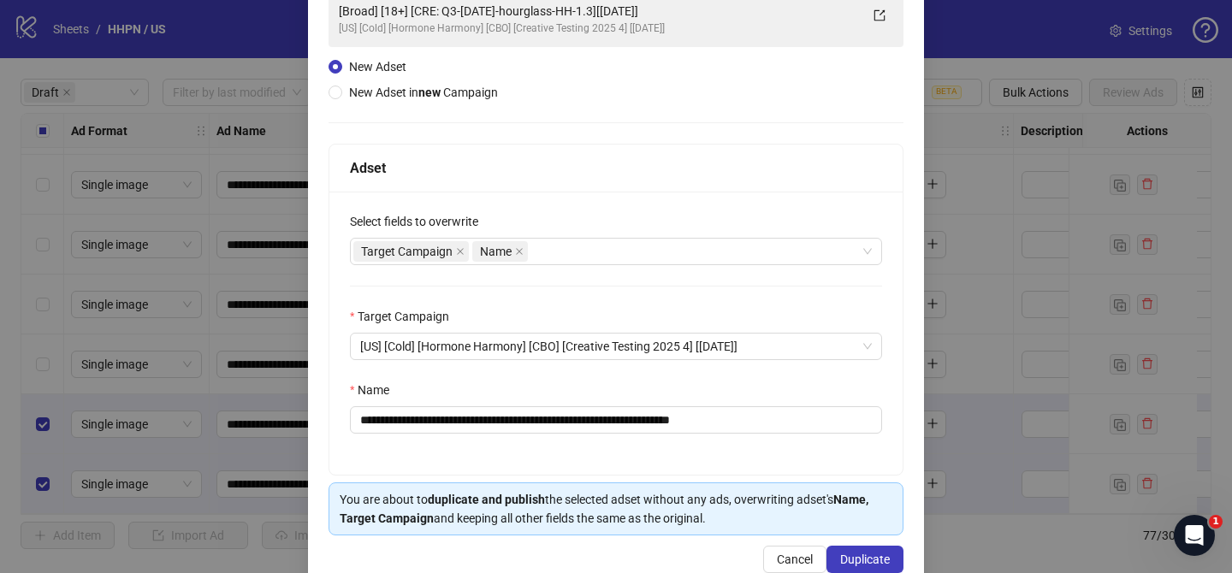
scroll to position [141, 0]
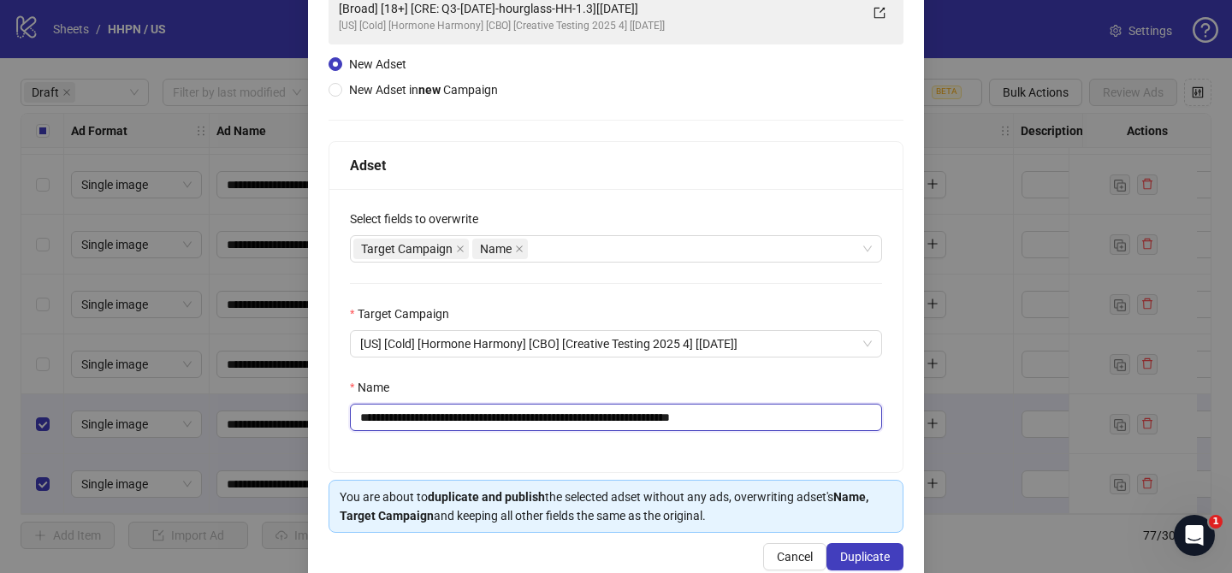
drag, startPoint x: 465, startPoint y: 418, endPoint x: 695, endPoint y: 423, distance: 230.2
click at [642, 417] on input "**********" at bounding box center [616, 417] width 532 height 27
paste input "text"
drag, startPoint x: 739, startPoint y: 417, endPoint x: 790, endPoint y: 418, distance: 51.3
click at [790, 417] on input "**********" at bounding box center [616, 417] width 532 height 27
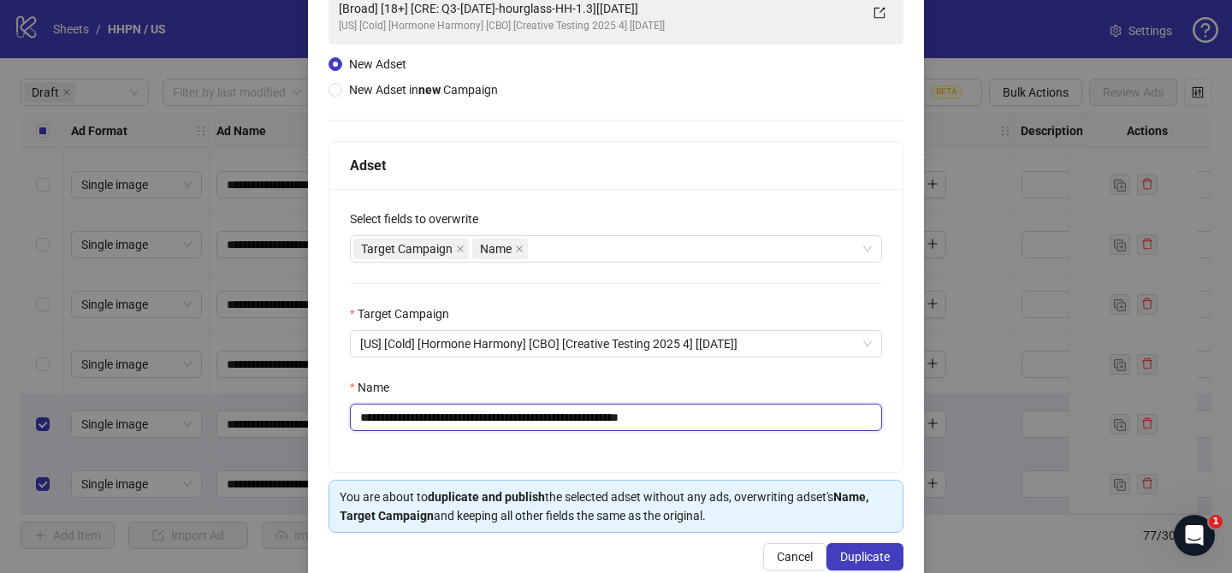
scroll to position [177, 0]
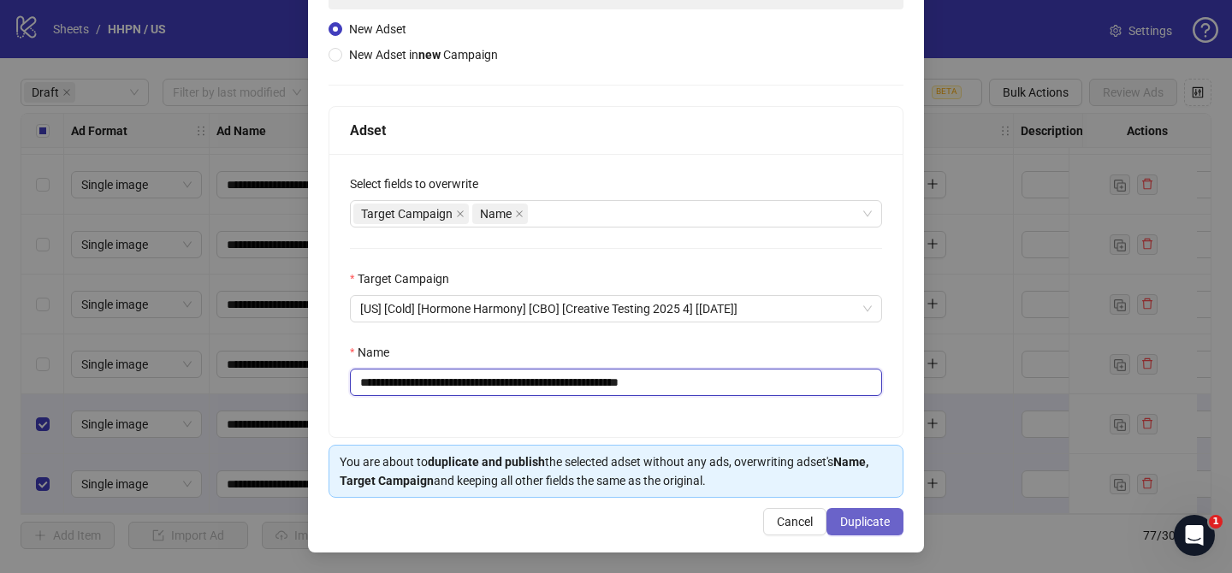
type input "**********"
click at [864, 527] on span "Duplicate" at bounding box center [865, 522] width 50 height 14
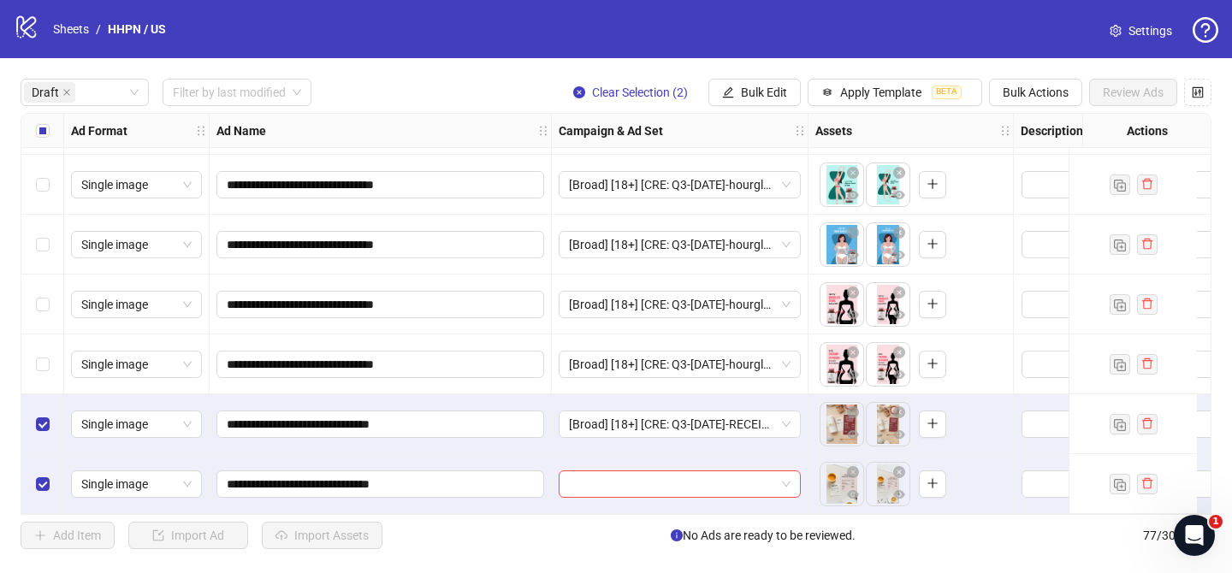
drag, startPoint x: 761, startPoint y: 91, endPoint x: 809, endPoint y: 166, distance: 89.7
click at [761, 92] on span "Bulk Edit" at bounding box center [764, 93] width 46 height 14
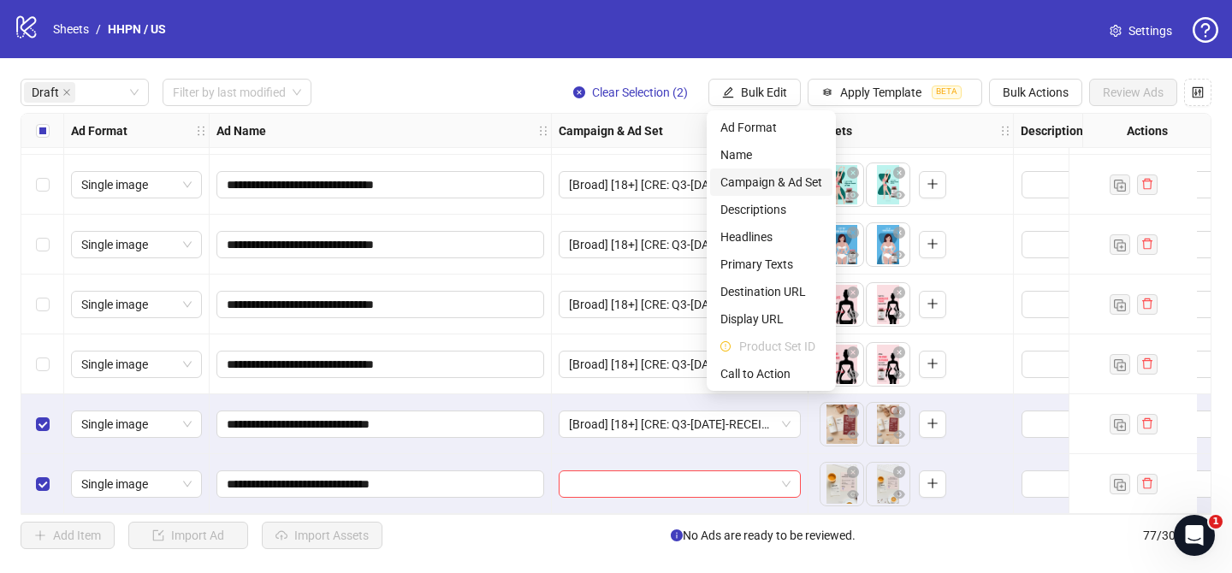
drag, startPoint x: 788, startPoint y: 182, endPoint x: 838, endPoint y: 210, distance: 57.4
click at [788, 182] on span "Campaign & Ad Set" at bounding box center [771, 182] width 102 height 19
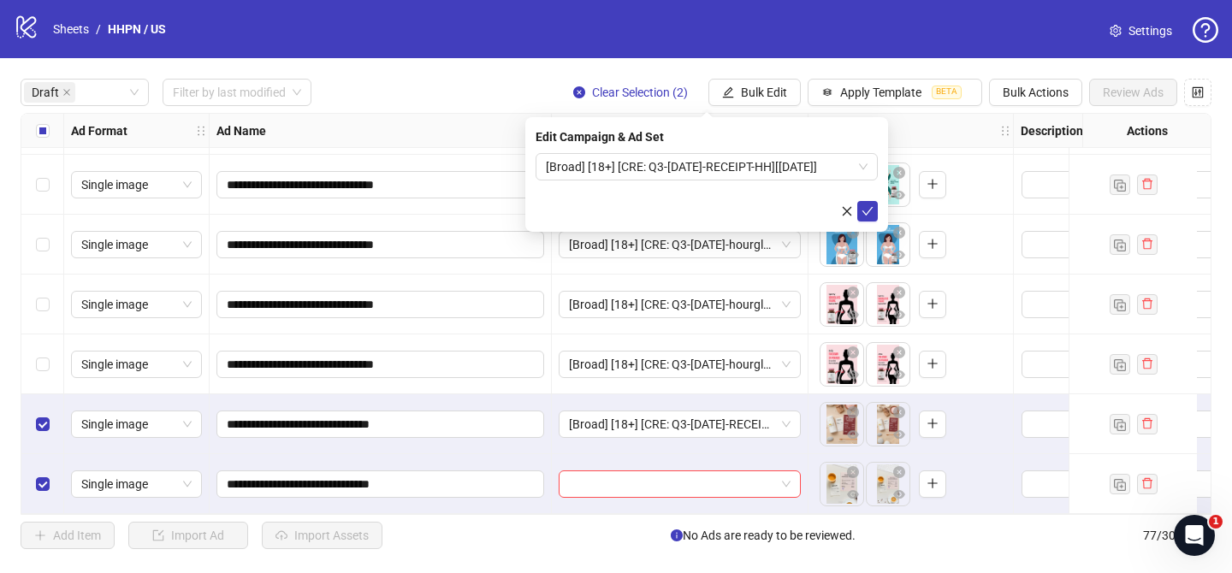
drag, startPoint x: 872, startPoint y: 216, endPoint x: 300, endPoint y: 201, distance: 571.6
click at [867, 216] on span "submit" at bounding box center [867, 211] width 12 height 14
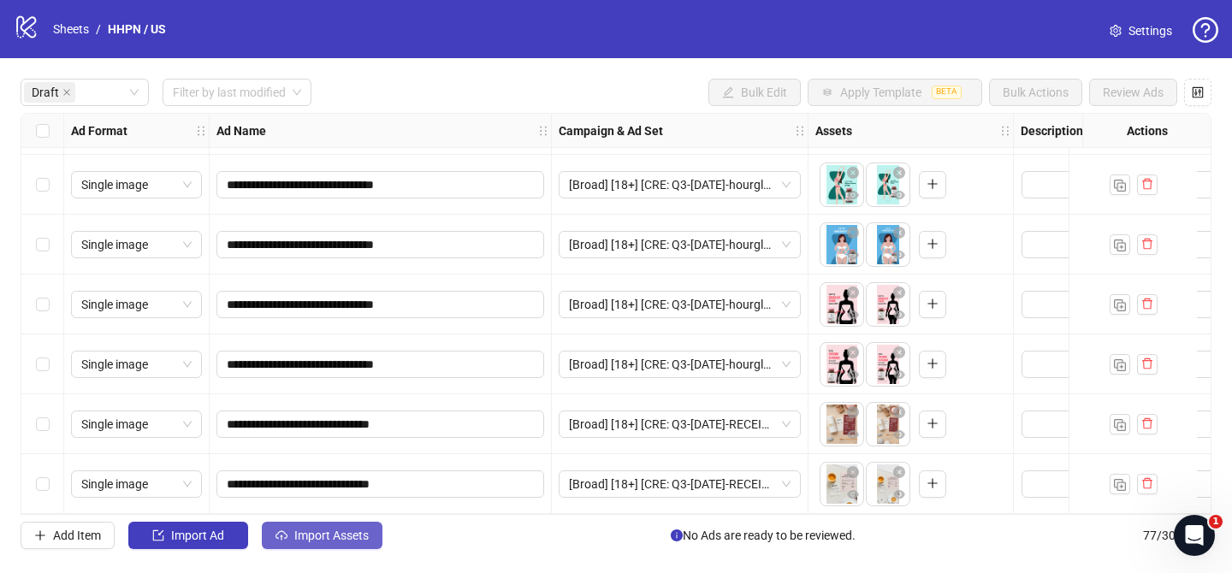
click at [337, 536] on span "Import Assets" at bounding box center [331, 536] width 74 height 14
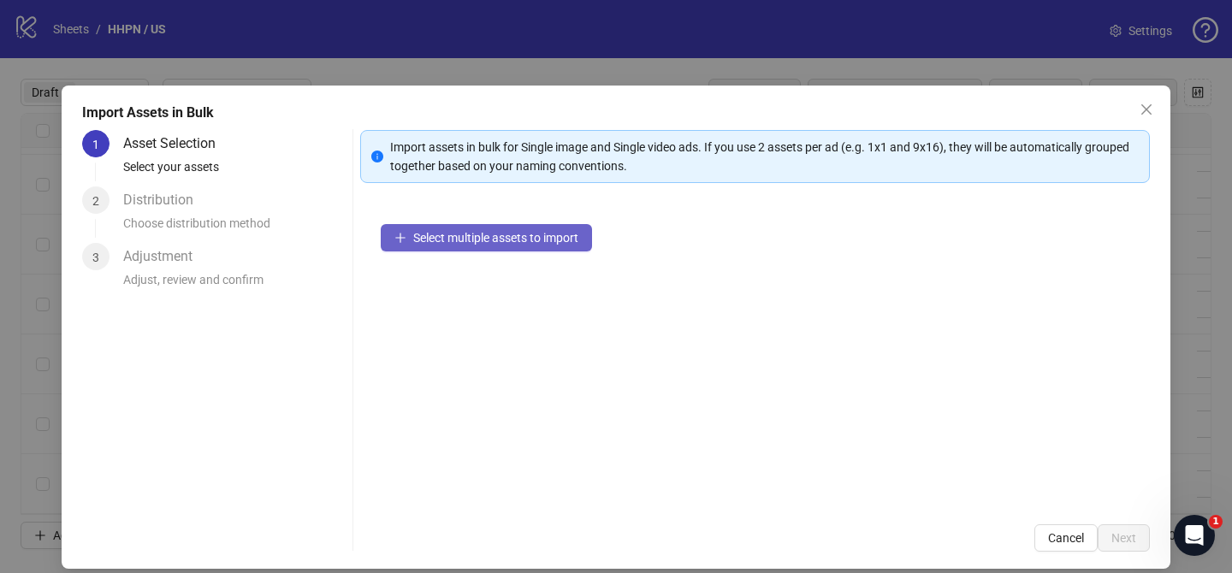
click at [530, 236] on span "Select multiple assets to import" at bounding box center [495, 238] width 165 height 14
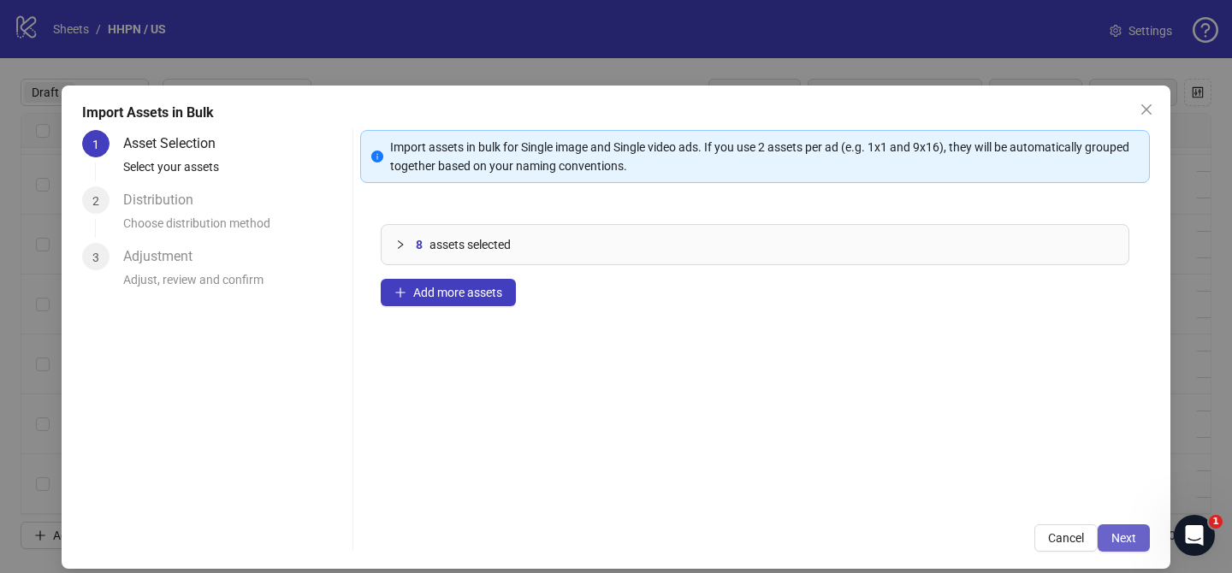
click at [1132, 538] on span "Next" at bounding box center [1123, 538] width 25 height 14
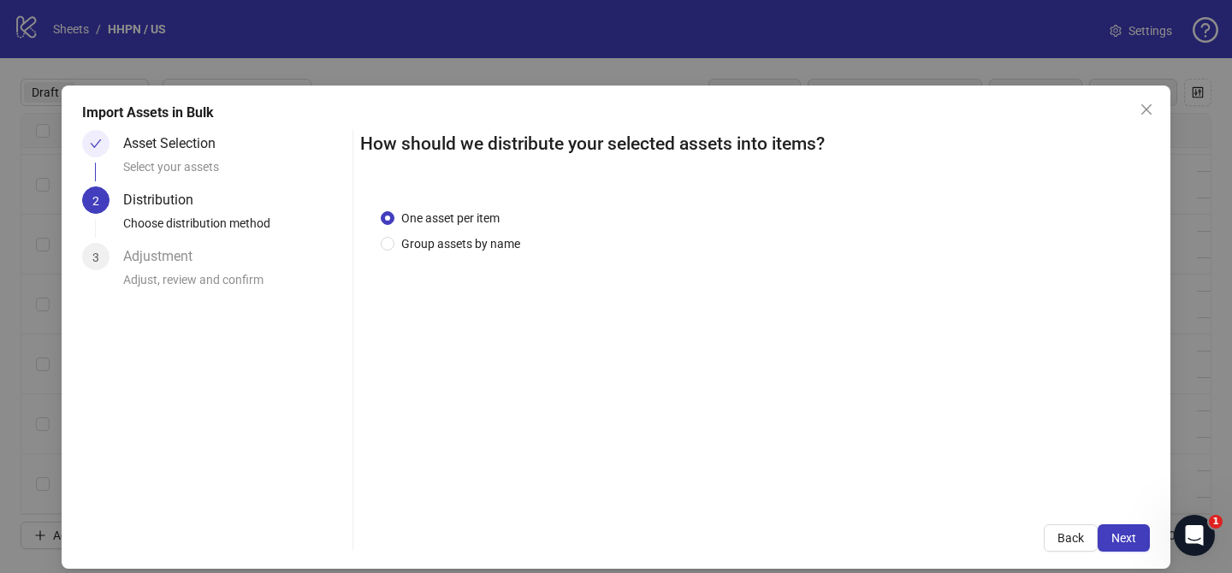
drag, startPoint x: 452, startPoint y: 246, endPoint x: 455, endPoint y: 260, distance: 14.1
click at [453, 246] on span "Group assets by name" at bounding box center [460, 243] width 133 height 19
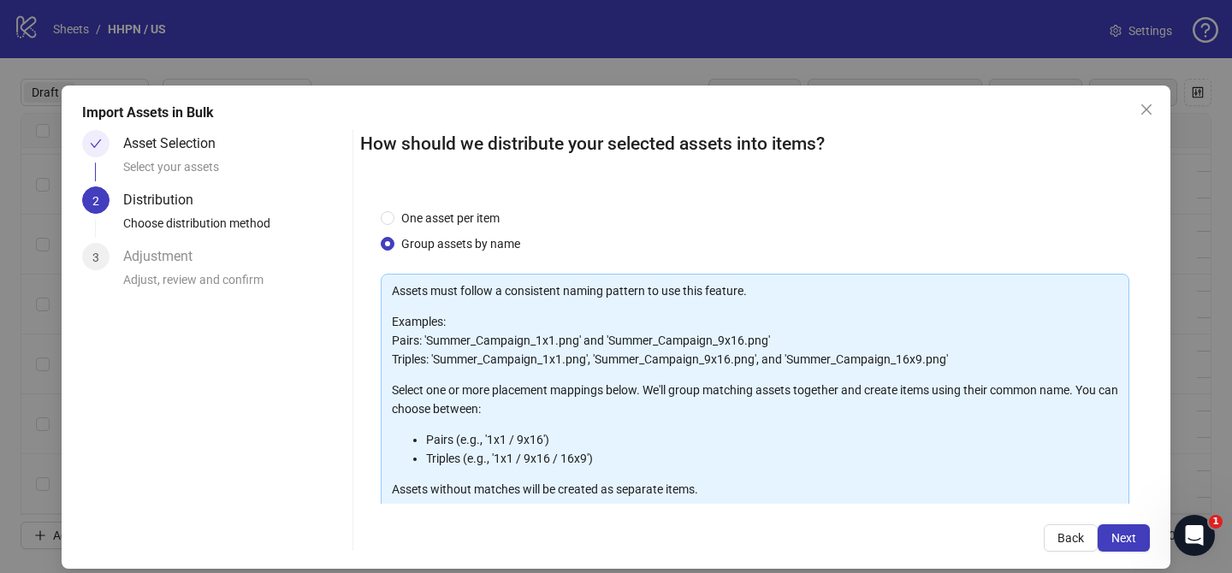
scroll to position [185, 0]
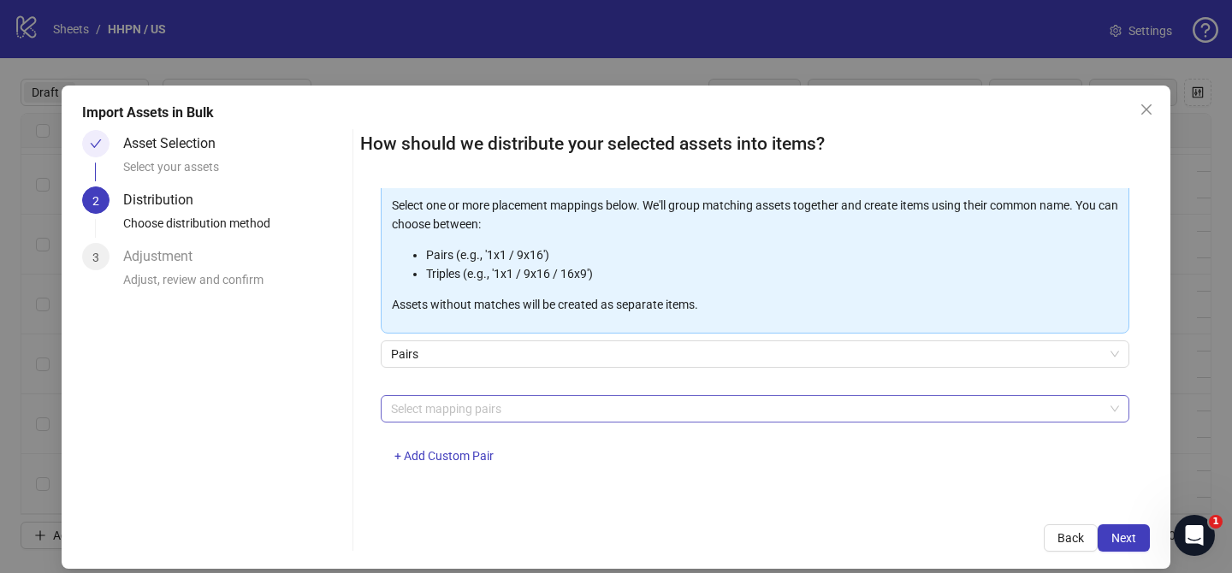
drag, startPoint x: 468, startPoint y: 418, endPoint x: 465, endPoint y: 398, distance: 20.8
click at [468, 417] on div at bounding box center [746, 409] width 724 height 24
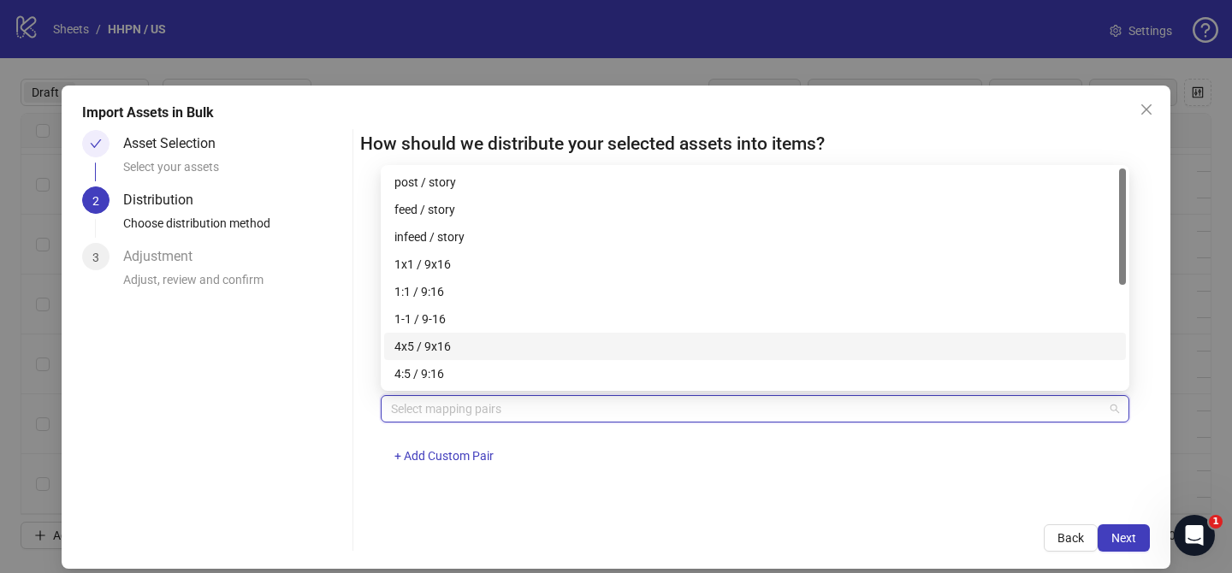
drag, startPoint x: 455, startPoint y: 345, endPoint x: 844, endPoint y: 493, distance: 415.6
click at [458, 346] on div "4x5 / 9x16" at bounding box center [754, 346] width 721 height 19
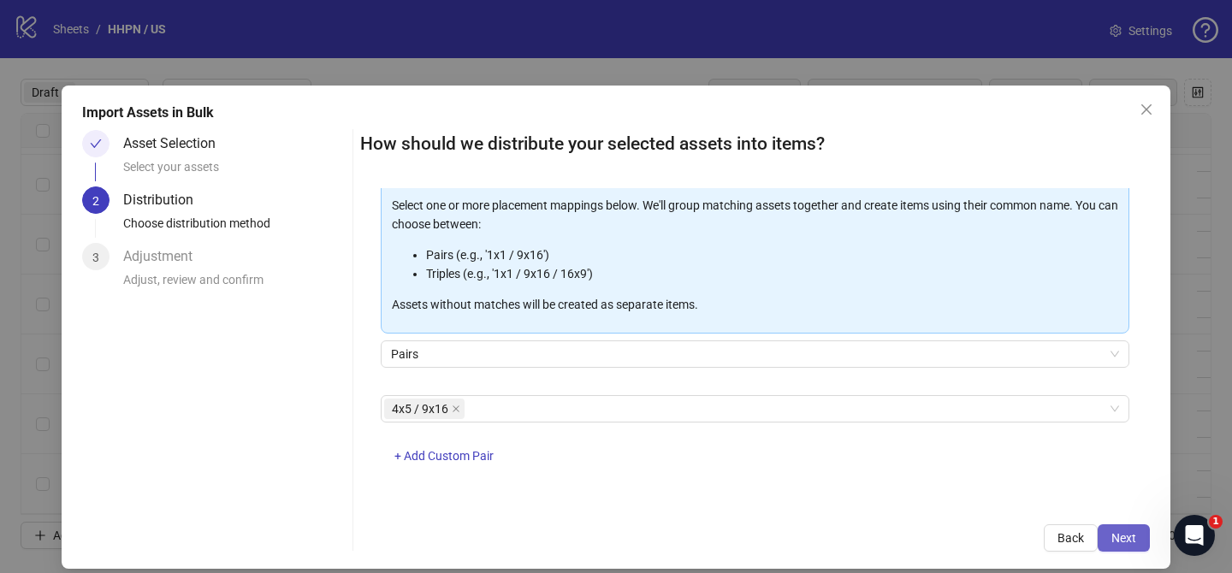
click at [1136, 538] on button "Next" at bounding box center [1124, 537] width 52 height 27
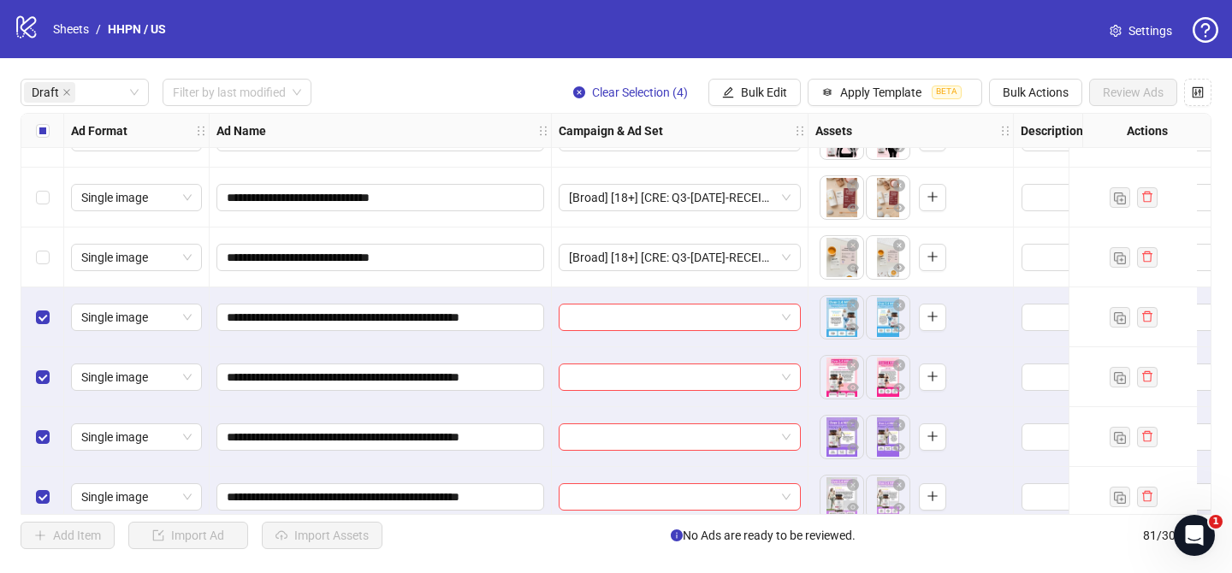
scroll to position [1677, 0]
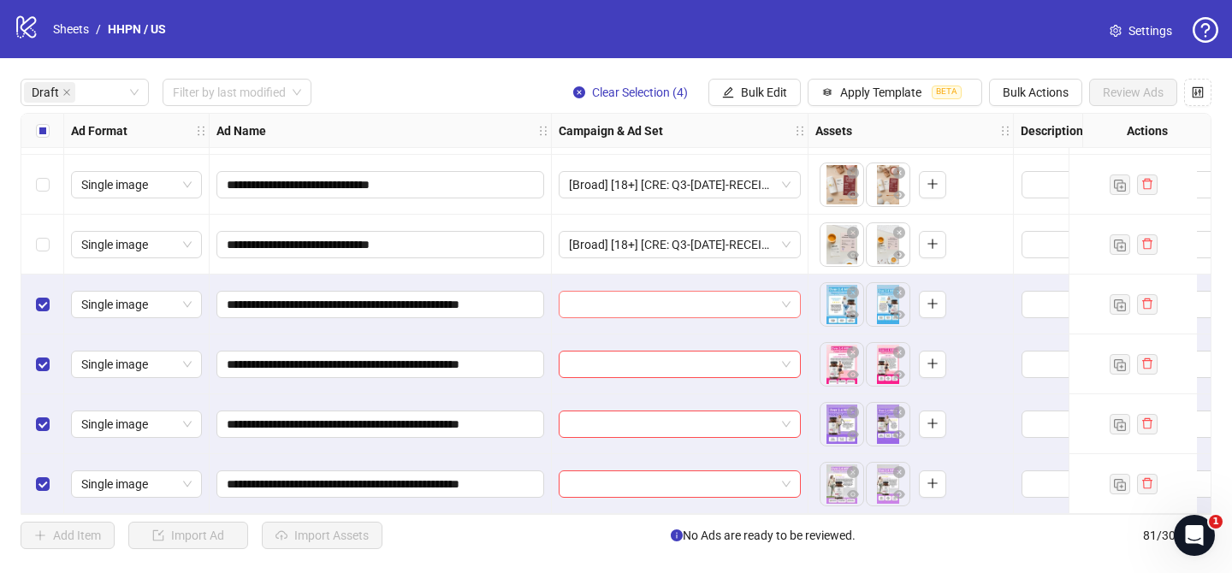
click at [666, 302] on input "search" at bounding box center [672, 305] width 206 height 26
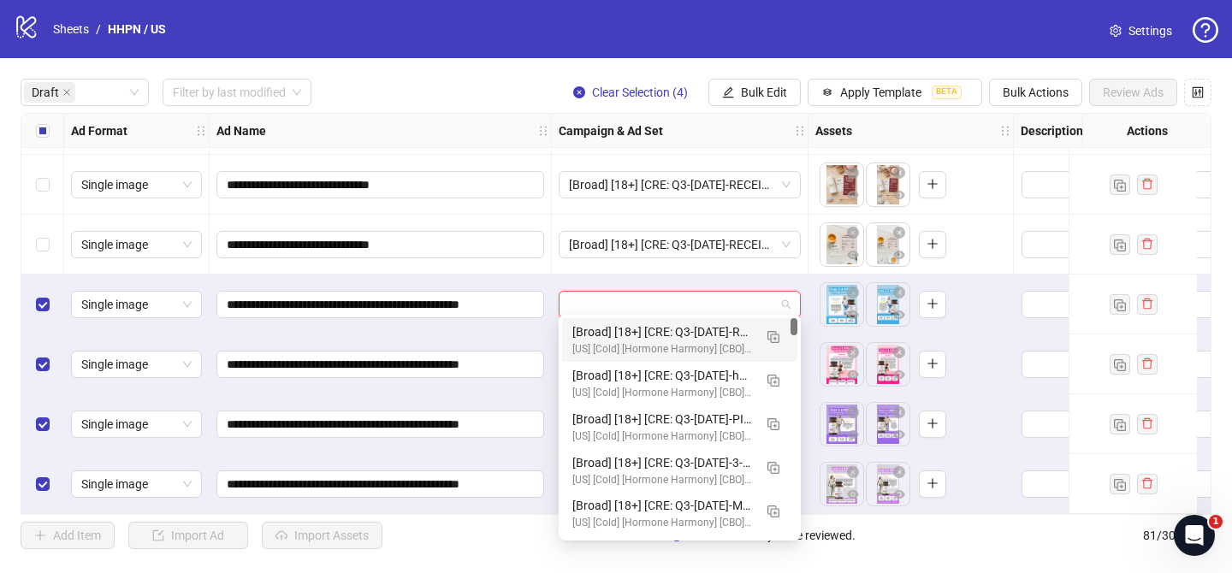
drag, startPoint x: 777, startPoint y: 338, endPoint x: 715, endPoint y: 375, distance: 71.7
click at [778, 338] on img "button" at bounding box center [773, 337] width 12 height 12
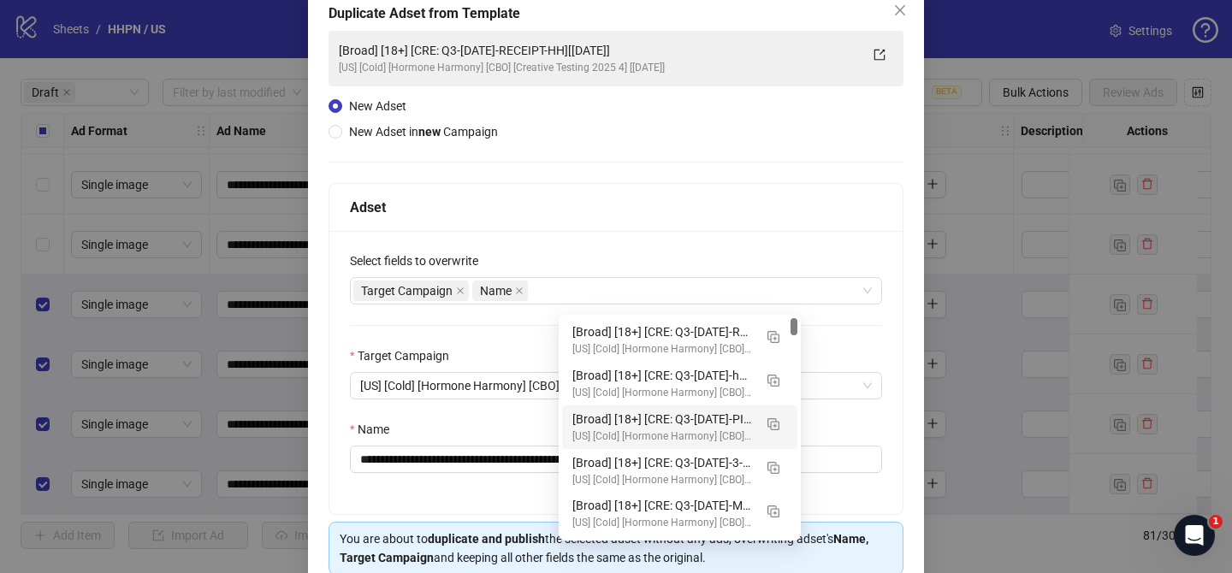
scroll to position [118, 0]
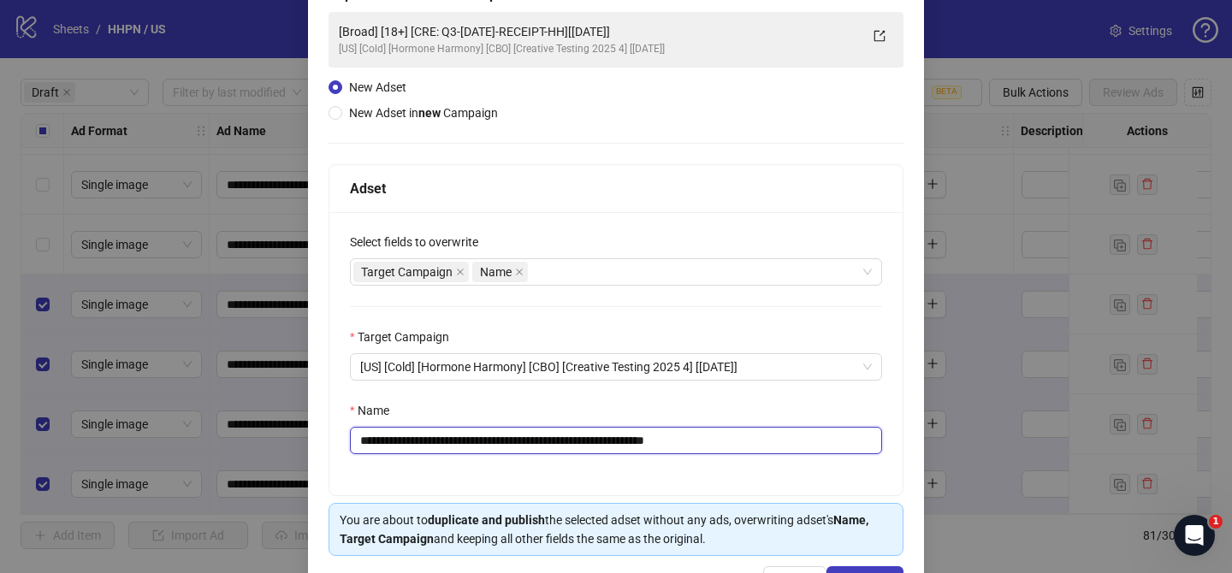
drag, startPoint x: 461, startPoint y: 441, endPoint x: 613, endPoint y: 436, distance: 152.3
click at [613, 436] on input "**********" at bounding box center [616, 440] width 532 height 27
paste input "**********"
drag, startPoint x: 860, startPoint y: 440, endPoint x: 944, endPoint y: 441, distance: 83.8
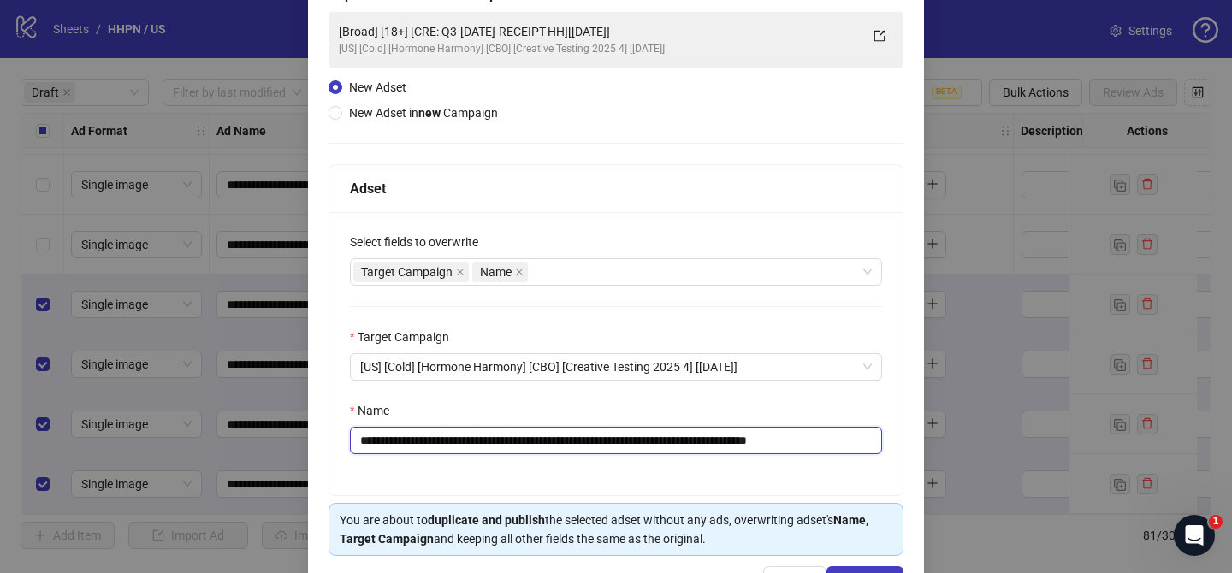
click at [943, 441] on div "**********" at bounding box center [616, 286] width 1232 height 573
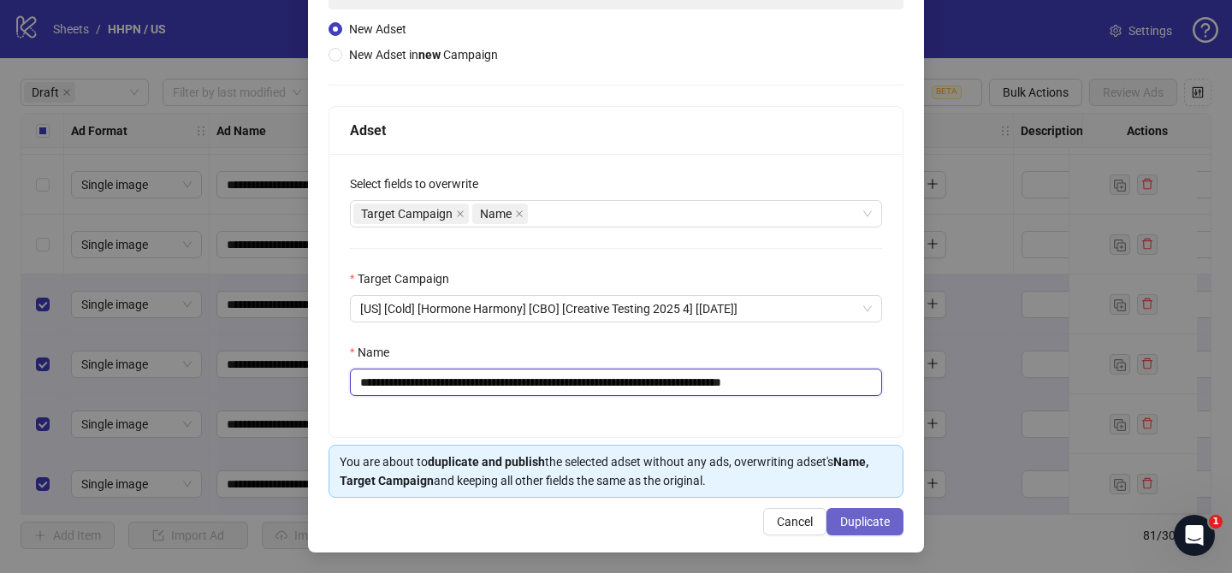
type input "**********"
click at [870, 524] on span "Duplicate" at bounding box center [865, 522] width 50 height 14
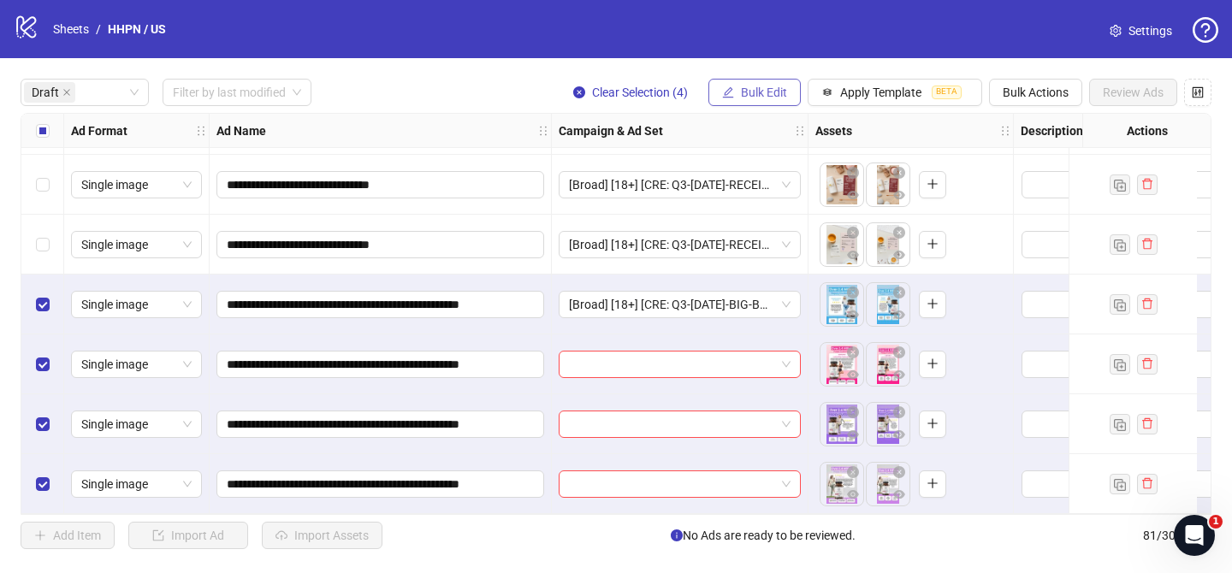
click at [749, 88] on span "Bulk Edit" at bounding box center [764, 93] width 46 height 14
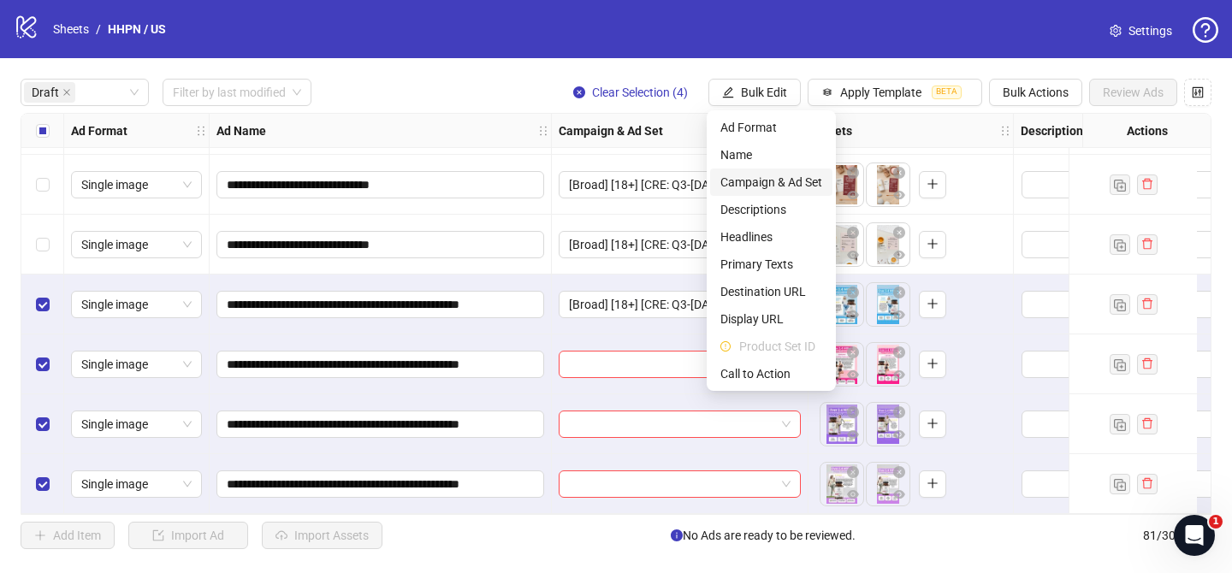
click at [779, 183] on span "Campaign & Ad Set" at bounding box center [771, 182] width 102 height 19
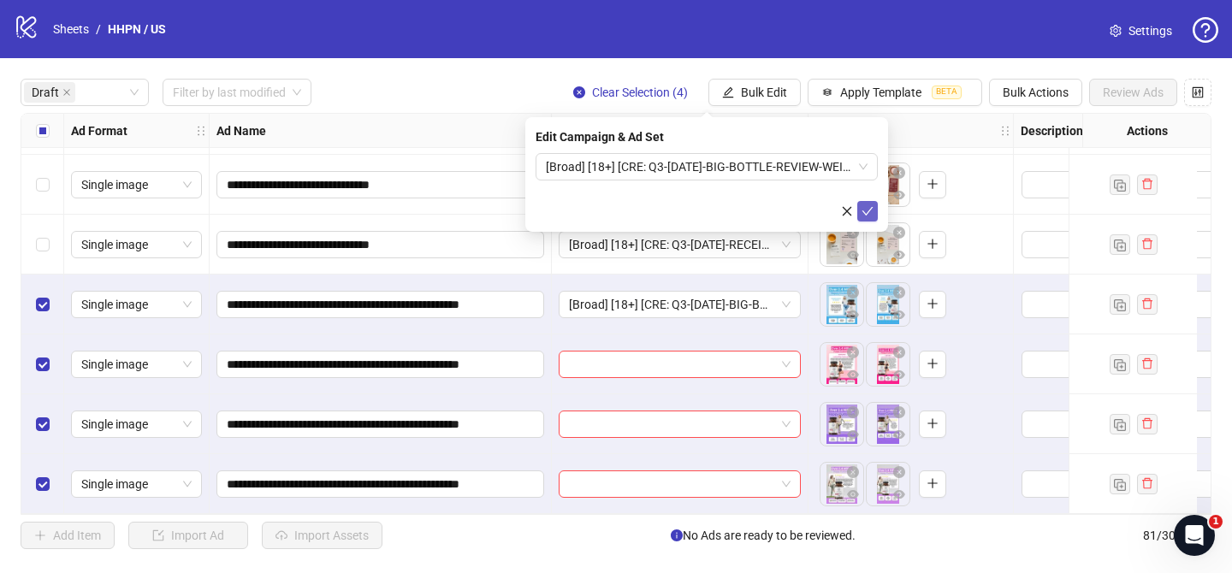
click at [868, 216] on button "submit" at bounding box center [867, 211] width 21 height 21
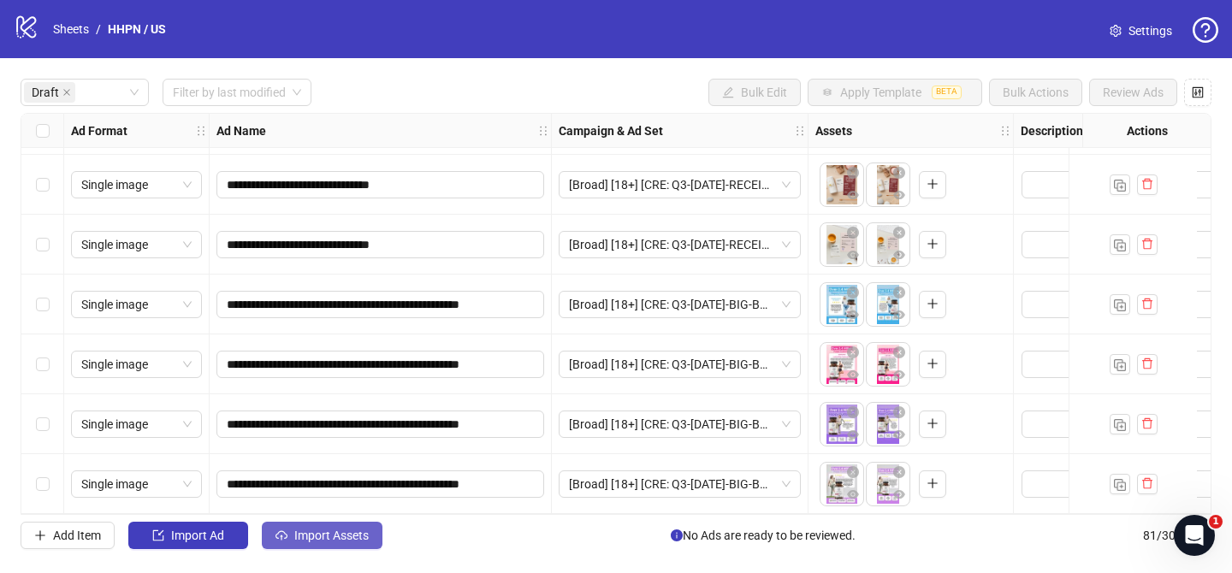
click at [317, 538] on span "Import Assets" at bounding box center [331, 536] width 74 height 14
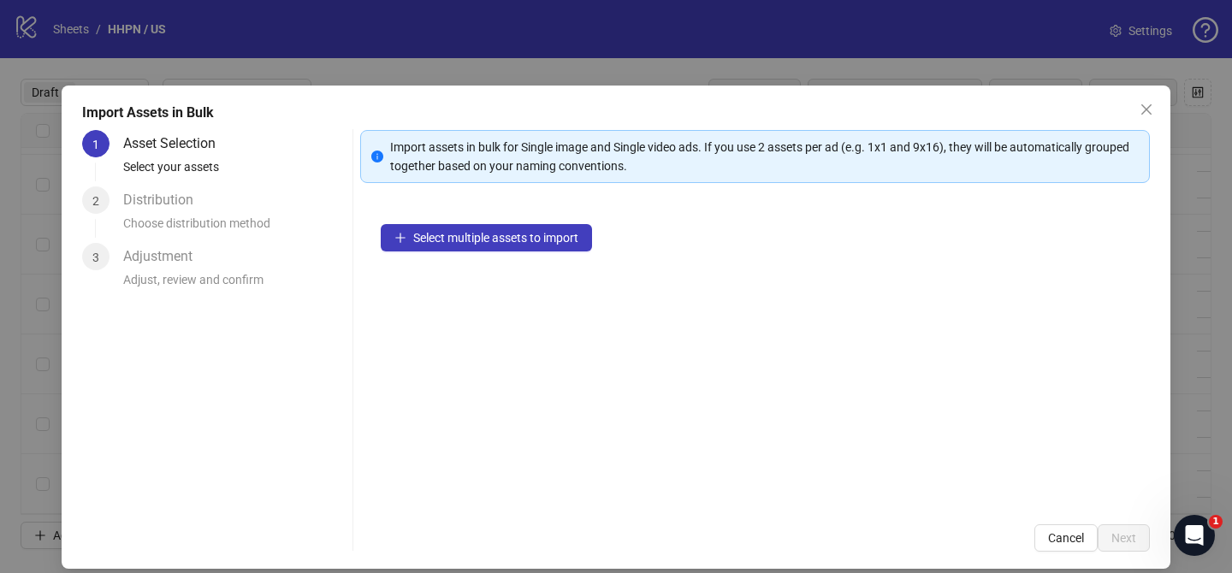
click at [572, 215] on div "Select multiple assets to import" at bounding box center [755, 354] width 790 height 300
click at [565, 232] on span "Select multiple assets to import" at bounding box center [495, 238] width 165 height 14
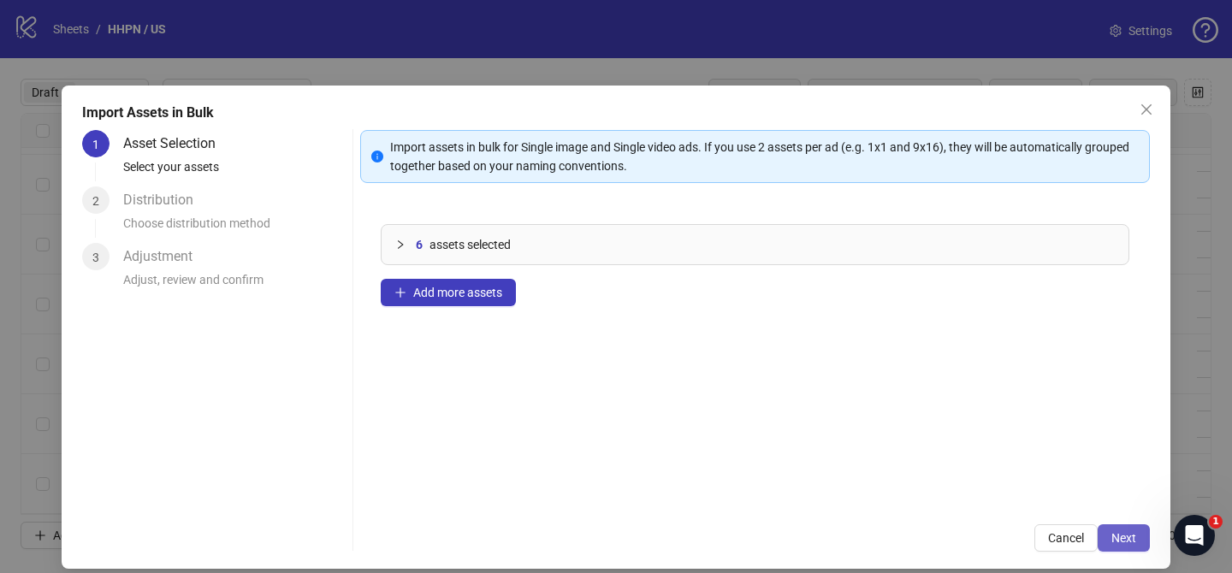
click at [1128, 537] on span "Next" at bounding box center [1123, 538] width 25 height 14
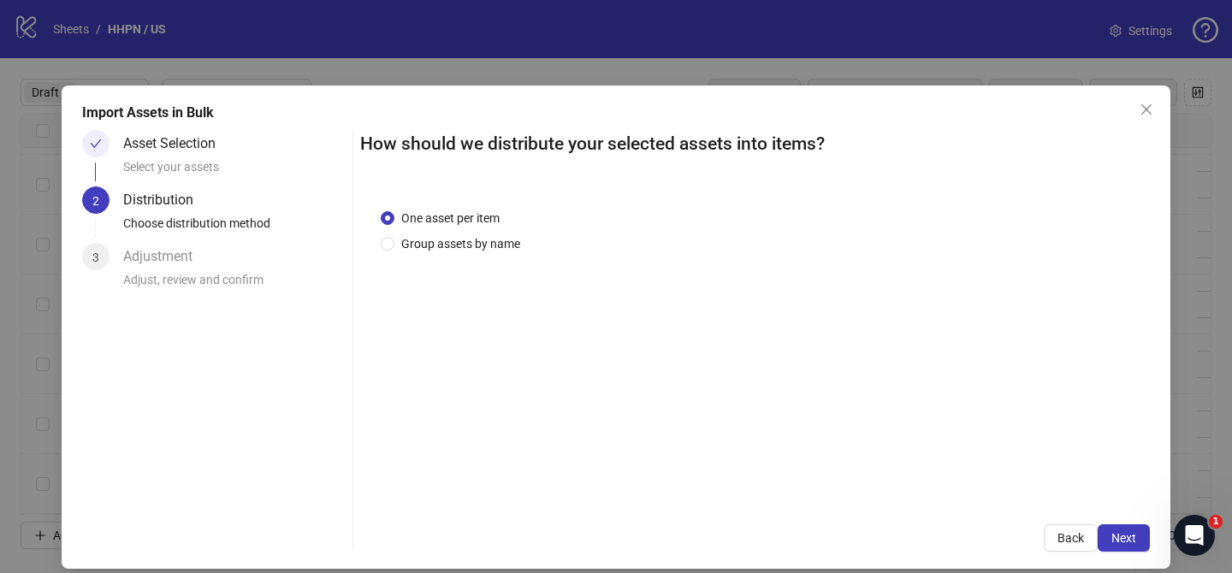
drag, startPoint x: 448, startPoint y: 246, endPoint x: 445, endPoint y: 264, distance: 19.1
click at [449, 246] on span "Group assets by name" at bounding box center [460, 243] width 133 height 19
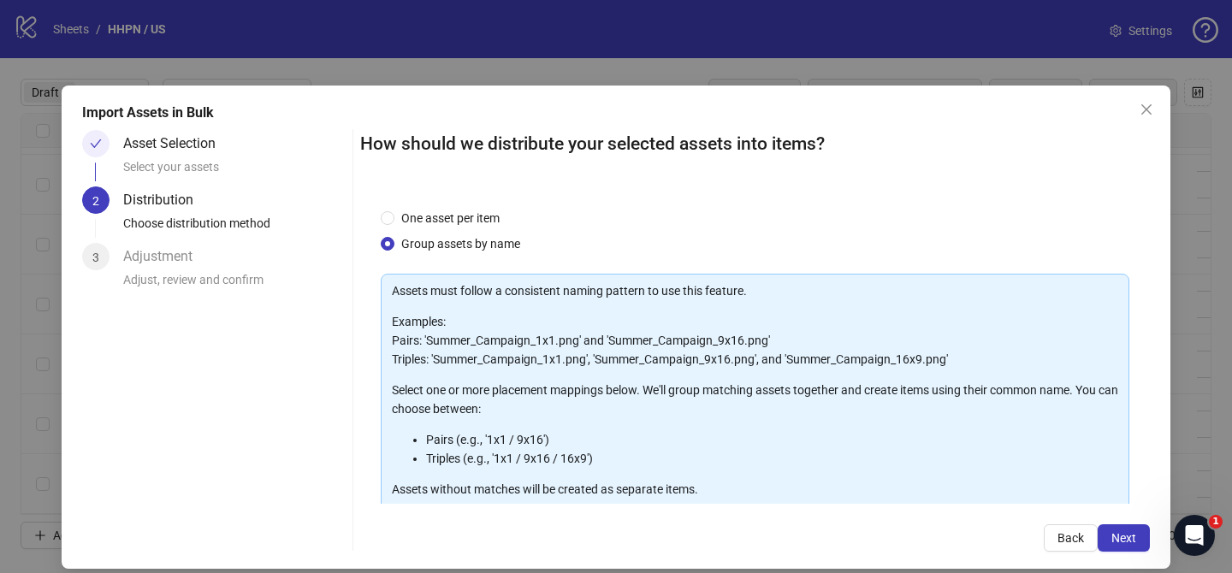
scroll to position [185, 0]
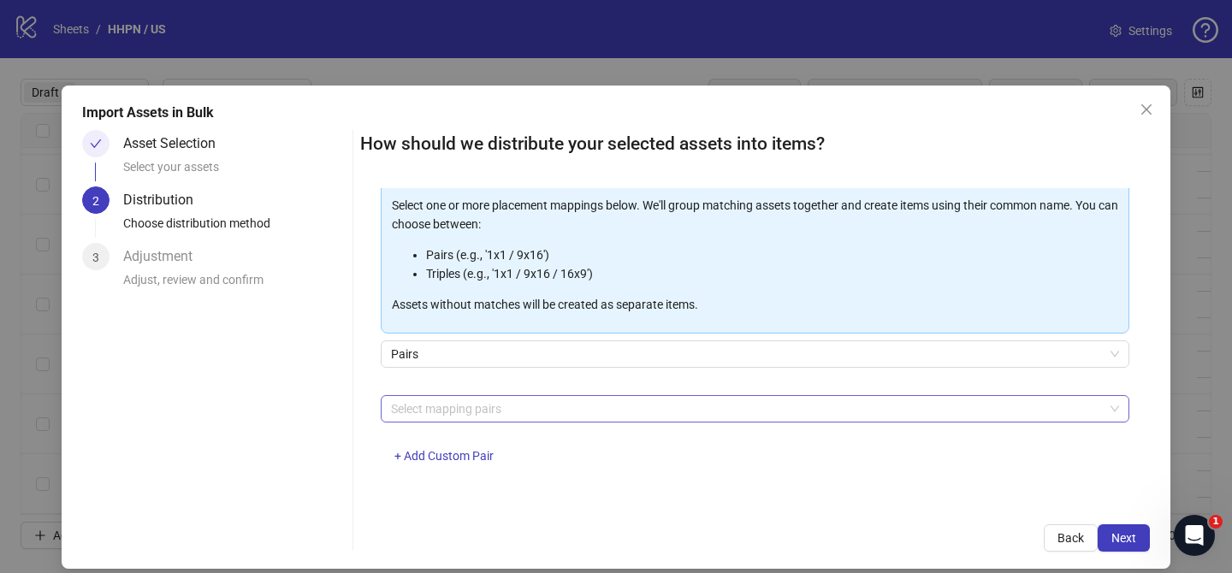
click at [469, 406] on div at bounding box center [746, 409] width 724 height 24
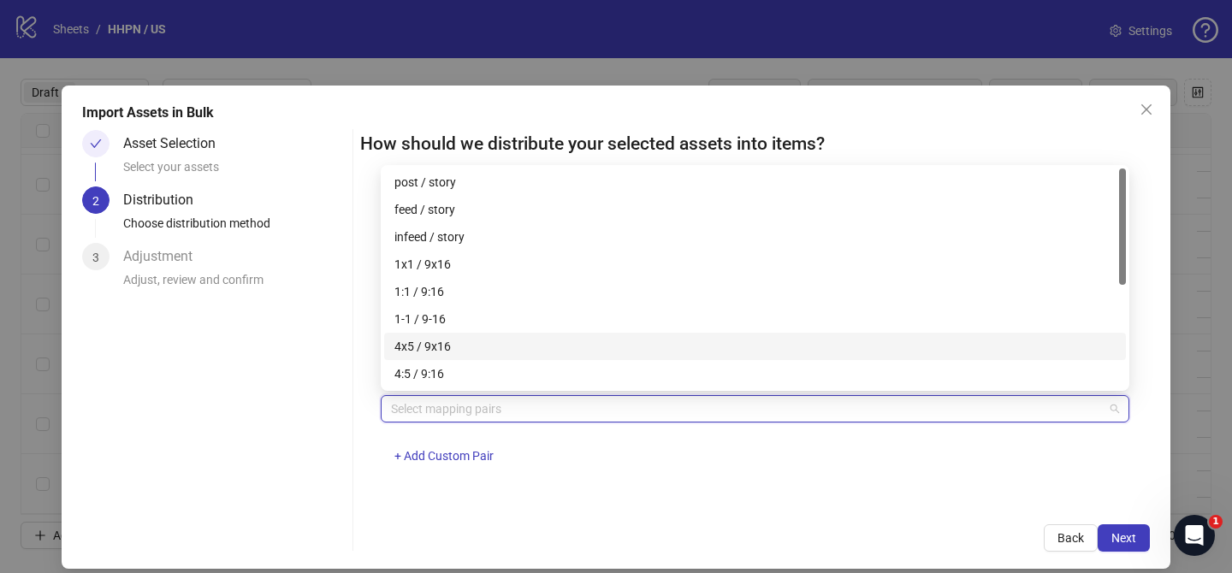
drag, startPoint x: 453, startPoint y: 342, endPoint x: 677, endPoint y: 419, distance: 237.0
click at [454, 343] on div "4x5 / 9x16" at bounding box center [754, 346] width 721 height 19
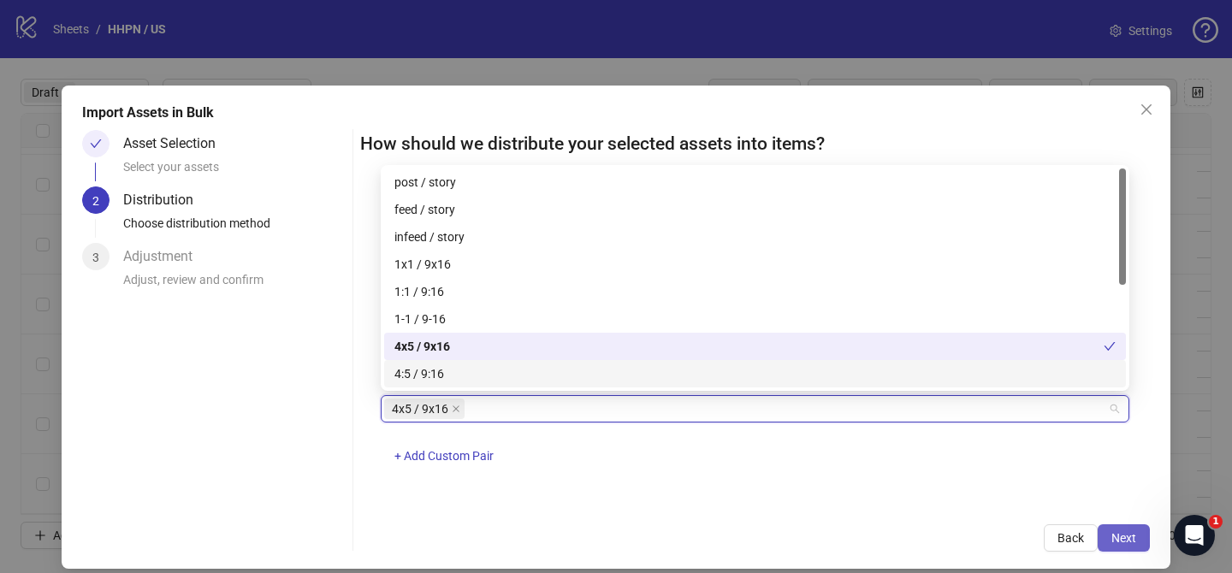
click at [1143, 539] on button "Next" at bounding box center [1124, 537] width 52 height 27
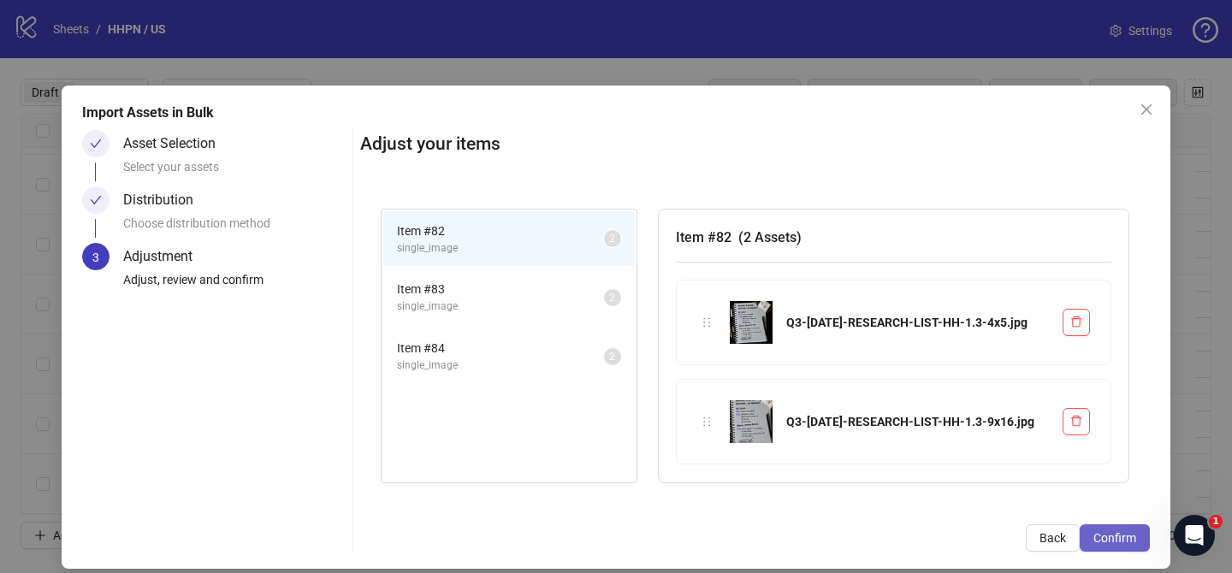
click at [1142, 539] on button "Confirm" at bounding box center [1115, 537] width 70 height 27
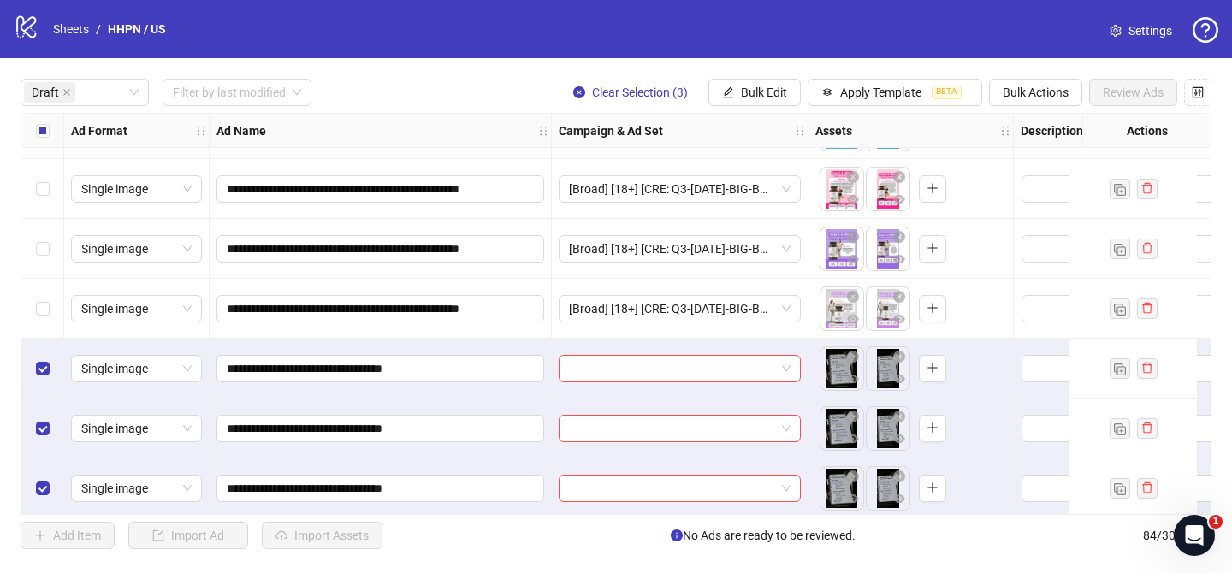
scroll to position [1856, 0]
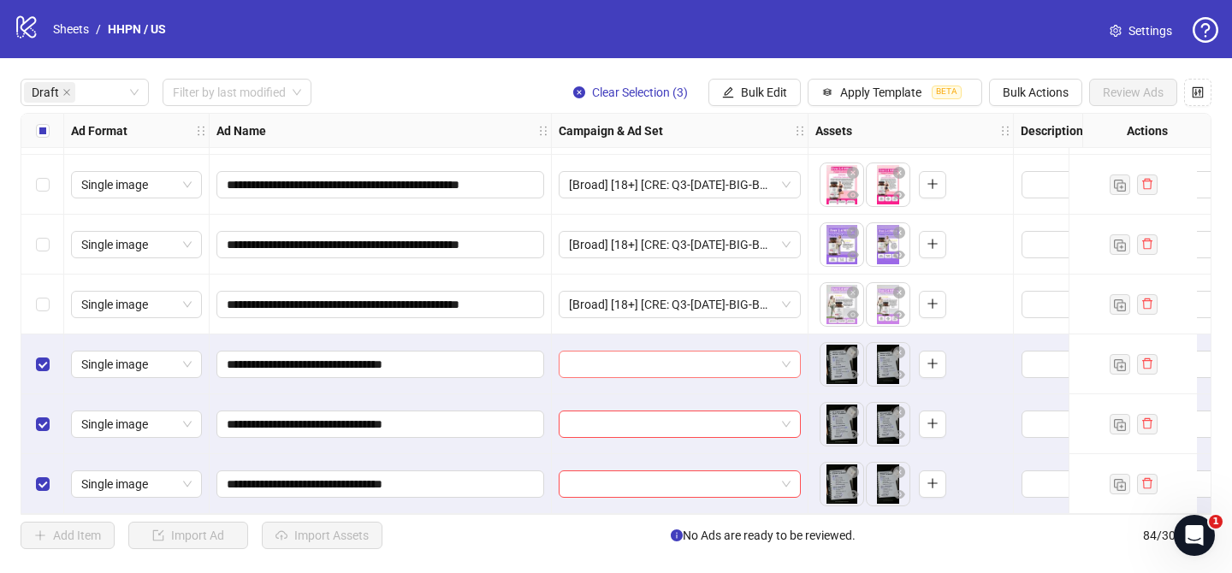
drag, startPoint x: 681, startPoint y: 352, endPoint x: 708, endPoint y: 365, distance: 30.2
click at [682, 352] on input "search" at bounding box center [672, 365] width 206 height 26
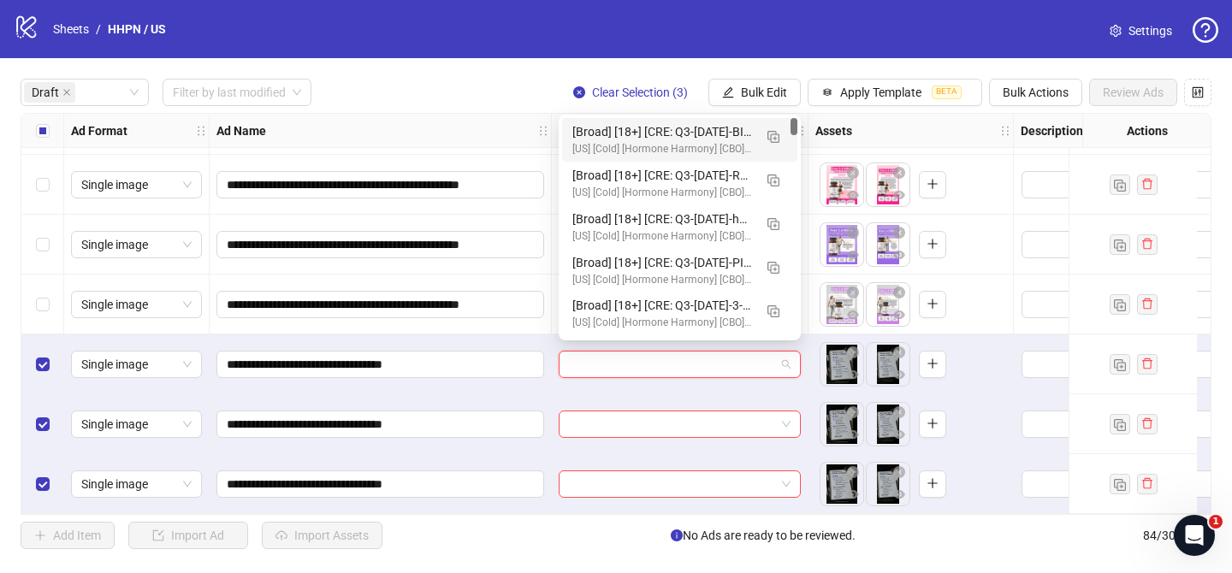
drag, startPoint x: 771, startPoint y: 133, endPoint x: 659, endPoint y: 227, distance: 145.8
click at [771, 133] on img "button" at bounding box center [773, 137] width 12 height 12
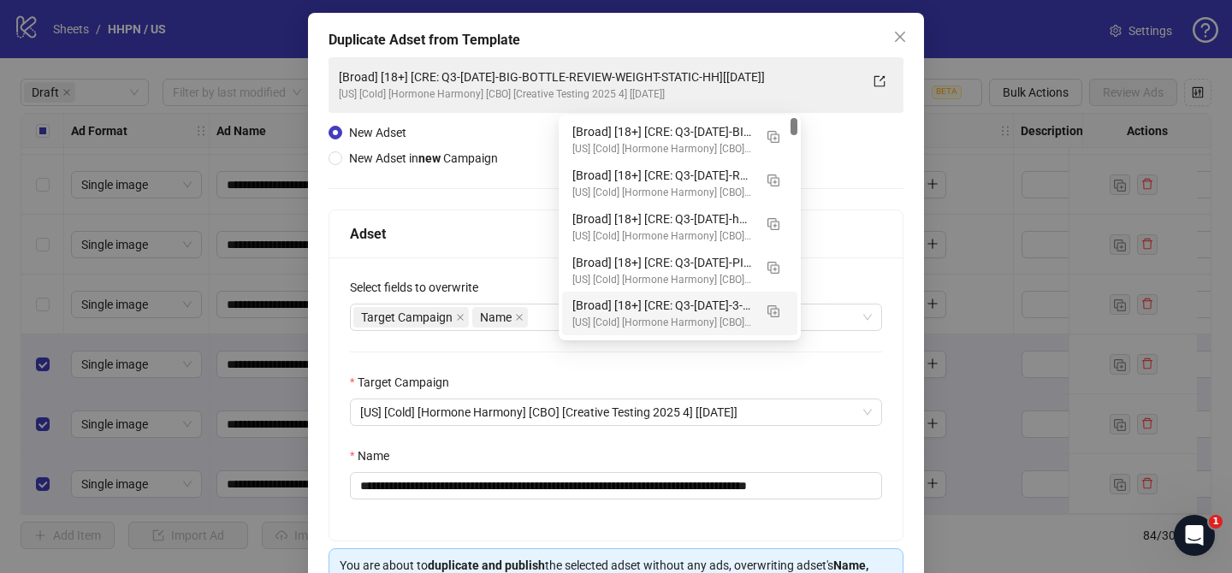
scroll to position [104, 0]
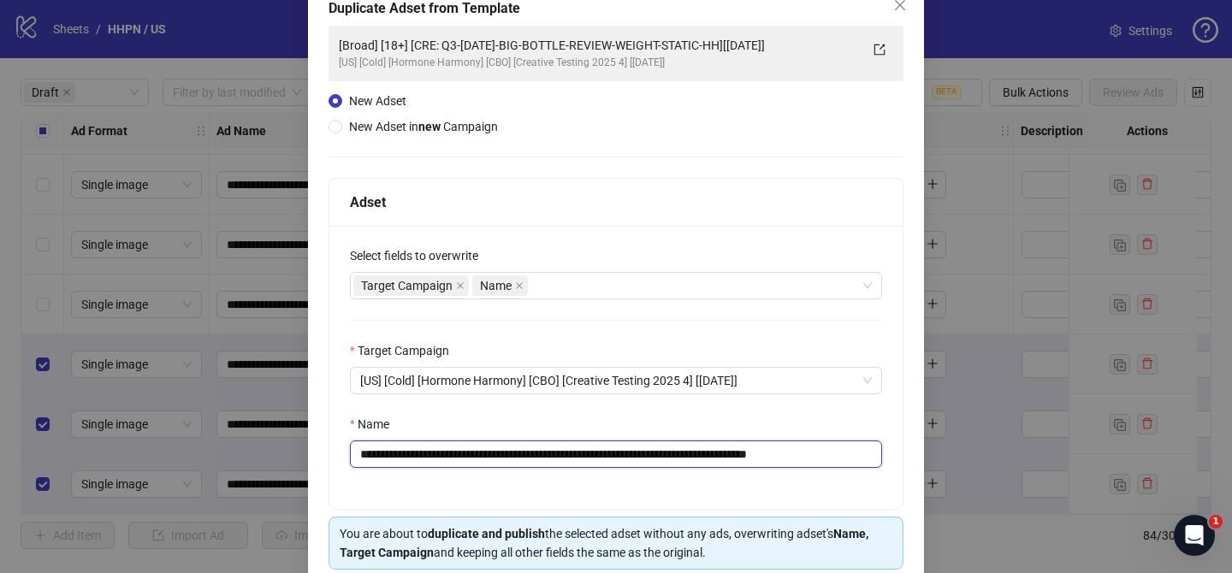
drag, startPoint x: 459, startPoint y: 453, endPoint x: 769, endPoint y: 454, distance: 309.7
click at [769, 454] on input "**********" at bounding box center [616, 454] width 532 height 27
paste input "text"
drag, startPoint x: 742, startPoint y: 456, endPoint x: 820, endPoint y: 453, distance: 77.9
click at [820, 453] on input "**********" at bounding box center [616, 454] width 532 height 27
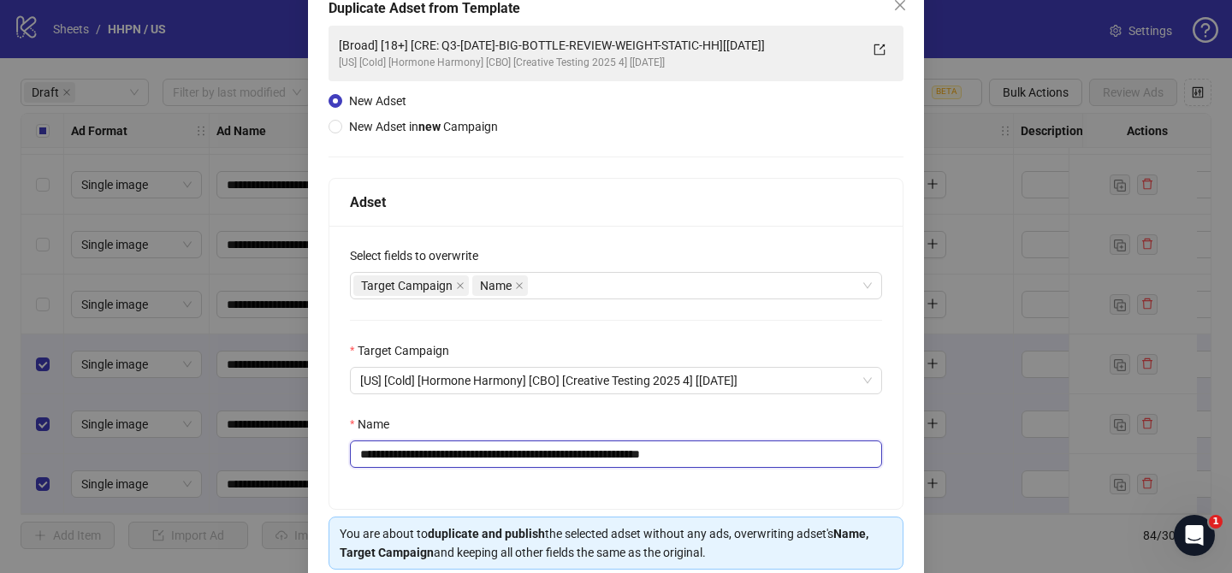
scroll to position [177, 0]
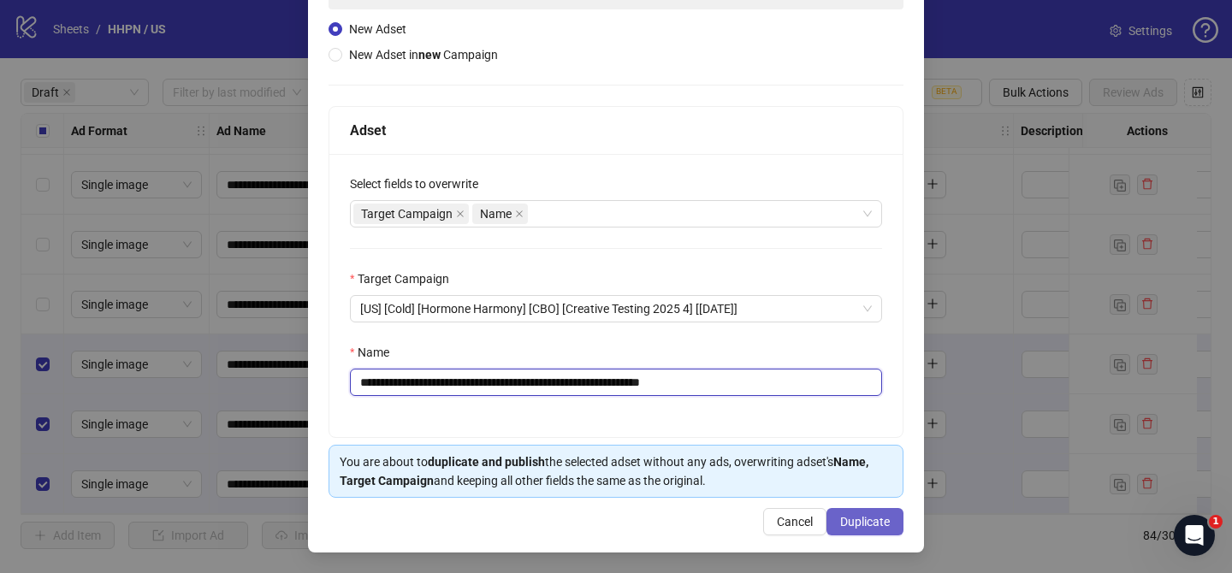
type input "**********"
click at [844, 512] on button "Duplicate" at bounding box center [864, 521] width 77 height 27
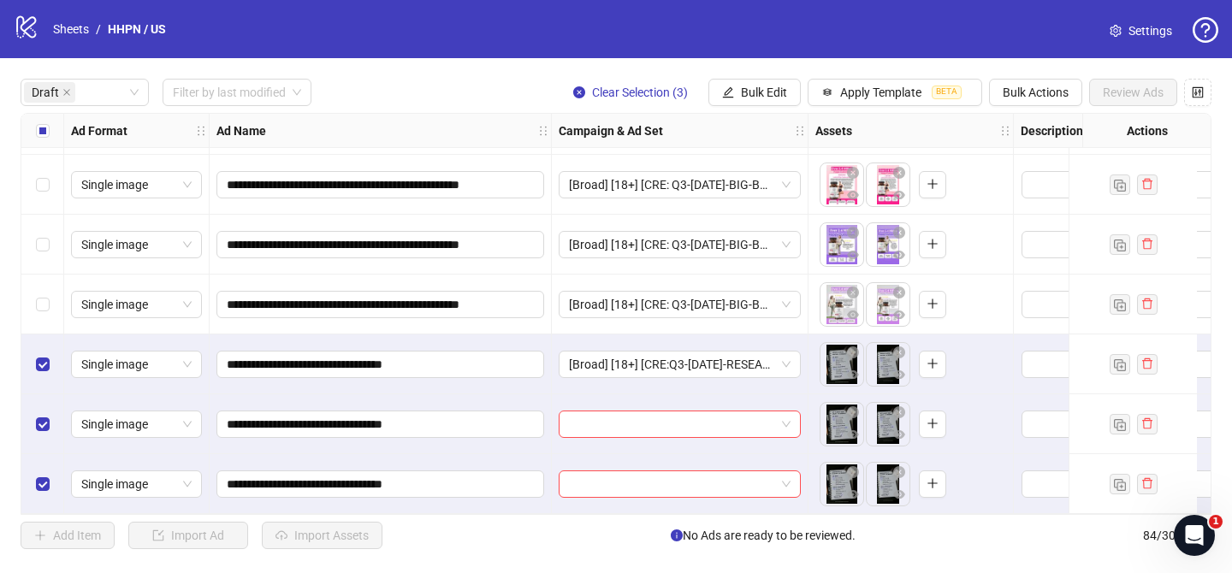
drag, startPoint x: 748, startPoint y: 85, endPoint x: 749, endPoint y: 142, distance: 57.3
click at [748, 85] on button "Bulk Edit" at bounding box center [754, 92] width 92 height 27
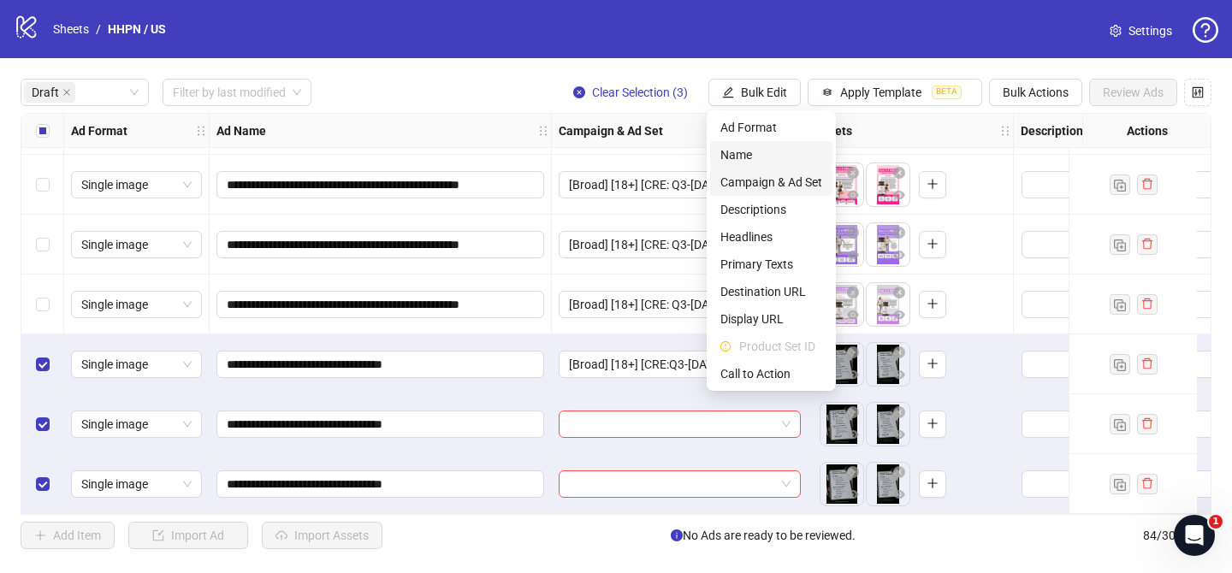
click at [749, 177] on span "Campaign & Ad Set" at bounding box center [771, 182] width 102 height 19
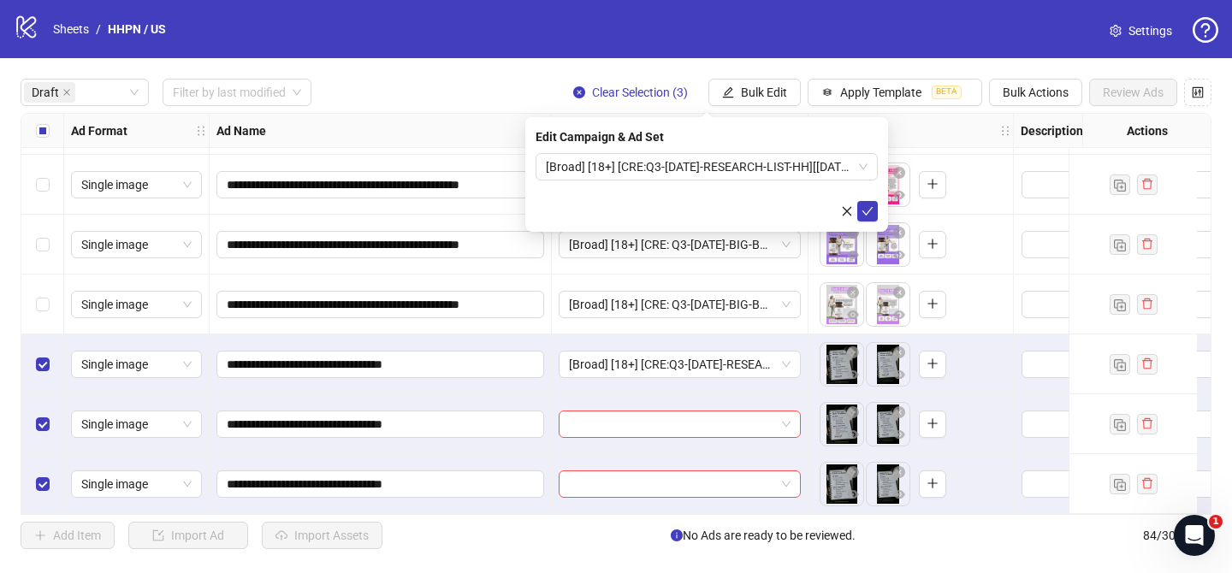
drag, startPoint x: 861, startPoint y: 205, endPoint x: 820, endPoint y: 206, distance: 40.2
click at [861, 205] on icon "check" at bounding box center [867, 211] width 12 height 12
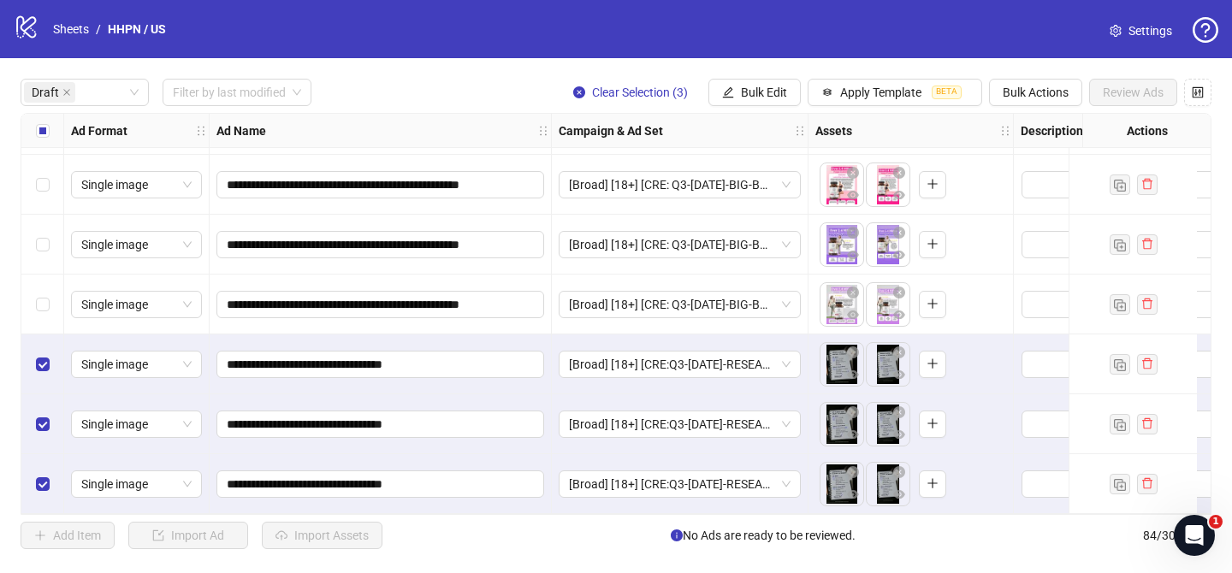
click at [36, 122] on label "Select all rows" at bounding box center [43, 130] width 14 height 19
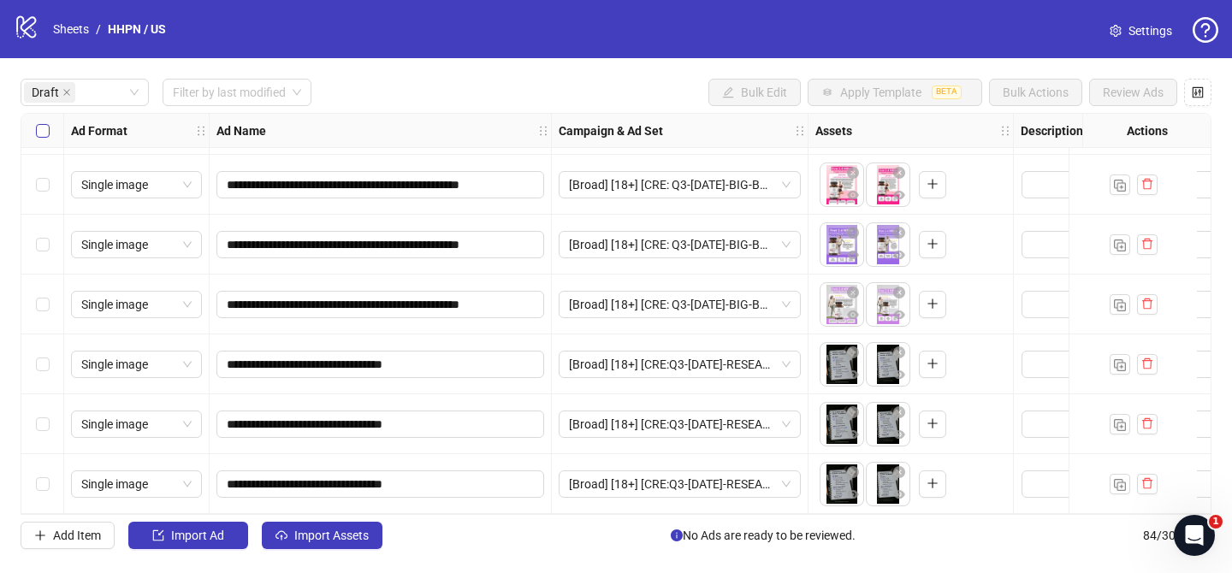
click at [36, 122] on label "Select all rows" at bounding box center [43, 130] width 14 height 19
click at [364, 536] on span "Import Assets" at bounding box center [331, 536] width 74 height 14
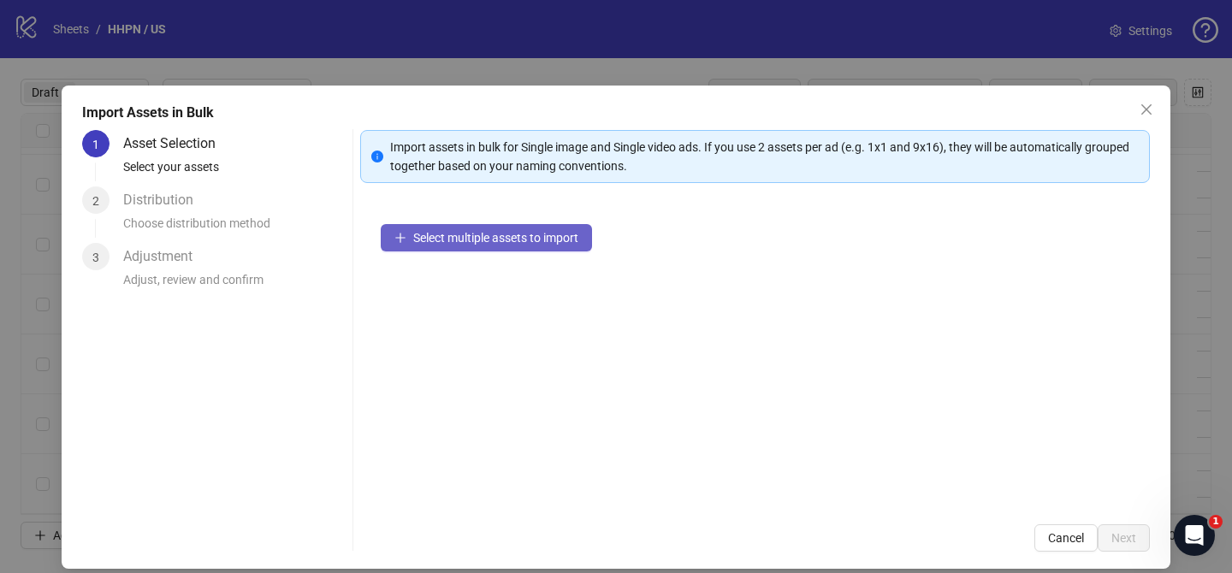
click at [503, 239] on span "Select multiple assets to import" at bounding box center [495, 238] width 165 height 14
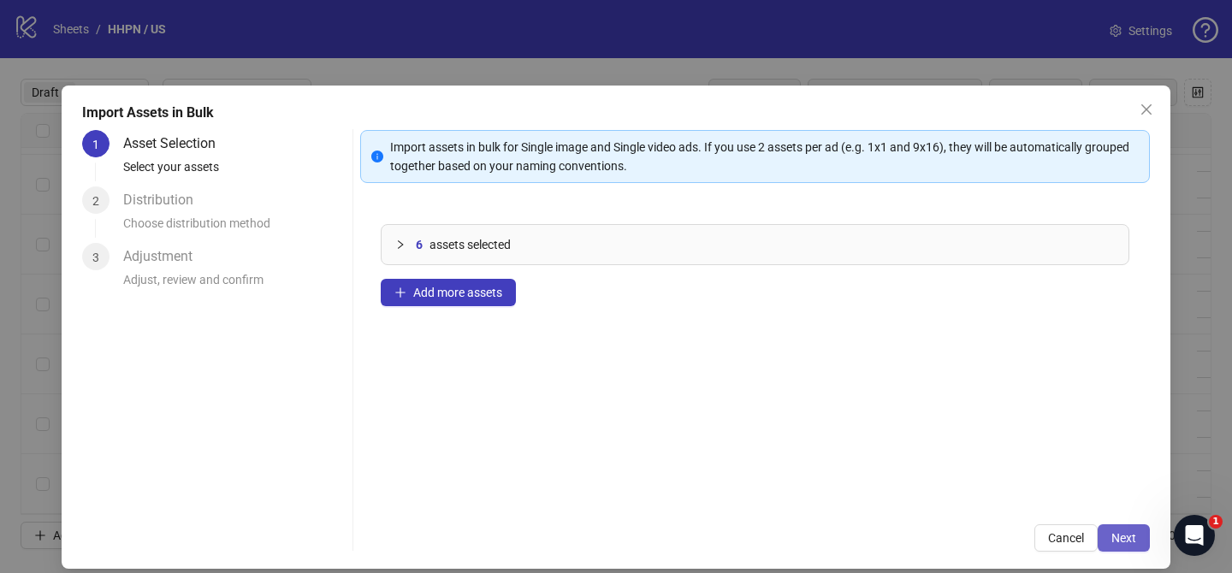
click at [1124, 541] on span "Next" at bounding box center [1123, 538] width 25 height 14
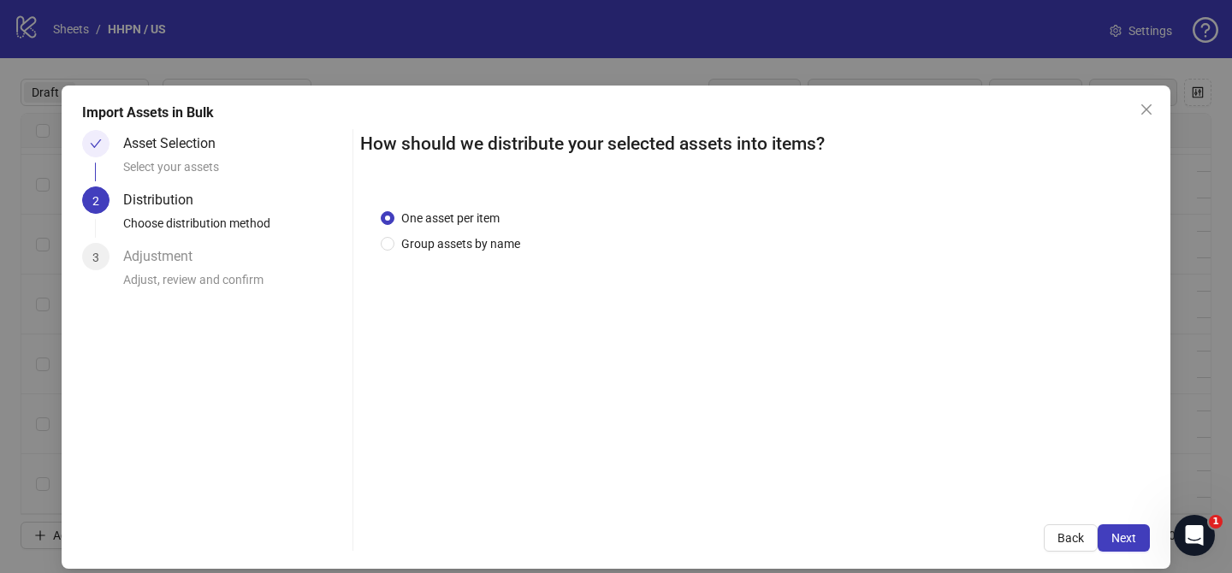
drag, startPoint x: 480, startPoint y: 240, endPoint x: 480, endPoint y: 268, distance: 28.2
click at [481, 240] on span "Group assets by name" at bounding box center [460, 243] width 133 height 19
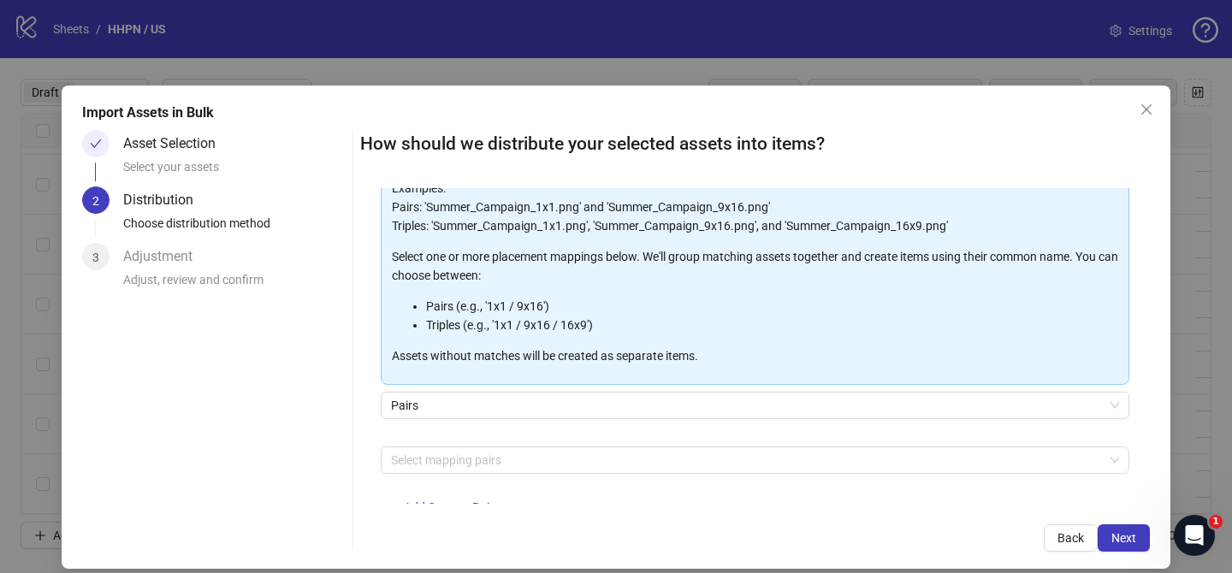
scroll to position [185, 0]
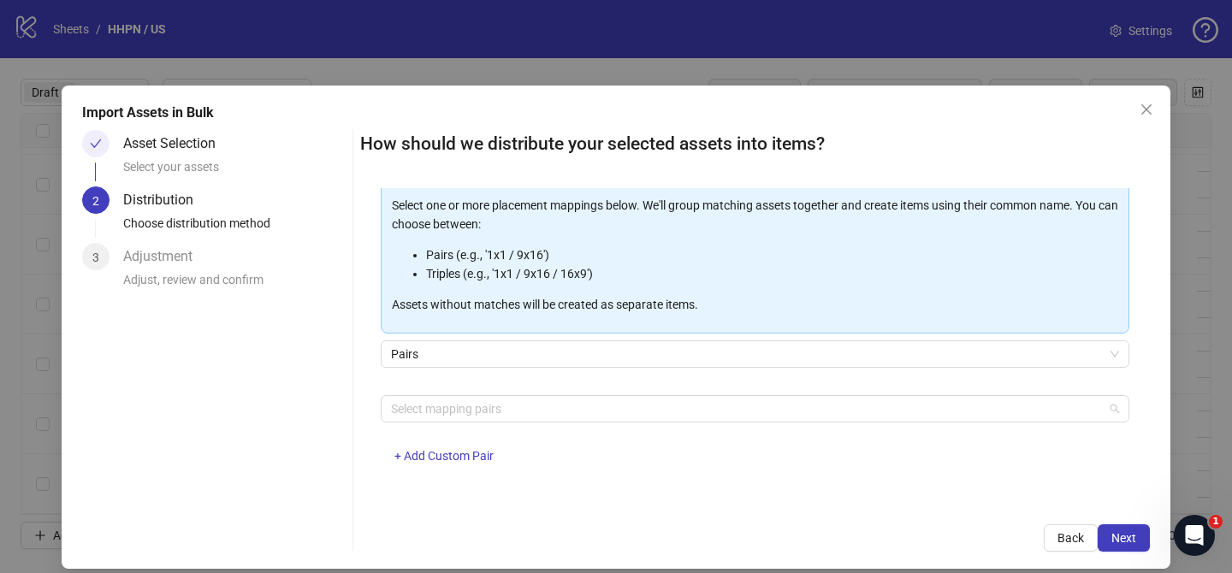
drag, startPoint x: 504, startPoint y: 416, endPoint x: 382, endPoint y: 373, distance: 128.8
click at [504, 416] on div at bounding box center [746, 409] width 724 height 24
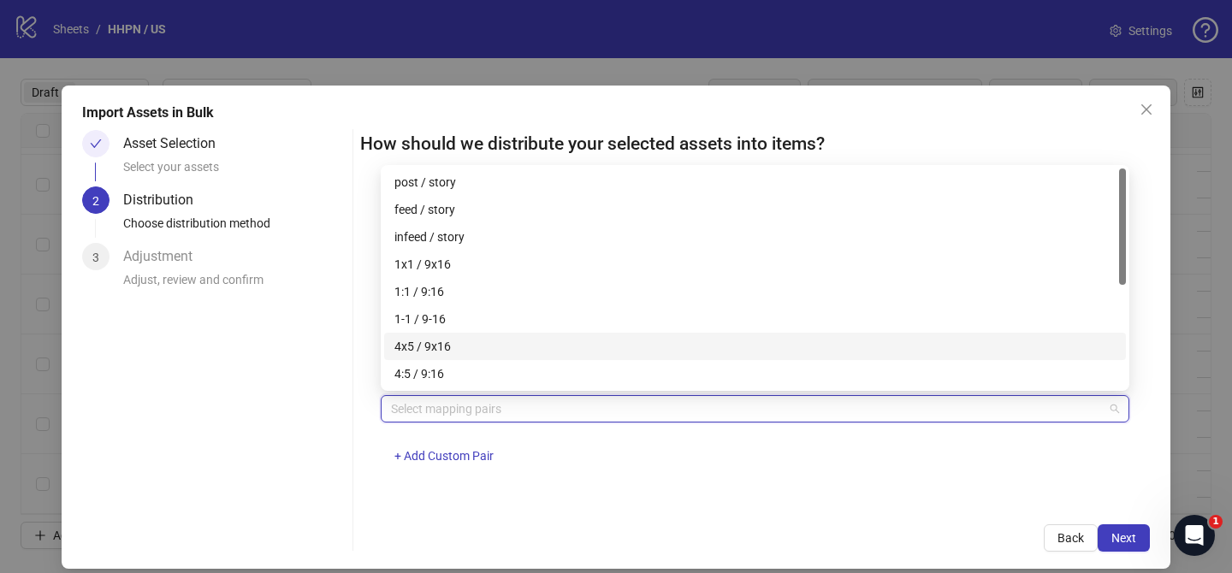
drag, startPoint x: 417, startPoint y: 341, endPoint x: 856, endPoint y: 486, distance: 462.9
click at [426, 345] on div "4x5 / 9x16" at bounding box center [754, 346] width 721 height 19
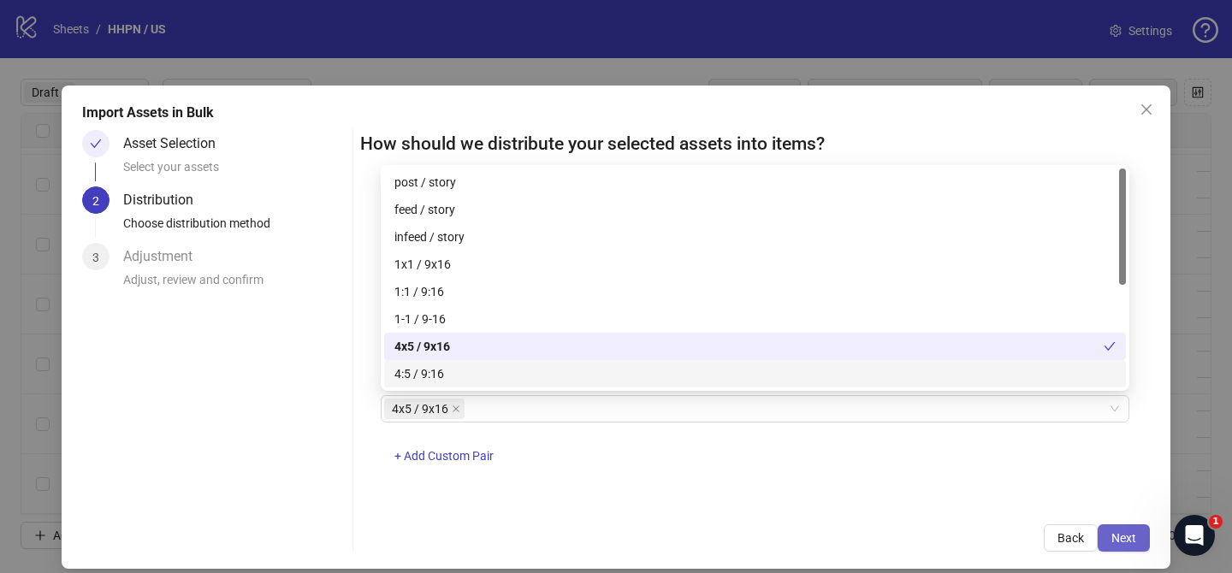
click at [1124, 539] on span "Next" at bounding box center [1123, 538] width 25 height 14
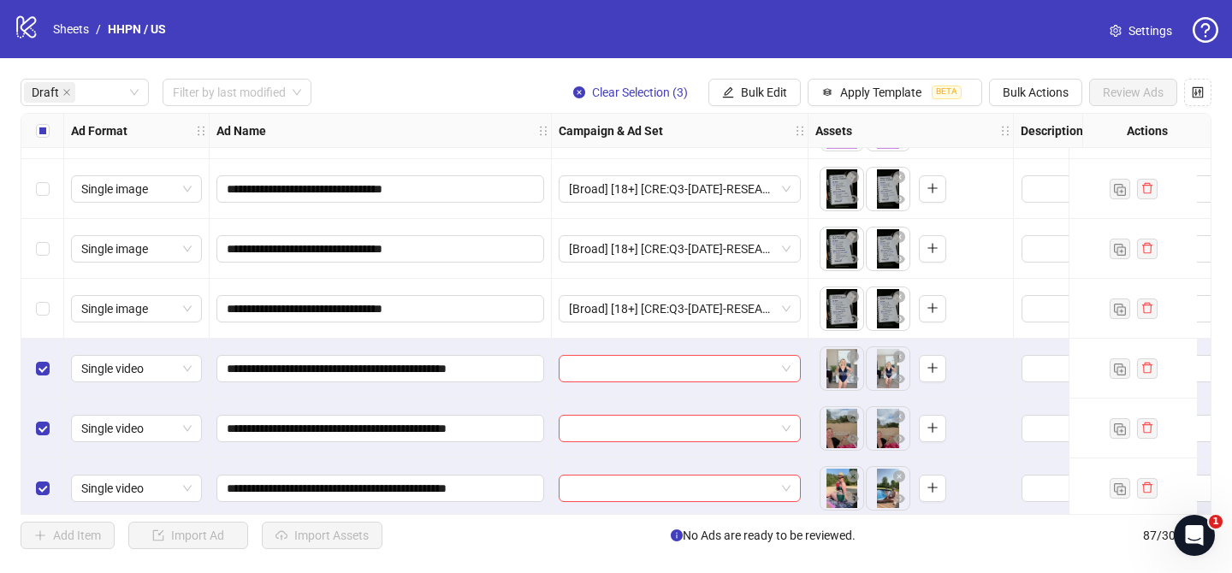
scroll to position [2036, 0]
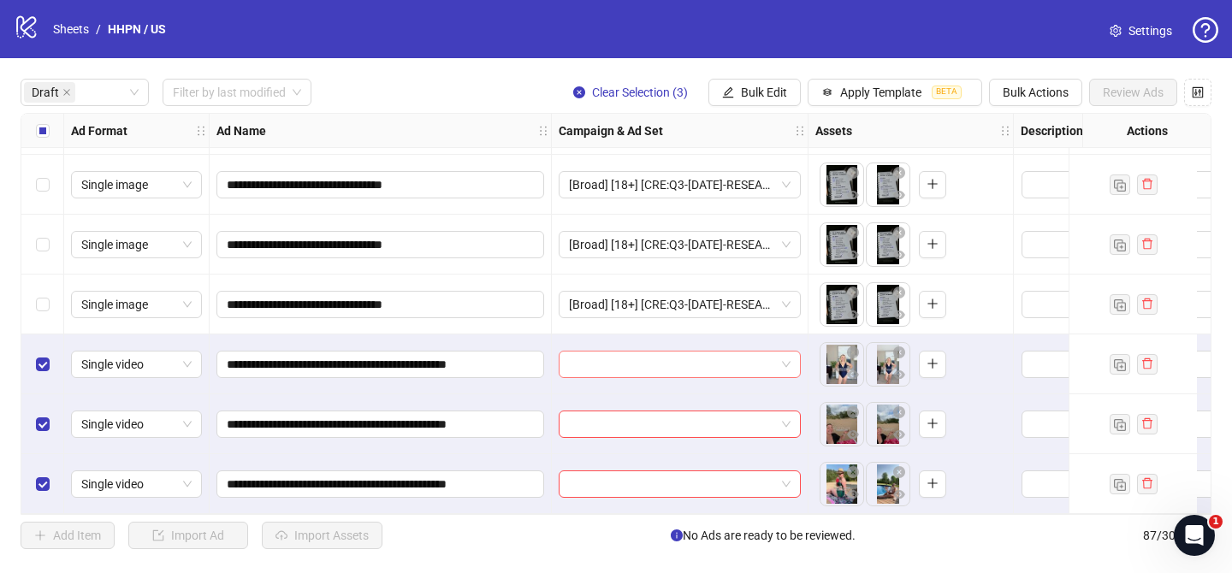
click at [618, 358] on input "search" at bounding box center [672, 365] width 206 height 26
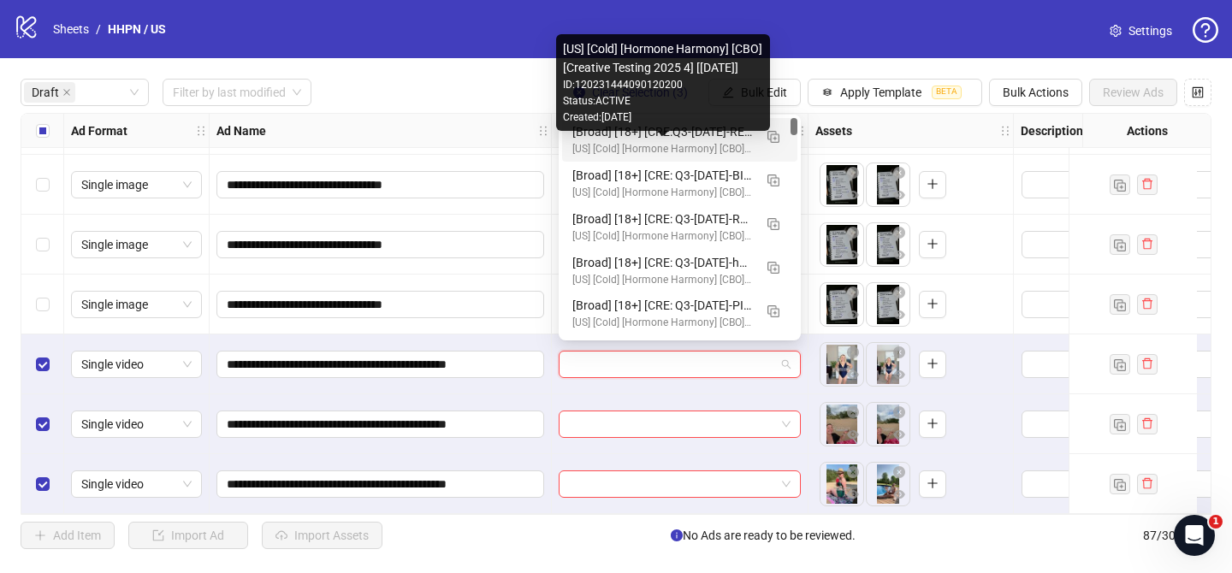
drag, startPoint x: 775, startPoint y: 130, endPoint x: 696, endPoint y: 216, distance: 116.2
click at [775, 130] on span "button" at bounding box center [773, 136] width 12 height 14
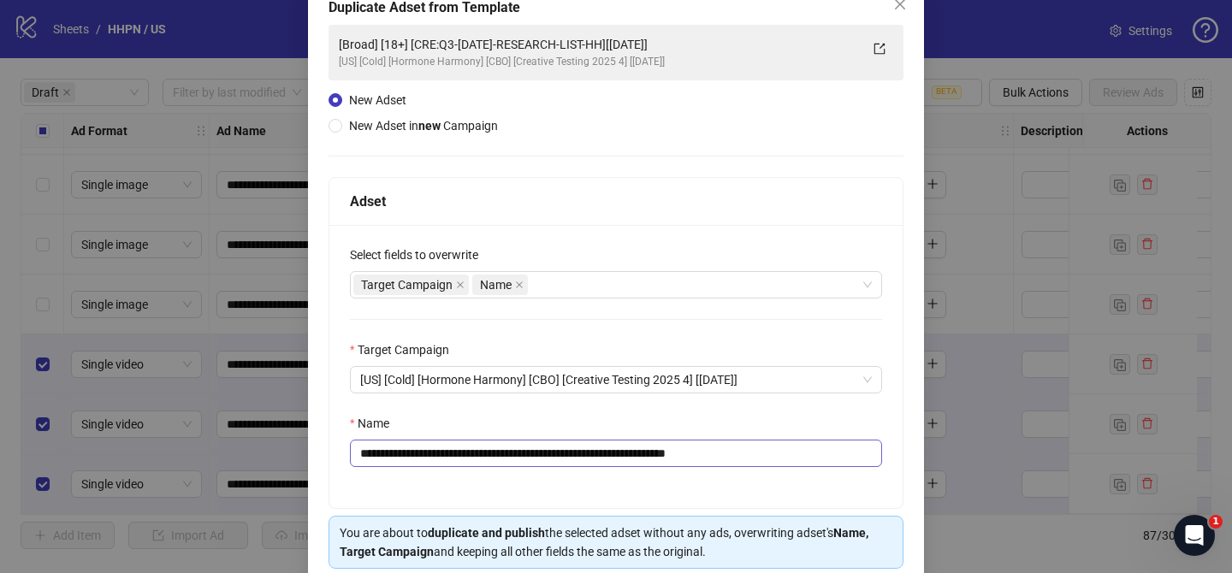
scroll to position [106, 0]
drag, startPoint x: 461, startPoint y: 453, endPoint x: 652, endPoint y: 455, distance: 190.8
click at [652, 455] on input "**********" at bounding box center [616, 452] width 532 height 27
paste input "**********"
drag, startPoint x: 814, startPoint y: 452, endPoint x: 932, endPoint y: 459, distance: 117.4
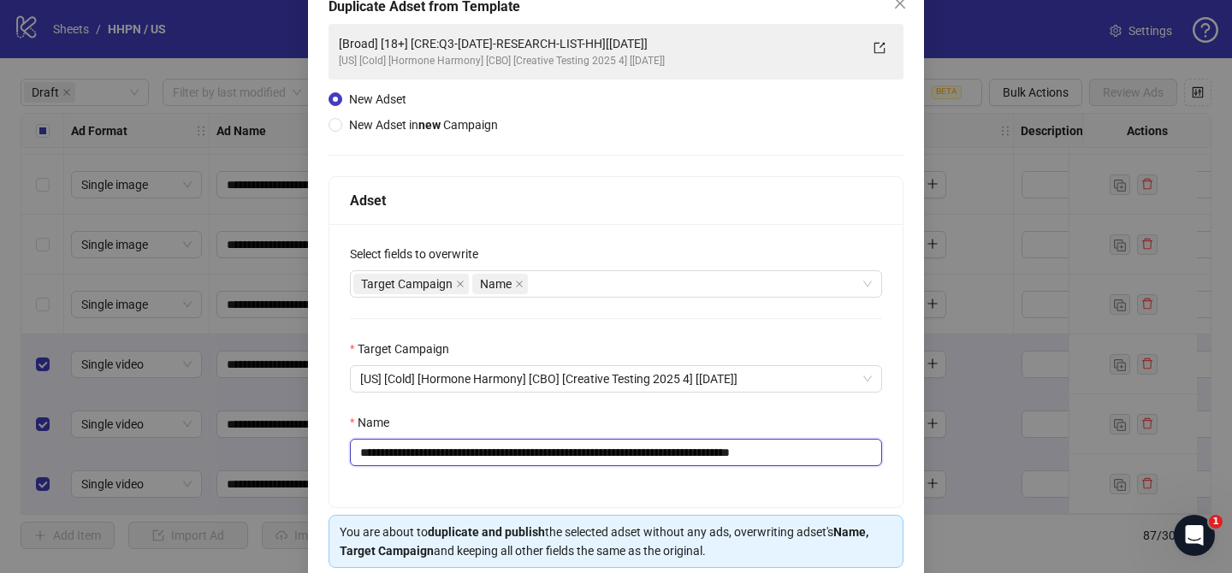
click at [937, 456] on div "**********" at bounding box center [616, 286] width 1232 height 573
drag, startPoint x: 822, startPoint y: 453, endPoint x: 891, endPoint y: 451, distance: 69.3
click at [891, 451] on div "**********" at bounding box center [615, 365] width 573 height 283
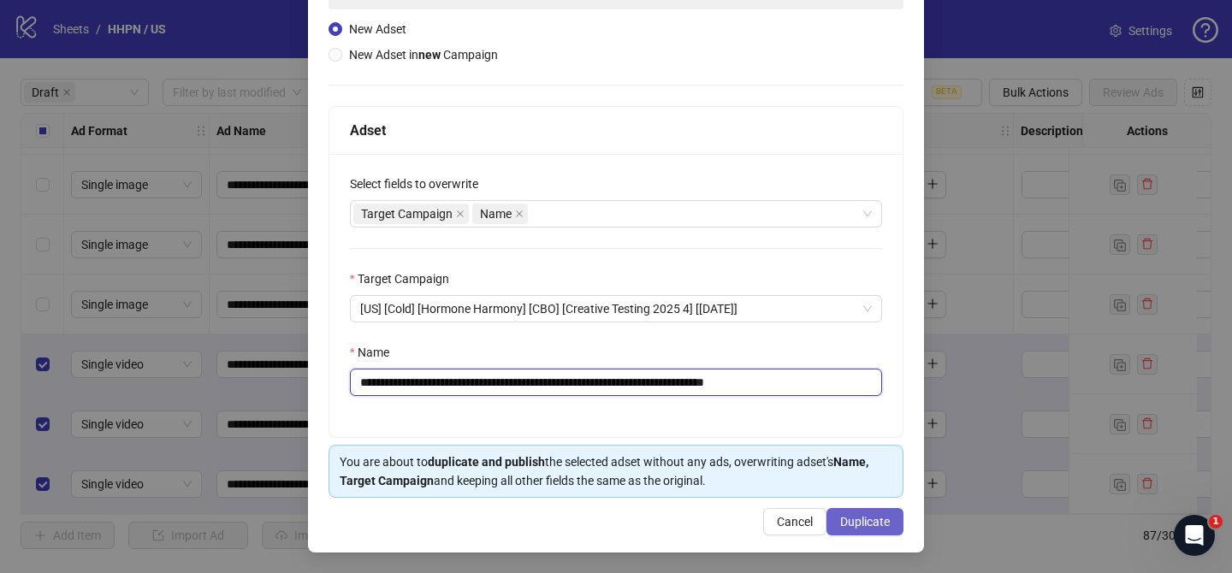
type input "**********"
drag, startPoint x: 873, startPoint y: 526, endPoint x: 846, endPoint y: 466, distance: 65.5
click at [873, 526] on span "Duplicate" at bounding box center [865, 522] width 50 height 14
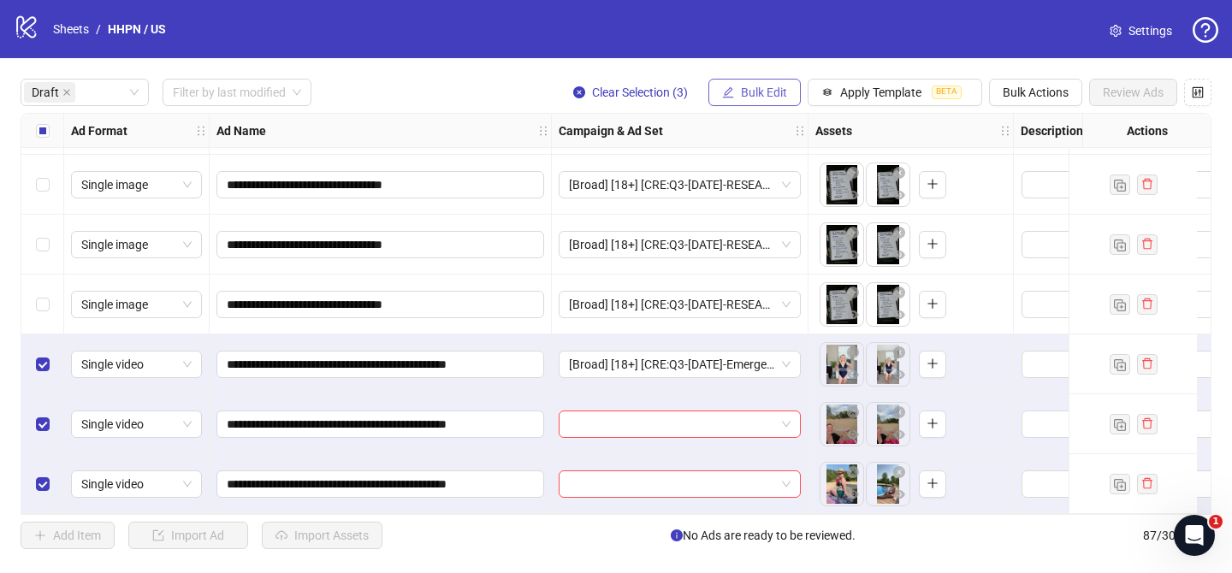
drag, startPoint x: 780, startPoint y: 92, endPoint x: 799, endPoint y: 151, distance: 62.8
click at [780, 92] on span "Bulk Edit" at bounding box center [764, 93] width 46 height 14
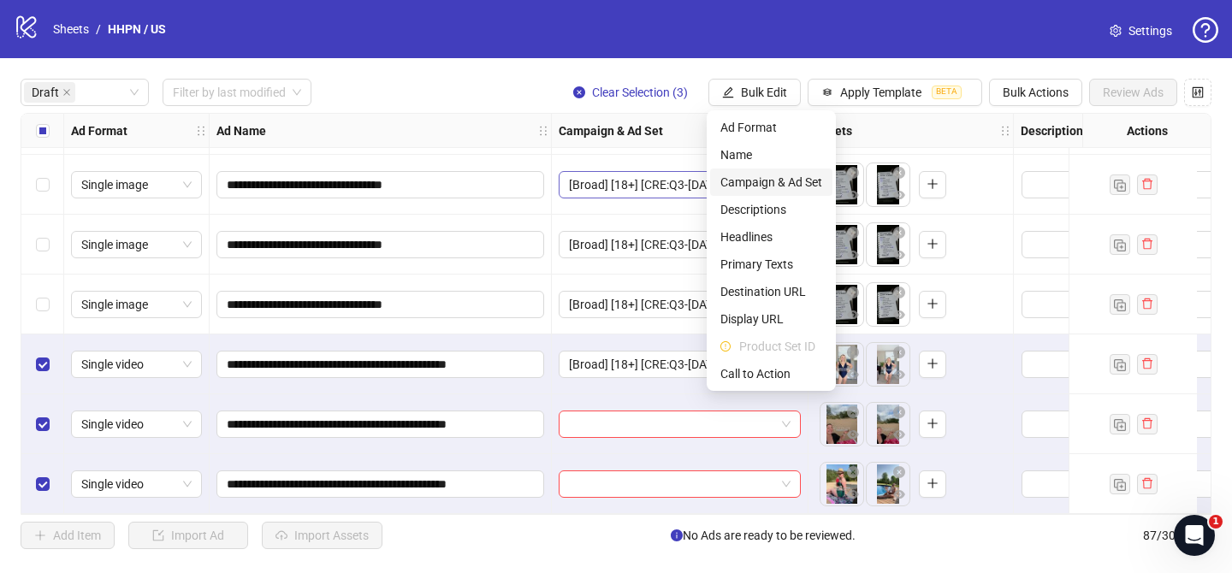
drag, startPoint x: 779, startPoint y: 170, endPoint x: 796, endPoint y: 184, distance: 21.9
click at [780, 170] on li "Campaign & Ad Set" at bounding box center [771, 182] width 122 height 27
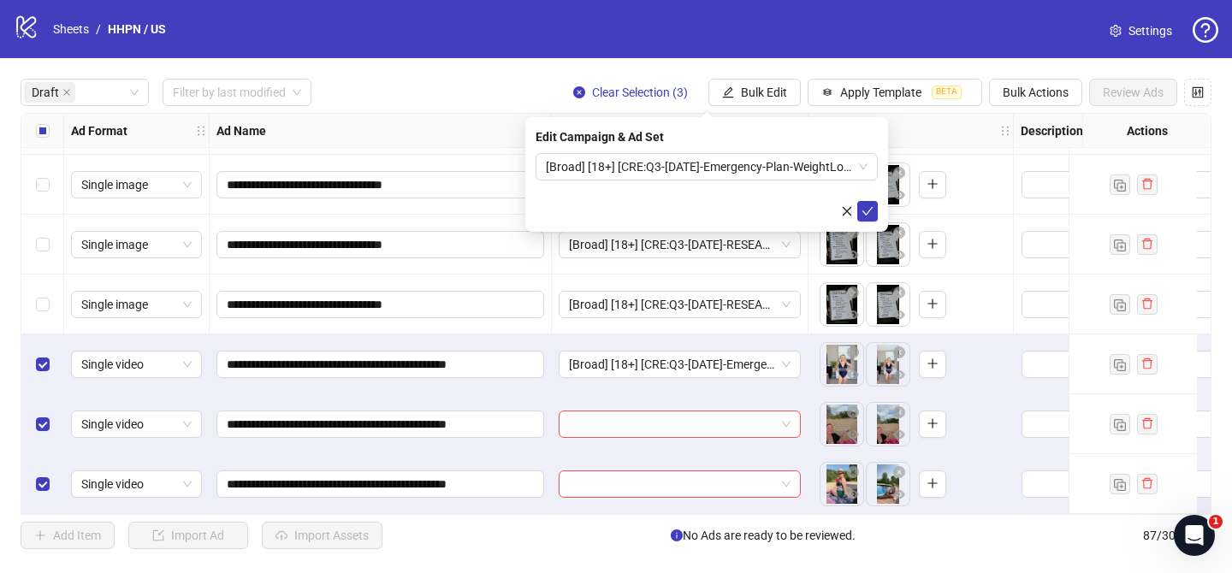
drag, startPoint x: 872, startPoint y: 215, endPoint x: 825, endPoint y: 218, distance: 47.2
click at [872, 215] on icon "check" at bounding box center [867, 211] width 12 height 12
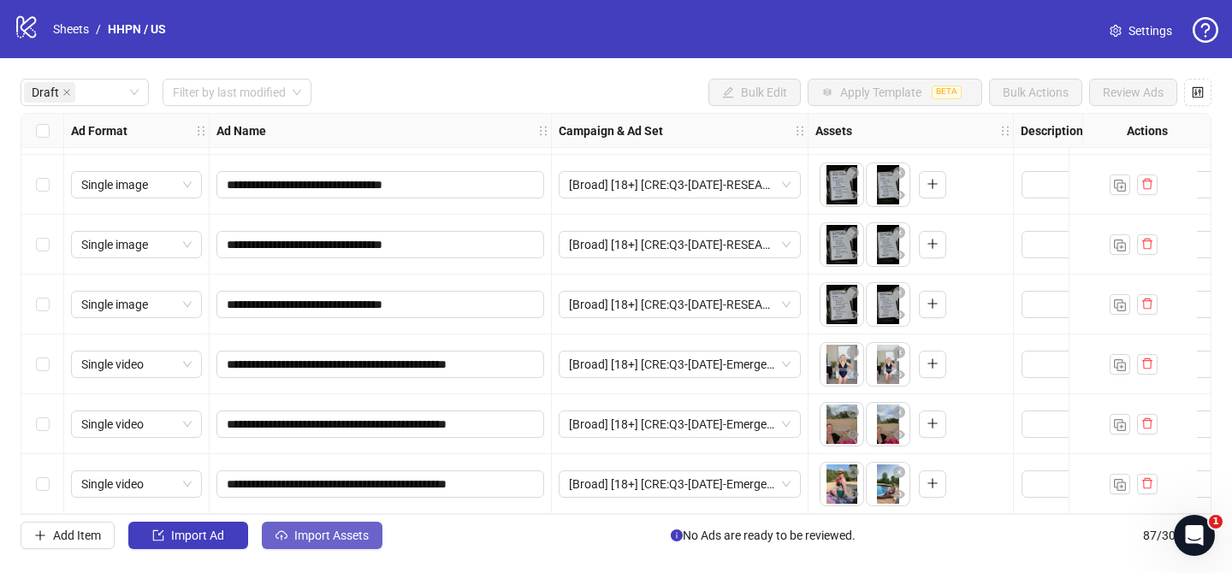
click at [358, 546] on button "Import Assets" at bounding box center [322, 535] width 121 height 27
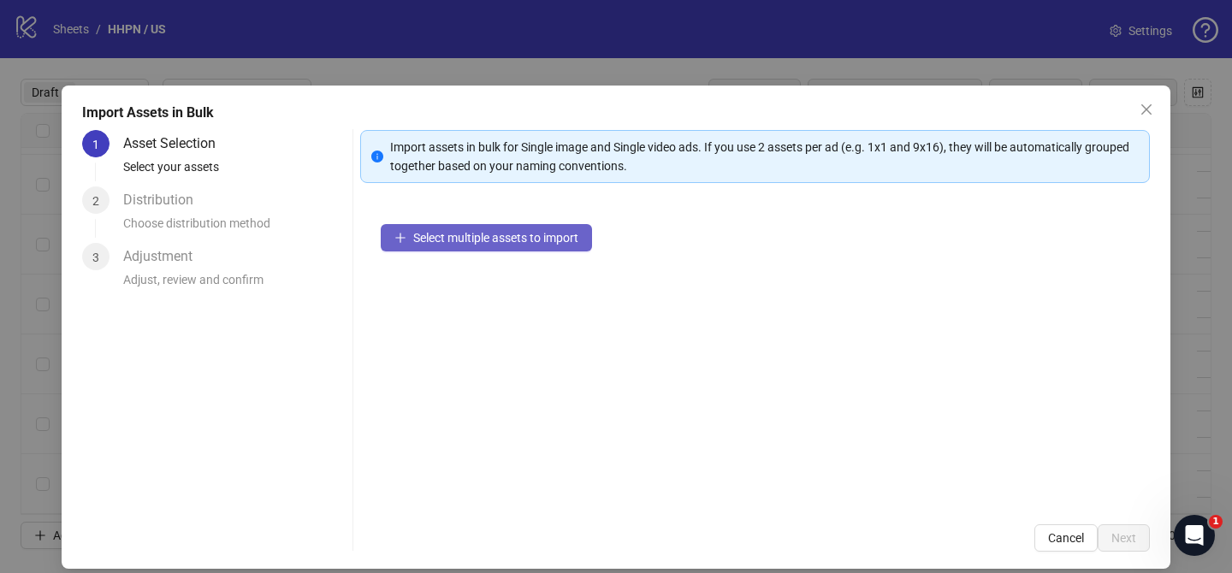
click at [536, 244] on span "Select multiple assets to import" at bounding box center [495, 238] width 165 height 14
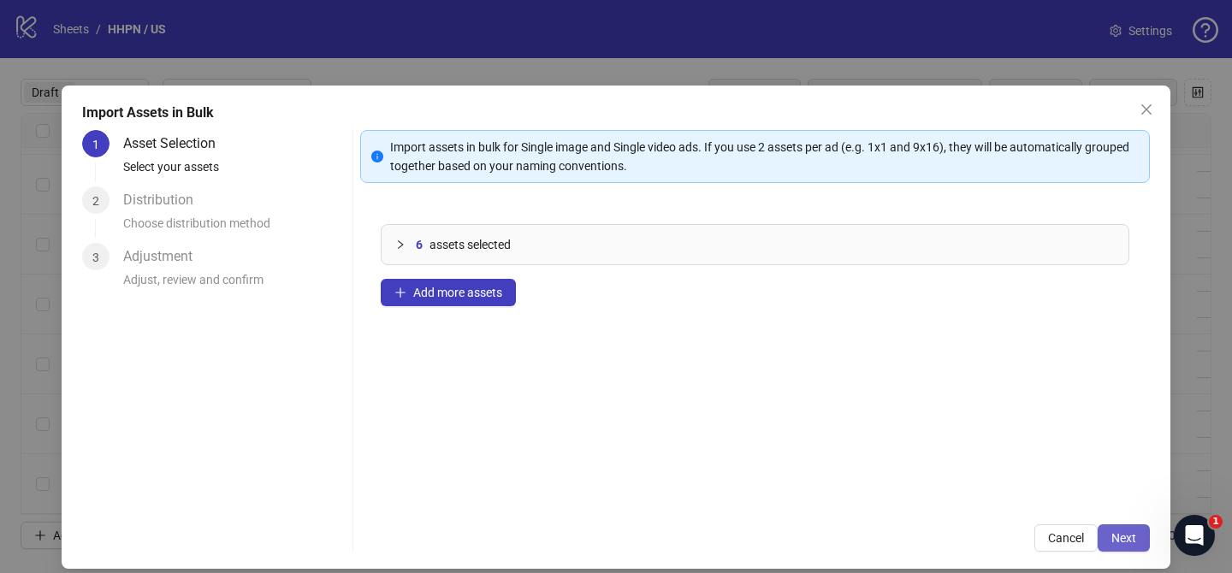
click at [1117, 536] on span "Next" at bounding box center [1123, 538] width 25 height 14
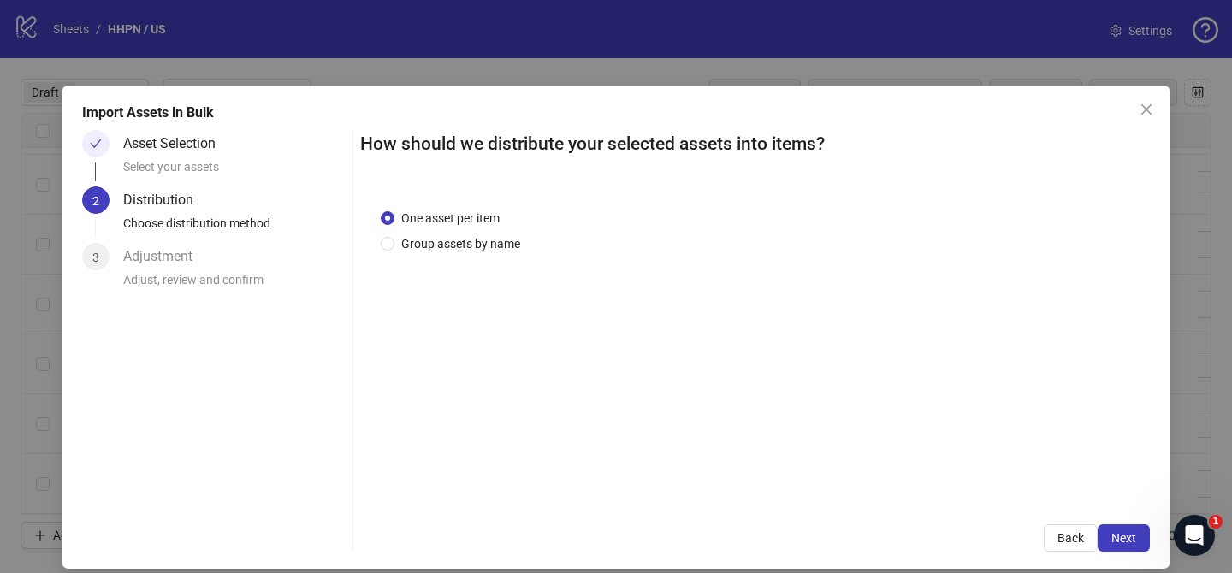
click at [465, 242] on span "Group assets by name" at bounding box center [460, 243] width 133 height 19
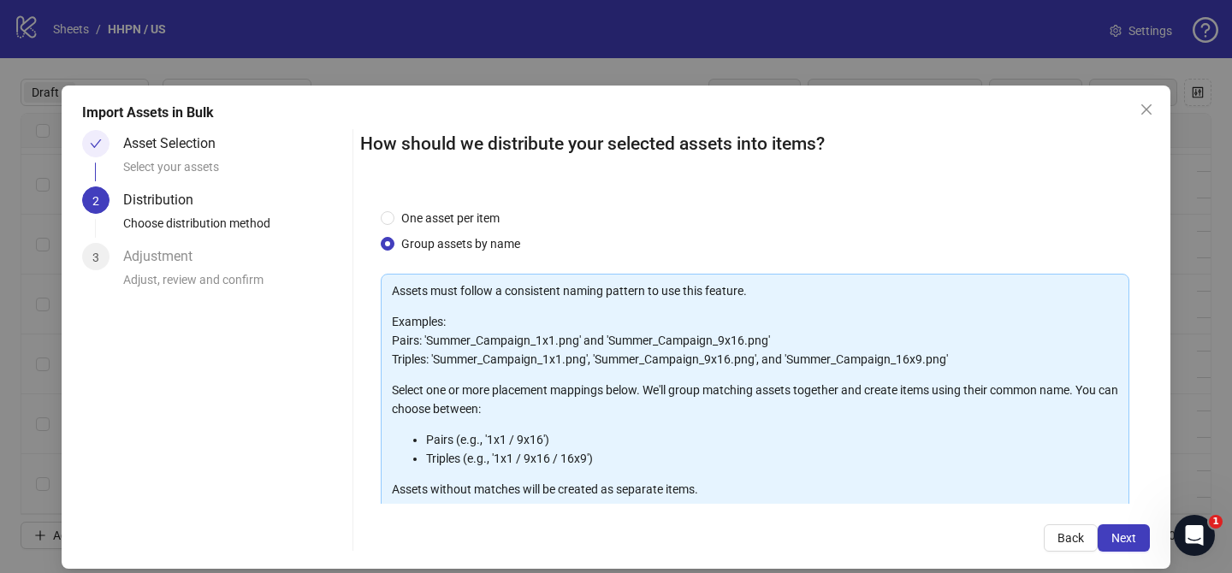
scroll to position [185, 0]
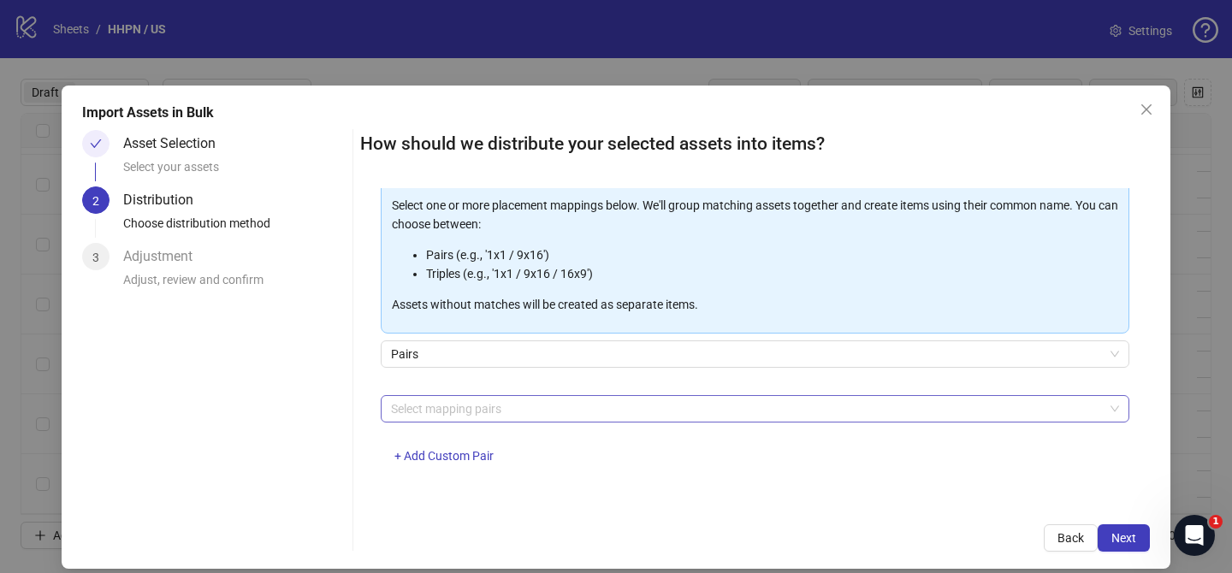
drag, startPoint x: 524, startPoint y: 407, endPoint x: 513, endPoint y: 398, distance: 13.9
click at [524, 405] on div at bounding box center [746, 409] width 724 height 24
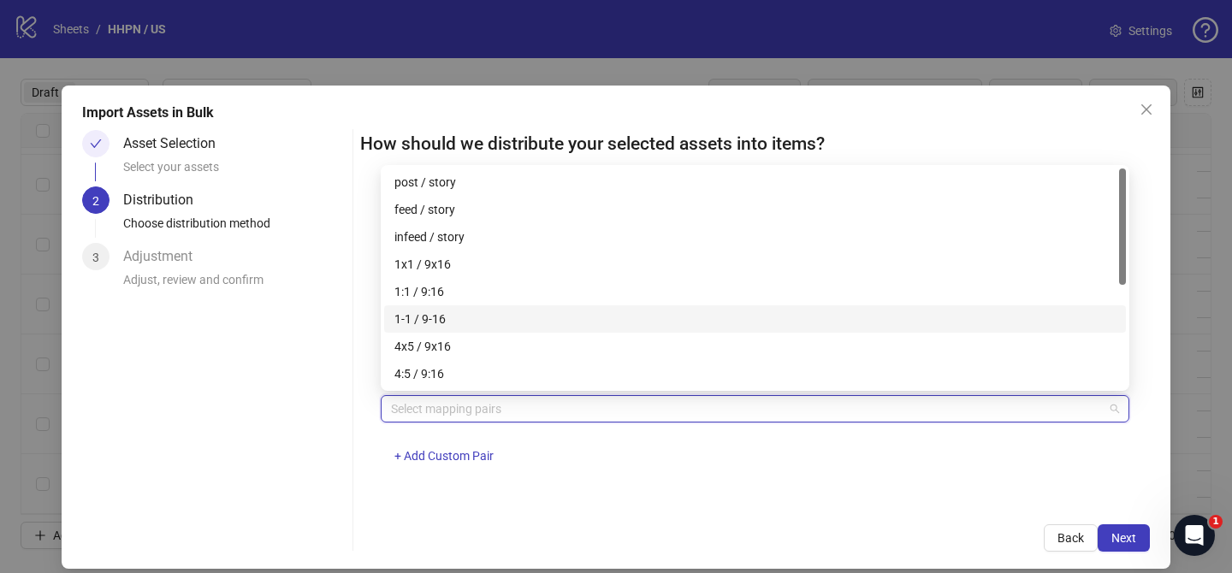
click at [447, 323] on div "1-1 / 9-16" at bounding box center [754, 319] width 721 height 19
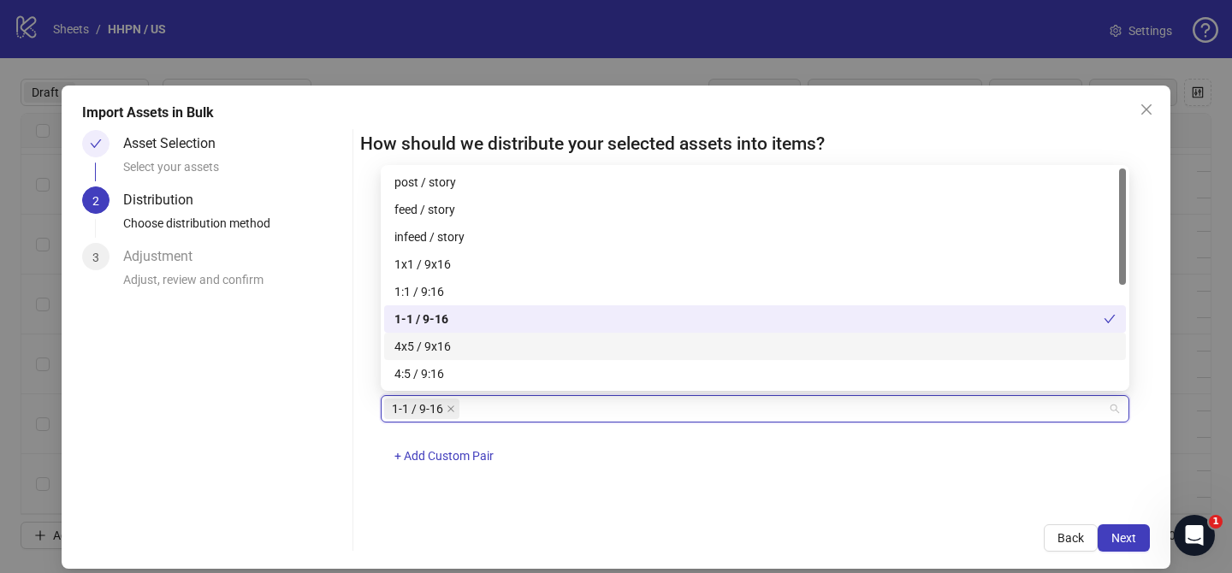
drag, startPoint x: 441, startPoint y: 347, endPoint x: 467, endPoint y: 319, distance: 38.2
click at [442, 347] on div "4x5 / 9x16" at bounding box center [754, 346] width 721 height 19
drag, startPoint x: 475, startPoint y: 313, endPoint x: 713, endPoint y: 429, distance: 265.5
click at [476, 313] on div "1-1 / 9-16" at bounding box center [748, 319] width 709 height 19
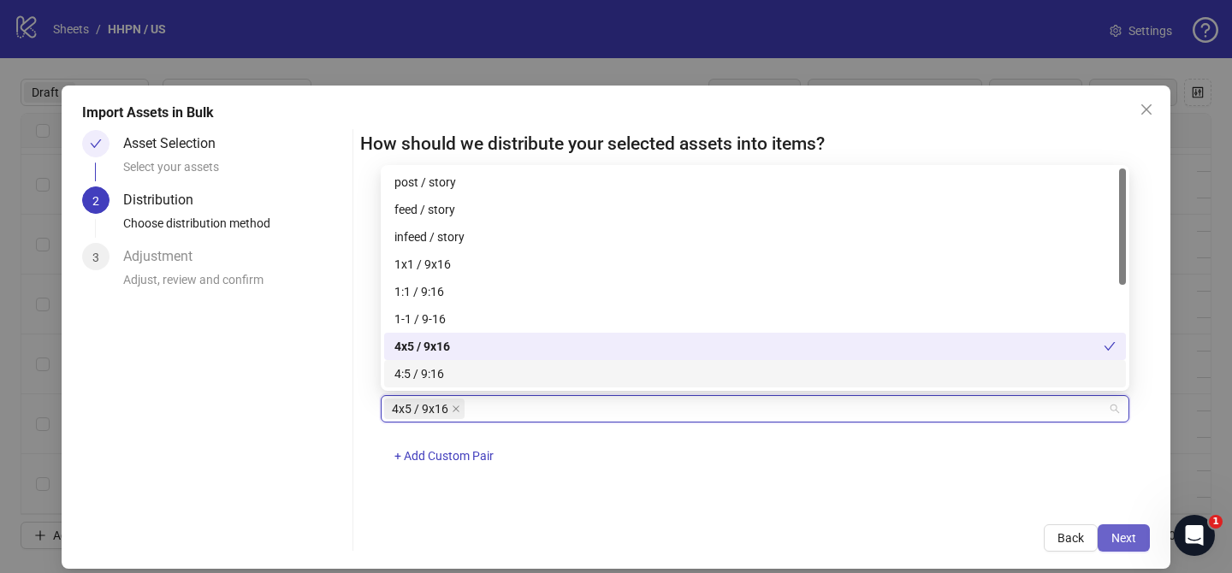
click at [1146, 537] on button "Next" at bounding box center [1124, 537] width 52 height 27
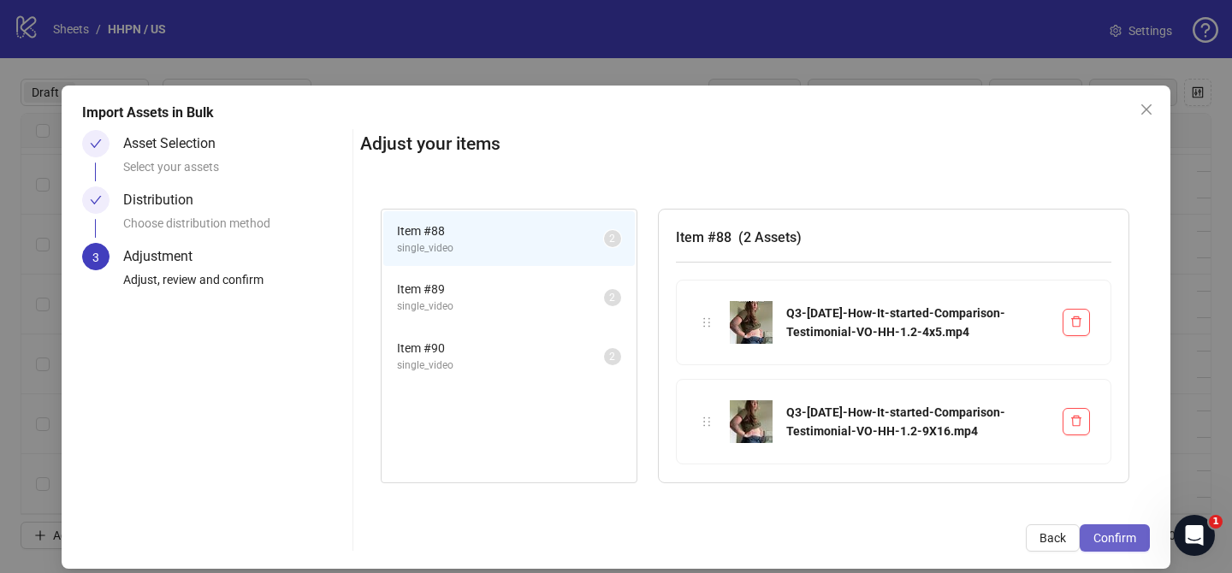
click at [1137, 539] on button "Confirm" at bounding box center [1115, 537] width 70 height 27
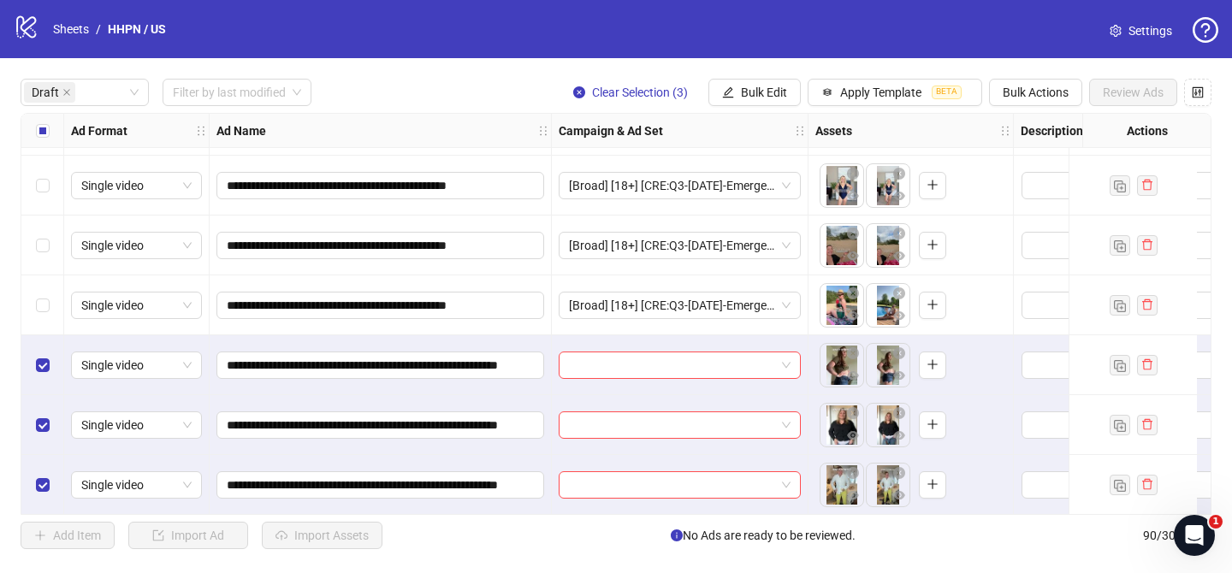
scroll to position [2216, 0]
click at [638, 352] on input "search" at bounding box center [672, 365] width 206 height 26
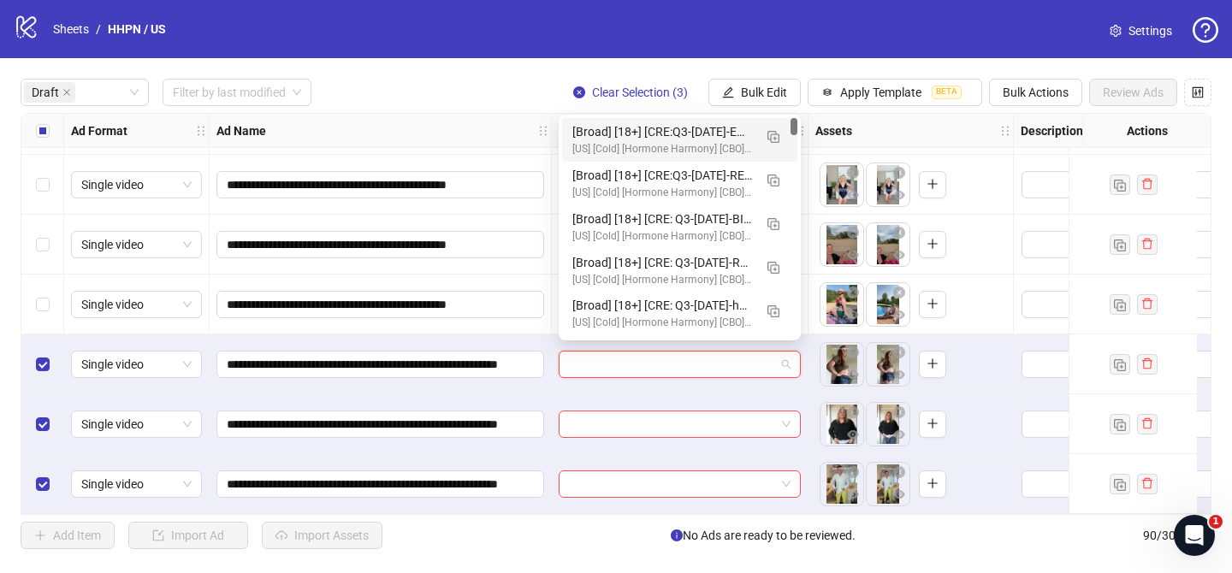
drag, startPoint x: 767, startPoint y: 135, endPoint x: 688, endPoint y: 220, distance: 115.6
click at [767, 135] on img "button" at bounding box center [773, 137] width 12 height 12
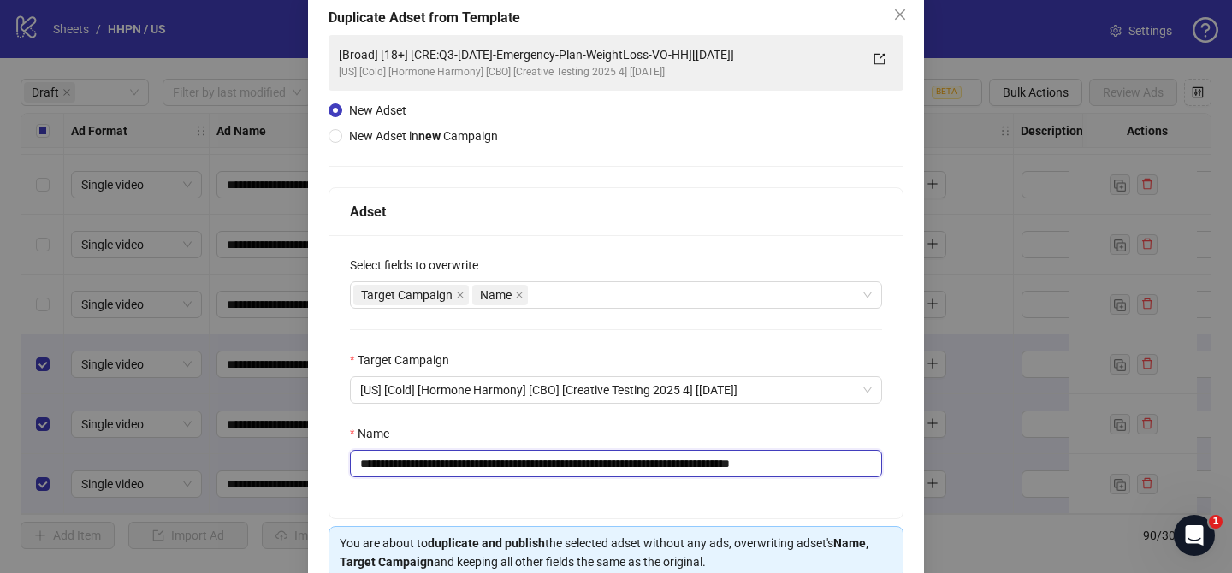
scroll to position [99, 0]
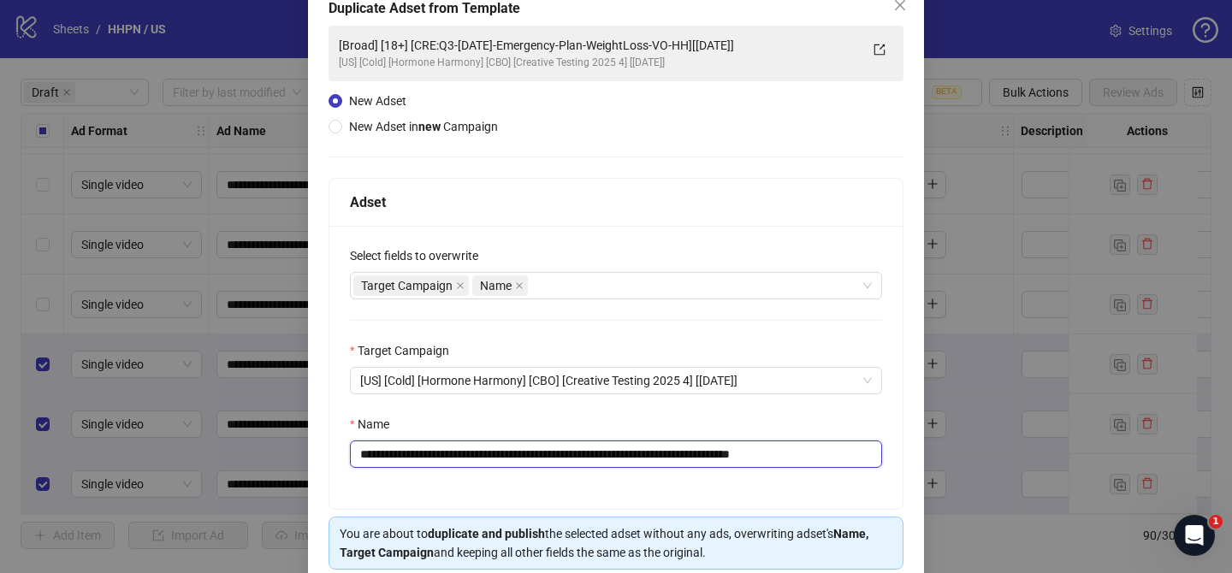
drag, startPoint x: 461, startPoint y: 466, endPoint x: 737, endPoint y: 463, distance: 275.5
click at [737, 463] on input "**********" at bounding box center [616, 454] width 532 height 27
paste input "**********"
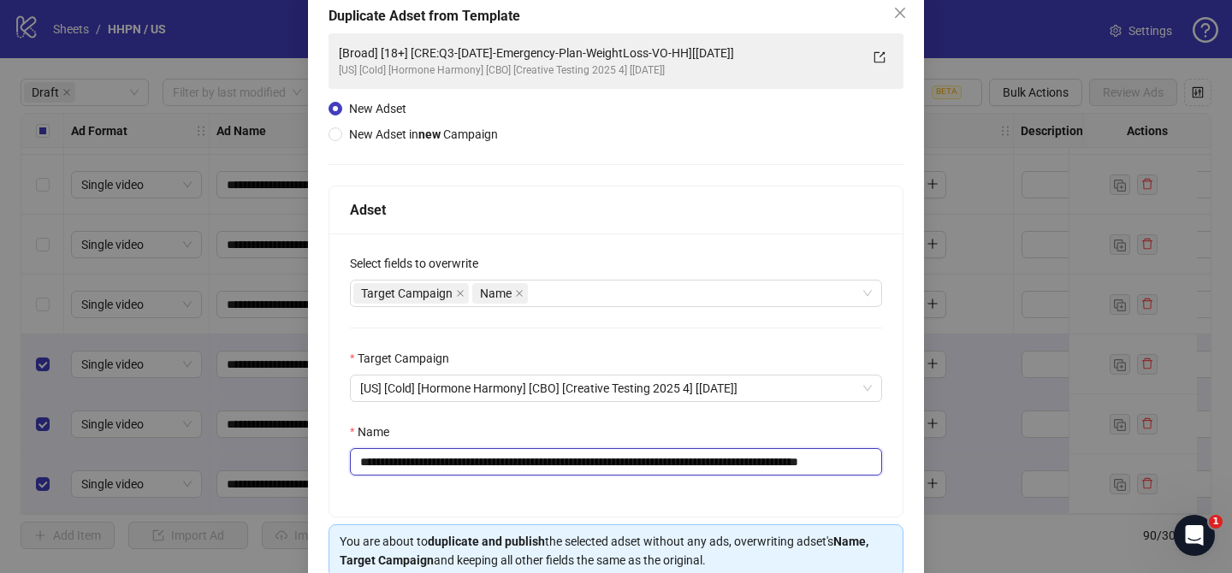
scroll to position [0, 59]
drag, startPoint x: 838, startPoint y: 464, endPoint x: 916, endPoint y: 464, distance: 78.7
click at [916, 462] on div "**********" at bounding box center [616, 310] width 616 height 643
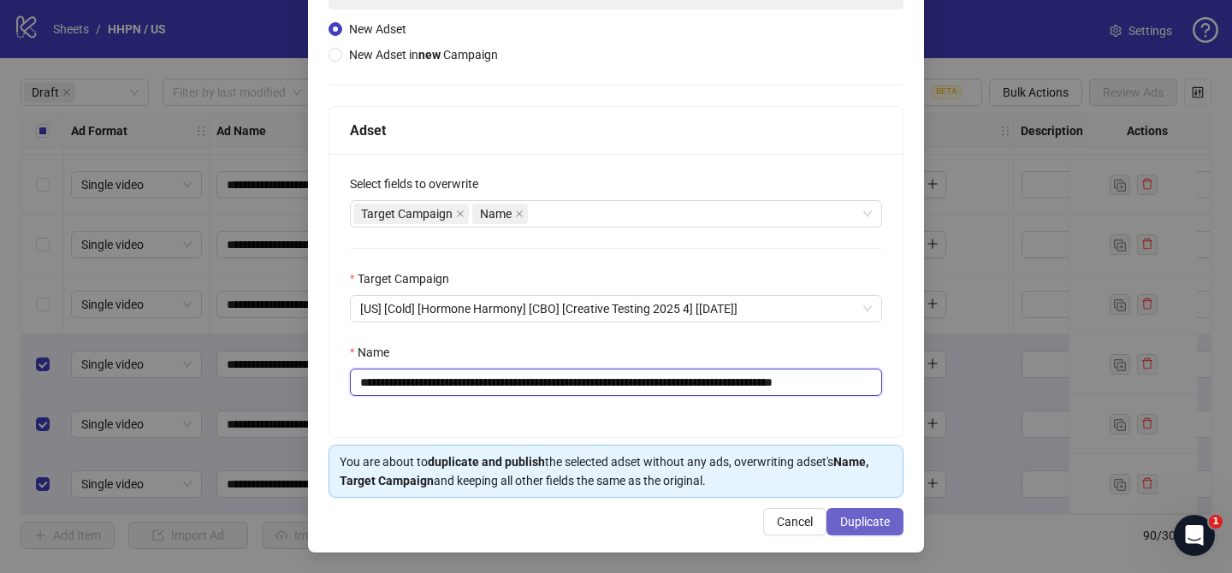
type input "**********"
drag, startPoint x: 854, startPoint y: 517, endPoint x: 811, endPoint y: 403, distance: 121.6
click at [854, 516] on span "Duplicate" at bounding box center [865, 522] width 50 height 14
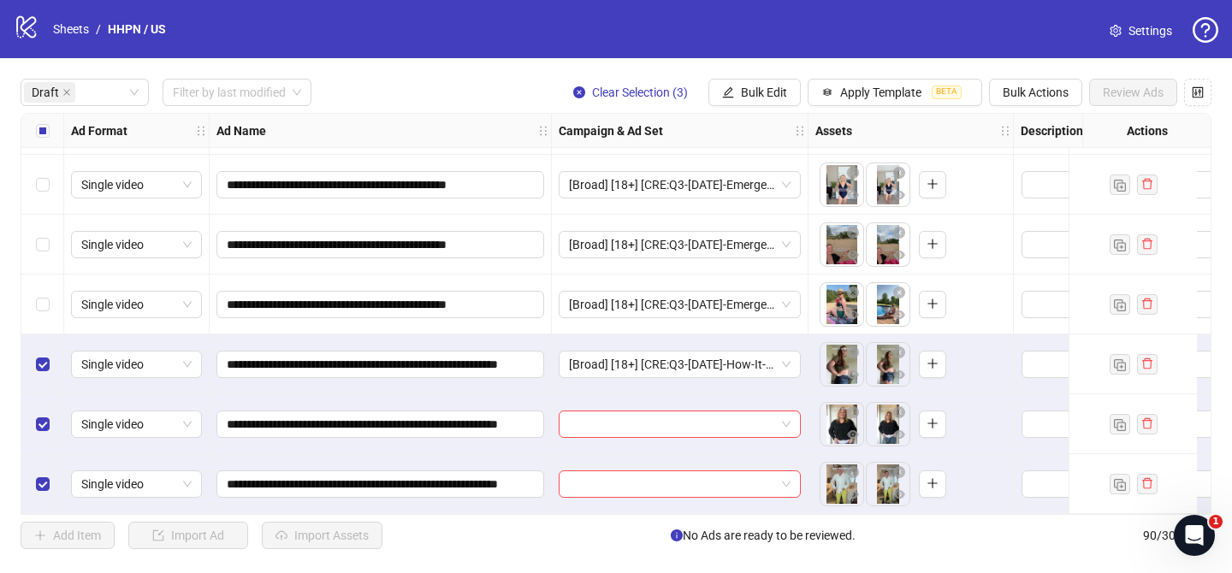
drag, startPoint x: 732, startPoint y: 87, endPoint x: 779, endPoint y: 149, distance: 77.5
click at [737, 88] on button "Bulk Edit" at bounding box center [754, 92] width 92 height 27
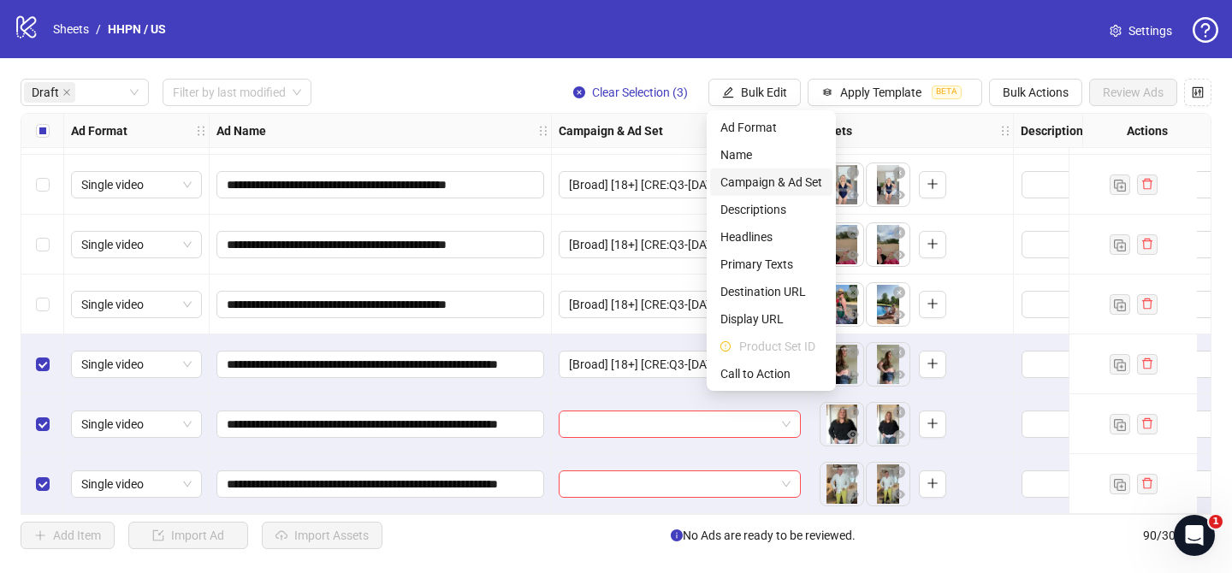
drag, startPoint x: 784, startPoint y: 180, endPoint x: 801, endPoint y: 193, distance: 21.2
click at [784, 180] on span "Campaign & Ad Set" at bounding box center [771, 182] width 102 height 19
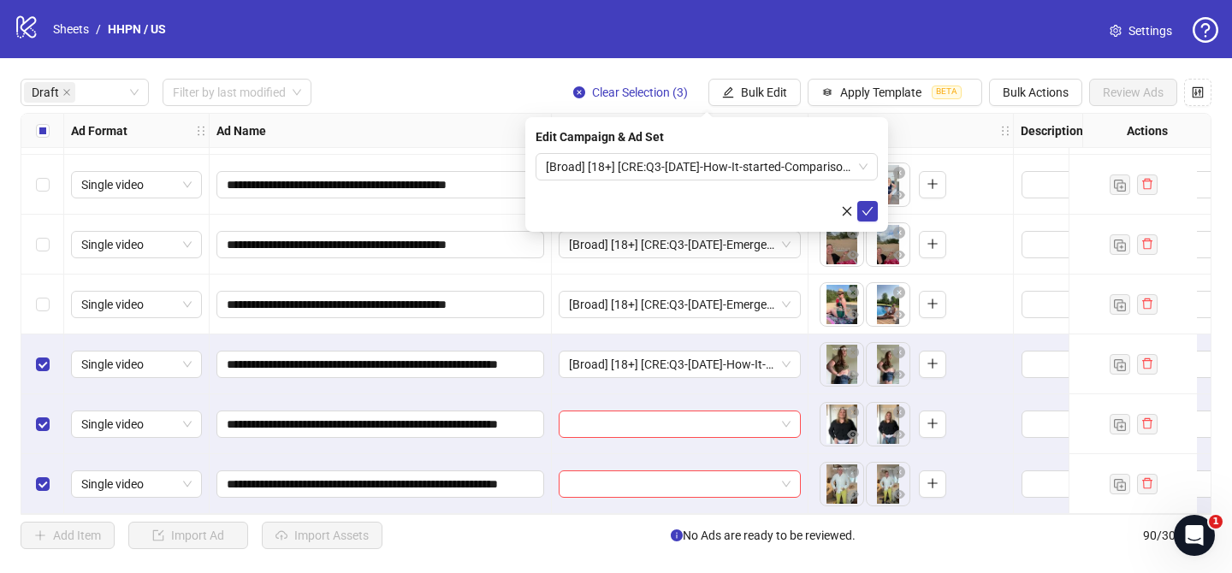
drag, startPoint x: 863, startPoint y: 210, endPoint x: 416, endPoint y: 203, distance: 447.5
click at [863, 210] on icon "check" at bounding box center [867, 211] width 12 height 12
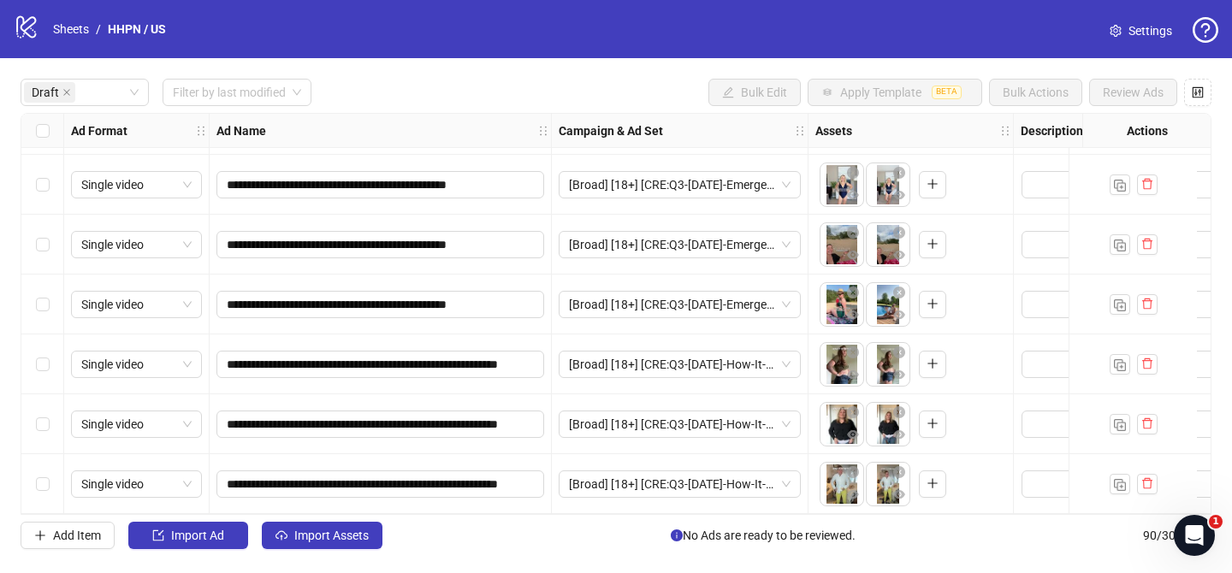
click at [348, 559] on div "**********" at bounding box center [616, 314] width 1232 height 512
click at [352, 540] on span "Import Assets" at bounding box center [331, 536] width 74 height 14
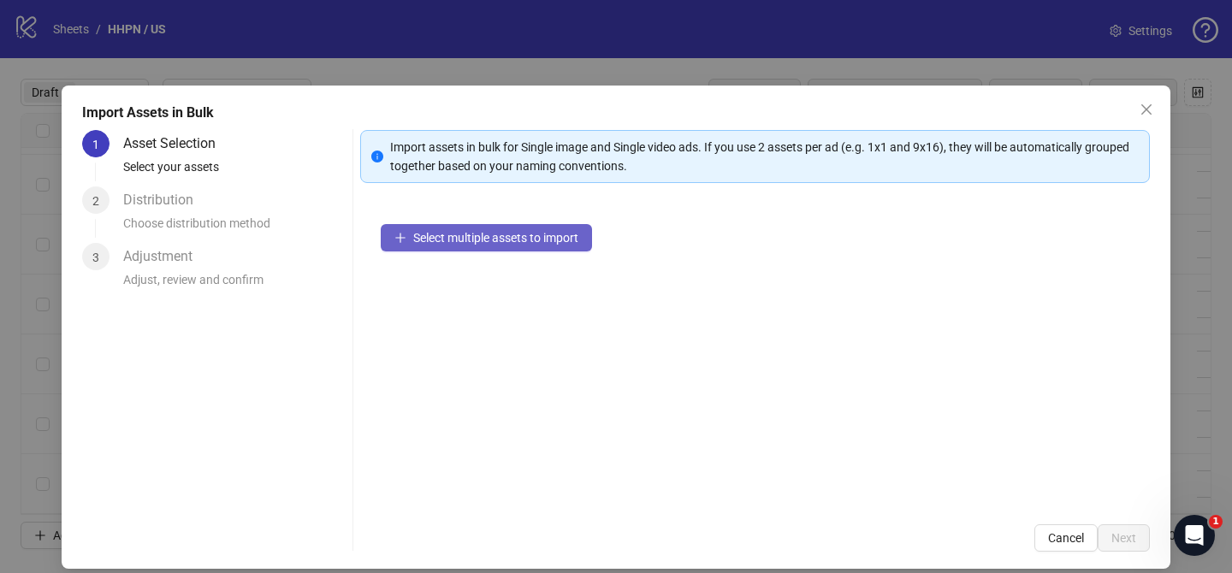
click at [526, 245] on button "Select multiple assets to import" at bounding box center [486, 237] width 211 height 27
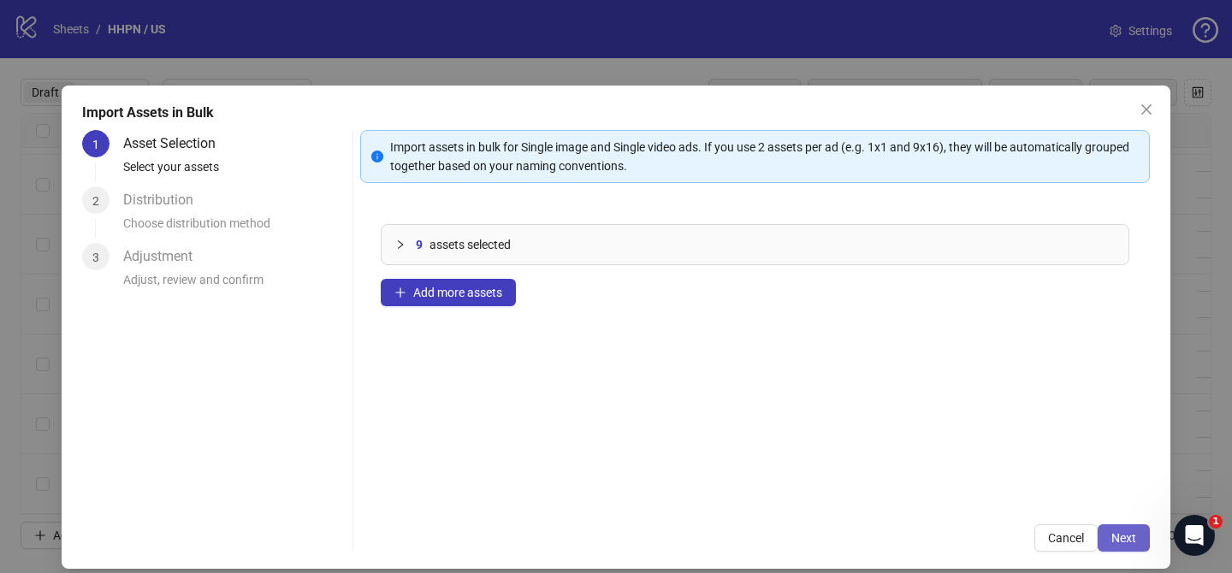
click at [1121, 536] on span "Next" at bounding box center [1123, 538] width 25 height 14
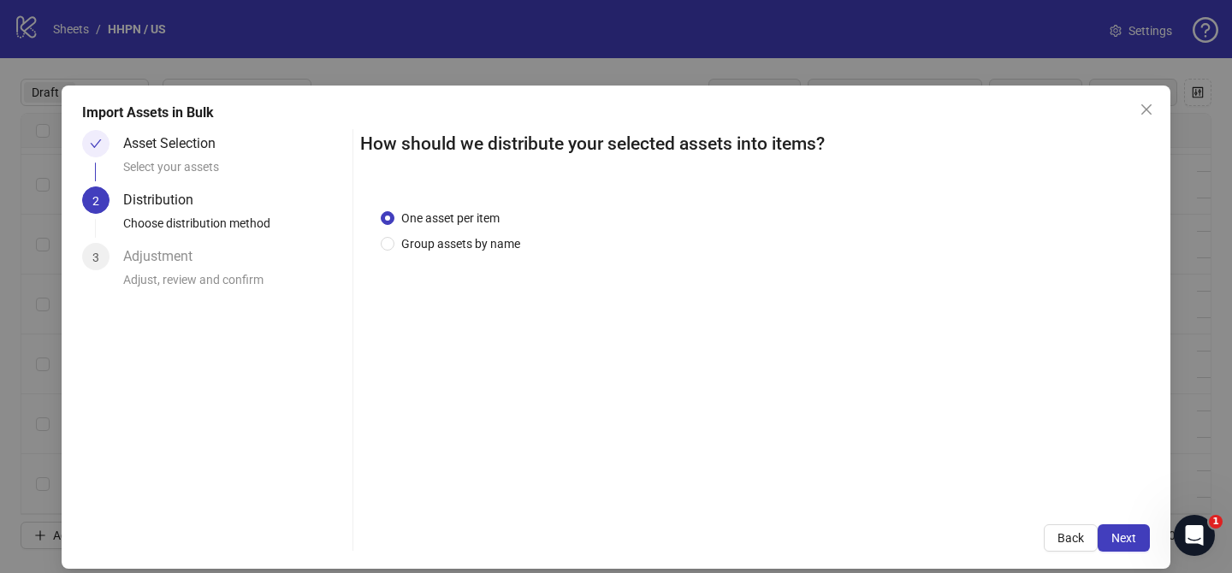
drag, startPoint x: 479, startPoint y: 237, endPoint x: 500, endPoint y: 272, distance: 40.6
click at [480, 238] on span "Group assets by name" at bounding box center [460, 243] width 133 height 19
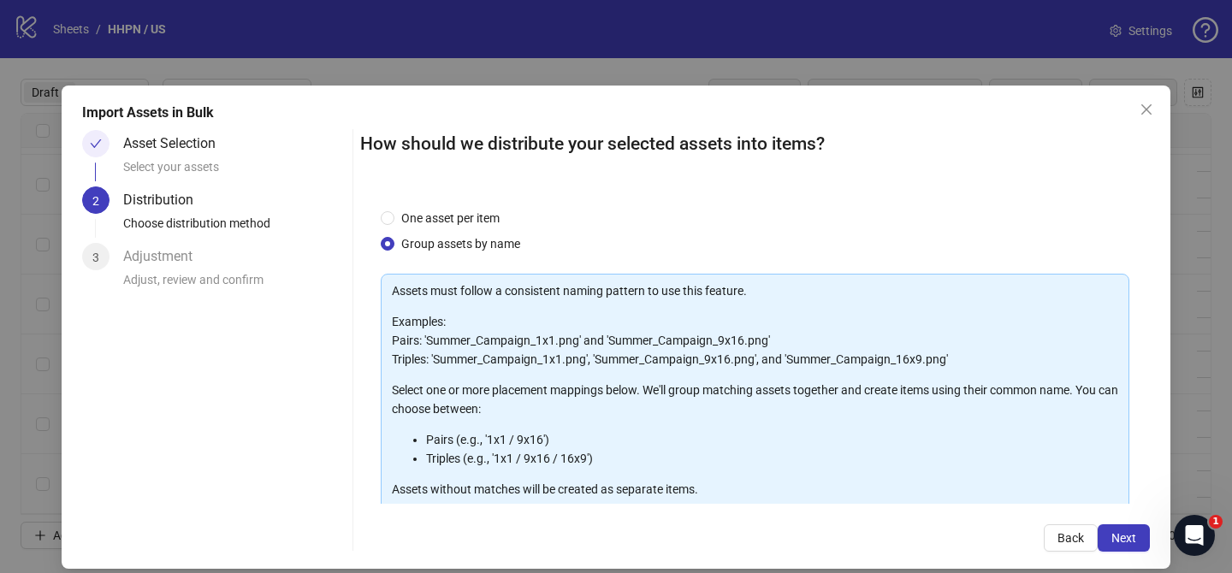
scroll to position [185, 0]
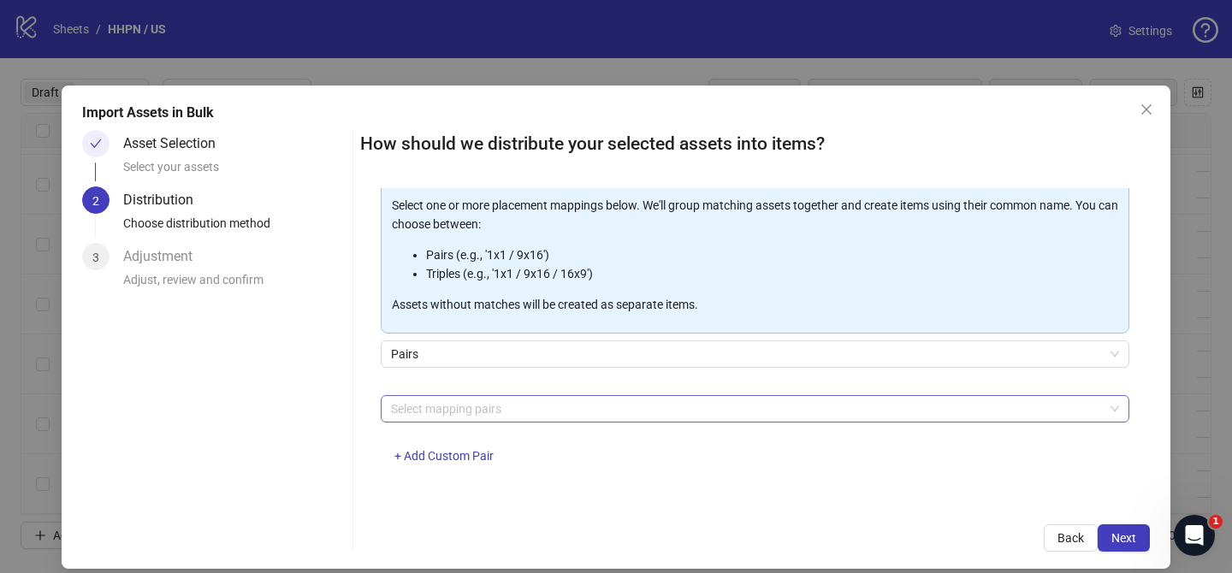
click at [497, 416] on div at bounding box center [746, 409] width 724 height 24
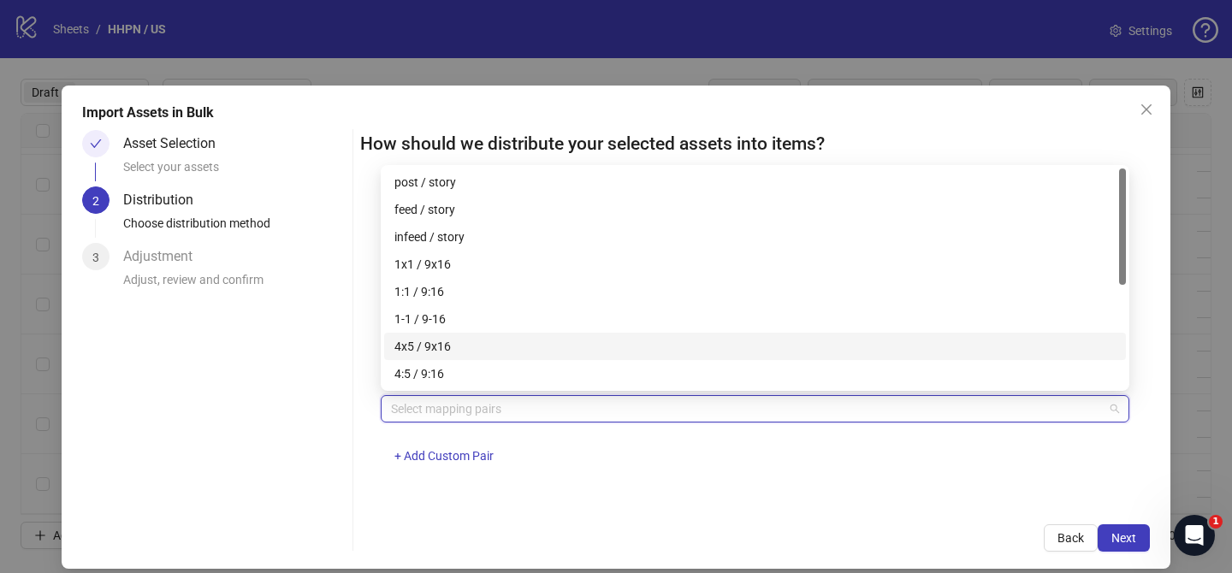
drag, startPoint x: 464, startPoint y: 353, endPoint x: 643, endPoint y: 349, distance: 179.7
click at [465, 353] on div "4x5 / 9x16" at bounding box center [754, 346] width 721 height 19
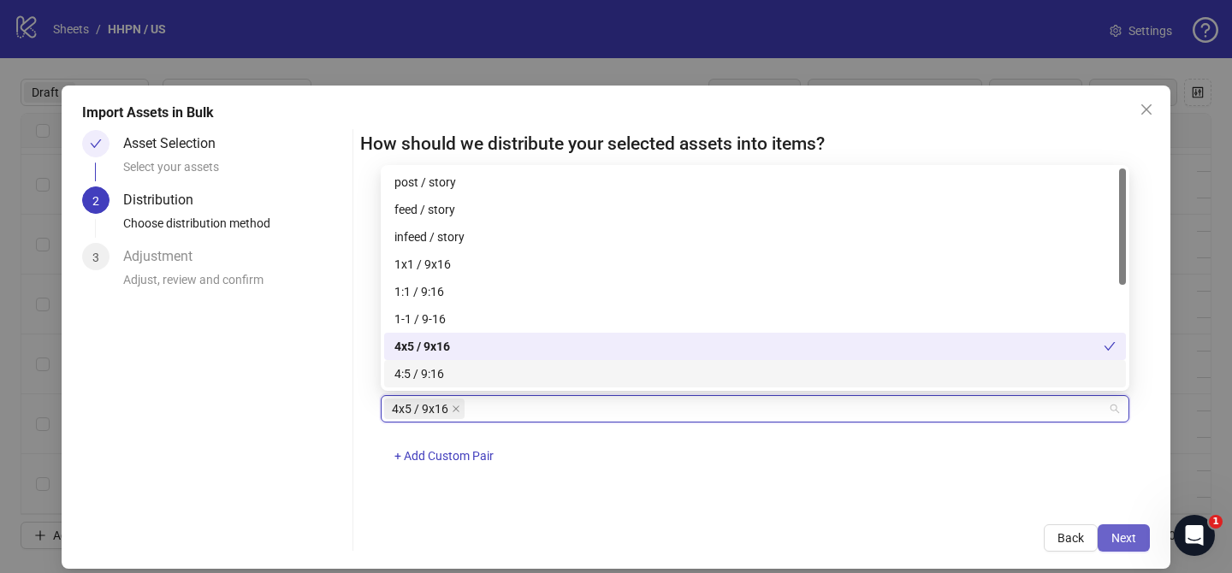
click at [1133, 534] on span "Next" at bounding box center [1123, 538] width 25 height 14
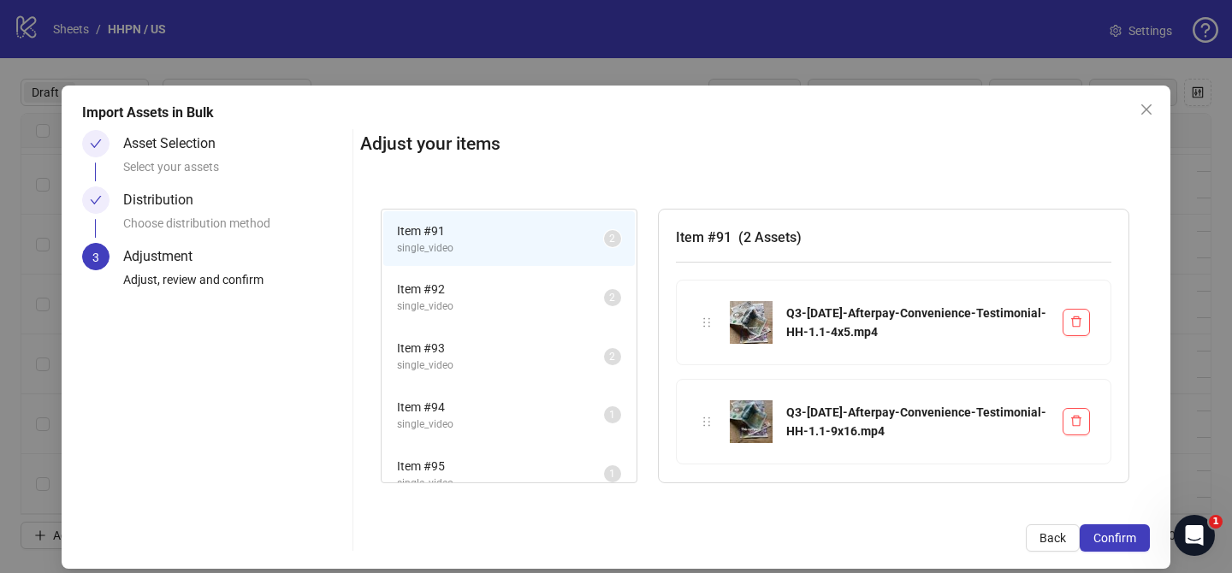
click at [1133, 534] on span "Confirm" at bounding box center [1114, 538] width 43 height 14
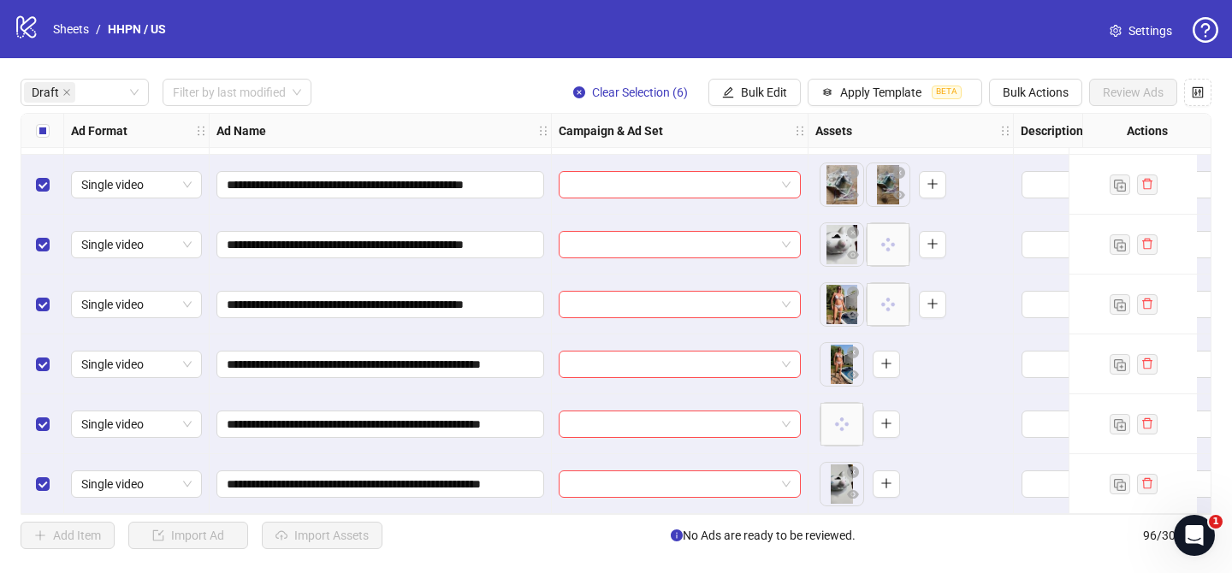
scroll to position [2575, 0]
drag, startPoint x: 663, startPoint y: 175, endPoint x: 678, endPoint y: 181, distance: 16.5
click at [663, 175] on input "search" at bounding box center [672, 185] width 206 height 26
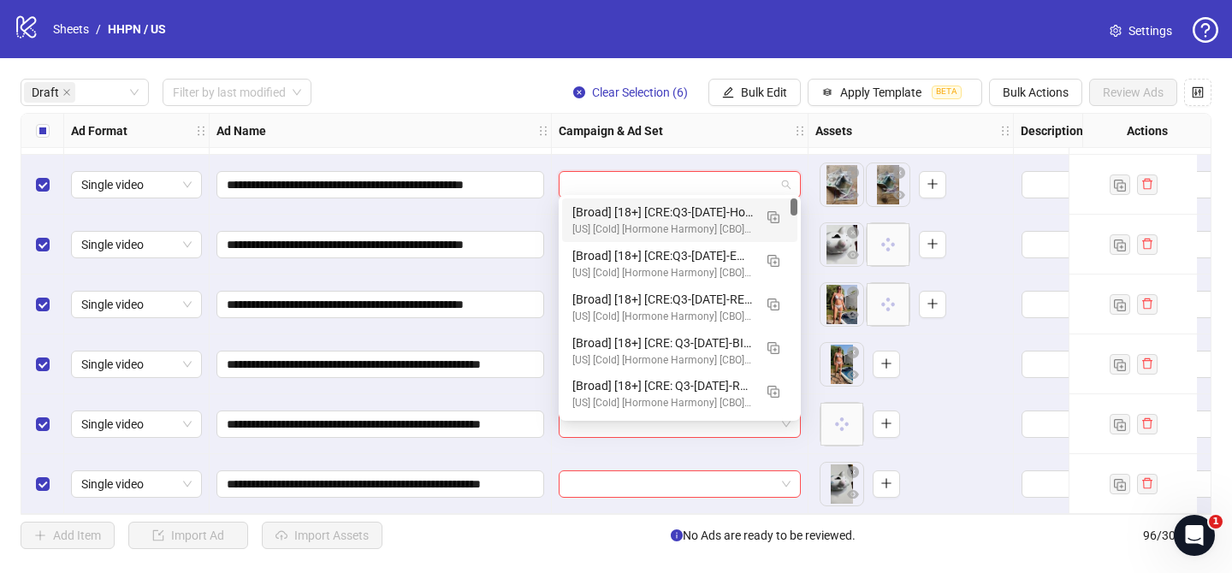
drag, startPoint x: 771, startPoint y: 214, endPoint x: 722, endPoint y: 240, distance: 55.5
click at [772, 214] on img "button" at bounding box center [773, 217] width 12 height 12
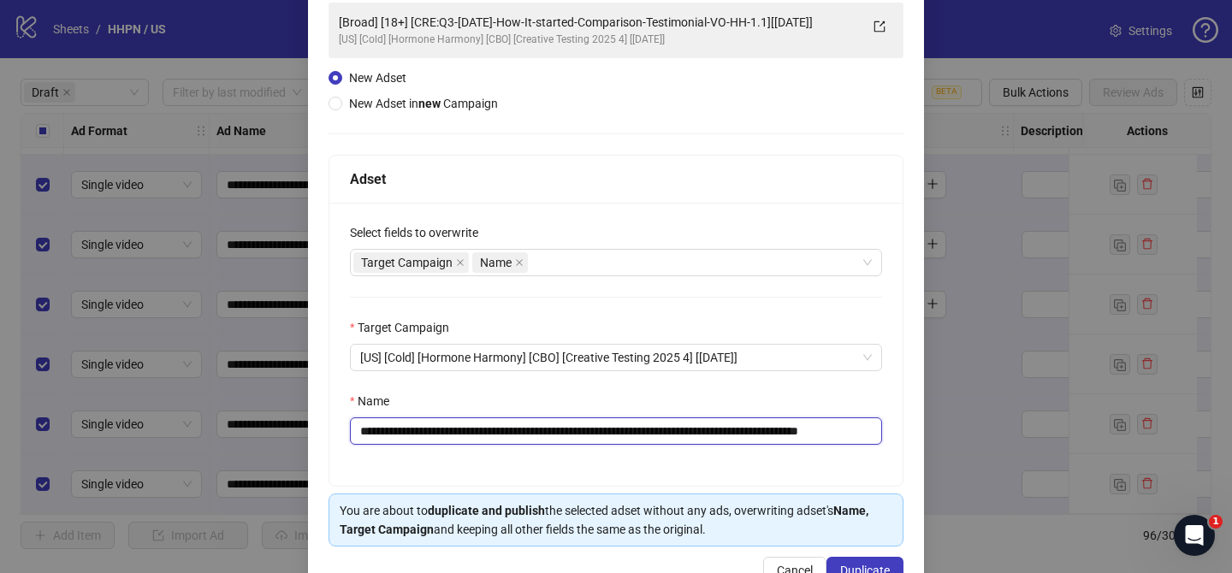
scroll to position [131, 0]
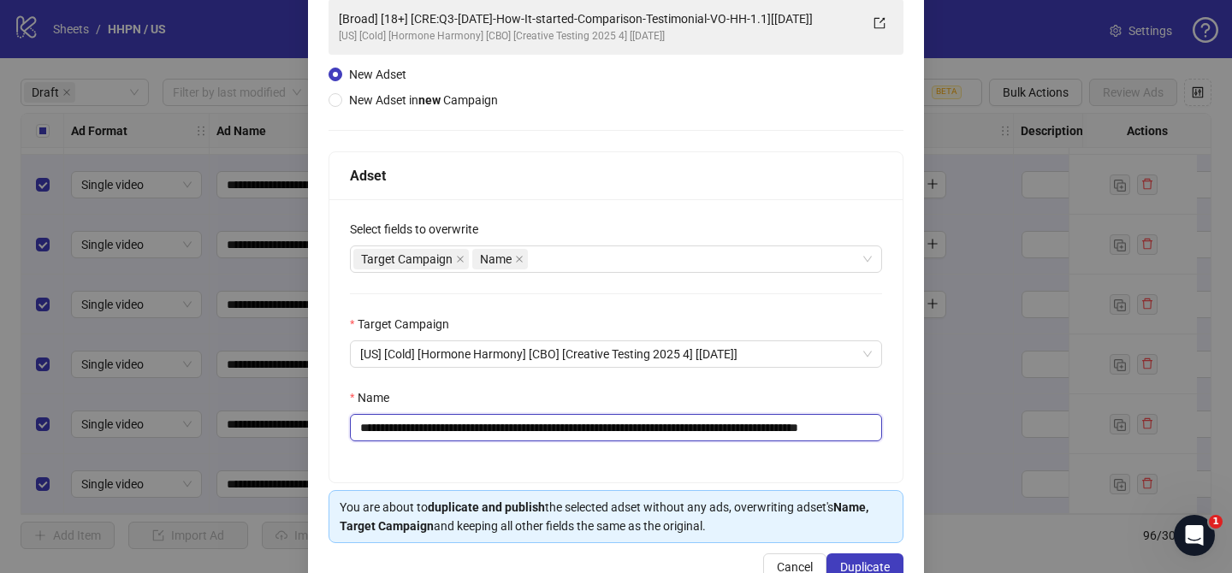
drag, startPoint x: 461, startPoint y: 432, endPoint x: 816, endPoint y: 429, distance: 355.0
click at [816, 429] on input "**********" at bounding box center [616, 427] width 532 height 27
paste input "text"
drag, startPoint x: 833, startPoint y: 428, endPoint x: 883, endPoint y: 423, distance: 49.9
click at [878, 430] on input "**********" at bounding box center [616, 427] width 532 height 27
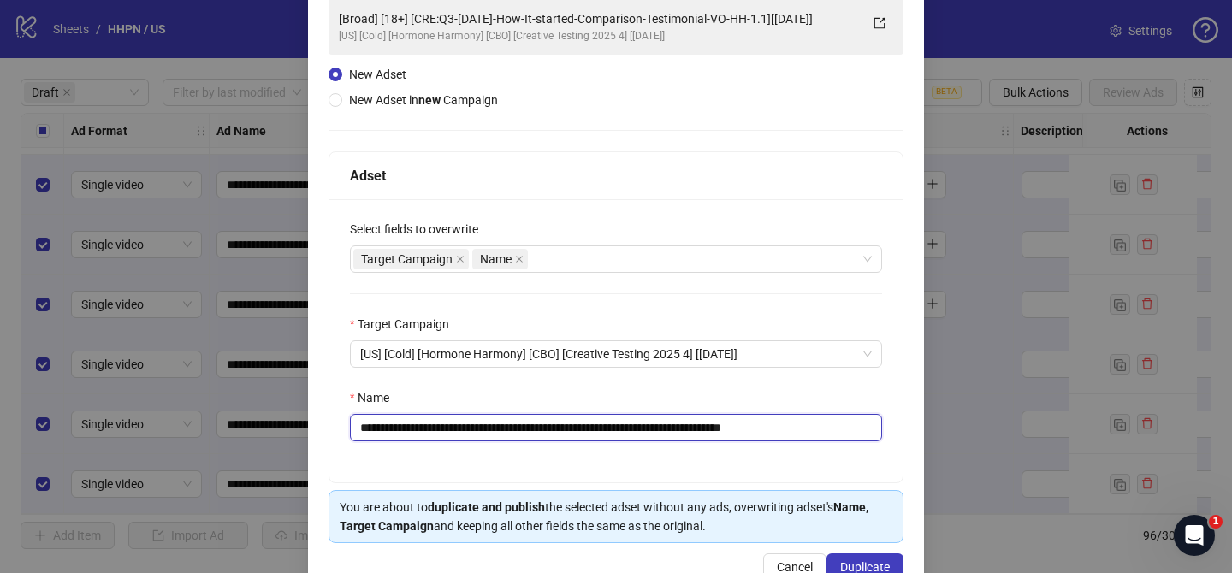
scroll to position [177, 0]
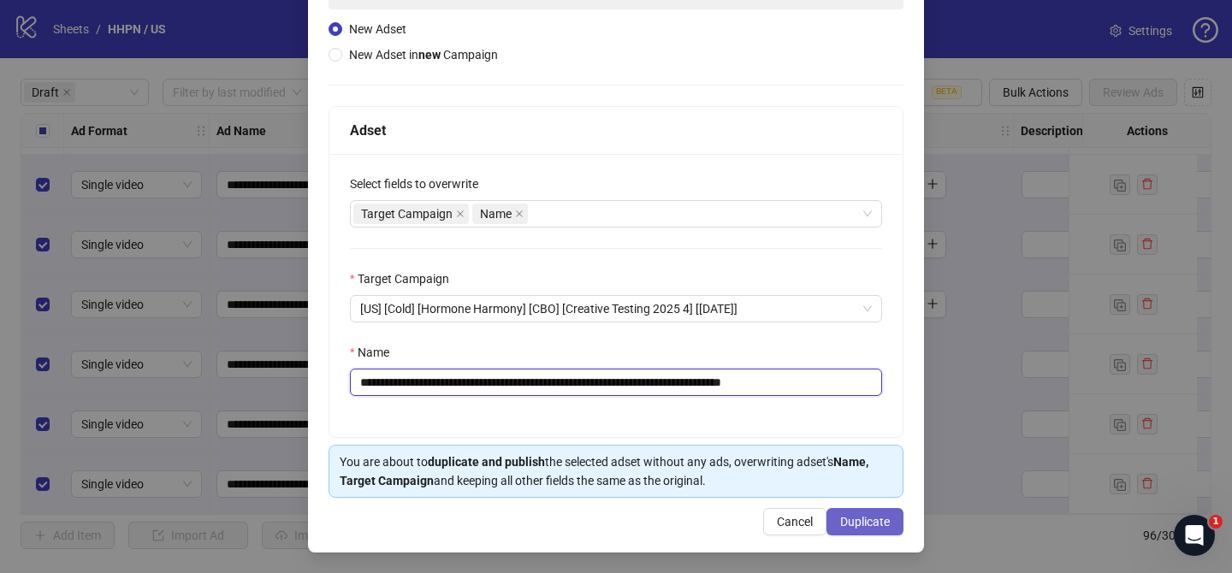
type input "**********"
drag, startPoint x: 894, startPoint y: 529, endPoint x: 879, endPoint y: 524, distance: 15.4
click at [894, 529] on button "Duplicate" at bounding box center [864, 521] width 77 height 27
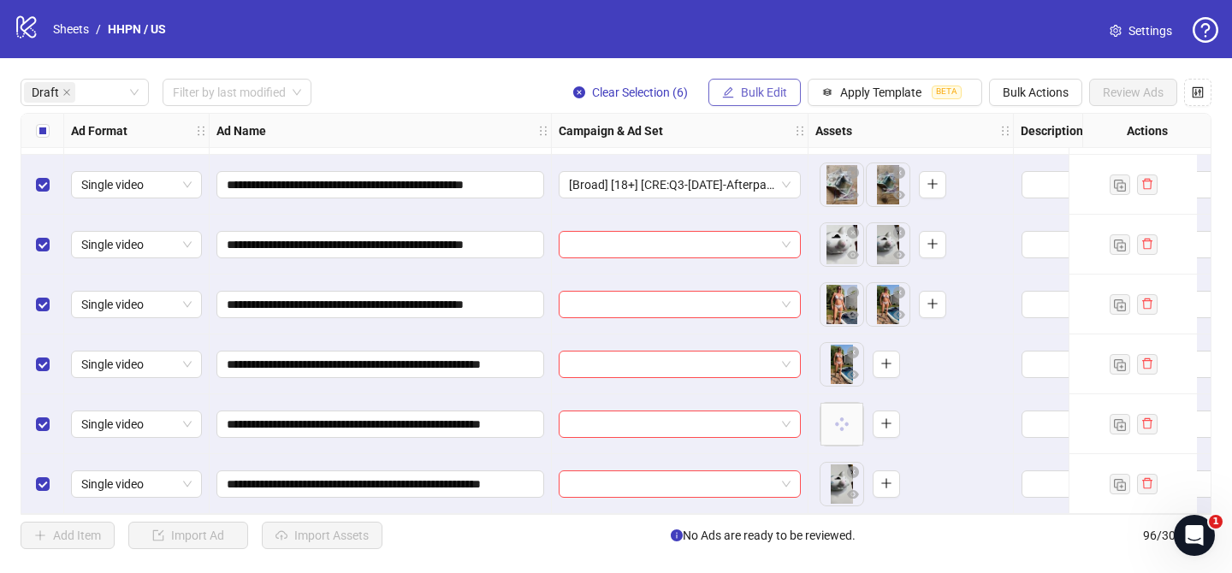
click at [763, 98] on span "Bulk Edit" at bounding box center [764, 93] width 46 height 14
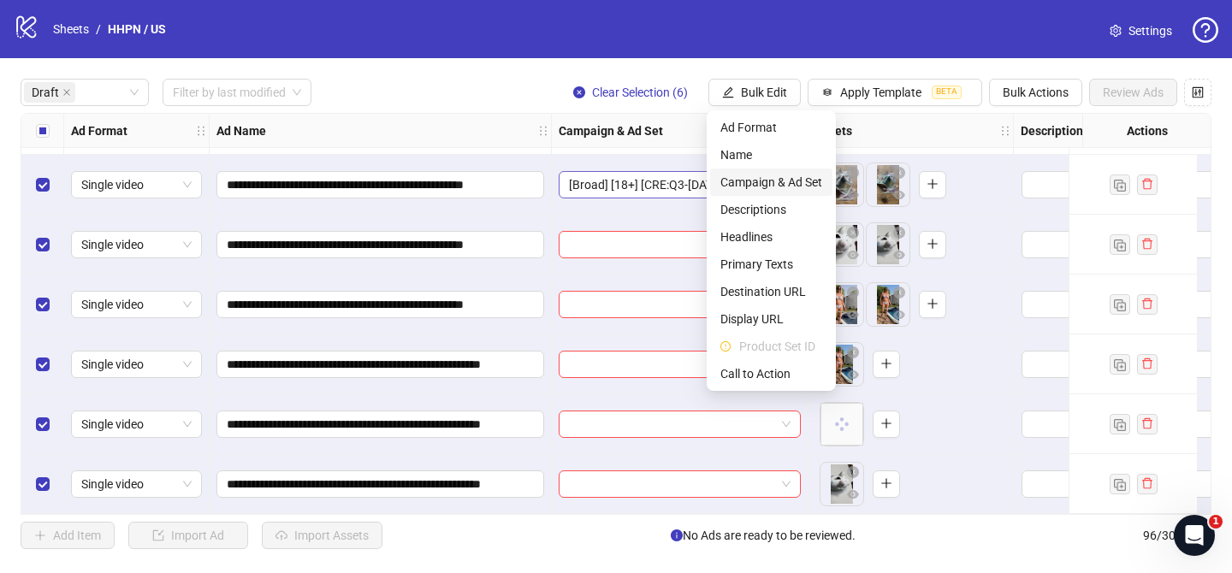
drag, startPoint x: 768, startPoint y: 179, endPoint x: 795, endPoint y: 184, distance: 27.0
click at [769, 179] on span "Campaign & Ad Set" at bounding box center [771, 182] width 102 height 19
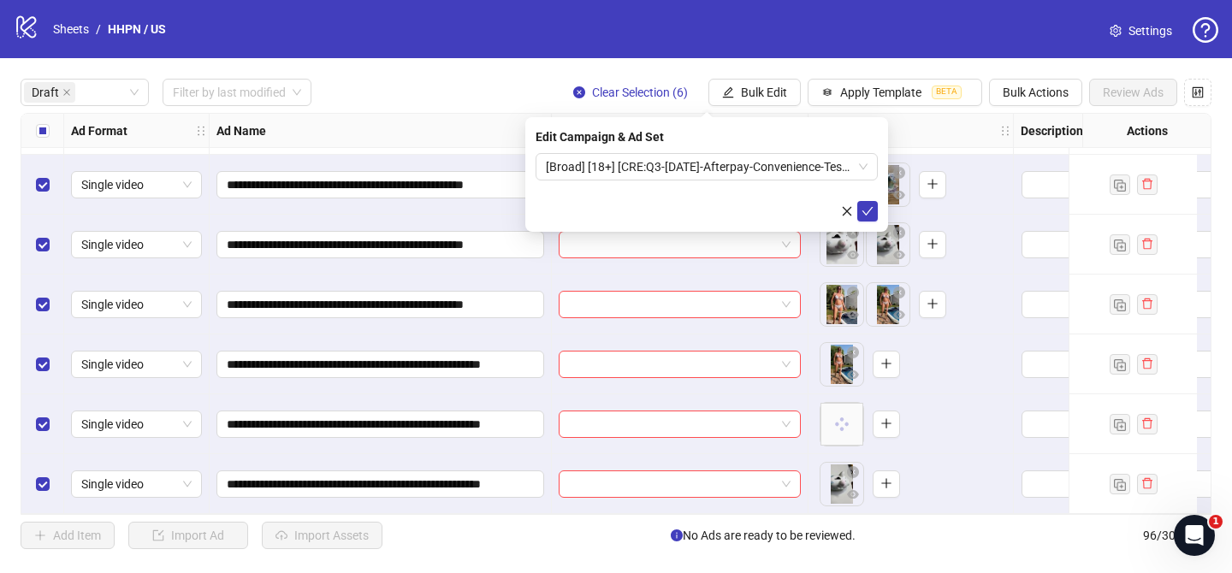
drag, startPoint x: 859, startPoint y: 208, endPoint x: 811, endPoint y: 204, distance: 48.0
click at [859, 208] on button "submit" at bounding box center [867, 211] width 21 height 21
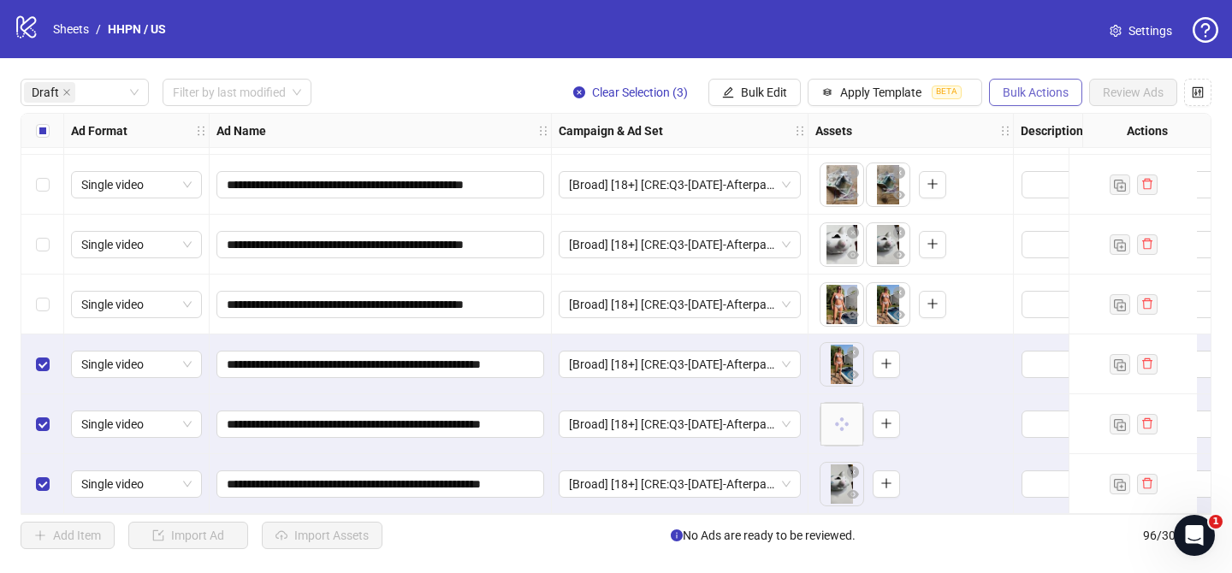
click at [1029, 93] on span "Bulk Actions" at bounding box center [1036, 93] width 66 height 14
click at [1029, 121] on span "Delete" at bounding box center [1059, 127] width 117 height 19
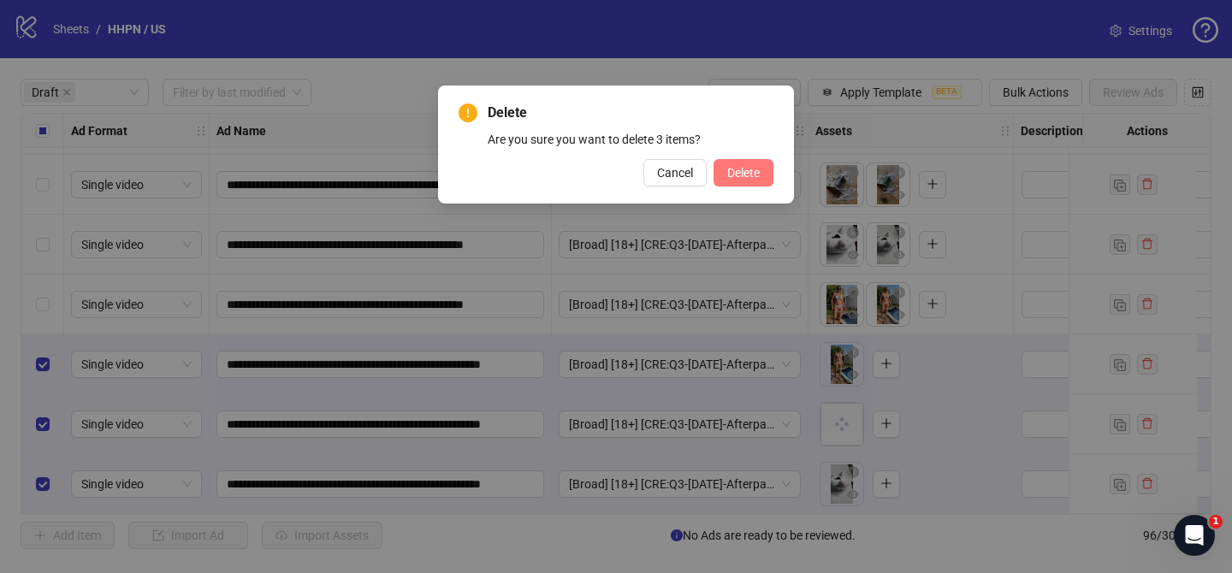
click at [752, 174] on span "Delete" at bounding box center [743, 173] width 33 height 14
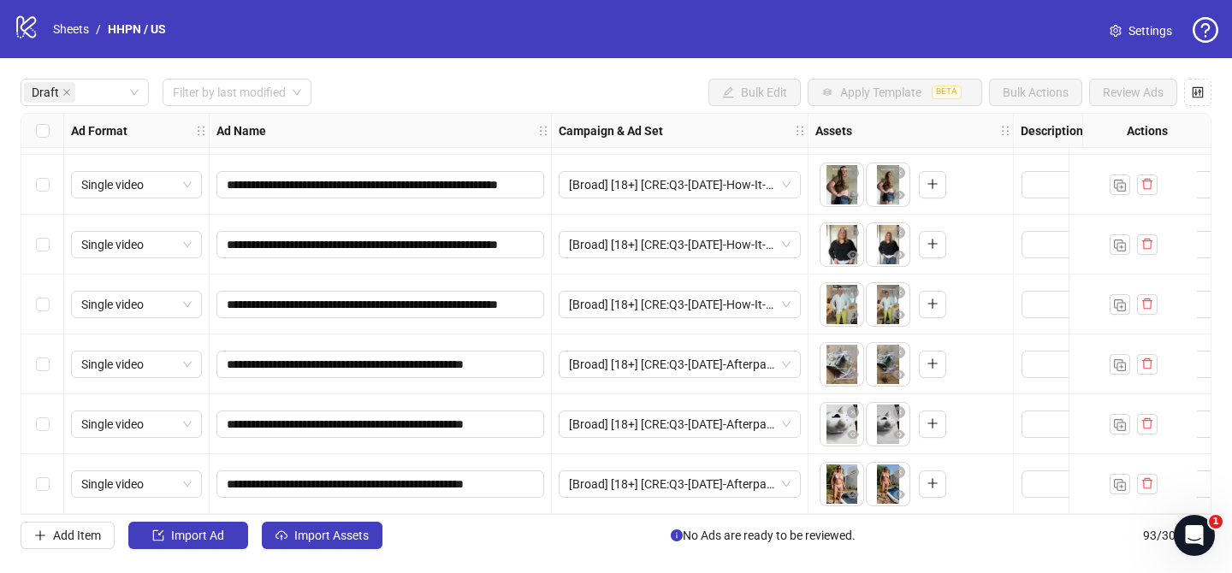
scroll to position [2395, 0]
click at [349, 542] on span "Import Assets" at bounding box center [331, 536] width 74 height 14
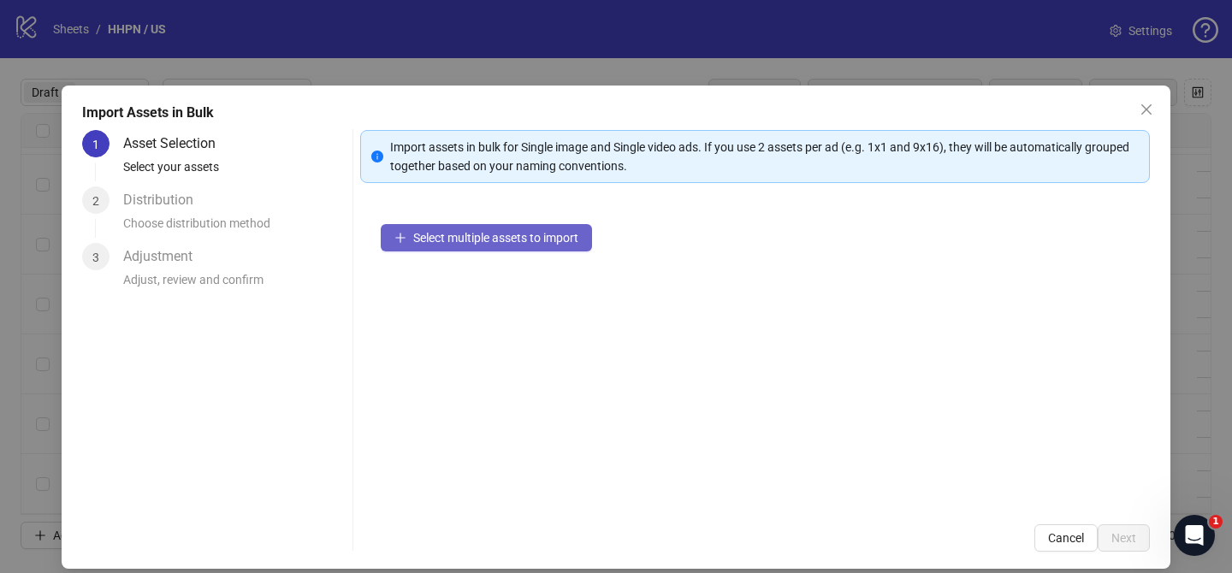
click at [562, 225] on button "Select multiple assets to import" at bounding box center [486, 237] width 211 height 27
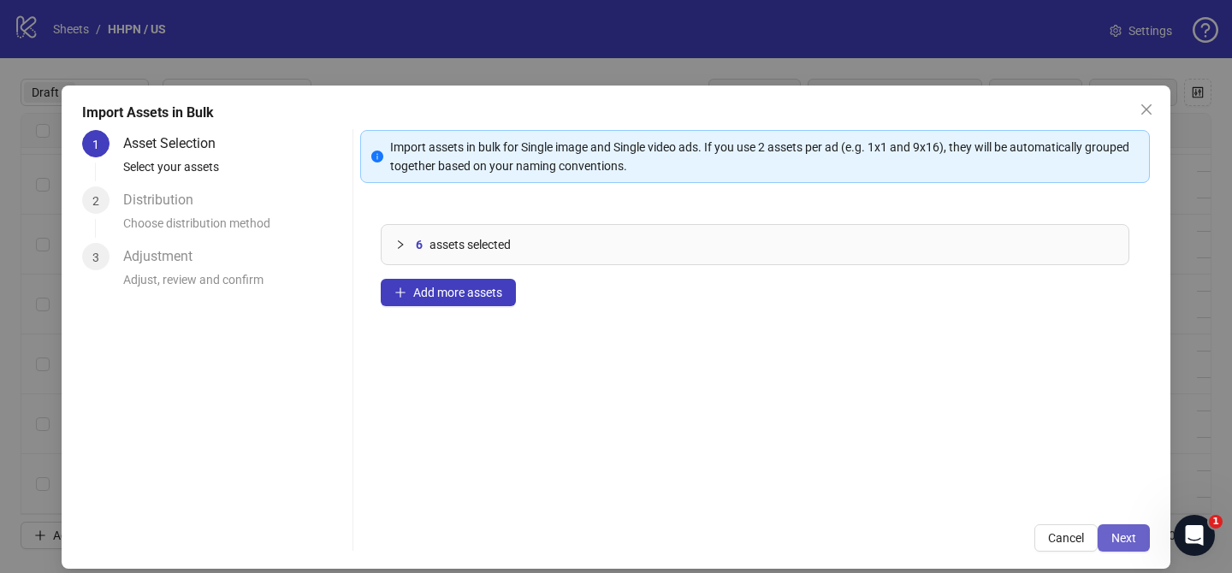
click at [1117, 533] on span "Next" at bounding box center [1123, 538] width 25 height 14
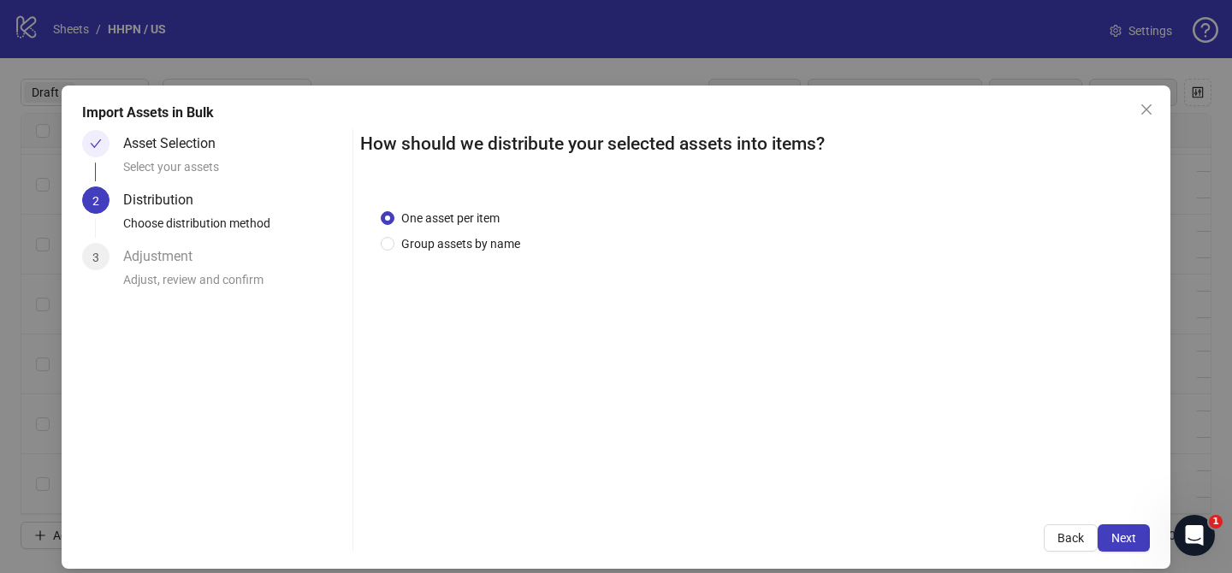
drag, startPoint x: 451, startPoint y: 247, endPoint x: 462, endPoint y: 269, distance: 24.1
click at [452, 246] on span "Group assets by name" at bounding box center [460, 243] width 133 height 19
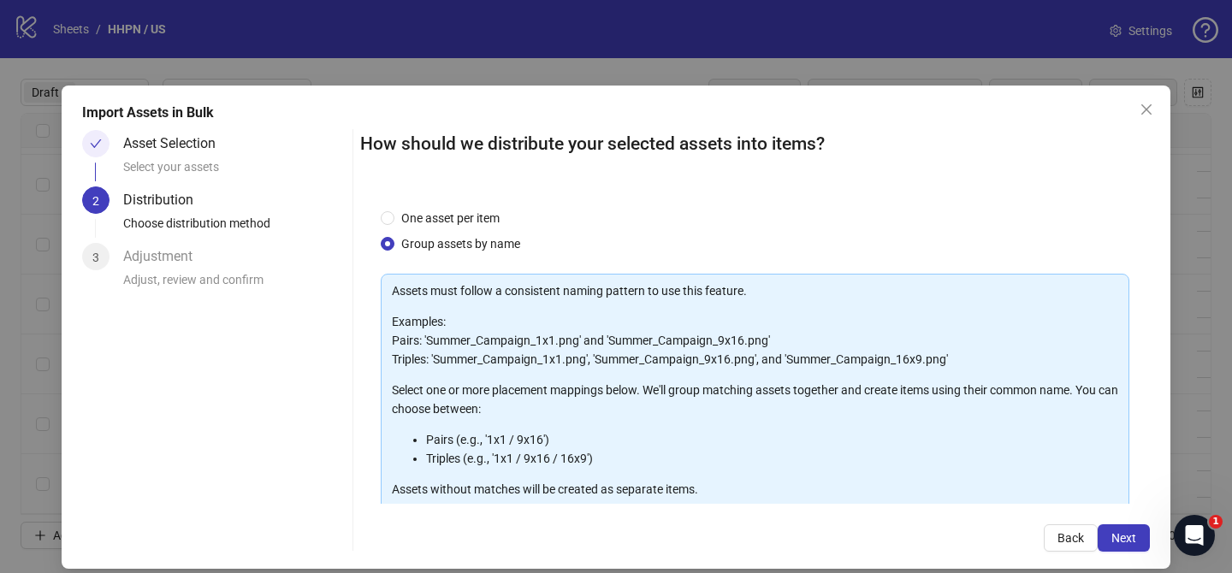
scroll to position [185, 0]
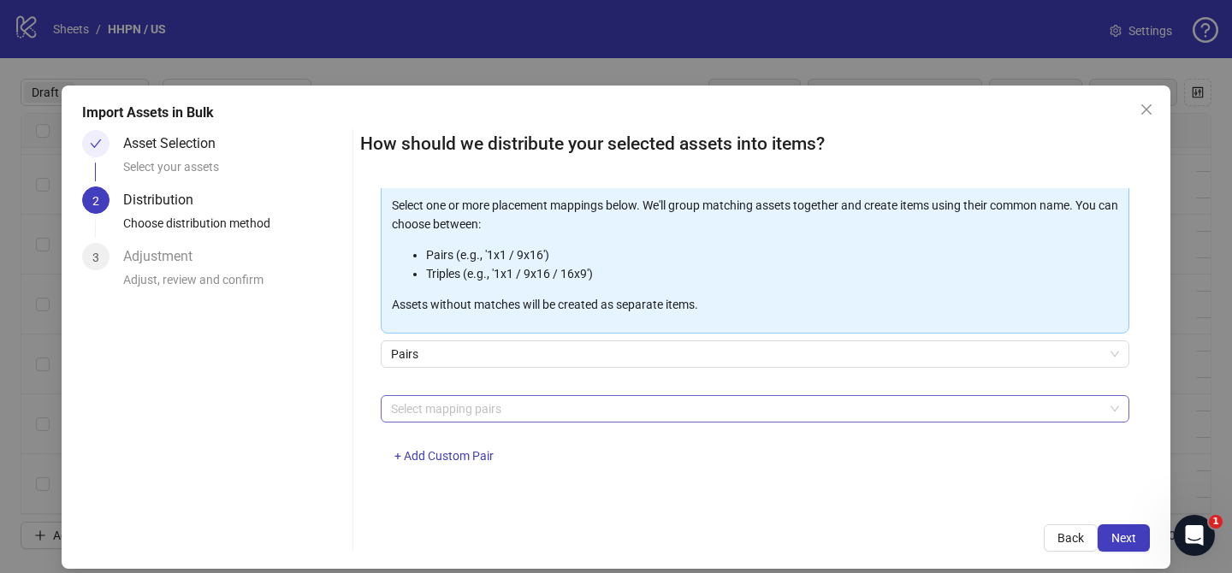
drag, startPoint x: 498, startPoint y: 405, endPoint x: 487, endPoint y: 397, distance: 13.5
click at [498, 405] on div at bounding box center [746, 409] width 724 height 24
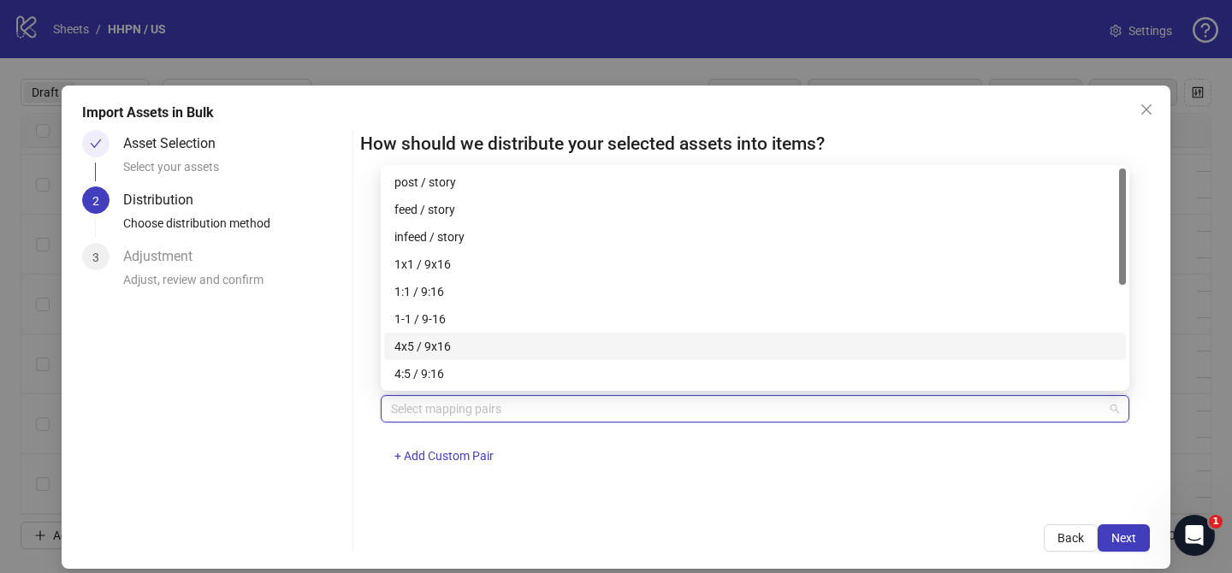
drag, startPoint x: 462, startPoint y: 342, endPoint x: 662, endPoint y: 390, distance: 205.8
click at [462, 342] on div "4x5 / 9x16" at bounding box center [754, 346] width 721 height 19
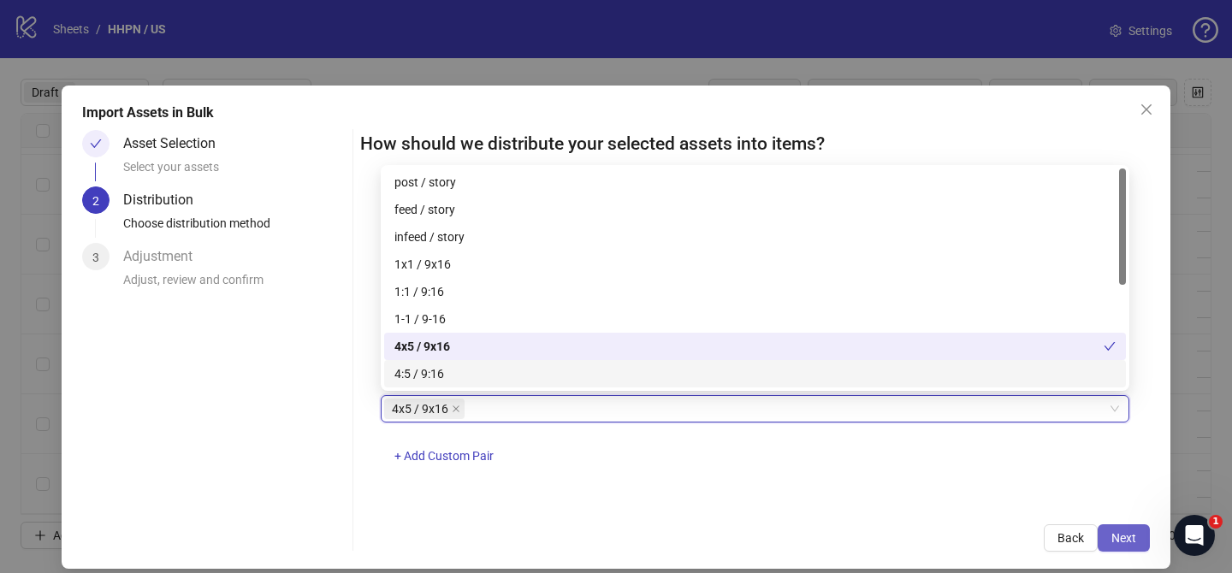
click at [1122, 536] on span "Next" at bounding box center [1123, 538] width 25 height 14
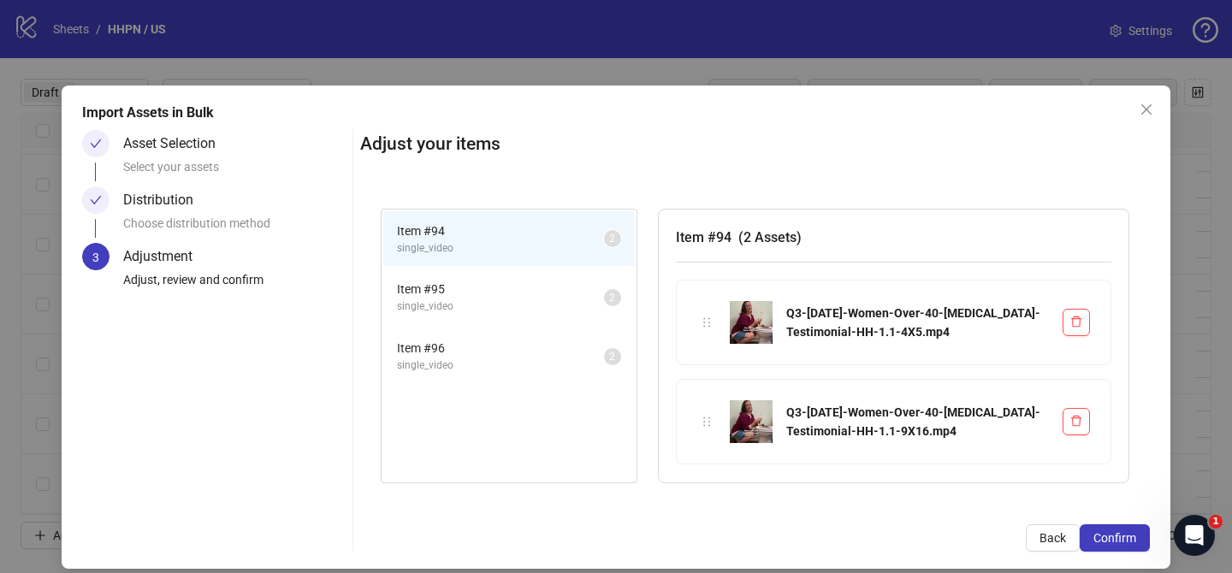
click at [1122, 536] on span "Confirm" at bounding box center [1114, 538] width 43 height 14
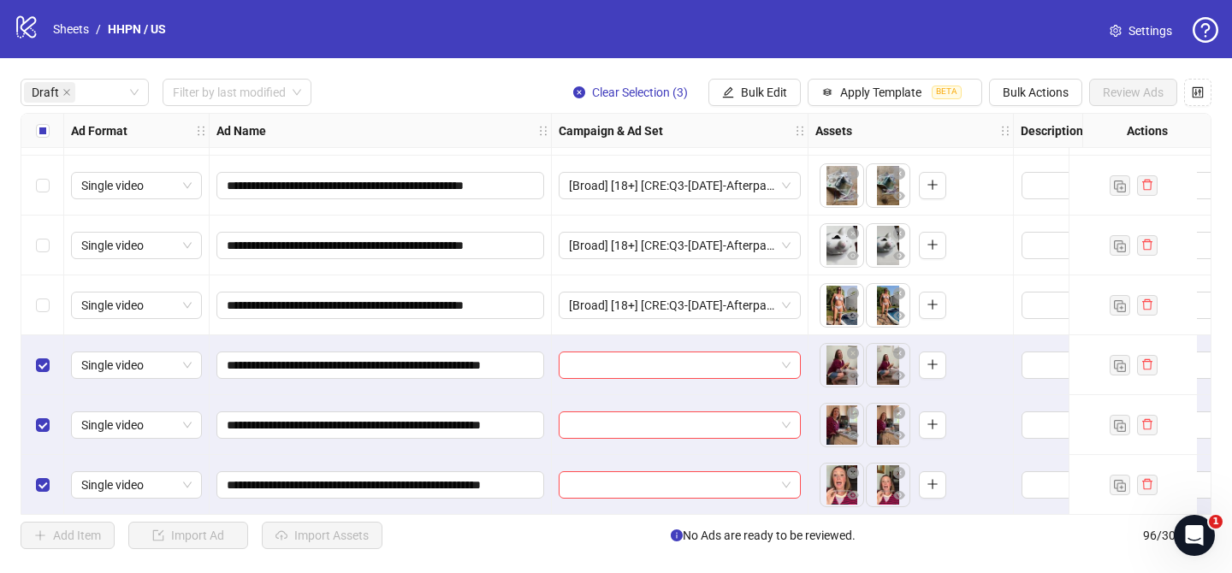
scroll to position [2575, 0]
drag, startPoint x: 618, startPoint y: 353, endPoint x: 645, endPoint y: 346, distance: 28.2
click at [618, 353] on input "search" at bounding box center [672, 365] width 206 height 26
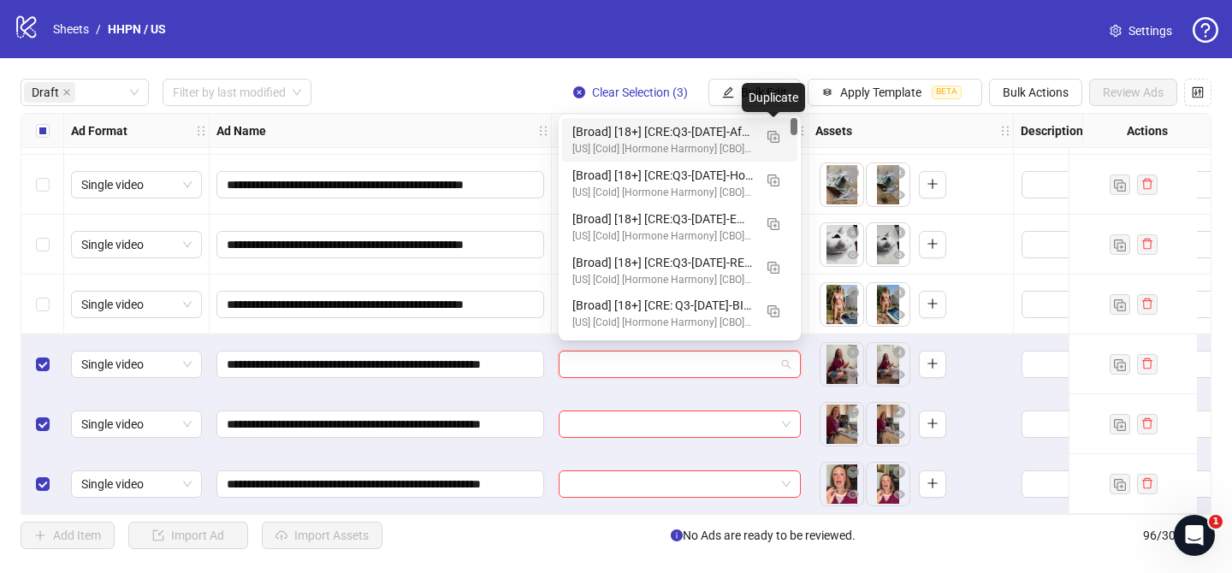
drag, startPoint x: 774, startPoint y: 144, endPoint x: 610, endPoint y: 339, distance: 255.0
click at [774, 144] on button "button" at bounding box center [773, 135] width 27 height 27
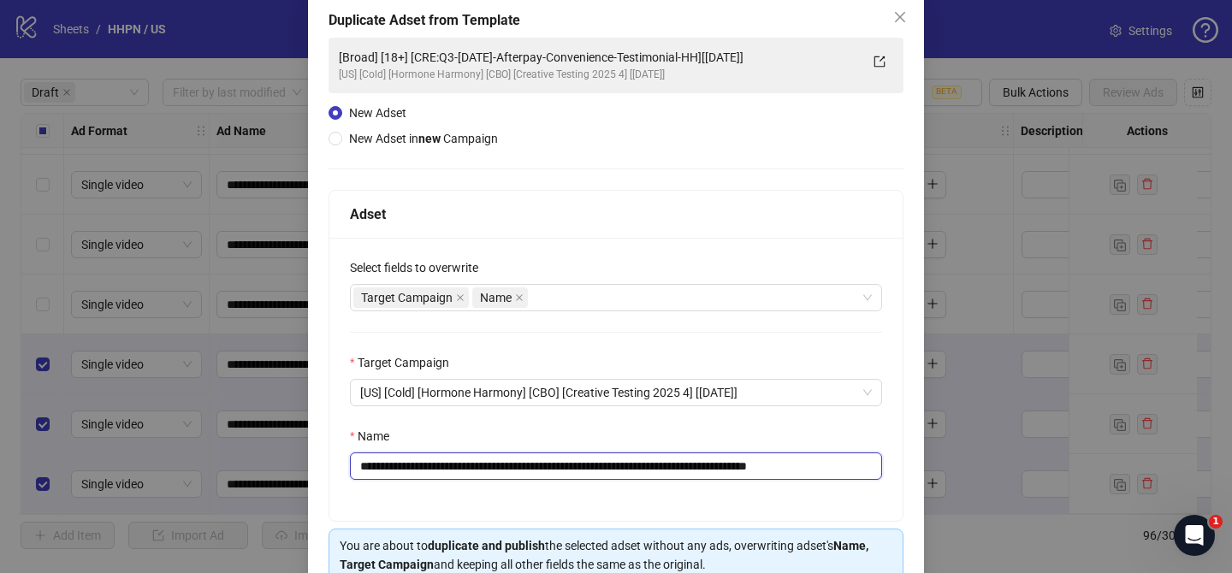
scroll to position [93, 0]
drag, startPoint x: 462, startPoint y: 466, endPoint x: 749, endPoint y: 468, distance: 287.4
click at [749, 468] on input "**********" at bounding box center [616, 465] width 532 height 27
paste input "****"
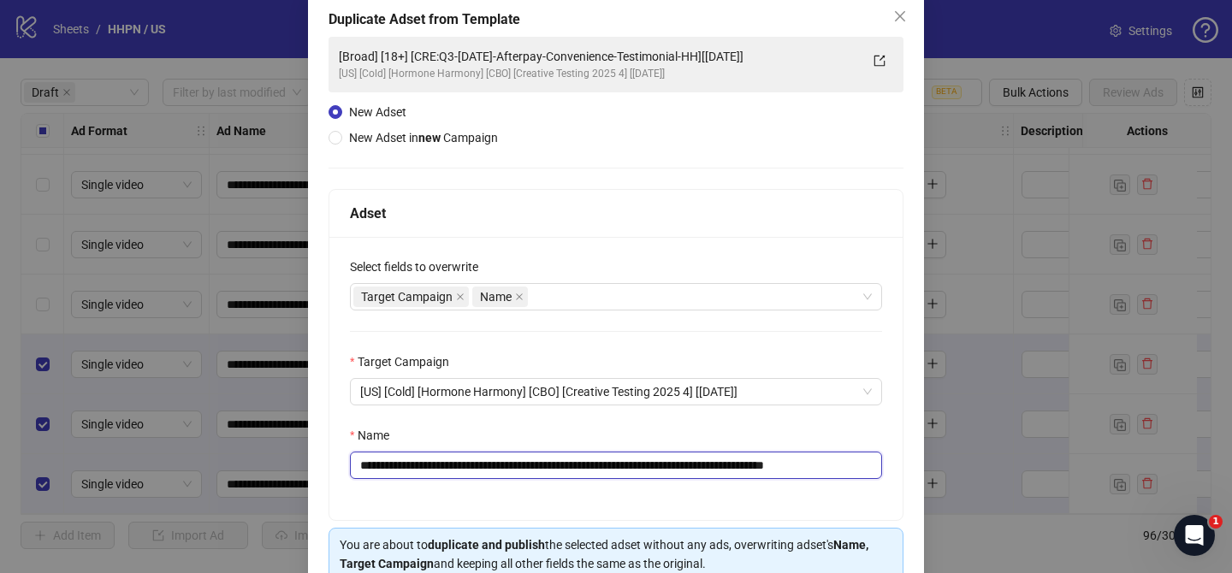
drag, startPoint x: 840, startPoint y: 465, endPoint x: 900, endPoint y: 464, distance: 59.9
click at [901, 464] on div "**********" at bounding box center [615, 378] width 573 height 283
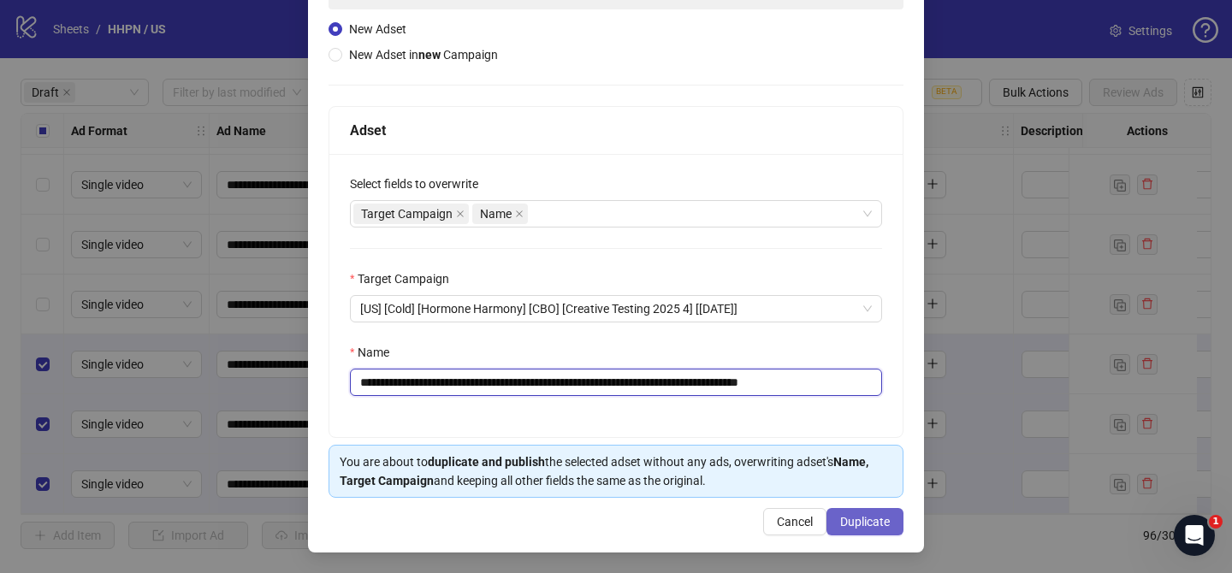
type input "**********"
click at [882, 524] on span "Duplicate" at bounding box center [865, 522] width 50 height 14
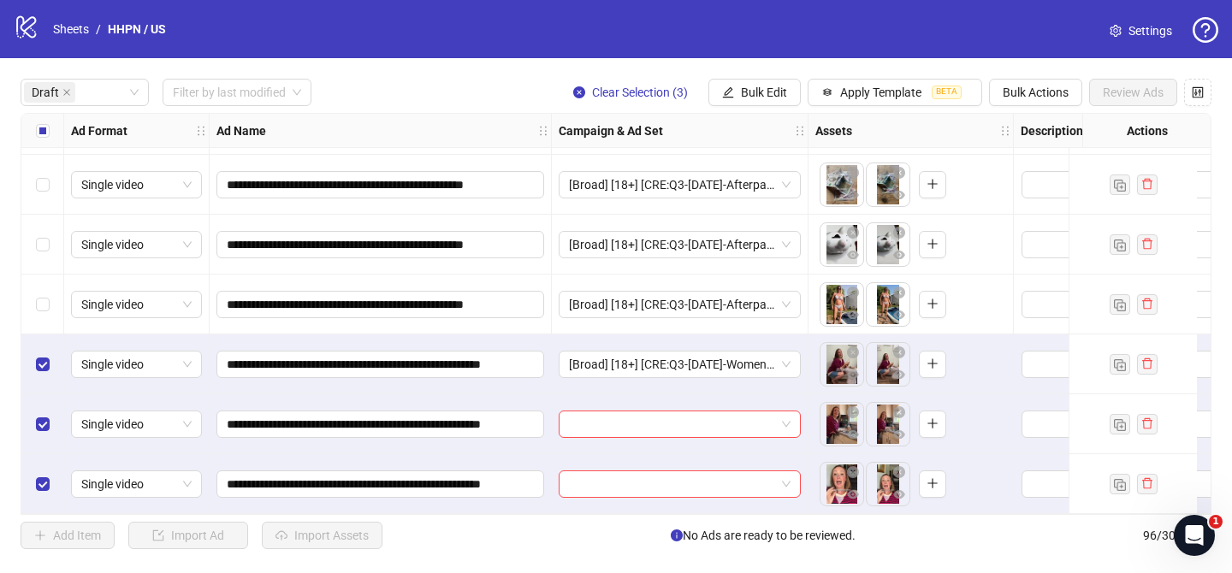
drag, startPoint x: 751, startPoint y: 81, endPoint x: 772, endPoint y: 74, distance: 21.6
click at [751, 81] on button "Bulk Edit" at bounding box center [754, 92] width 92 height 27
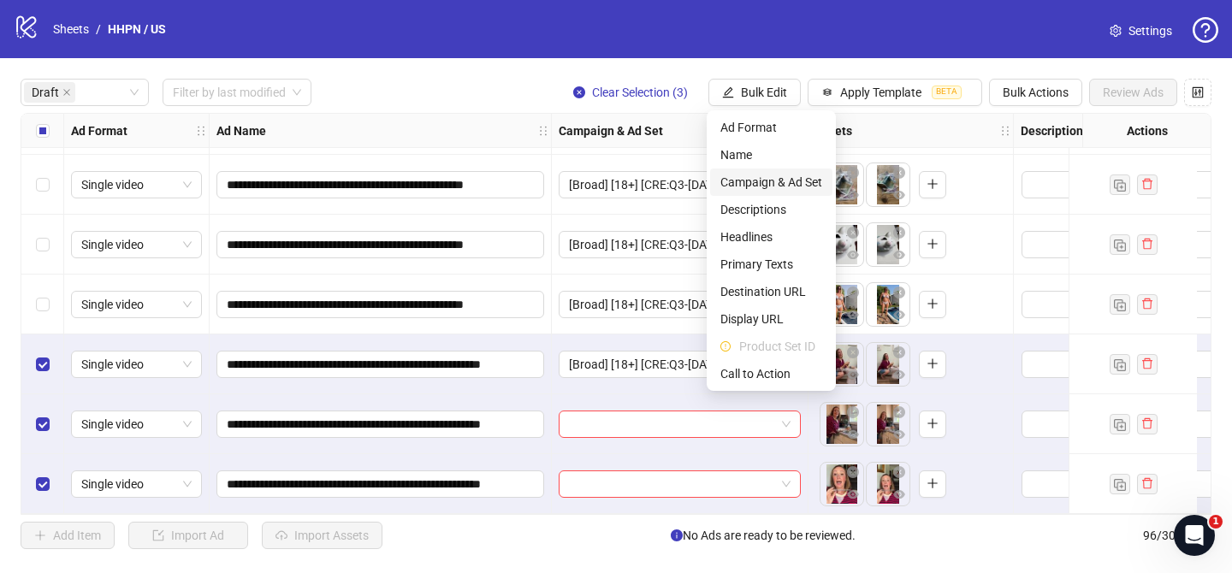
click at [773, 188] on span "Campaign & Ad Set" at bounding box center [771, 182] width 102 height 19
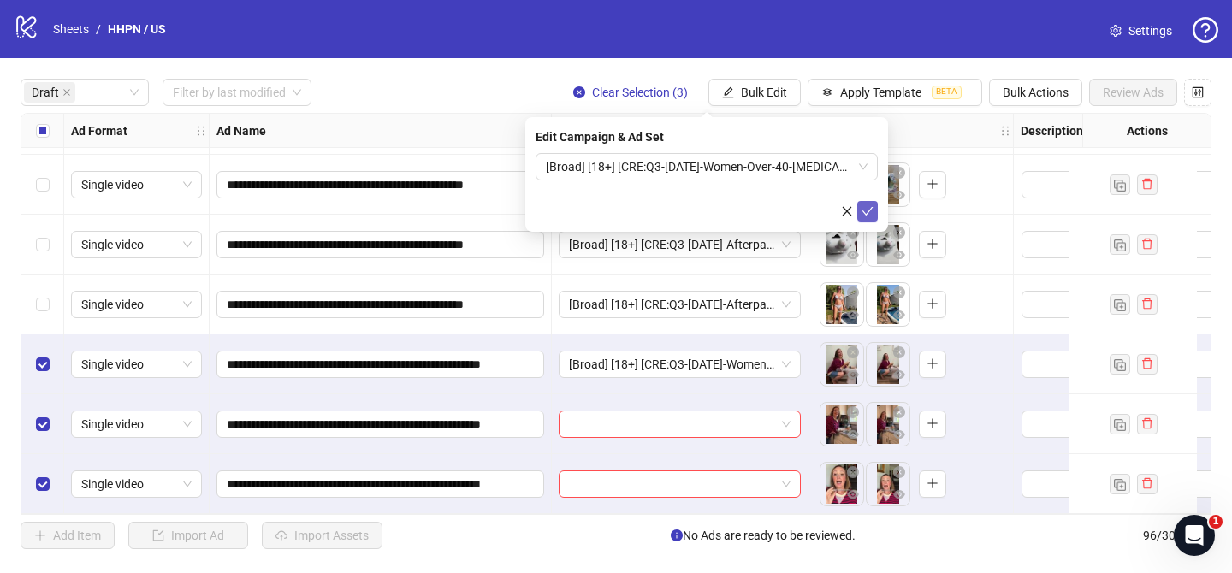
click at [867, 214] on icon "check" at bounding box center [867, 211] width 12 height 12
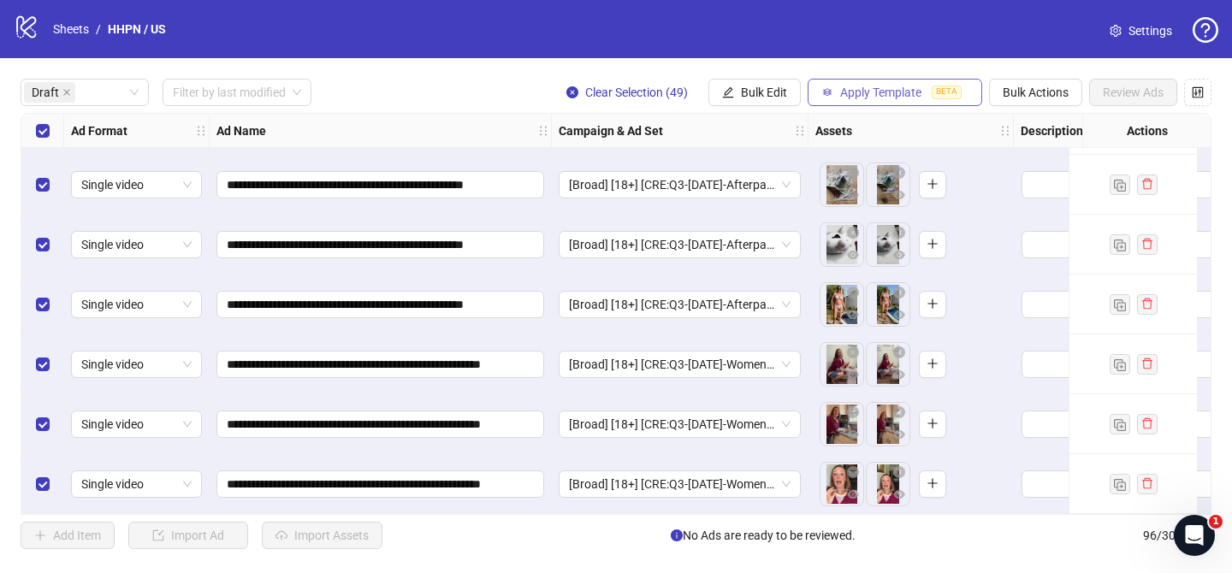
click at [911, 99] on button "Apply Template BETA" at bounding box center [895, 92] width 175 height 27
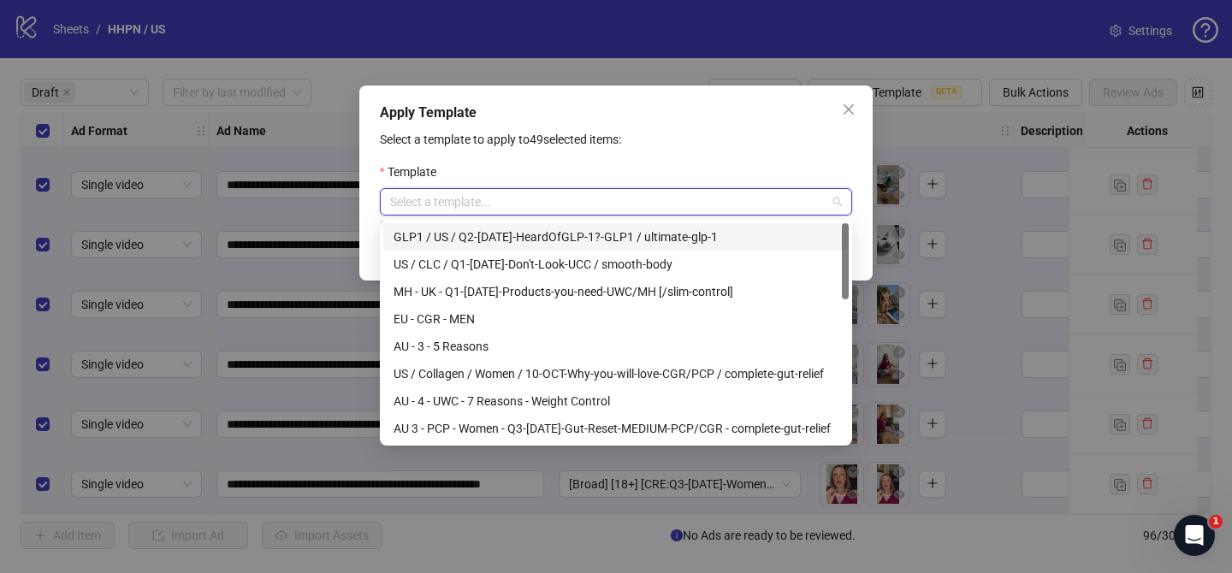
click at [553, 205] on input "search" at bounding box center [608, 202] width 436 height 26
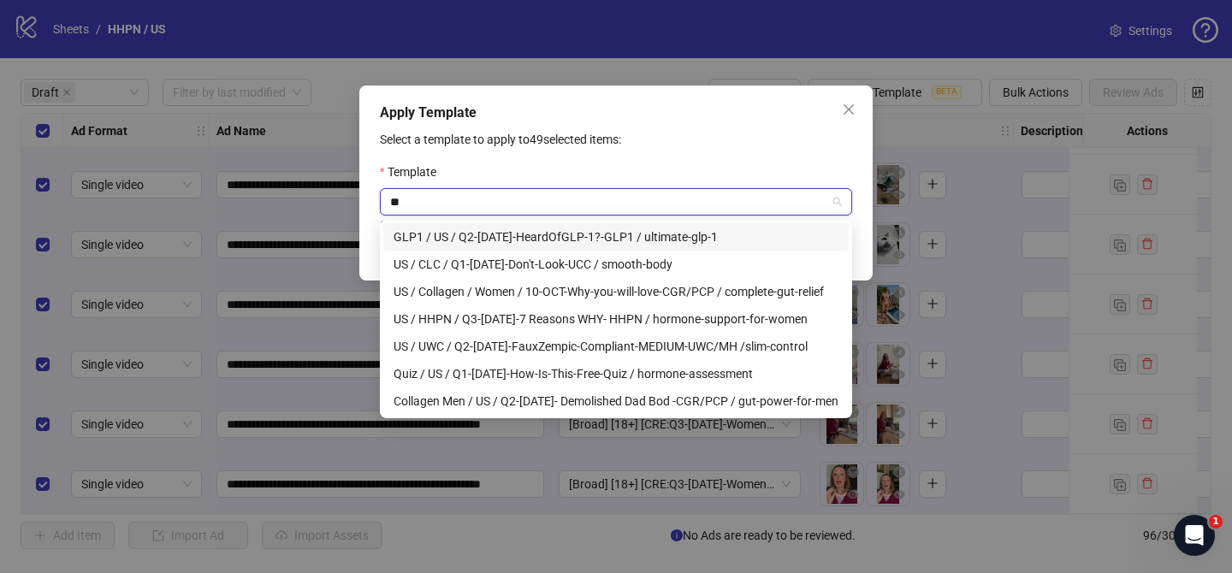
type input "**"
click at [643, 73] on div "Apply Template Select a template to apply to 49 selected items: Template Select…" at bounding box center [616, 286] width 1232 height 573
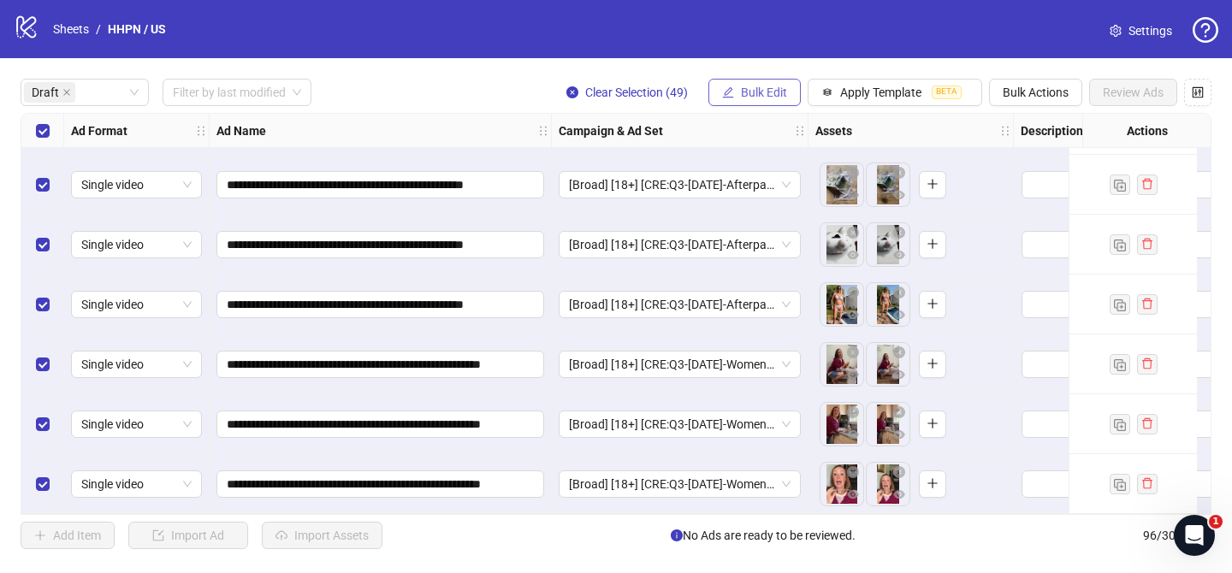
click at [759, 86] on span "Bulk Edit" at bounding box center [764, 93] width 46 height 14
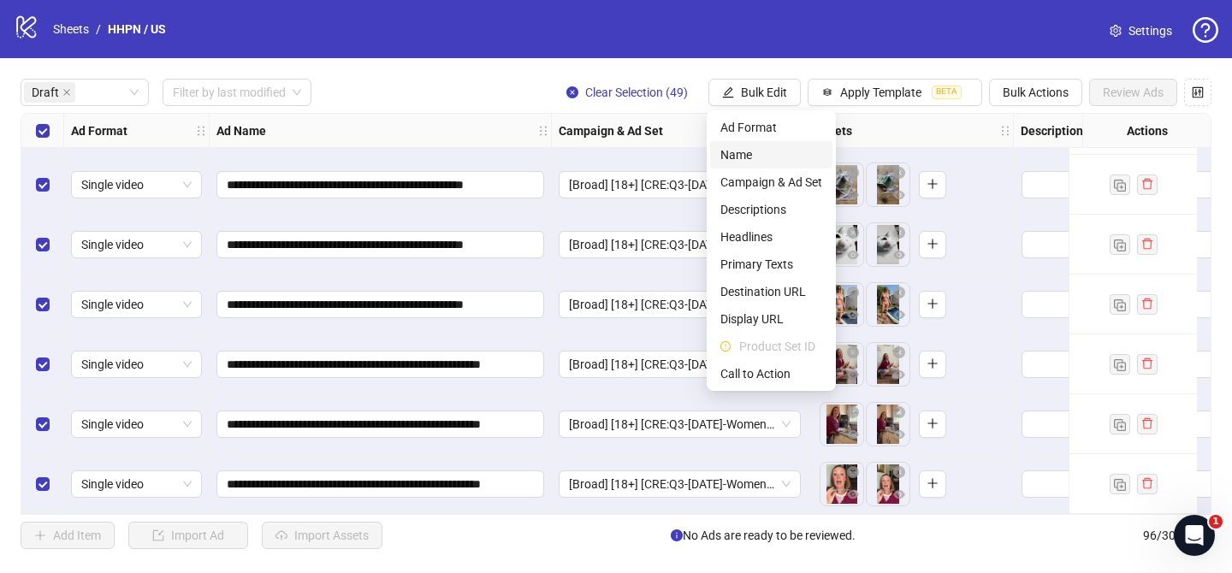
click at [745, 146] on span "Name" at bounding box center [771, 154] width 102 height 19
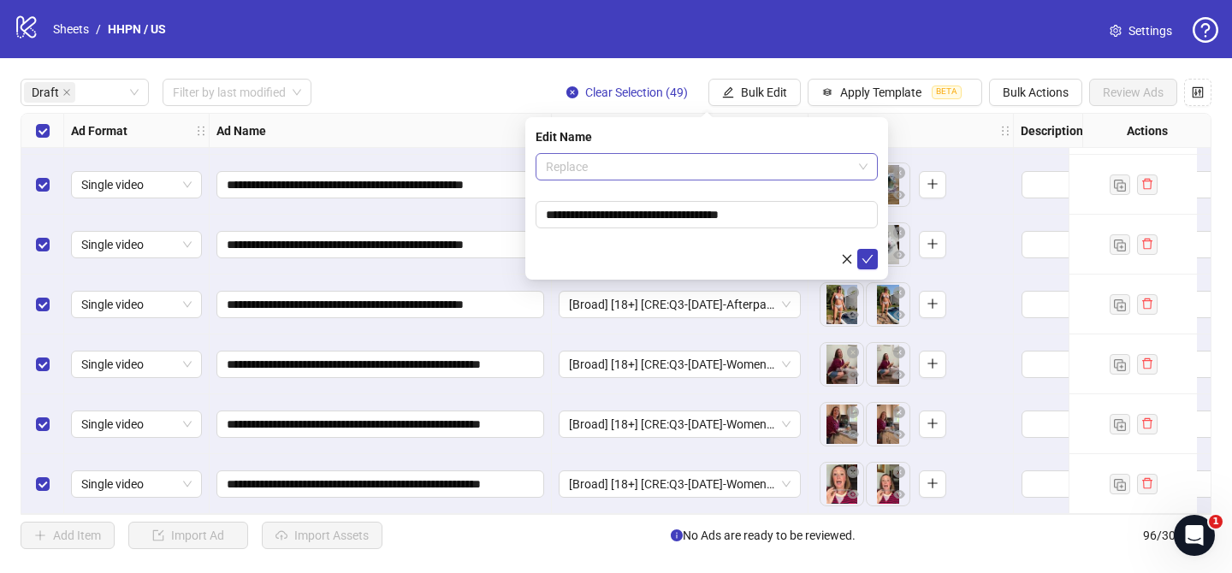
click at [601, 169] on span "Replace" at bounding box center [707, 167] width 322 height 26
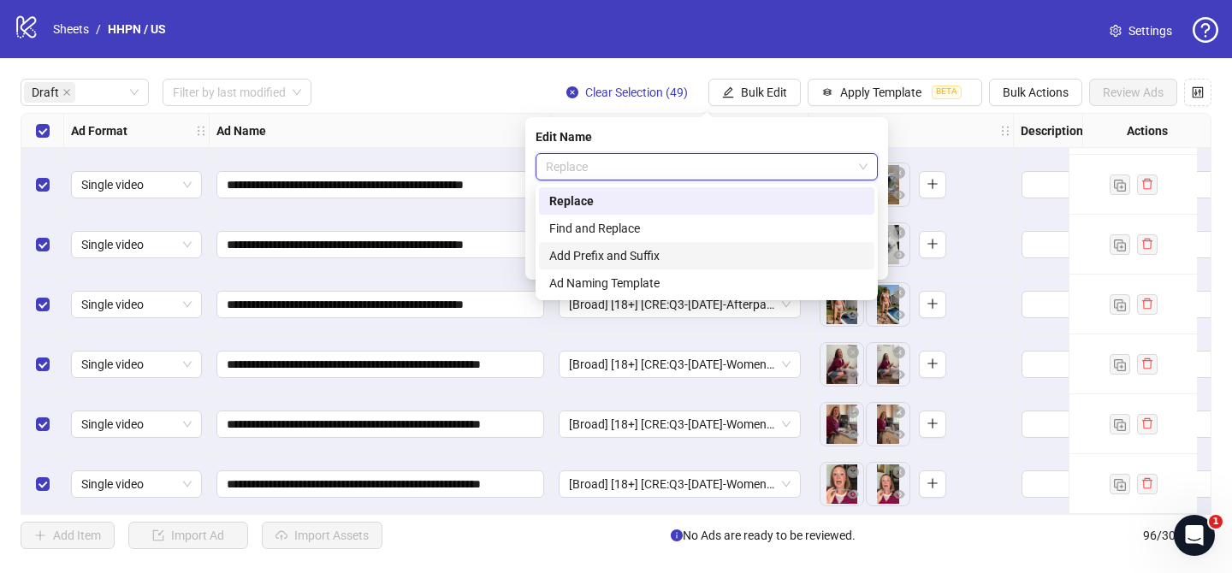
click at [598, 249] on div "Add Prefix and Suffix" at bounding box center [706, 255] width 315 height 19
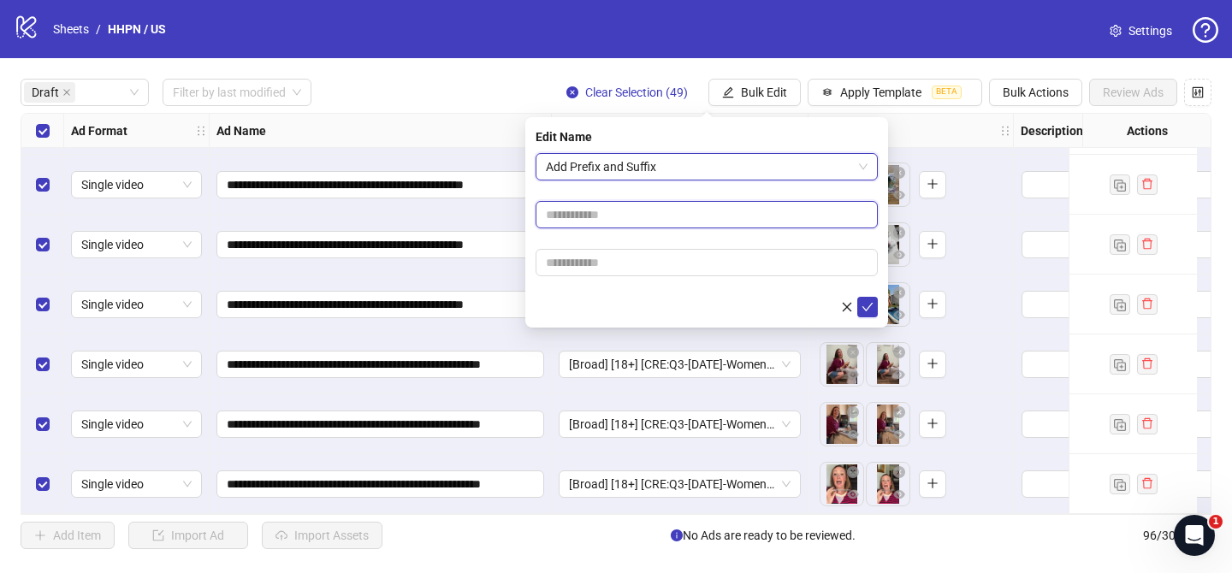
paste input "**********"
click at [619, 215] on input "text" at bounding box center [707, 214] width 342 height 27
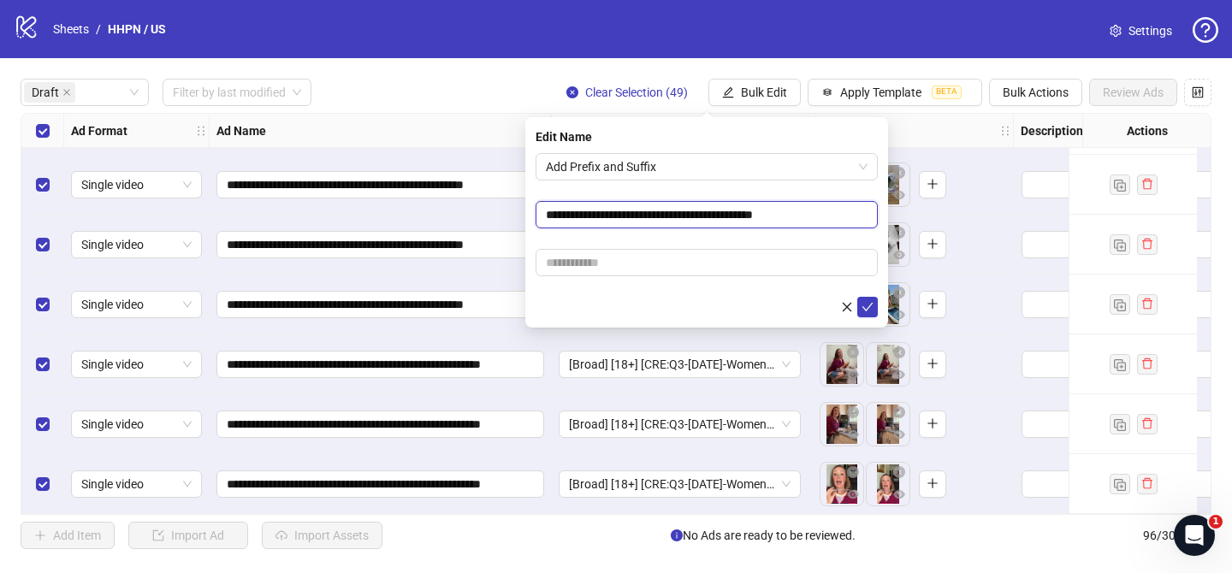
click at [706, 213] on input "**********" at bounding box center [707, 214] width 342 height 27
type input "**********"
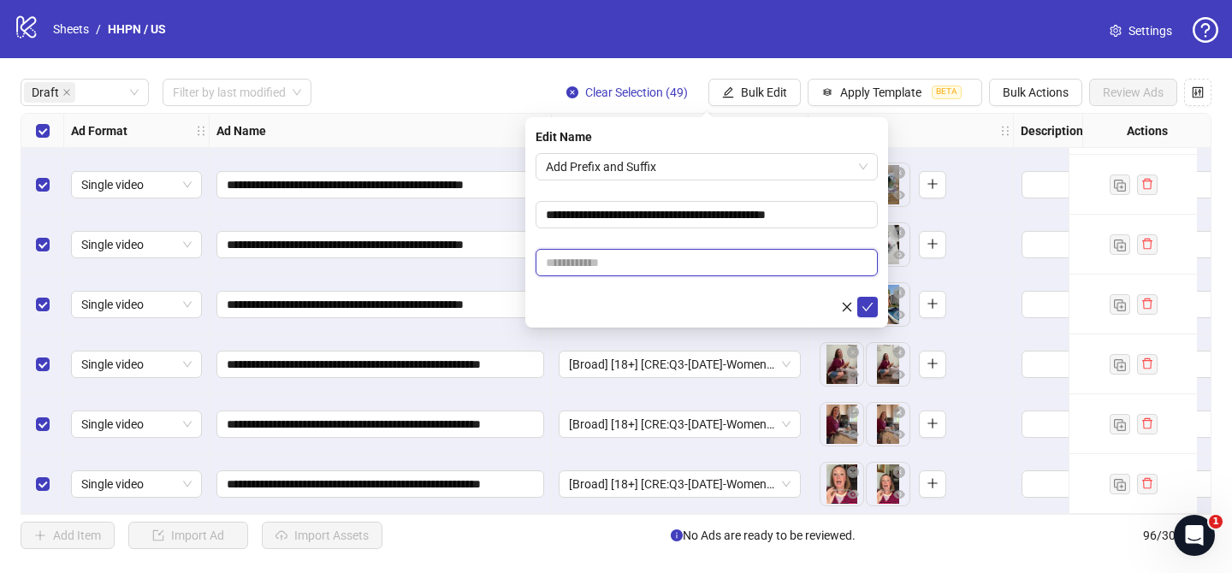
drag, startPoint x: 605, startPoint y: 266, endPoint x: 653, endPoint y: 281, distance: 50.3
click at [605, 266] on input "text" at bounding box center [707, 262] width 342 height 27
paste input "**********"
type input "**********"
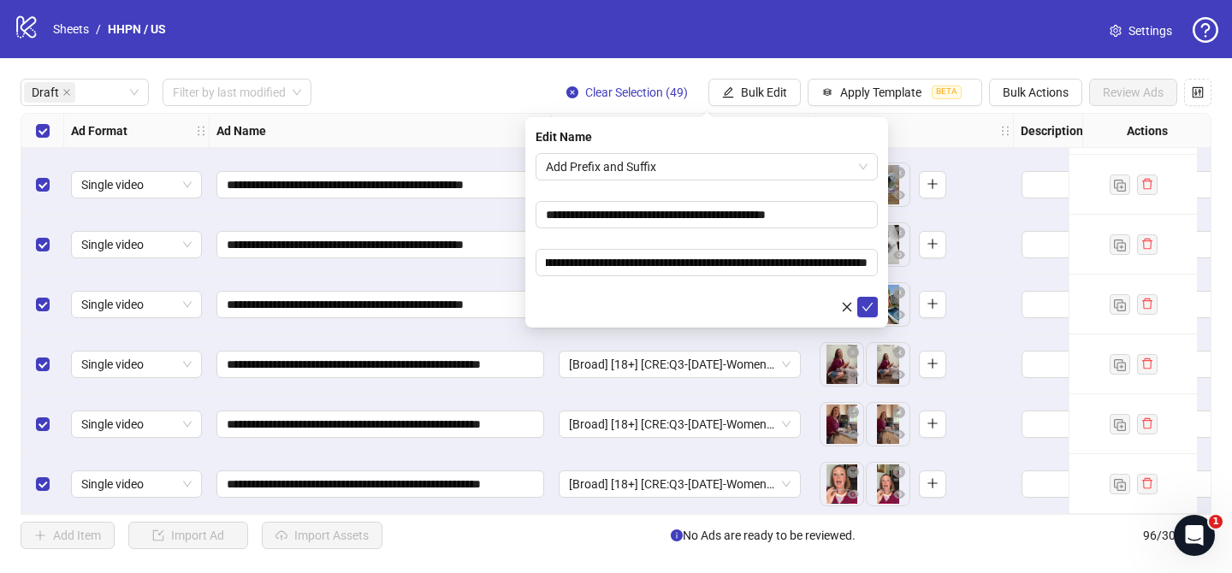
drag, startPoint x: 863, startPoint y: 301, endPoint x: 835, endPoint y: 305, distance: 28.6
click at [863, 301] on icon "check" at bounding box center [867, 307] width 12 height 12
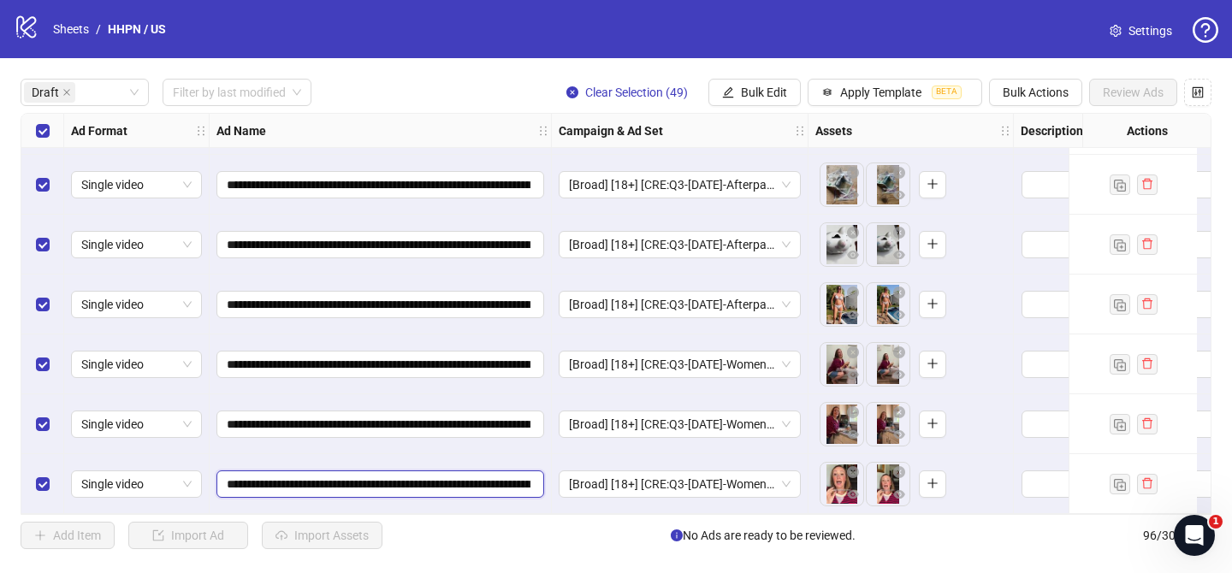
click at [404, 477] on input "**********" at bounding box center [379, 484] width 304 height 19
type input "**********"
click at [385, 475] on input "**********" at bounding box center [379, 484] width 304 height 19
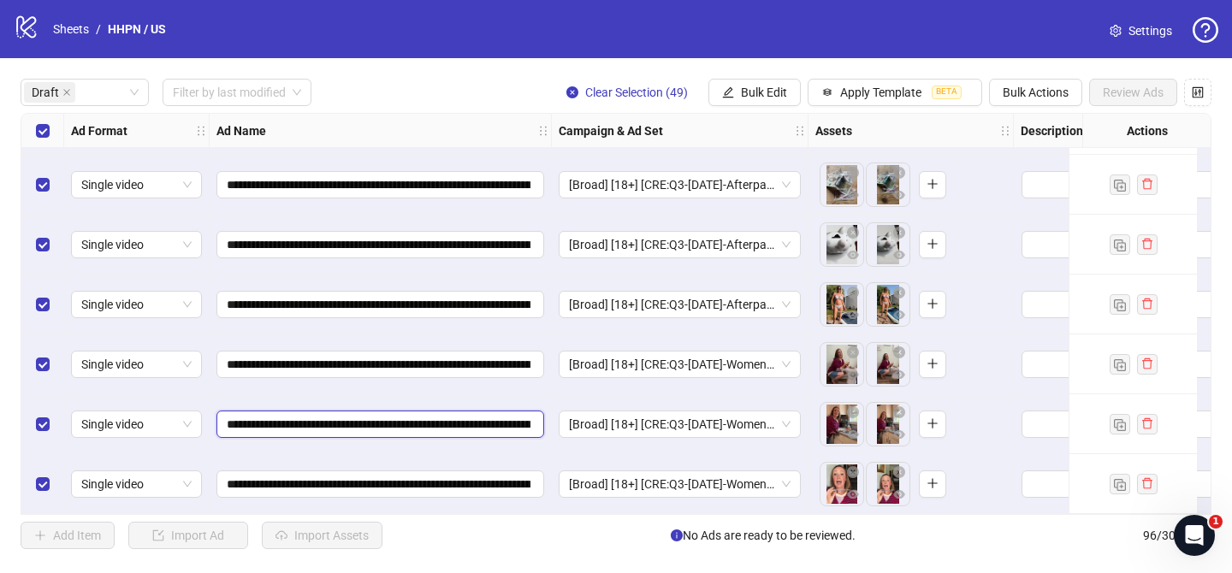
click at [405, 424] on input "**********" at bounding box center [379, 424] width 304 height 19
paste input "text"
type input "**********"
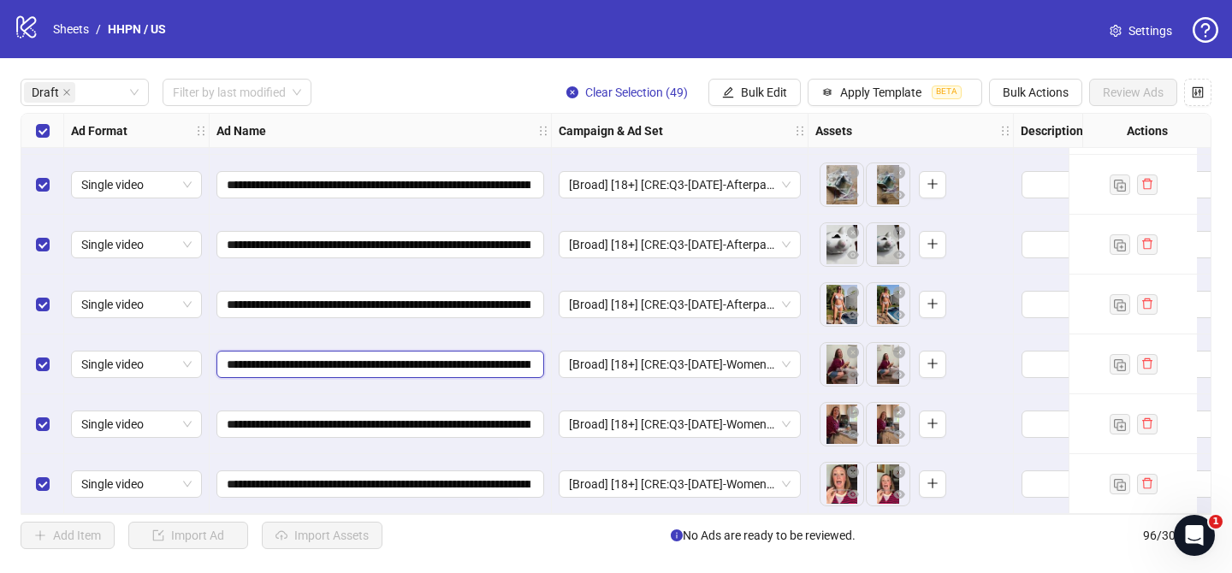
click at [403, 358] on input "**********" at bounding box center [379, 364] width 304 height 19
paste input "text"
type input "**********"
click at [406, 291] on span "**********" at bounding box center [380, 304] width 328 height 27
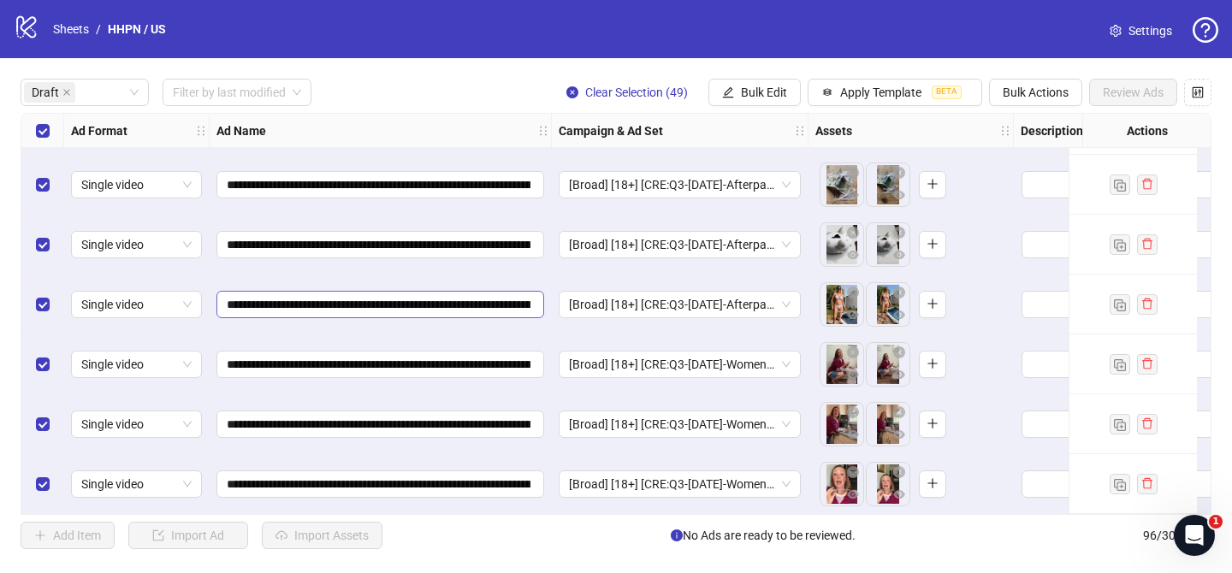
scroll to position [0, 803]
click at [406, 291] on span "**********" at bounding box center [380, 304] width 328 height 27
click at [407, 275] on div "**********" at bounding box center [381, 305] width 342 height 60
click at [396, 299] on input "**********" at bounding box center [379, 304] width 304 height 19
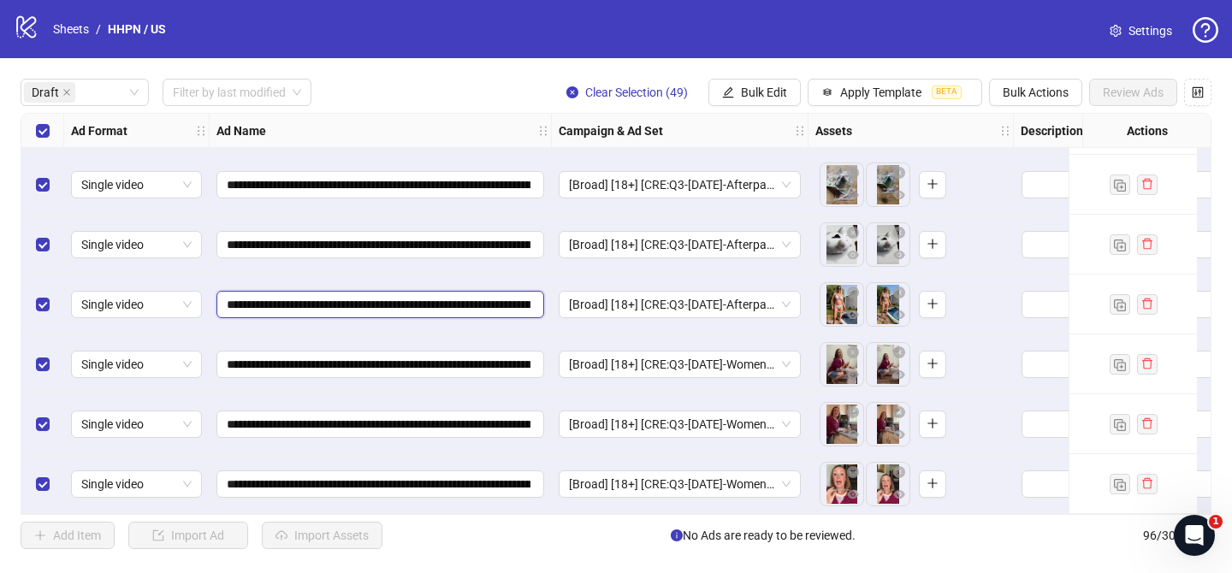
click at [396, 299] on input "**********" at bounding box center [379, 304] width 304 height 19
paste input "text"
type input "**********"
click at [401, 235] on input "**********" at bounding box center [379, 244] width 304 height 19
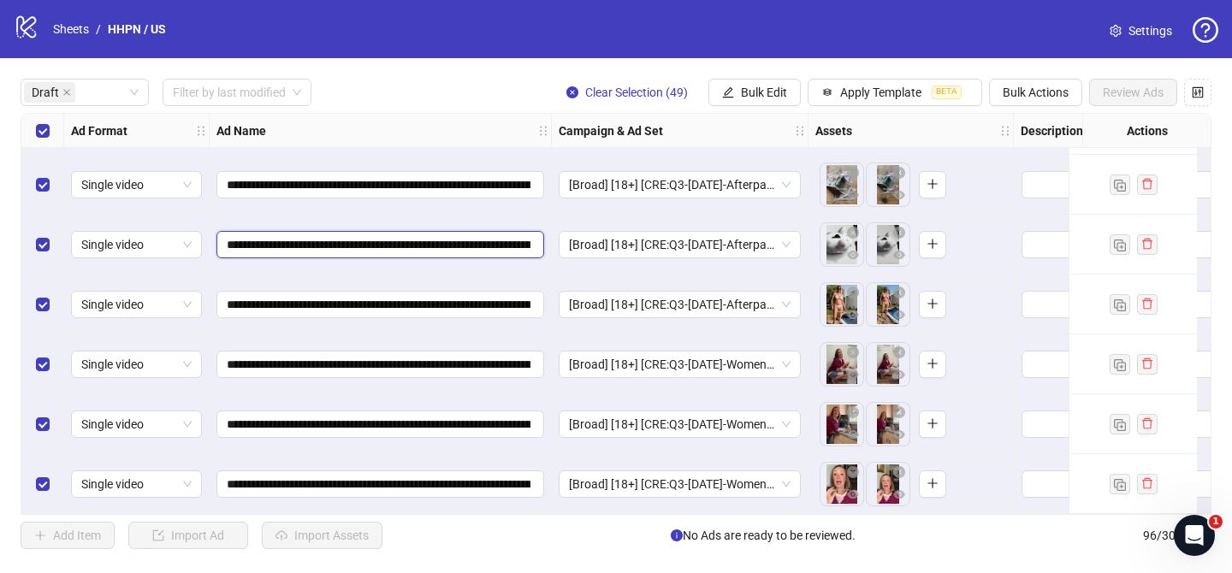
paste input "text"
type input "**********"
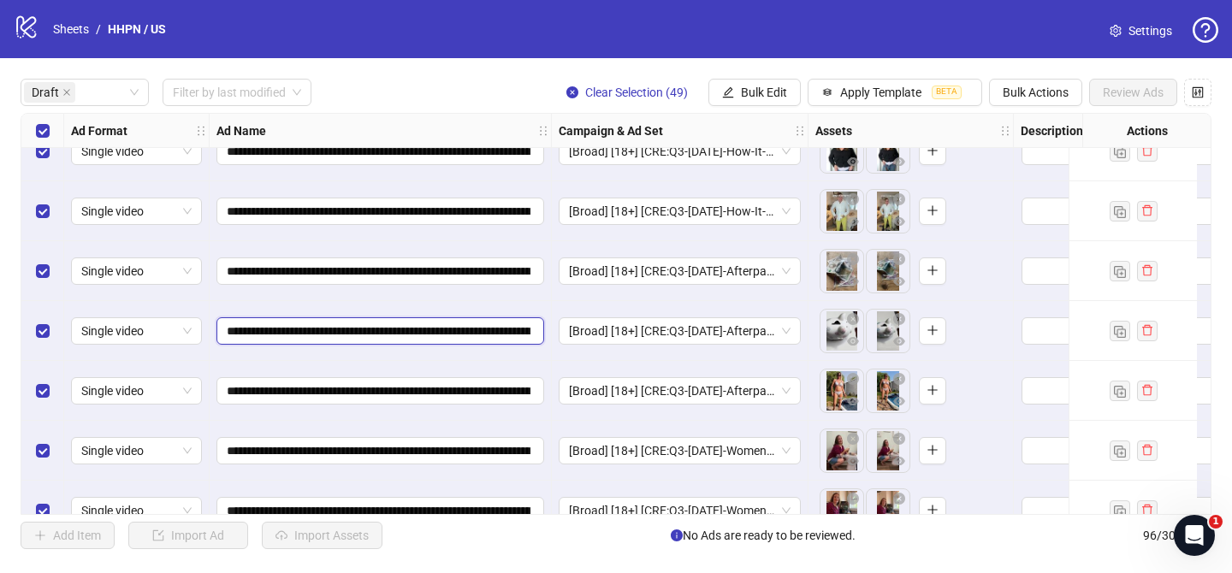
scroll to position [2436, 0]
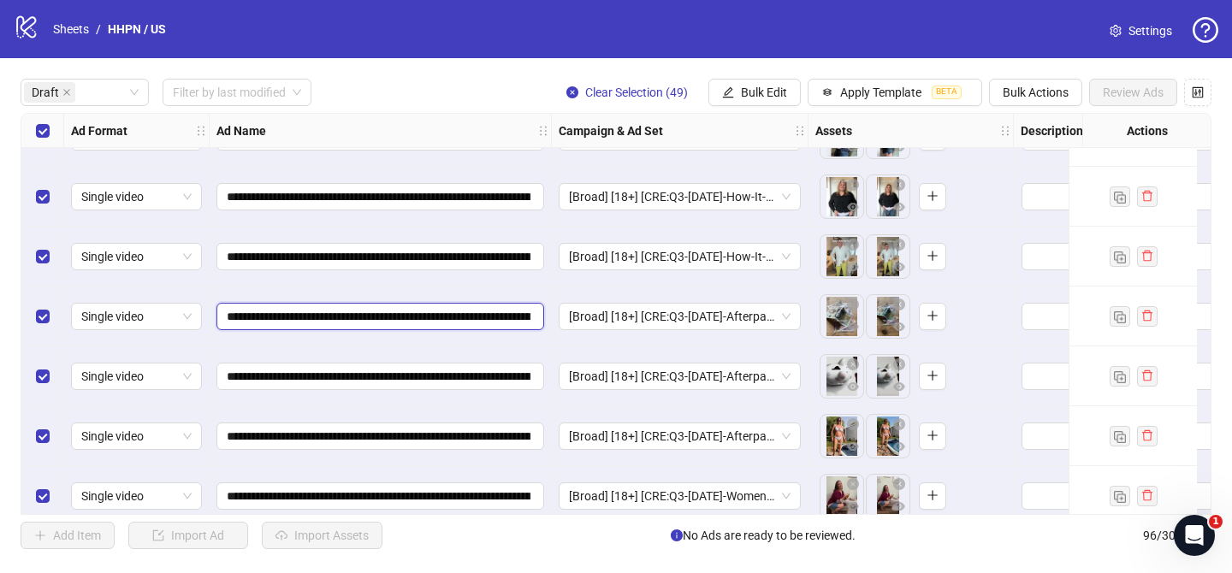
click at [402, 318] on input "**********" at bounding box center [379, 316] width 304 height 19
paste input "text"
type input "**********"
click at [398, 258] on input "**********" at bounding box center [379, 256] width 304 height 19
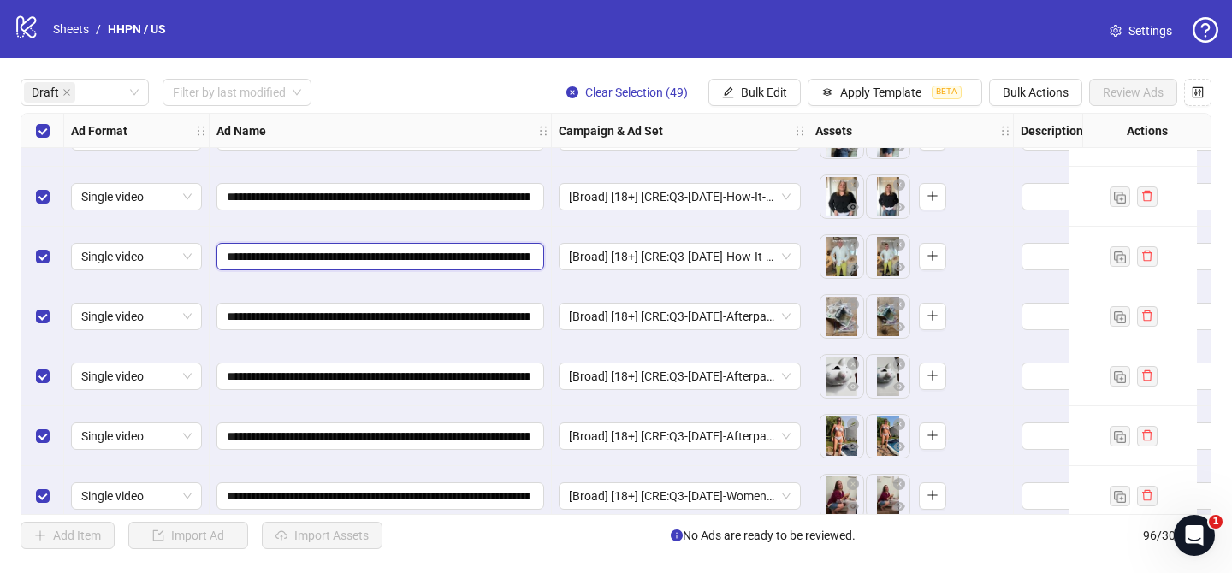
click at [398, 258] on input "**********" at bounding box center [379, 256] width 304 height 19
paste input "text"
type input "**********"
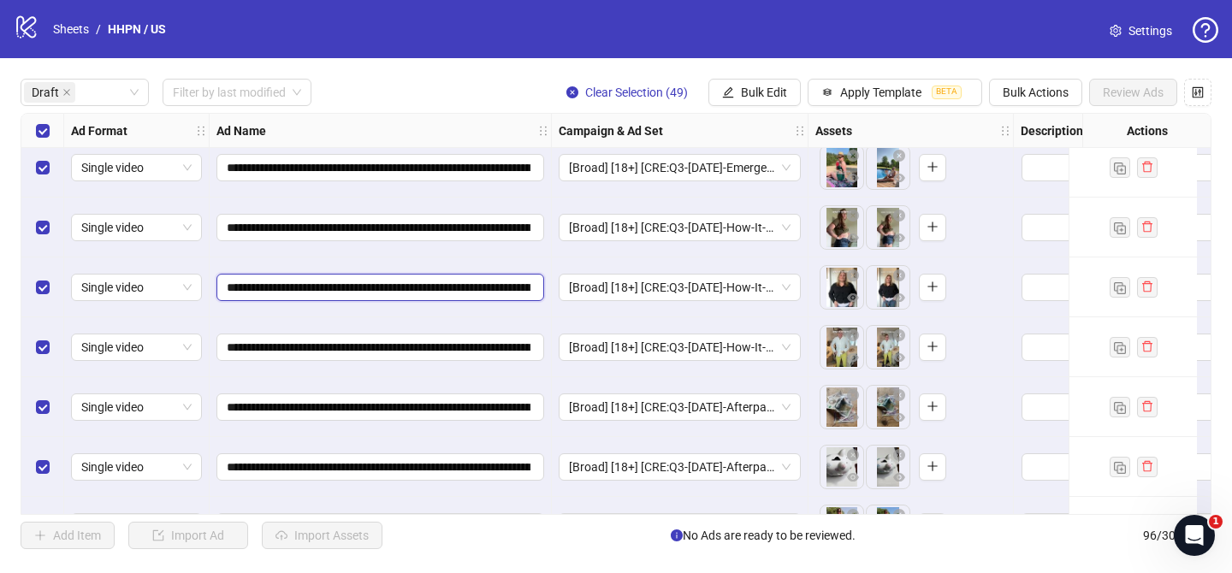
click at [394, 287] on input "**********" at bounding box center [379, 287] width 304 height 19
paste input "text"
type input "**********"
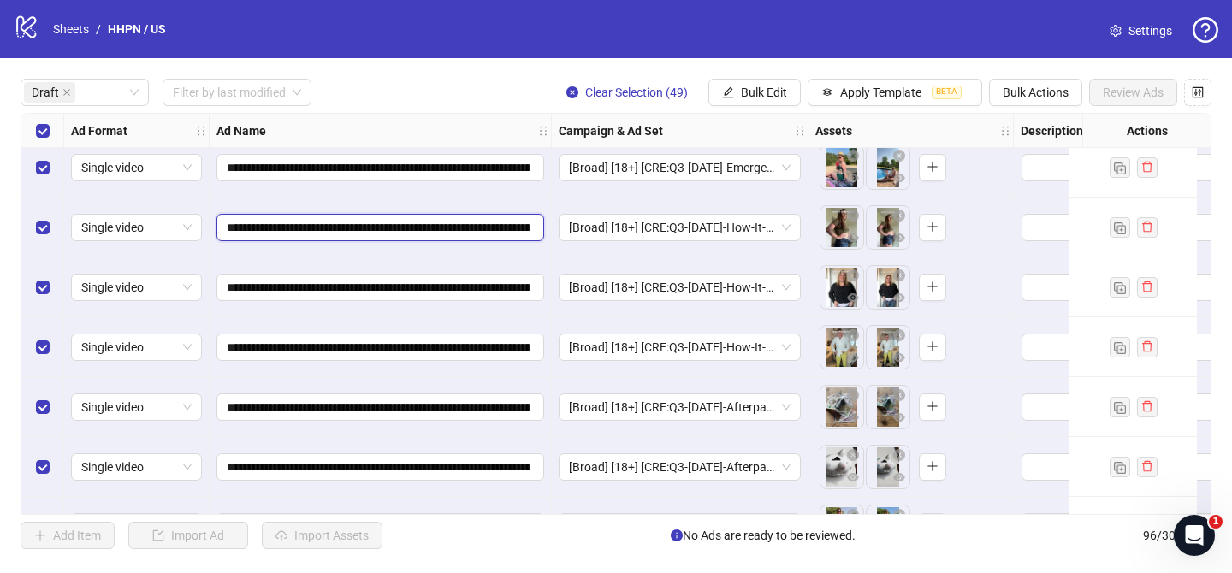
click at [400, 223] on input "**********" at bounding box center [379, 227] width 304 height 19
paste input "text"
type input "**********"
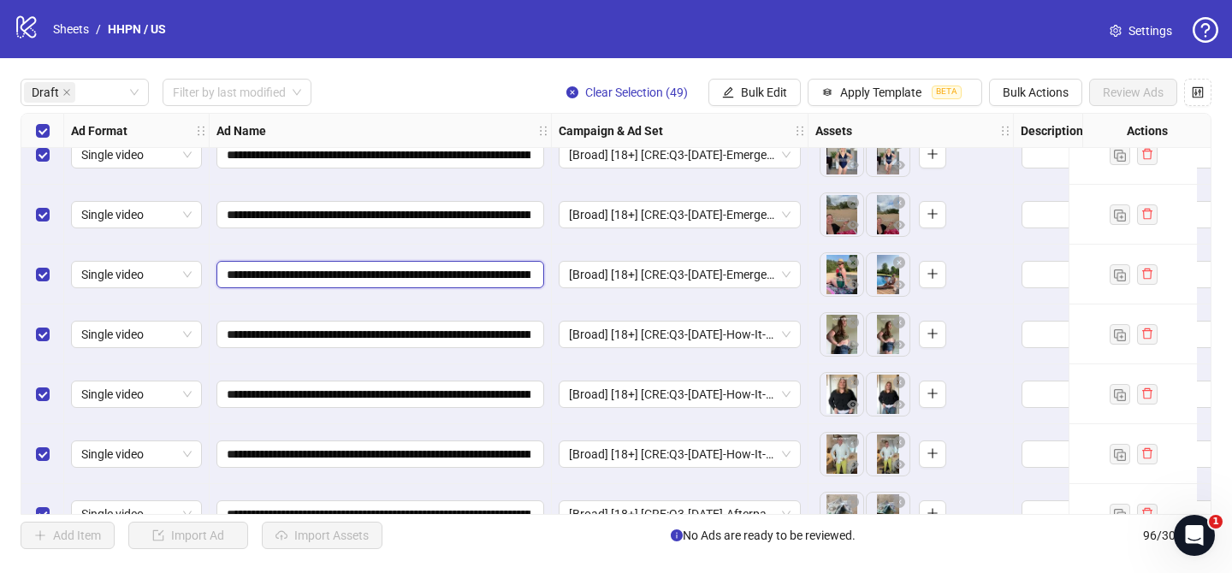
click at [399, 278] on input "**********" at bounding box center [379, 274] width 304 height 19
paste input "text"
type input "**********"
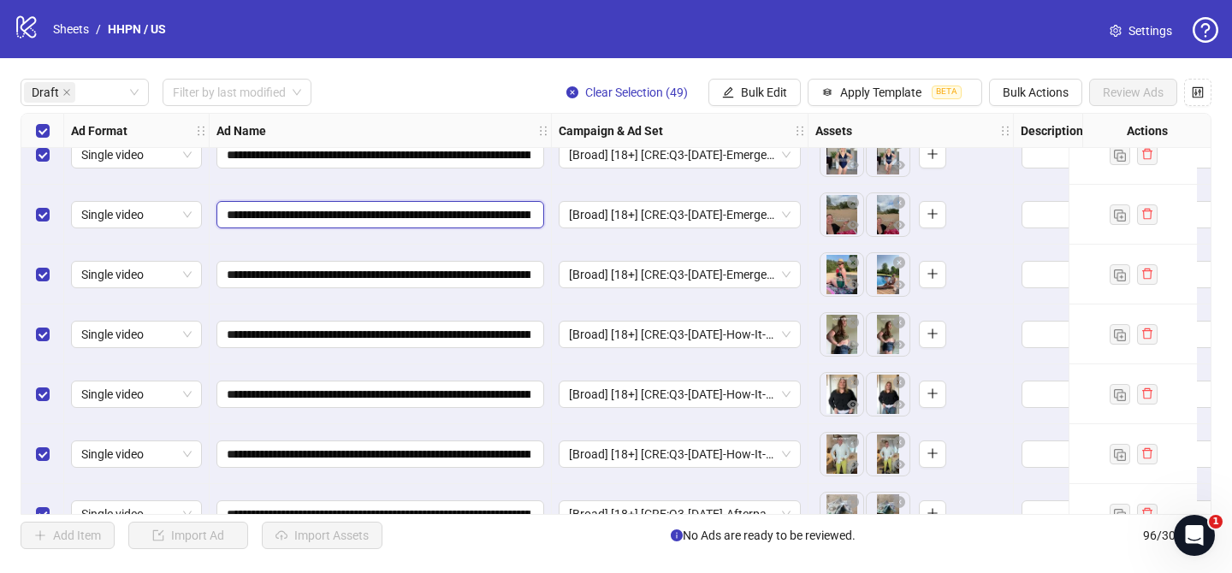
click at [398, 213] on input "**********" at bounding box center [379, 214] width 304 height 19
paste input "text"
click at [398, 213] on input "**********" at bounding box center [379, 214] width 304 height 19
type input "**********"
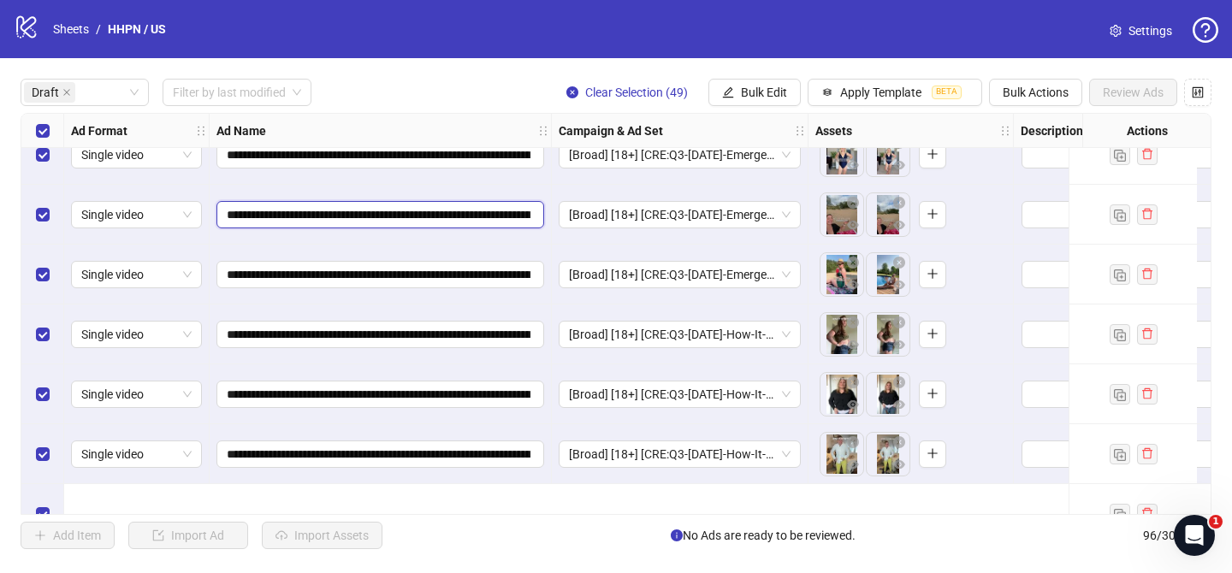
scroll to position [2137, 0]
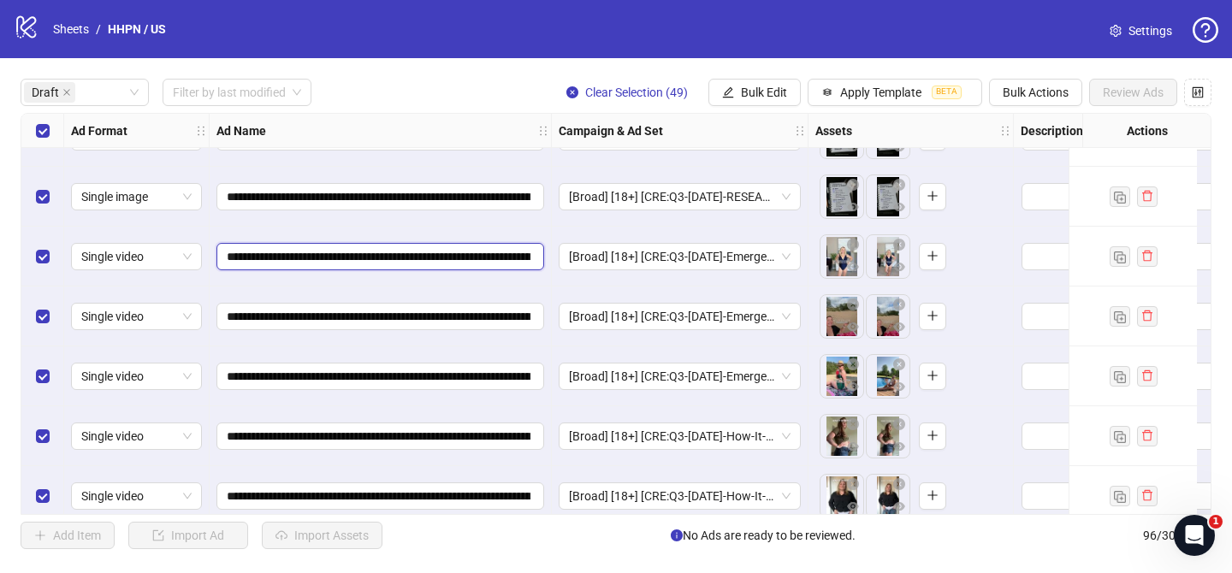
click at [406, 261] on input "**********" at bounding box center [379, 256] width 304 height 19
paste input "text"
type input "**********"
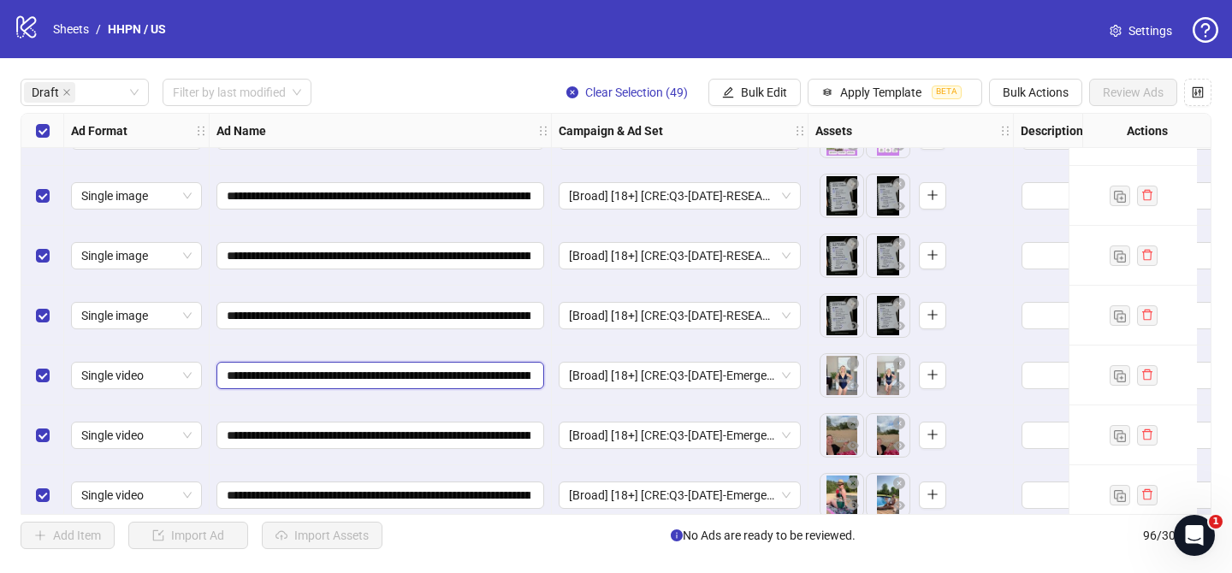
scroll to position [2016, 0]
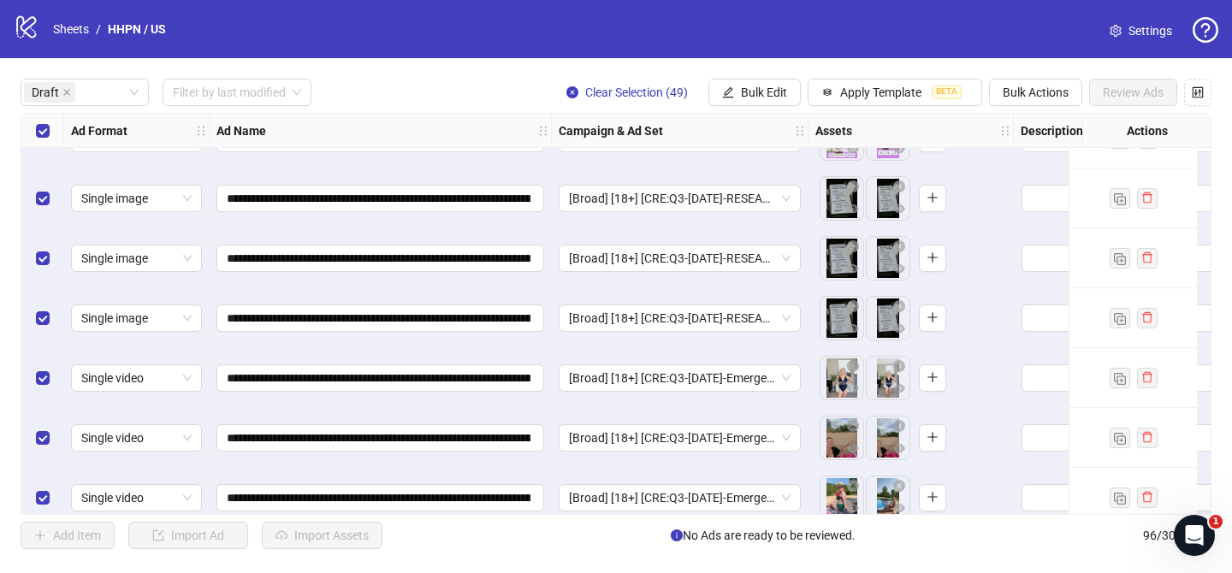
drag, startPoint x: 746, startPoint y: 95, endPoint x: 809, endPoint y: 164, distance: 93.9
click at [747, 95] on span "Bulk Edit" at bounding box center [764, 93] width 46 height 14
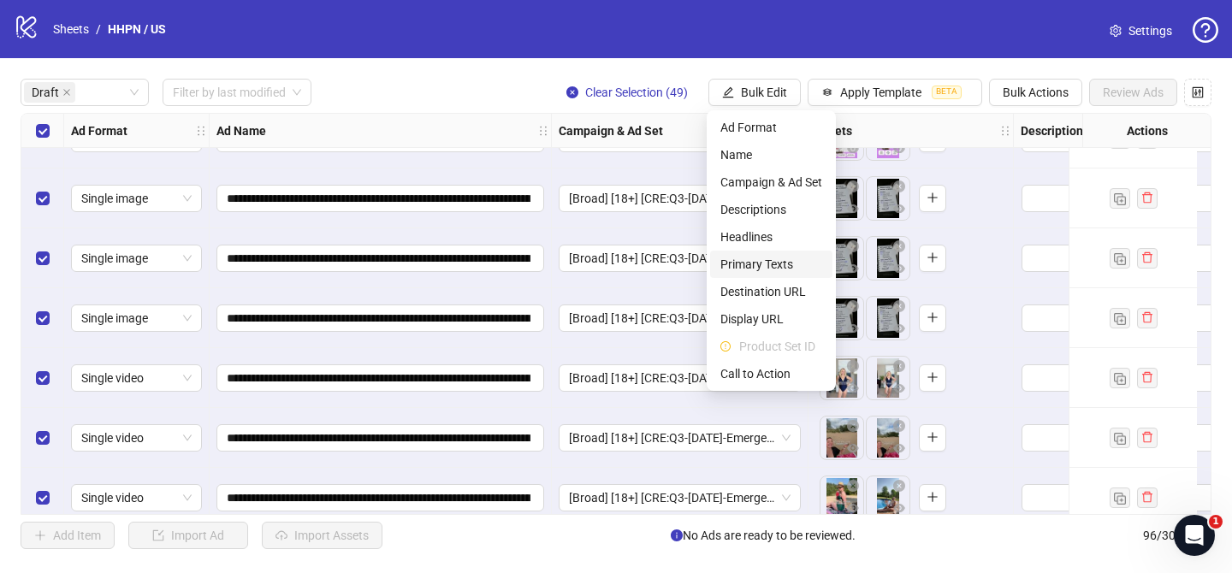
click at [790, 265] on span "Primary Texts" at bounding box center [771, 264] width 102 height 19
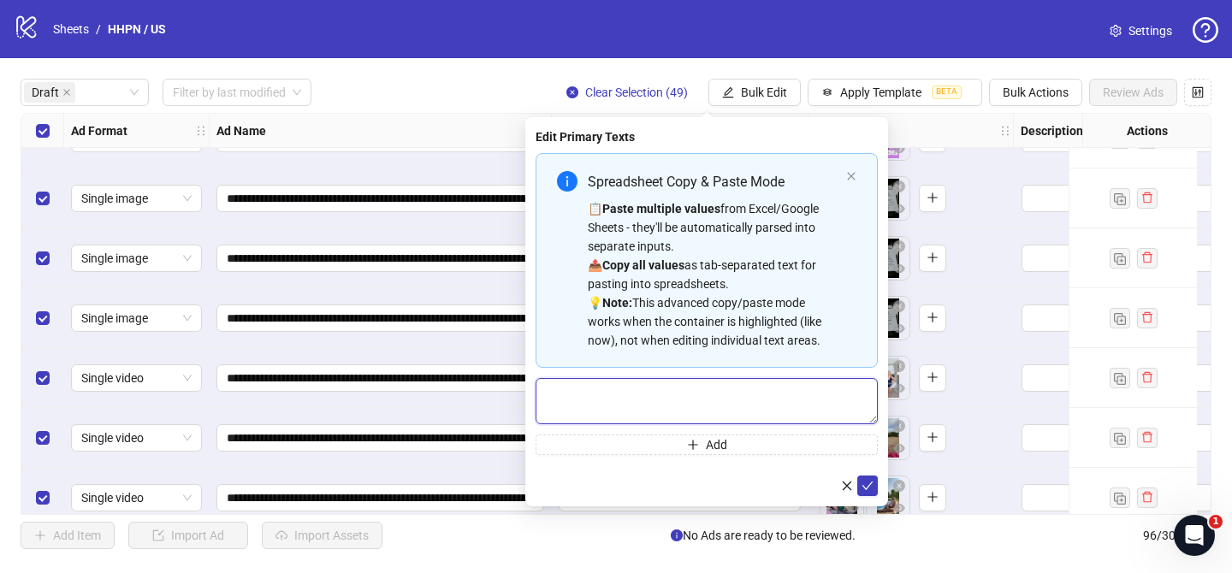
drag, startPoint x: 777, startPoint y: 411, endPoint x: 832, endPoint y: 459, distance: 73.4
click at [777, 411] on textarea "Multi-text input container - paste or copy values" at bounding box center [707, 401] width 342 height 46
paste textarea "**********"
type textarea "**********"
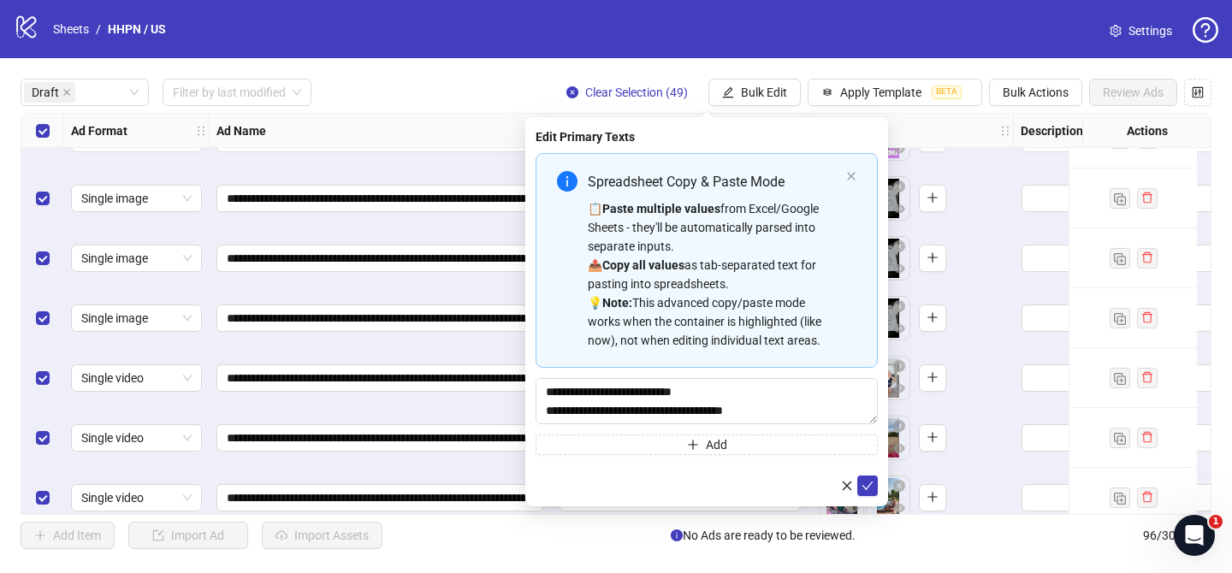
drag, startPoint x: 872, startPoint y: 485, endPoint x: 645, endPoint y: 305, distance: 289.3
click at [872, 485] on icon "check" at bounding box center [867, 486] width 12 height 12
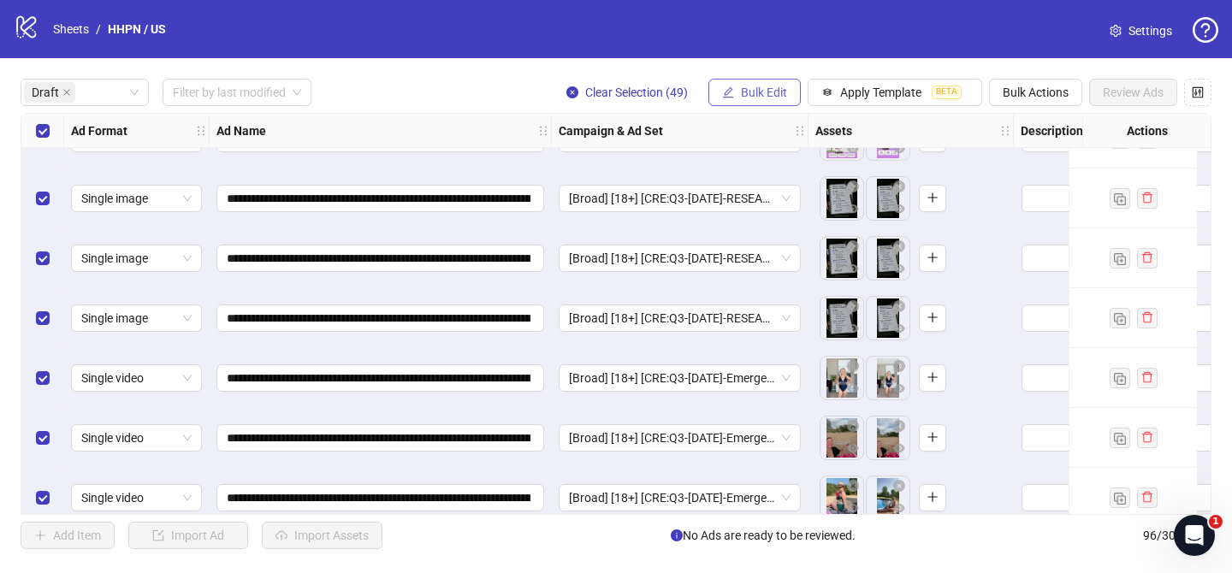
click at [716, 90] on button "Bulk Edit" at bounding box center [754, 92] width 92 height 27
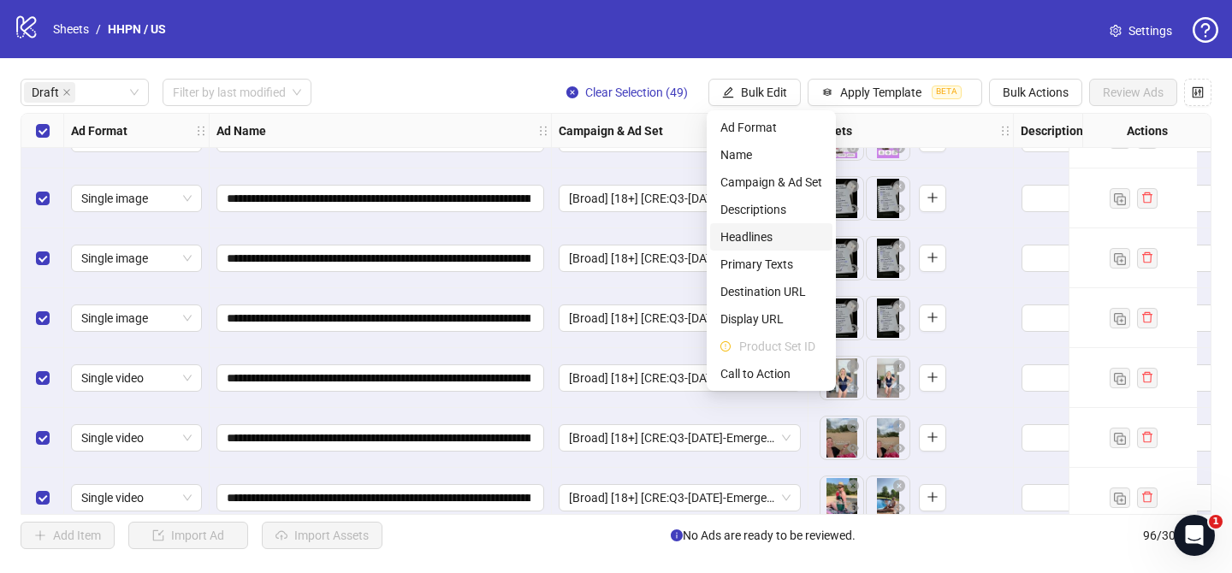
drag, startPoint x: 760, startPoint y: 235, endPoint x: 769, endPoint y: 228, distance: 12.2
click at [761, 235] on span "Headlines" at bounding box center [771, 237] width 102 height 19
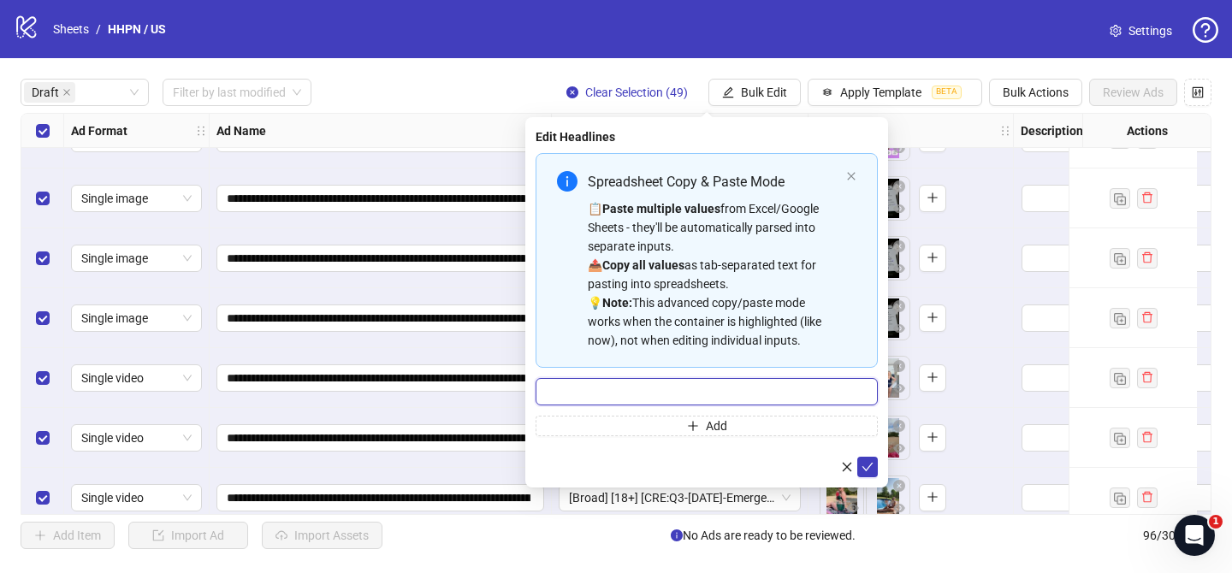
click at [822, 388] on input "Multi-input container - paste or copy values" at bounding box center [707, 391] width 342 height 27
paste input "**********"
type input "**********"
drag, startPoint x: 869, startPoint y: 470, endPoint x: 860, endPoint y: 271, distance: 198.7
click at [869, 470] on icon "check" at bounding box center [867, 467] width 12 height 12
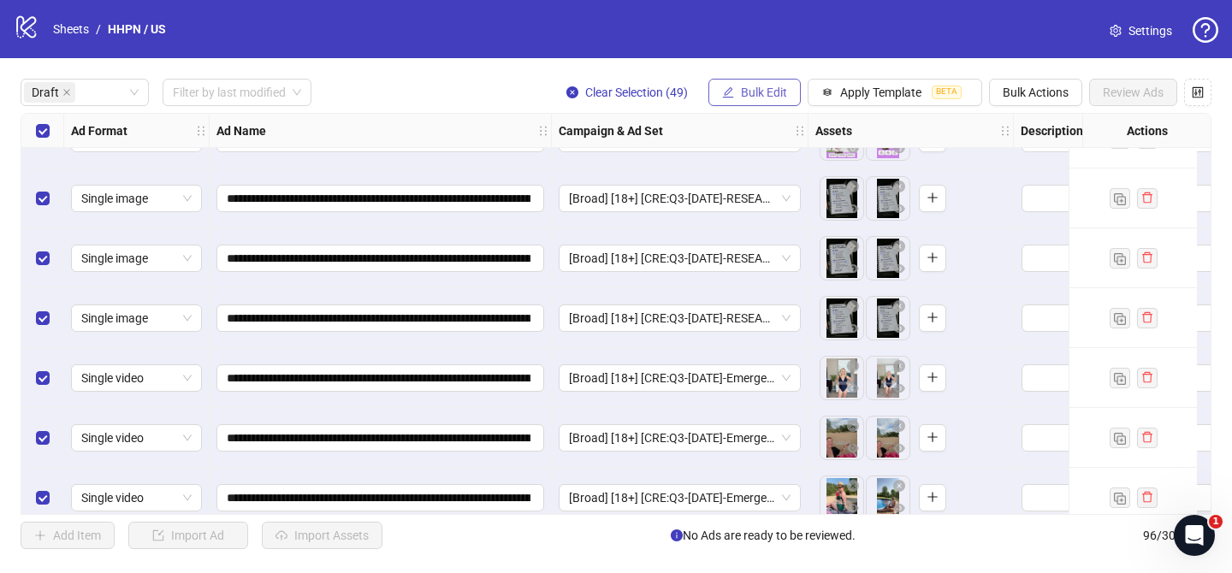
click at [754, 93] on span "Bulk Edit" at bounding box center [764, 93] width 46 height 14
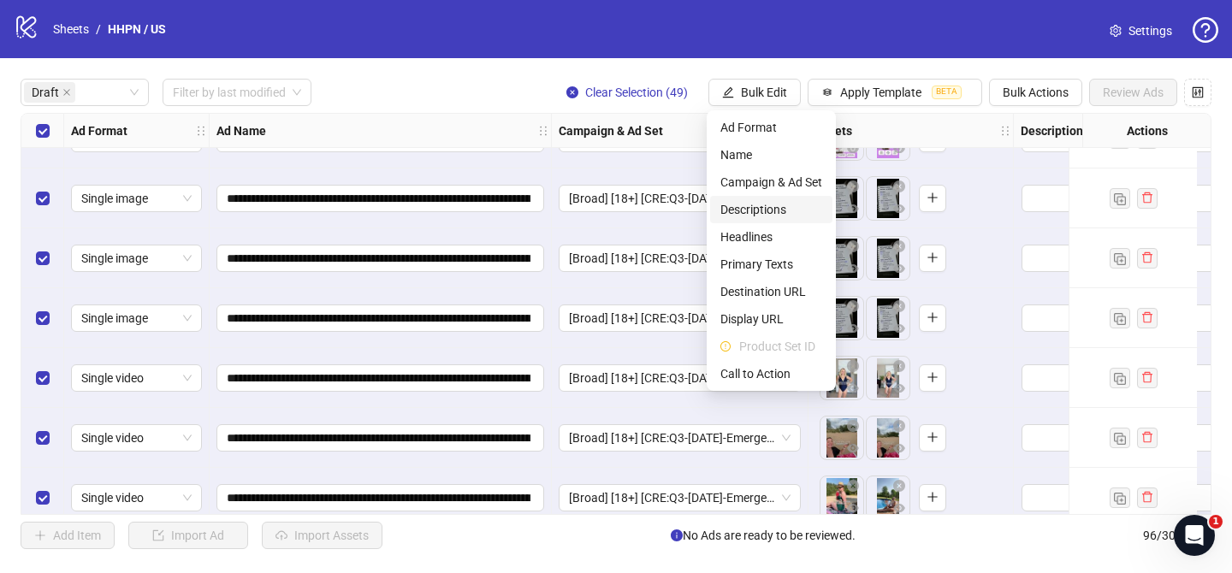
click at [773, 212] on span "Descriptions" at bounding box center [771, 209] width 102 height 19
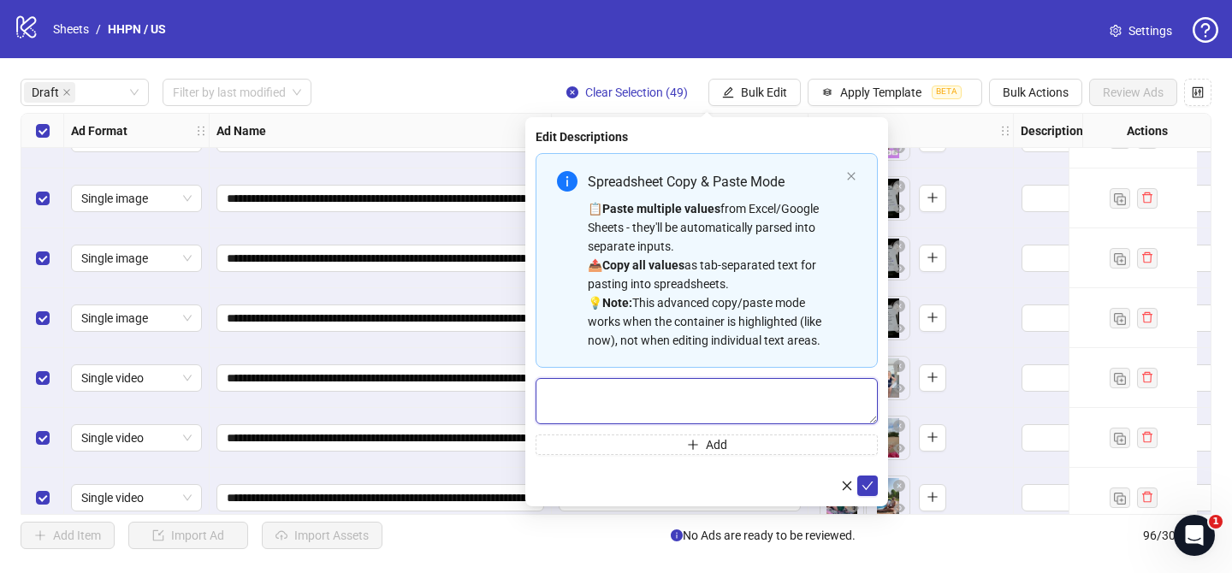
click at [741, 404] on textarea "Multi-text input container - paste or copy values" at bounding box center [707, 401] width 342 height 46
click at [866, 481] on icon "check" at bounding box center [867, 486] width 12 height 12
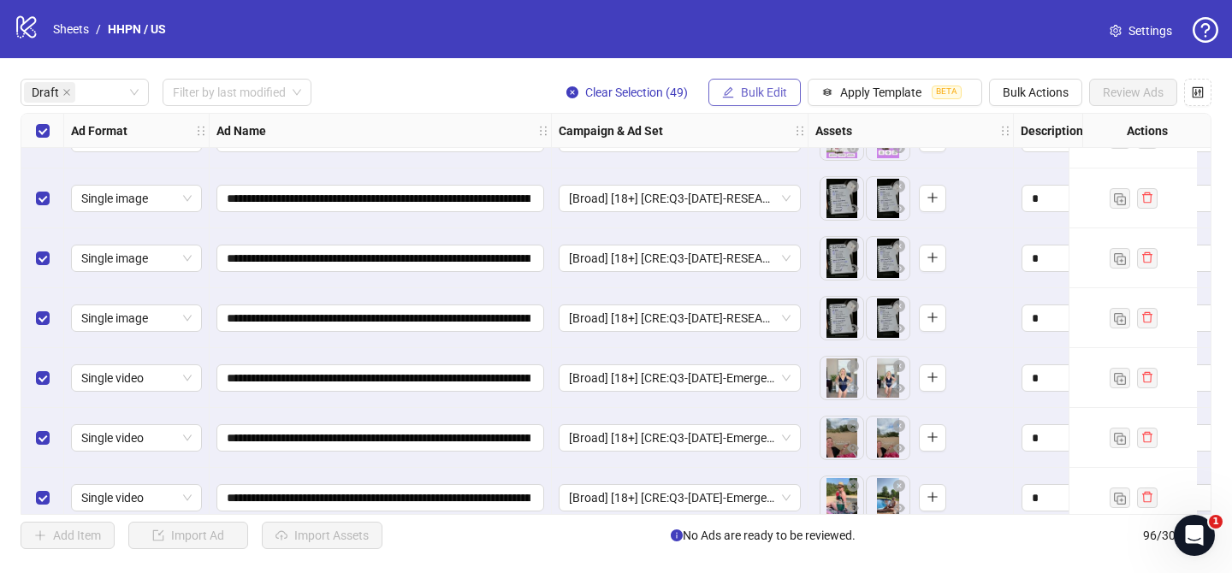
click at [725, 94] on icon "edit" at bounding box center [728, 91] width 11 height 11
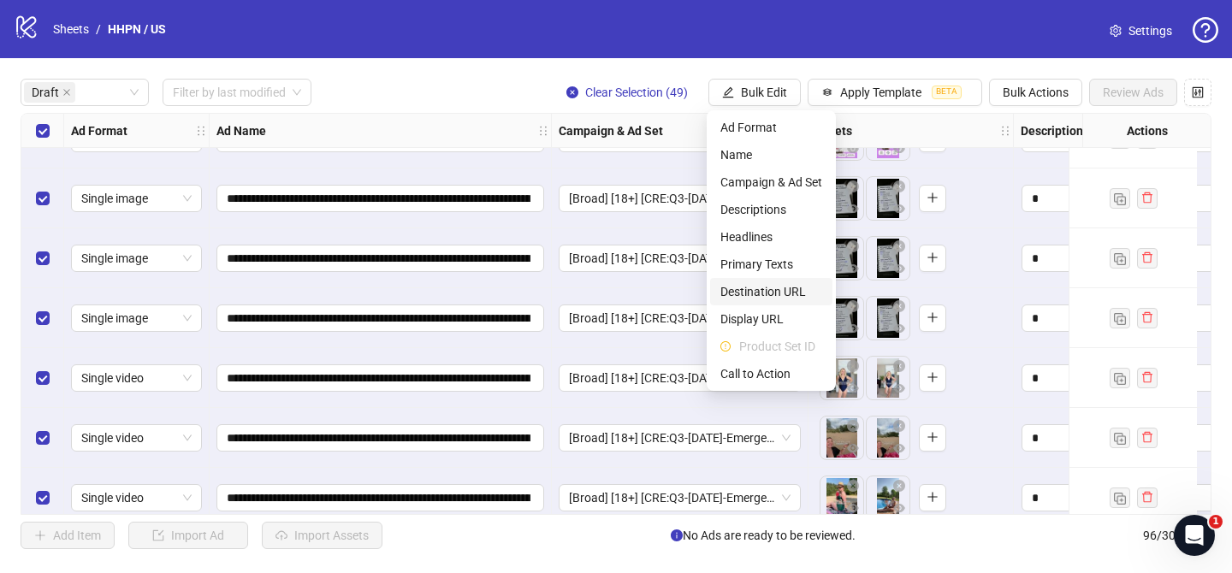
click at [800, 298] on span "Destination URL" at bounding box center [771, 291] width 102 height 19
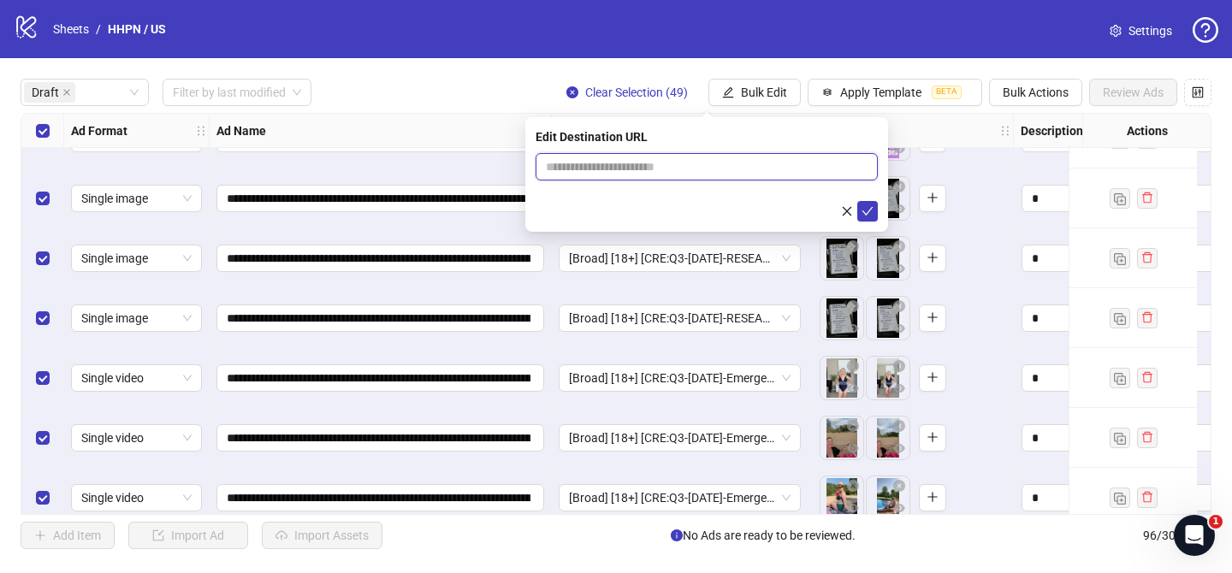
click at [799, 169] on input "text" at bounding box center [700, 166] width 308 height 19
paste input "**********"
type input "**********"
click at [872, 210] on icon "check" at bounding box center [867, 211] width 12 height 12
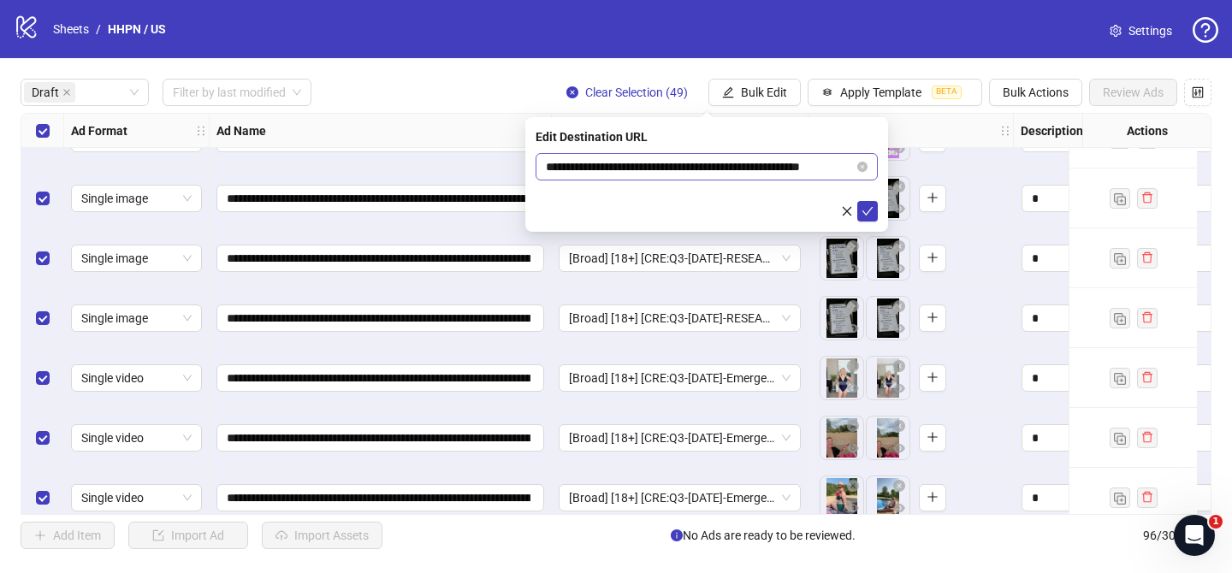
scroll to position [0, 0]
click at [764, 84] on button "Bulk Edit" at bounding box center [754, 92] width 92 height 27
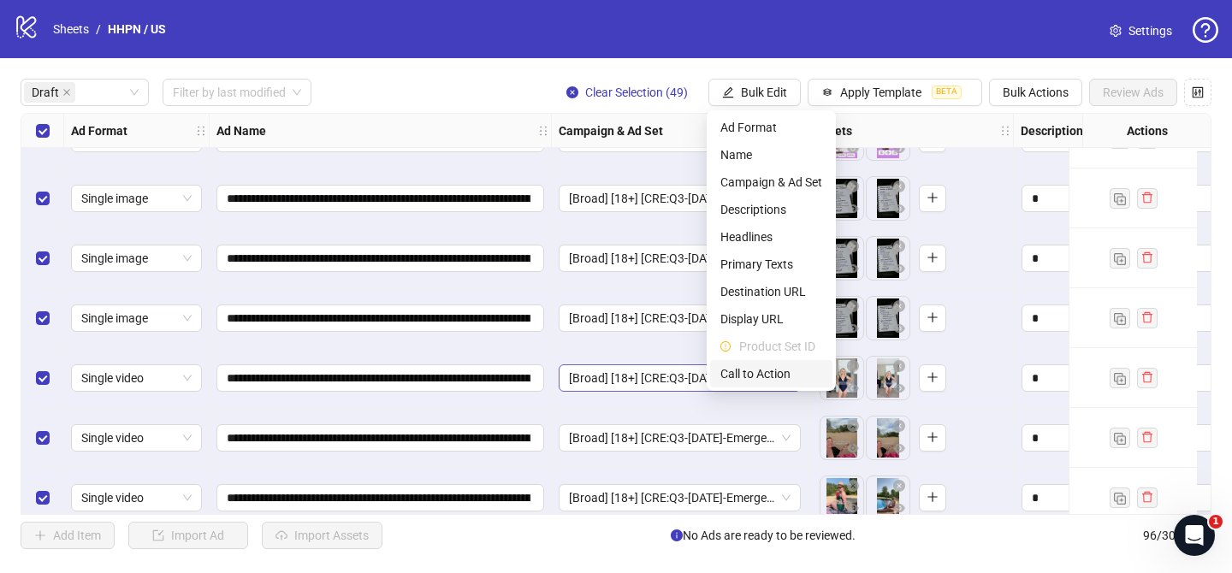
click at [790, 371] on span "Call to Action" at bounding box center [771, 373] width 102 height 19
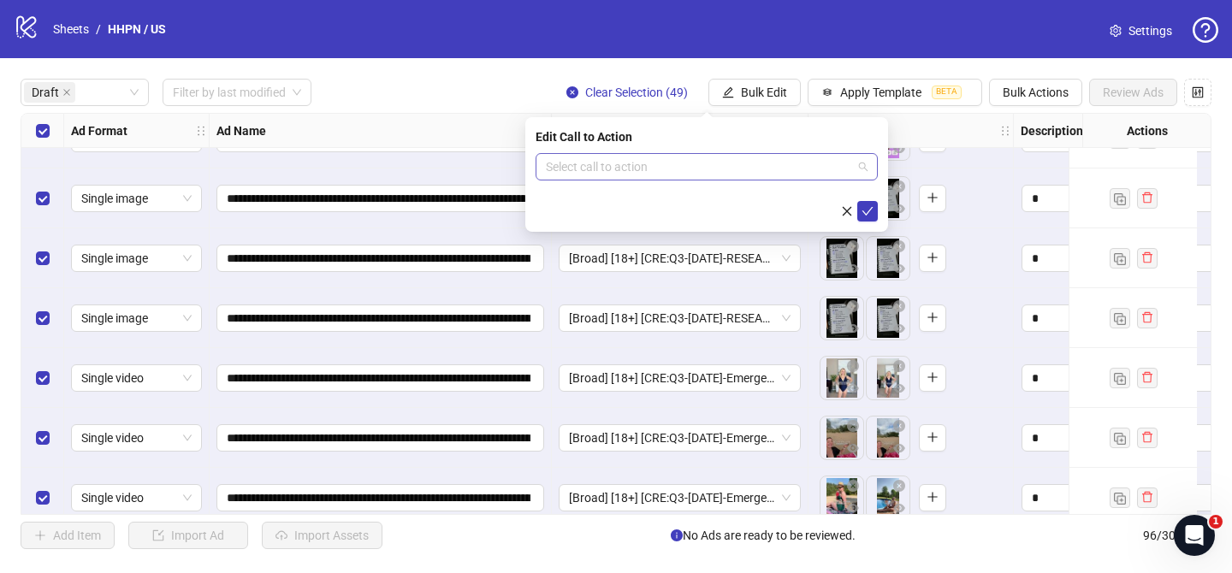
click at [719, 174] on input "search" at bounding box center [699, 167] width 306 height 26
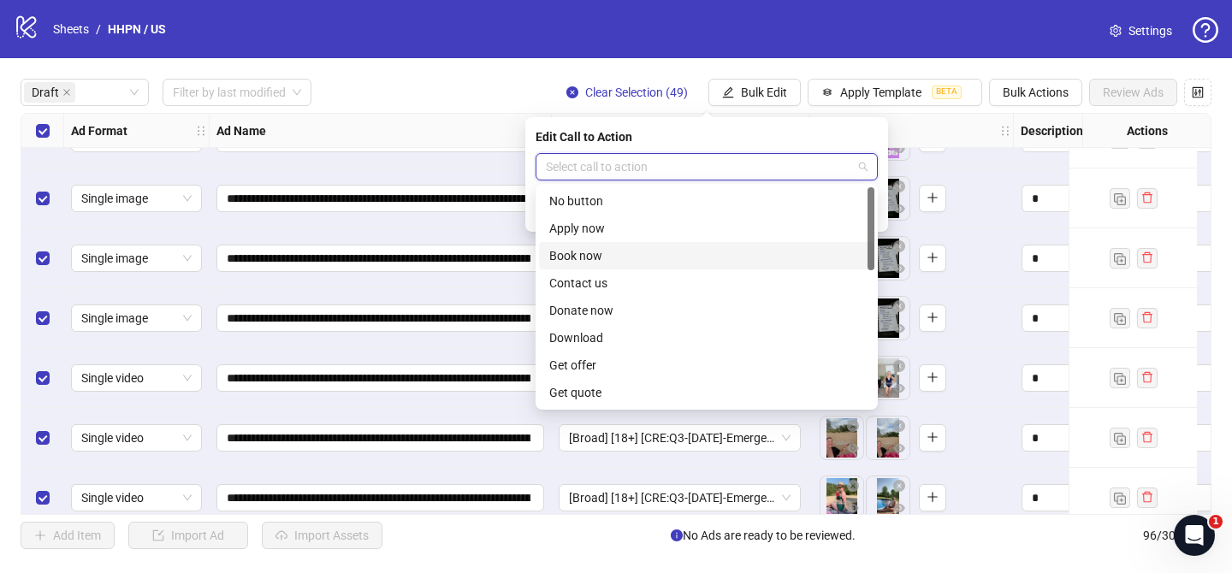
scroll to position [356, 0]
click at [594, 265] on div "Shop now" at bounding box center [706, 255] width 335 height 27
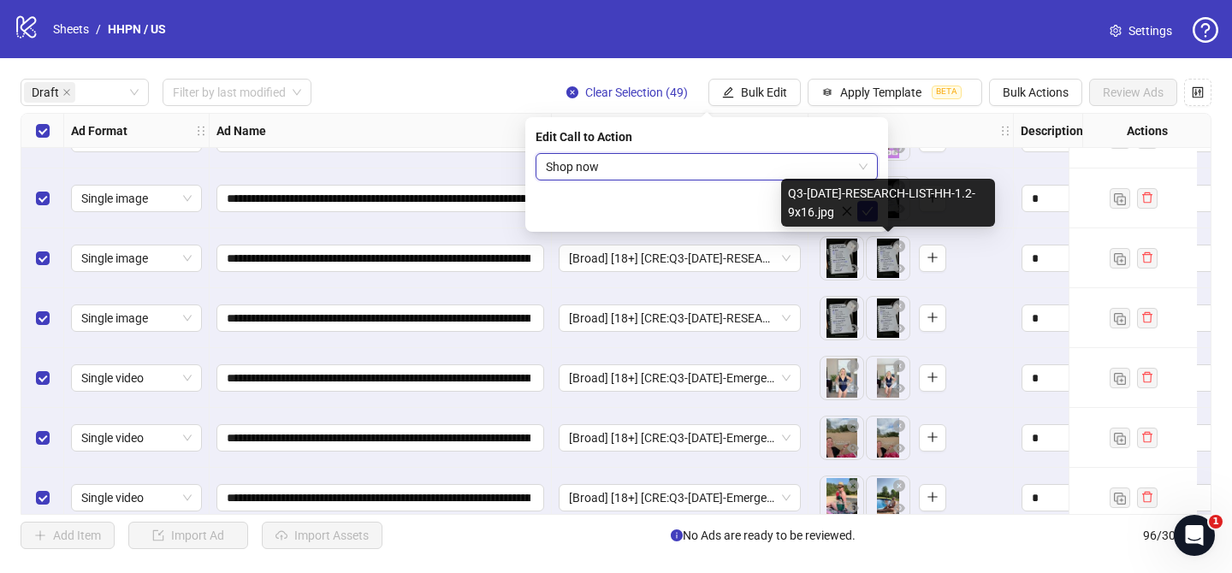
click at [873, 215] on div "Q3-[DATE]-RESEARCH-LIST-HH-1.2-9x16.jpg" at bounding box center [888, 203] width 214 height 48
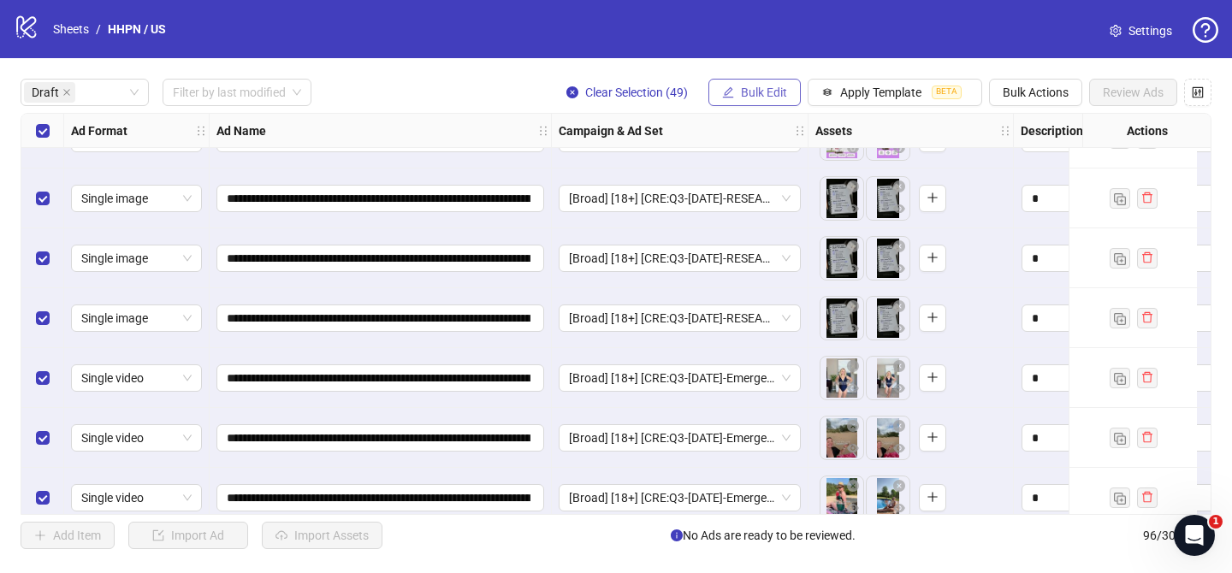
click at [758, 106] on button "Bulk Edit" at bounding box center [754, 92] width 92 height 27
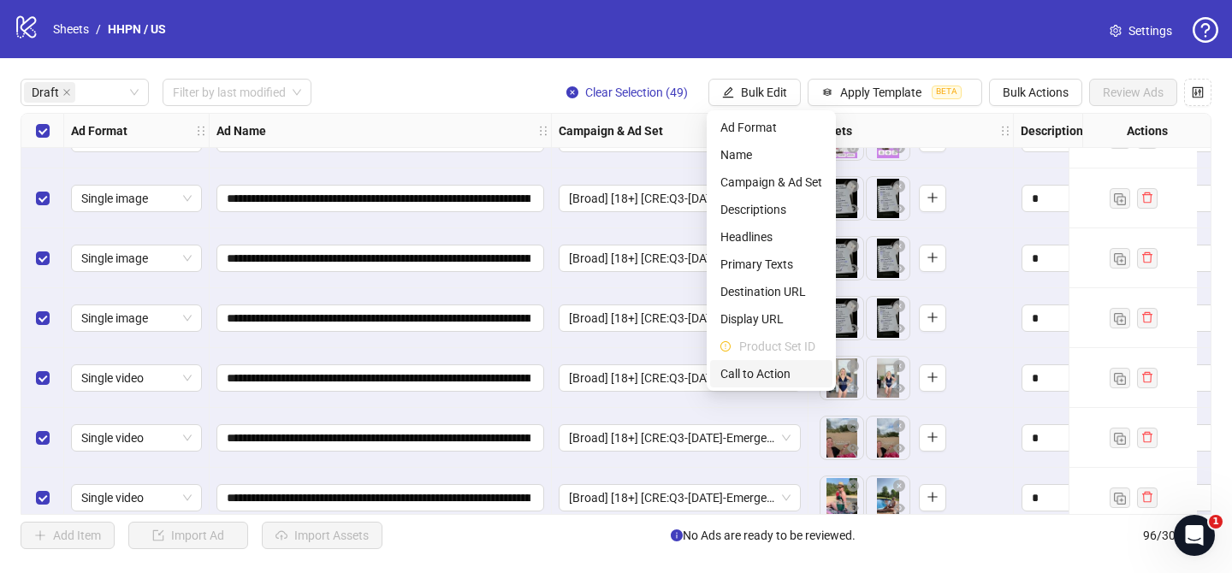
click at [776, 380] on span "Call to Action" at bounding box center [771, 373] width 102 height 19
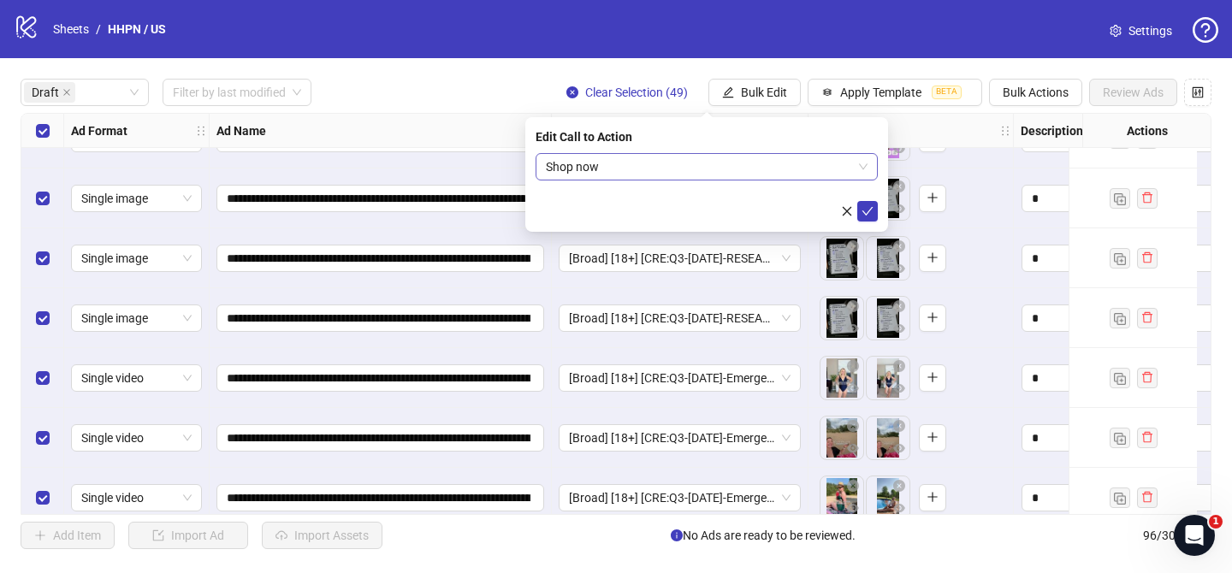
click at [714, 169] on span "Shop now" at bounding box center [707, 167] width 322 height 26
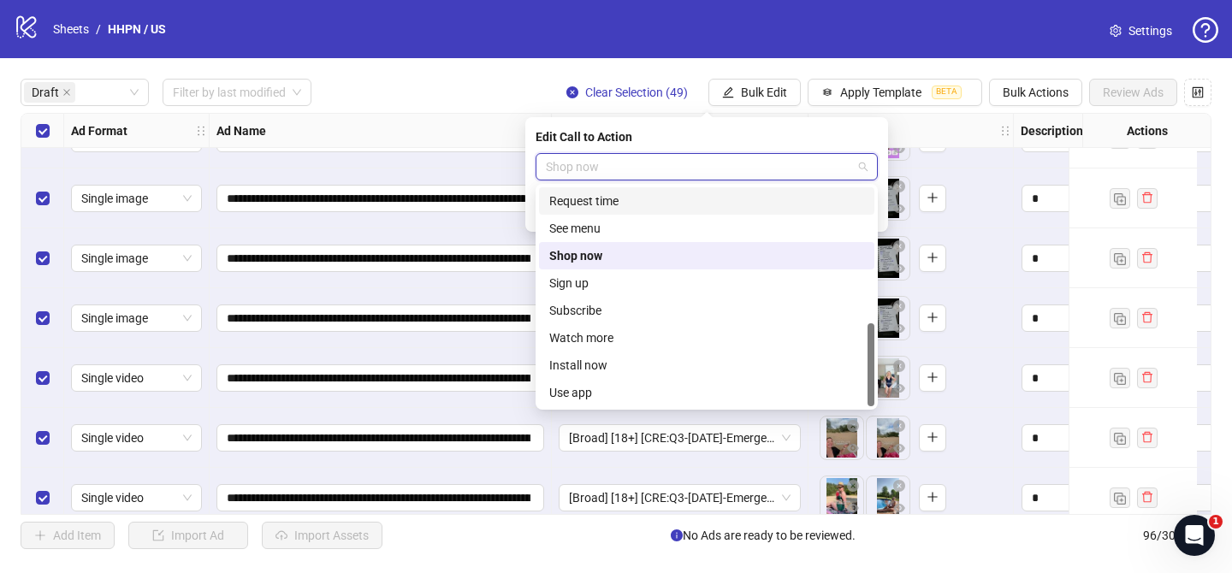
click at [833, 140] on div "Edit Call to Action" at bounding box center [707, 136] width 342 height 19
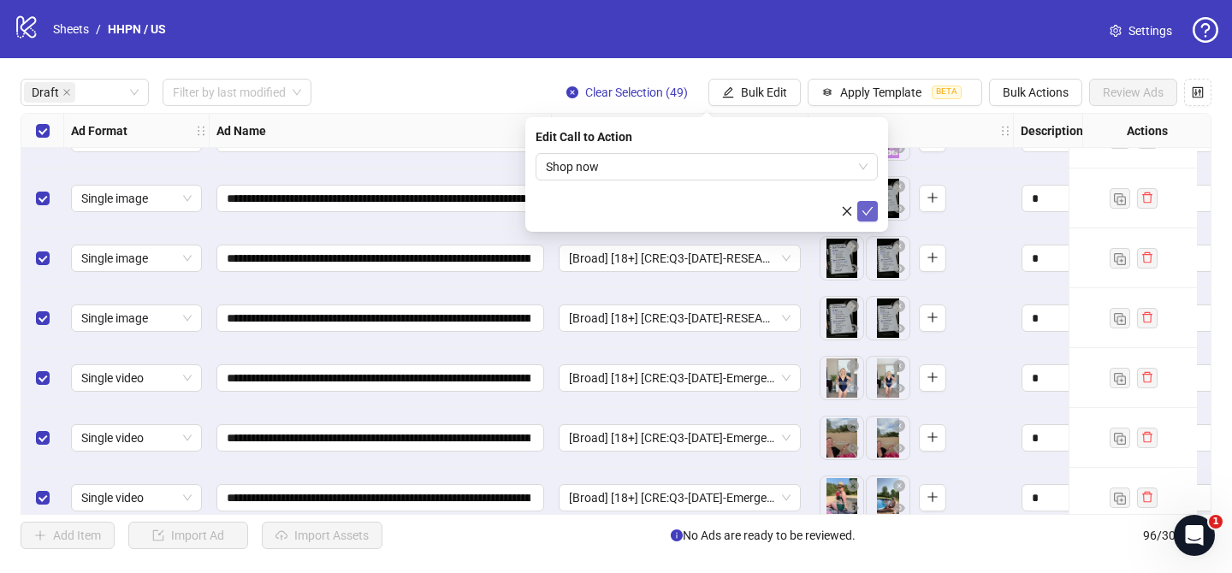
click at [867, 212] on icon "check" at bounding box center [867, 211] width 11 height 9
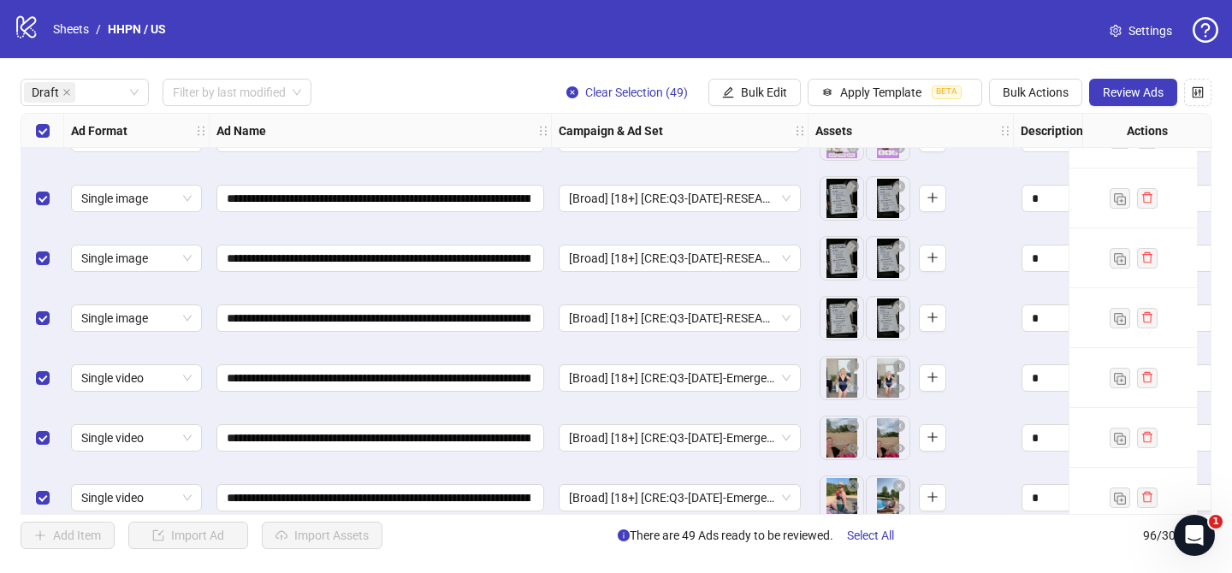
click at [1129, 96] on span "Review Ads" at bounding box center [1133, 93] width 61 height 14
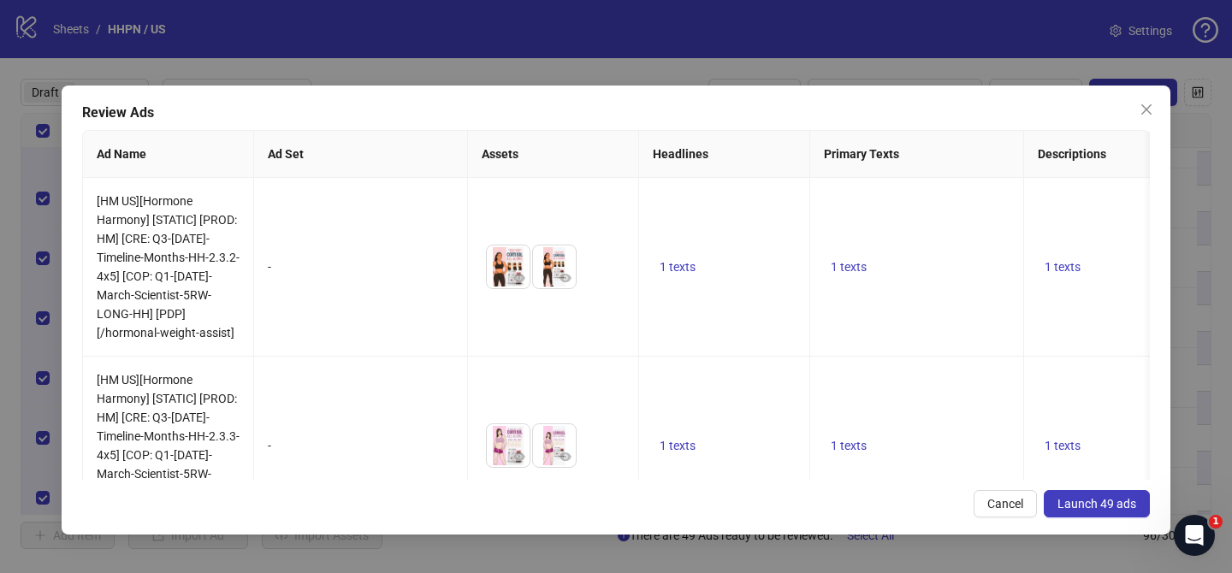
drag, startPoint x: 1101, startPoint y: 514, endPoint x: 1071, endPoint y: 524, distance: 31.7
click at [1101, 514] on button "Launch 49 ads" at bounding box center [1097, 503] width 106 height 27
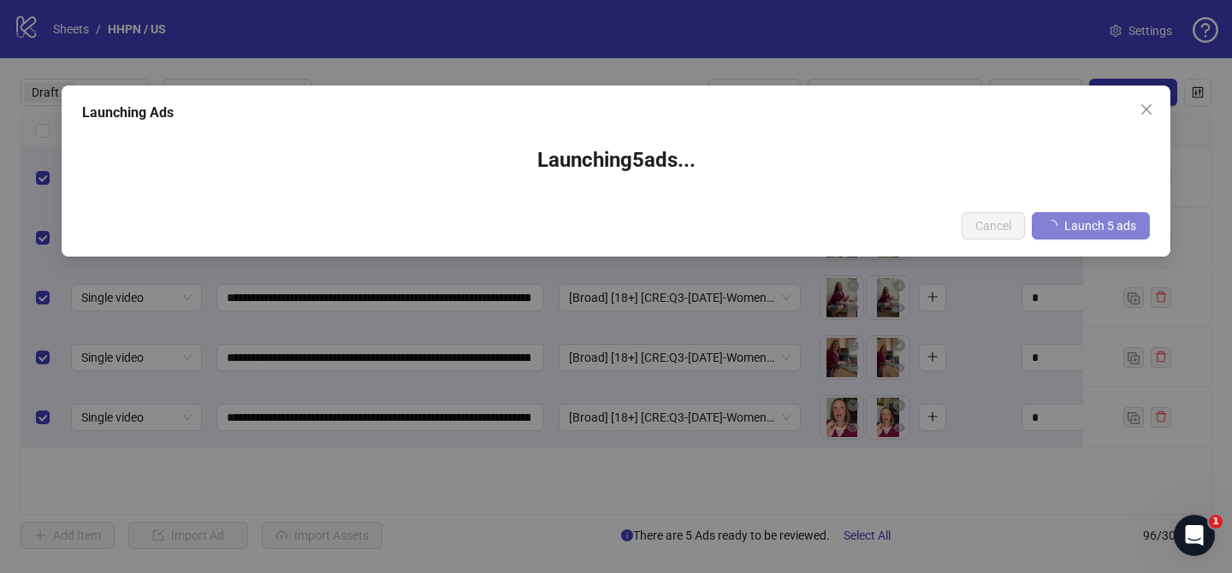
scroll to position [0, 0]
